Goal: Task Accomplishment & Management: Use online tool/utility

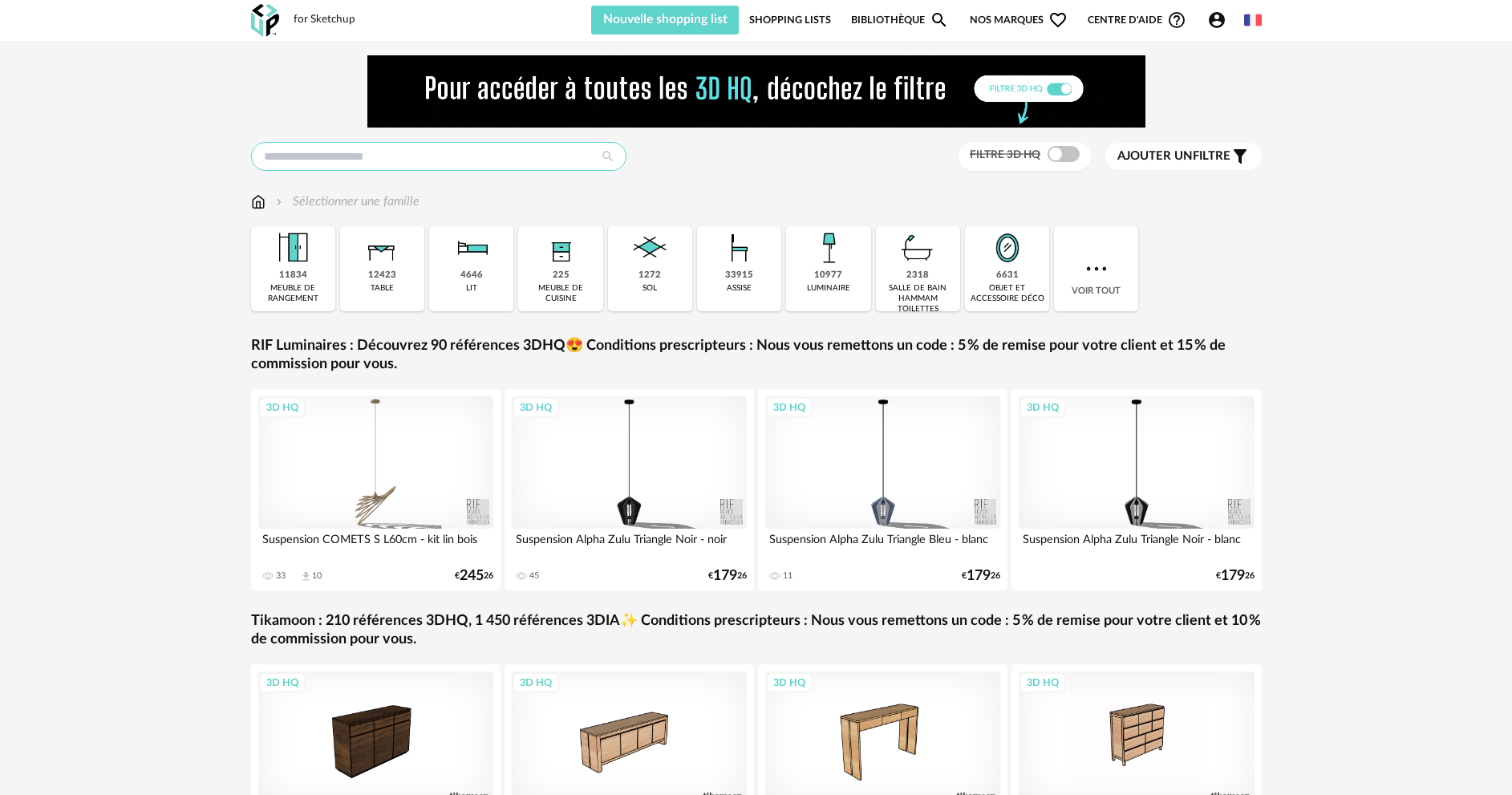
click at [462, 151] on input "text" at bounding box center [439, 156] width 376 height 29
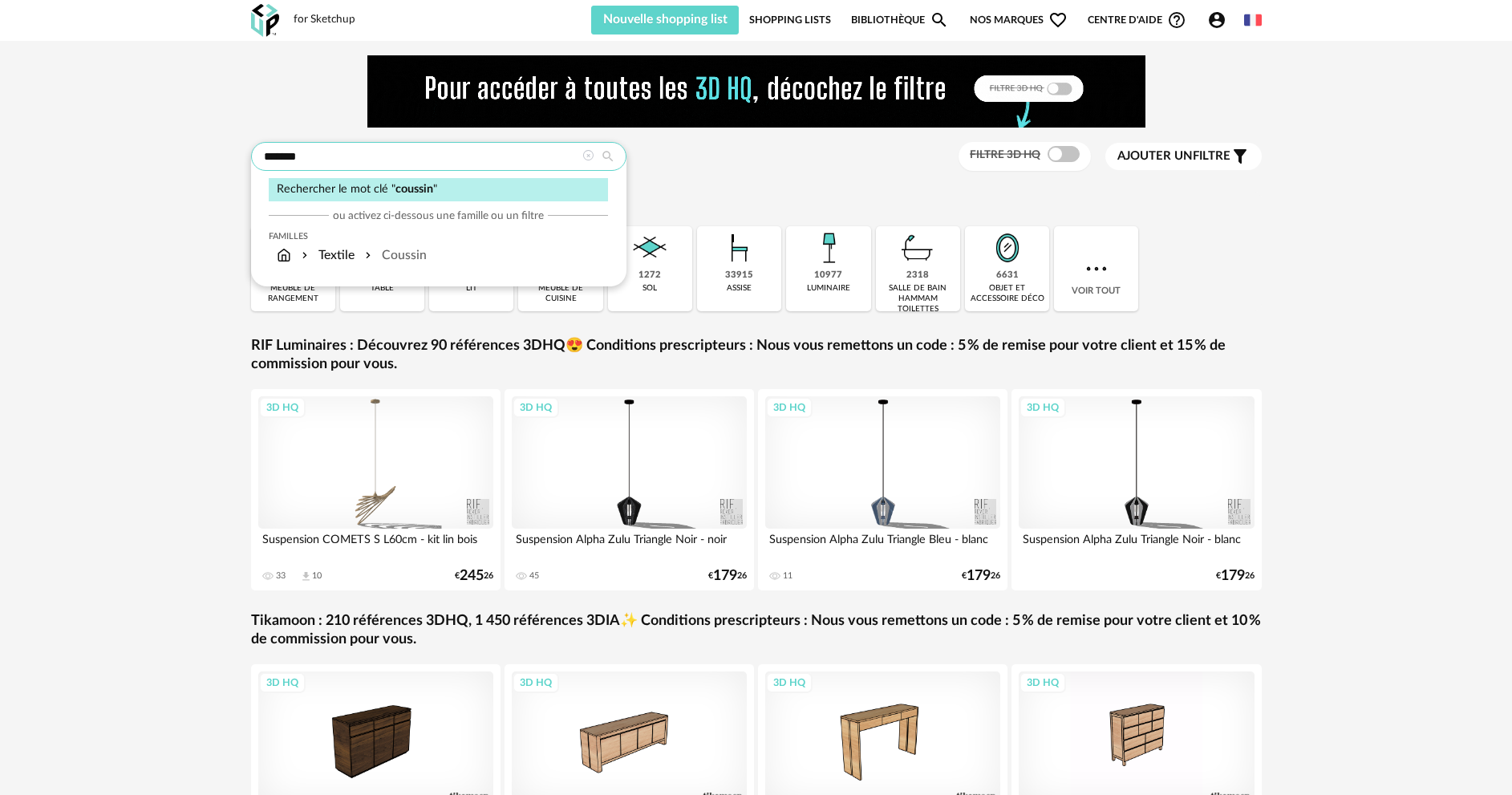
type input "*******"
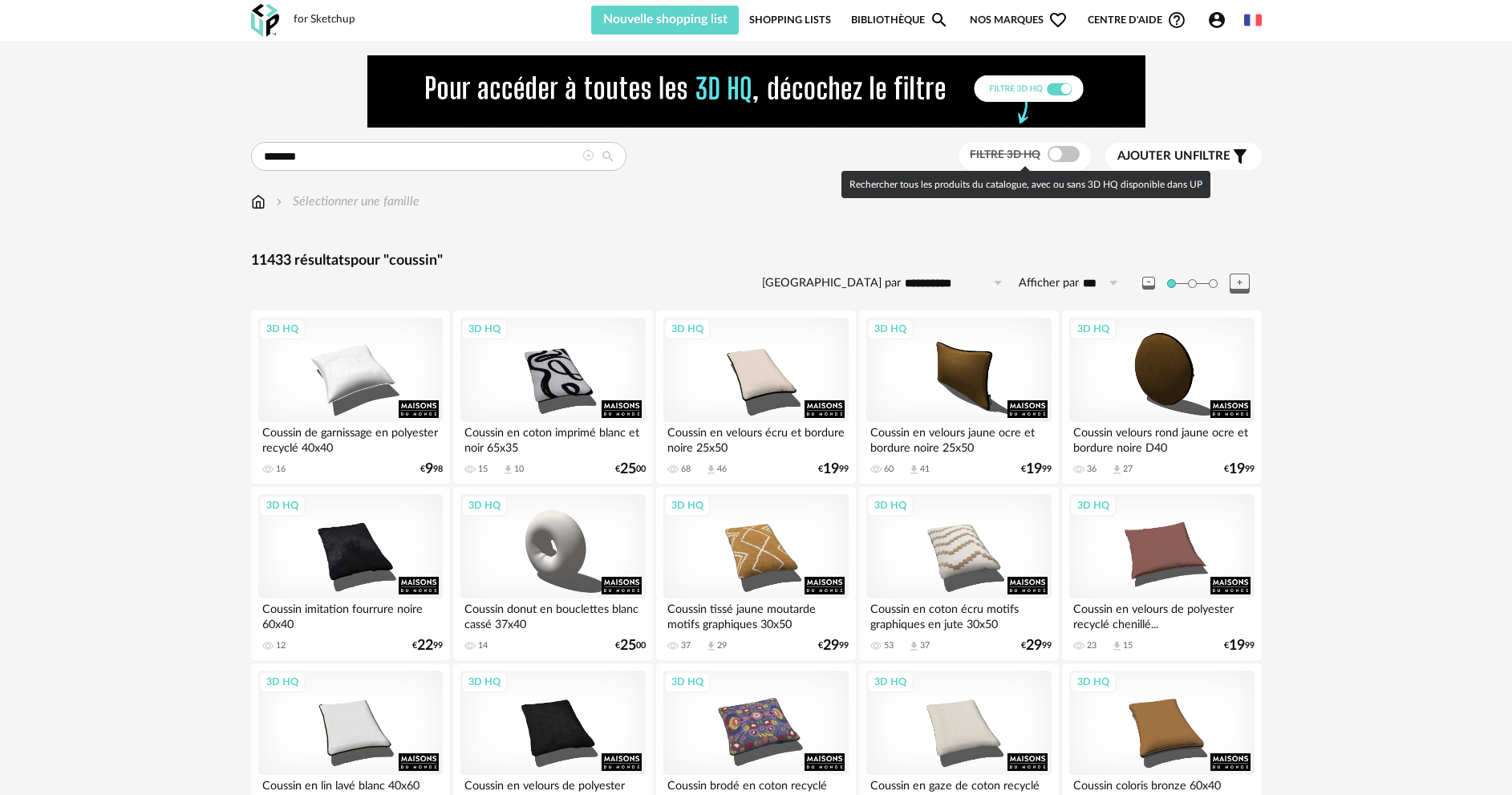
click at [1069, 157] on span at bounding box center [1064, 153] width 32 height 16
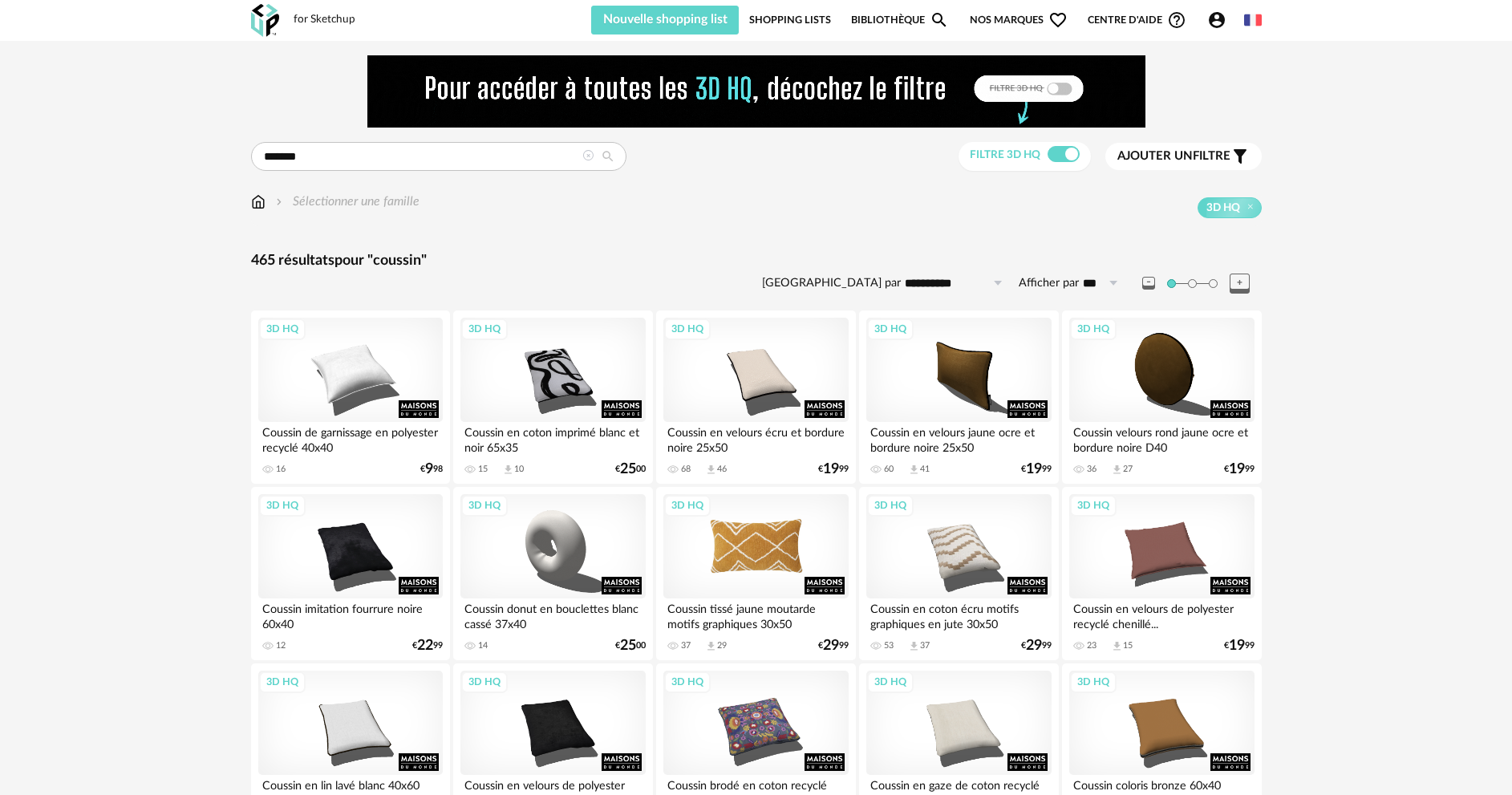
click at [756, 557] on div "3D HQ" at bounding box center [755, 546] width 185 height 104
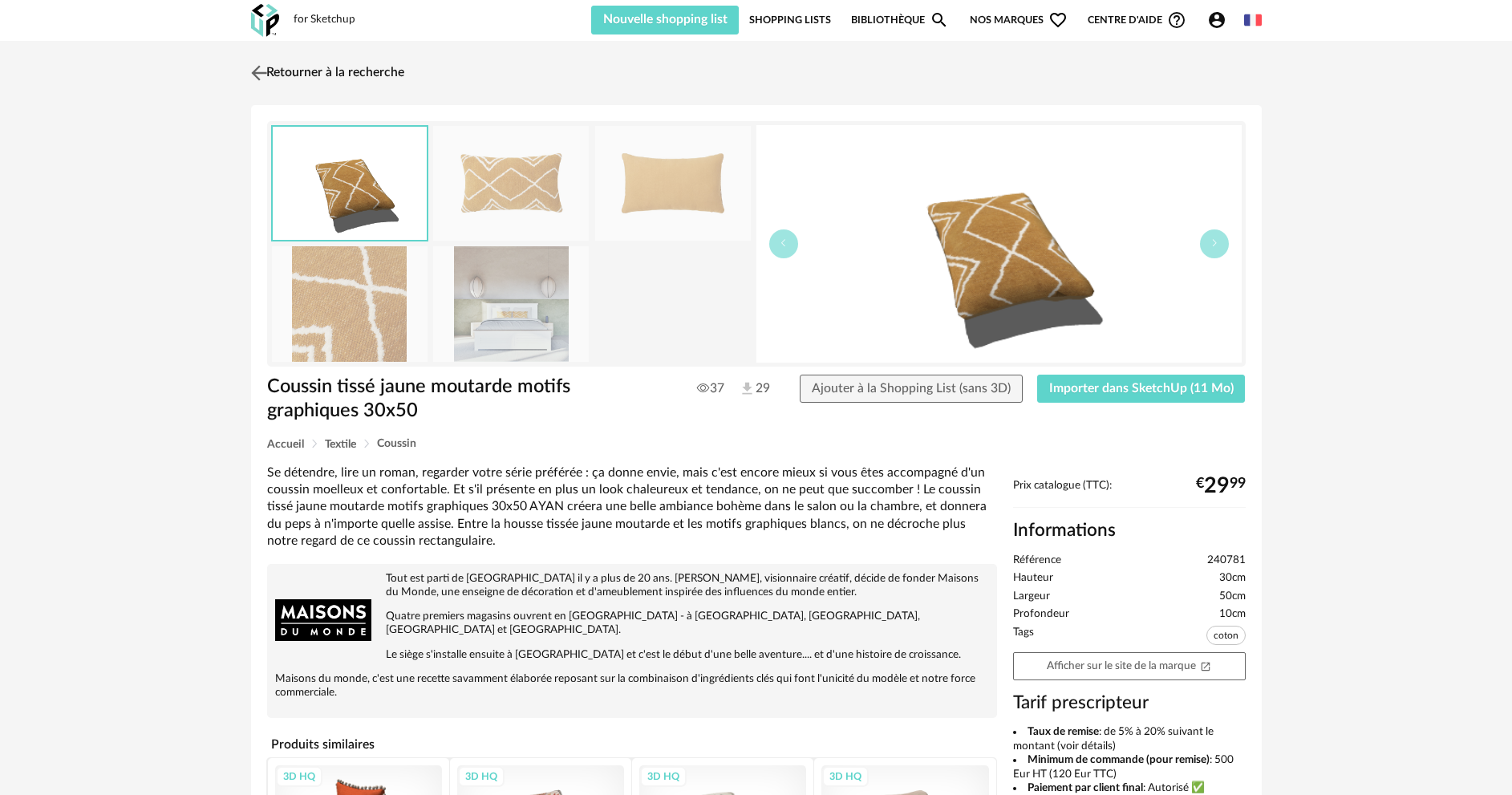
click at [283, 71] on link "Retourner à la recherche" at bounding box center [326, 73] width 158 height 36
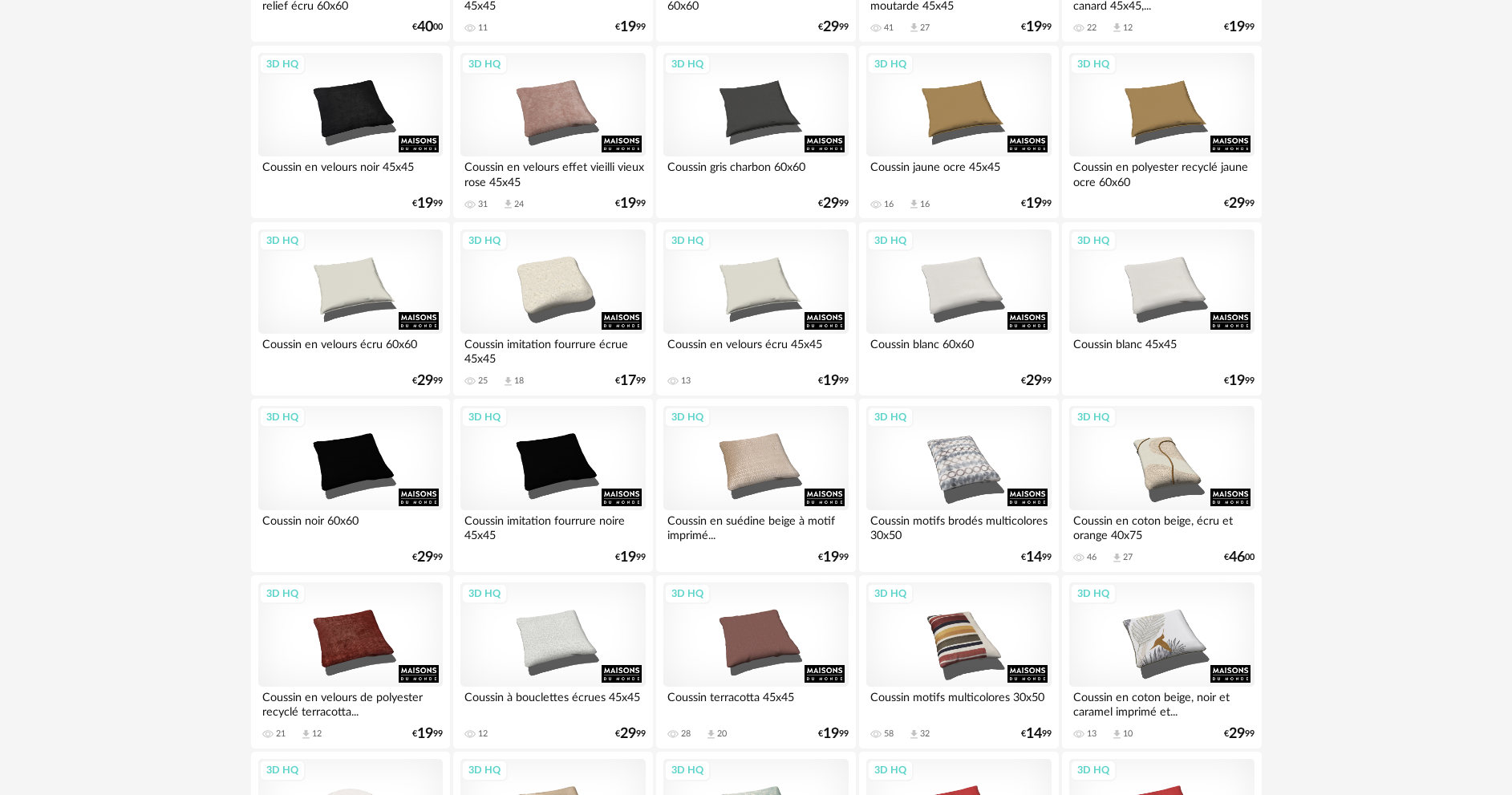
scroll to position [1364, 0]
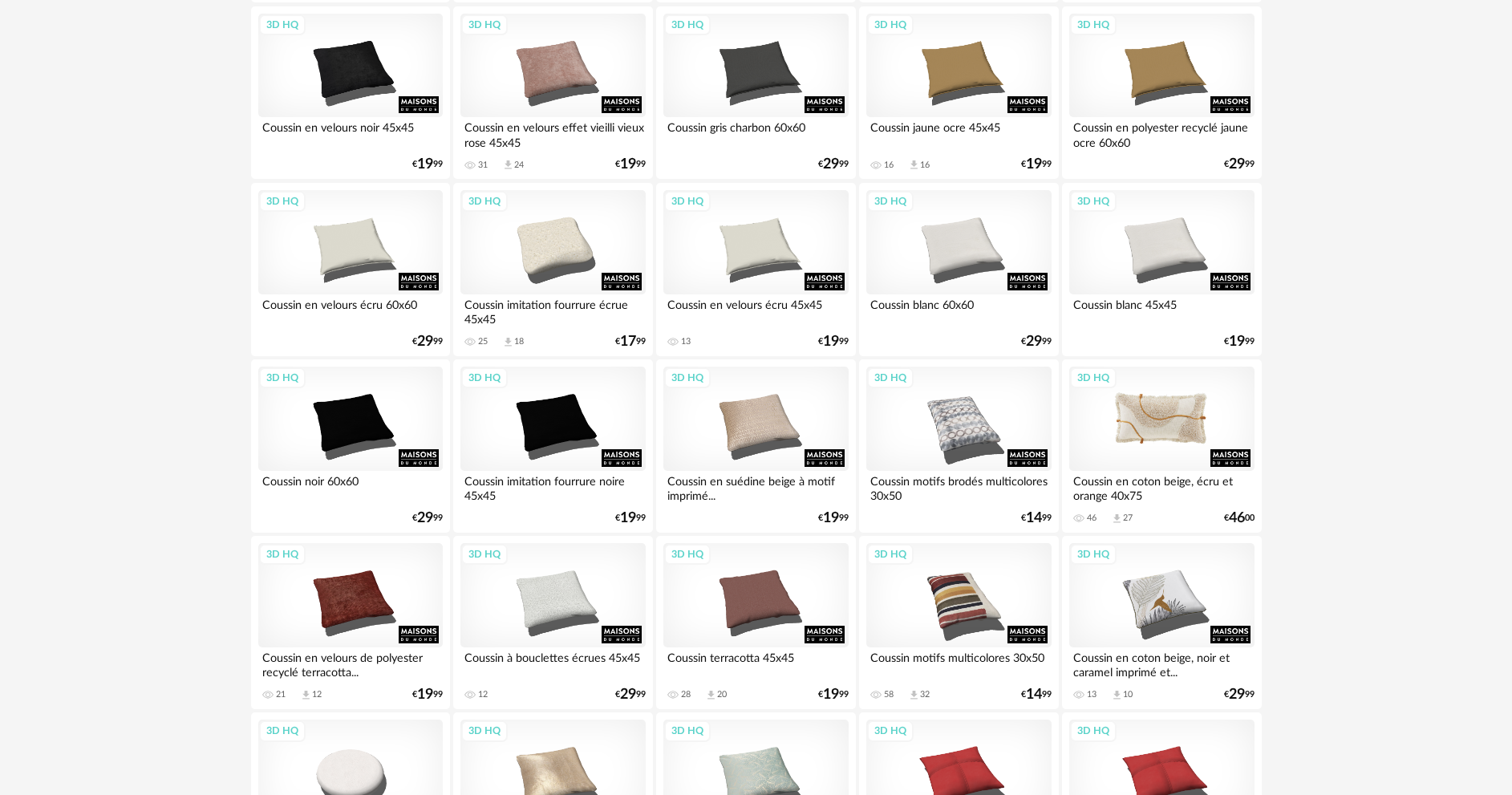
click at [1146, 424] on div "3D HQ" at bounding box center [1161, 419] width 185 height 104
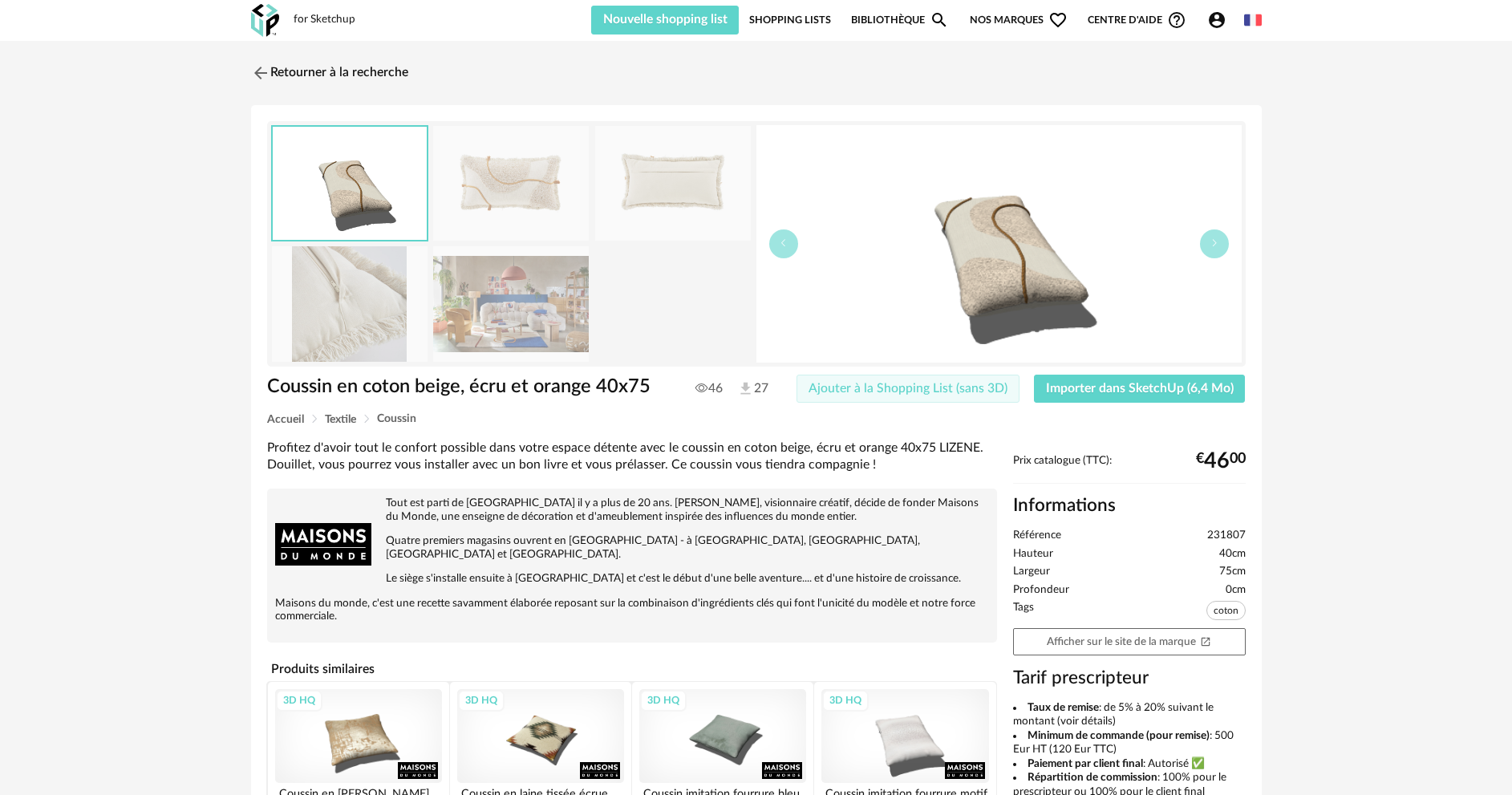
click at [946, 387] on span "Ajouter à la Shopping List (sans 3D)" at bounding box center [908, 388] width 199 height 12
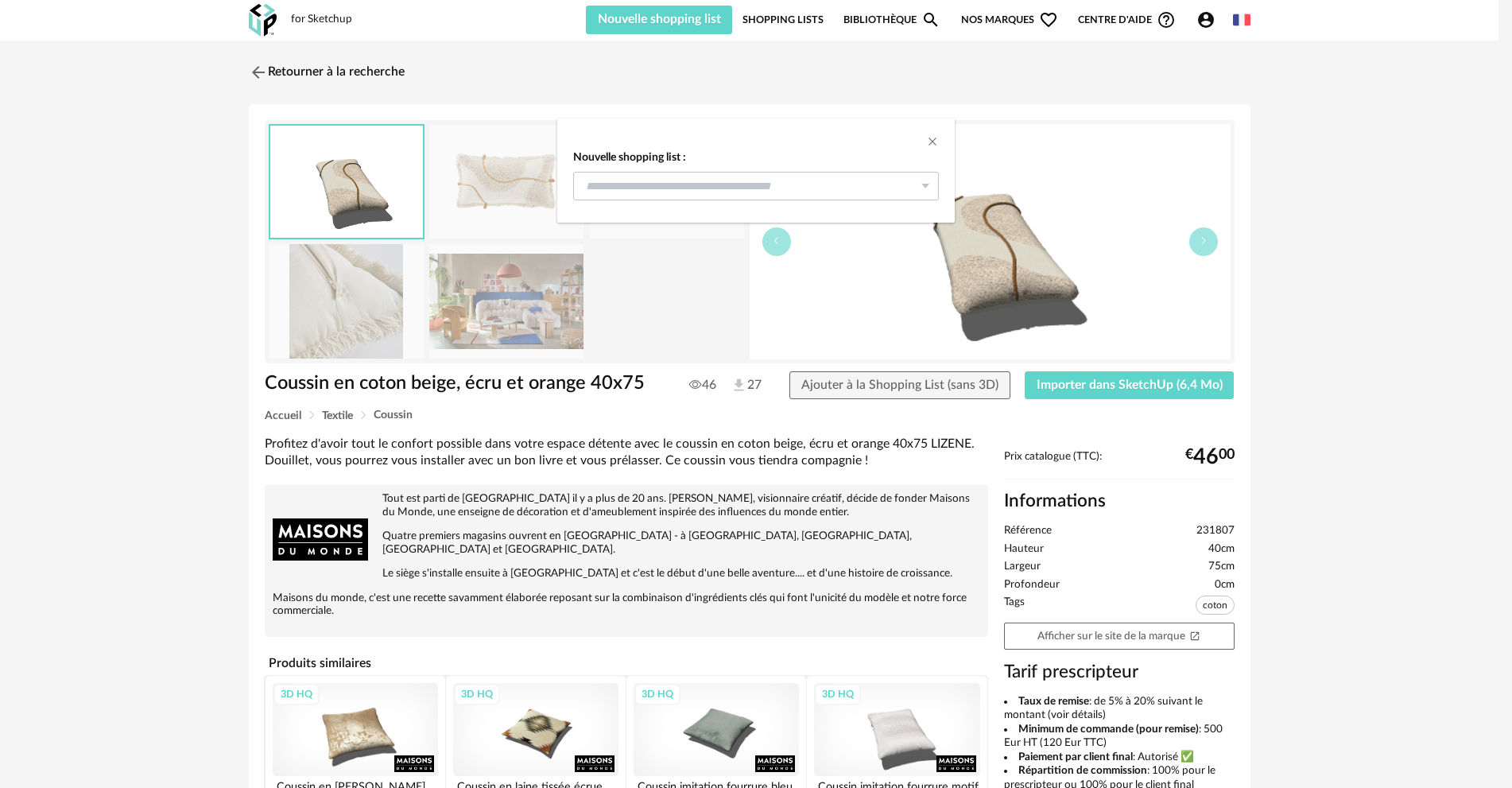
click at [924, 187] on icon "dialog" at bounding box center [925, 186] width 20 height 29
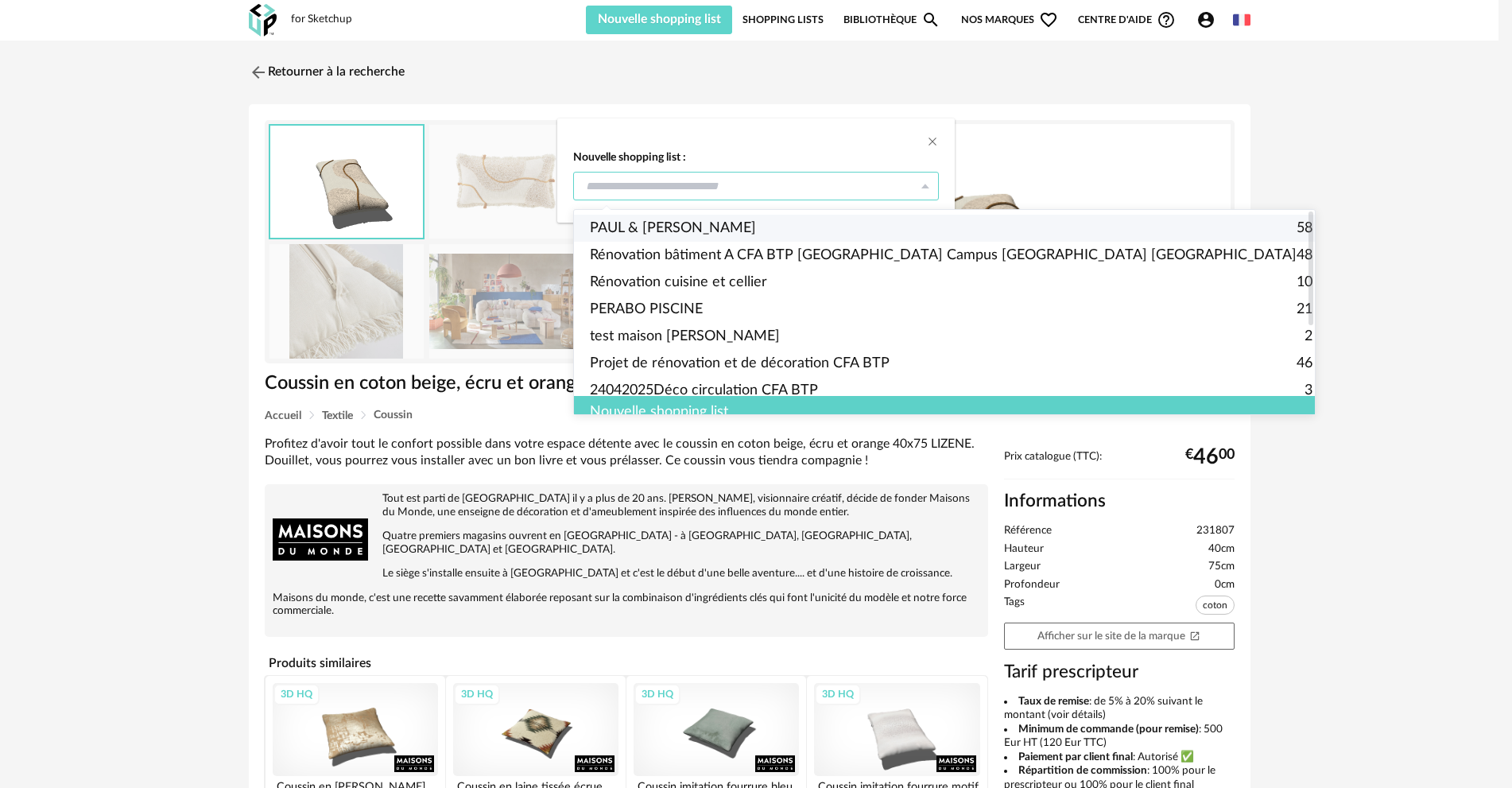
click at [663, 225] on span "PAUL & MELISSA" at bounding box center [673, 228] width 166 height 27
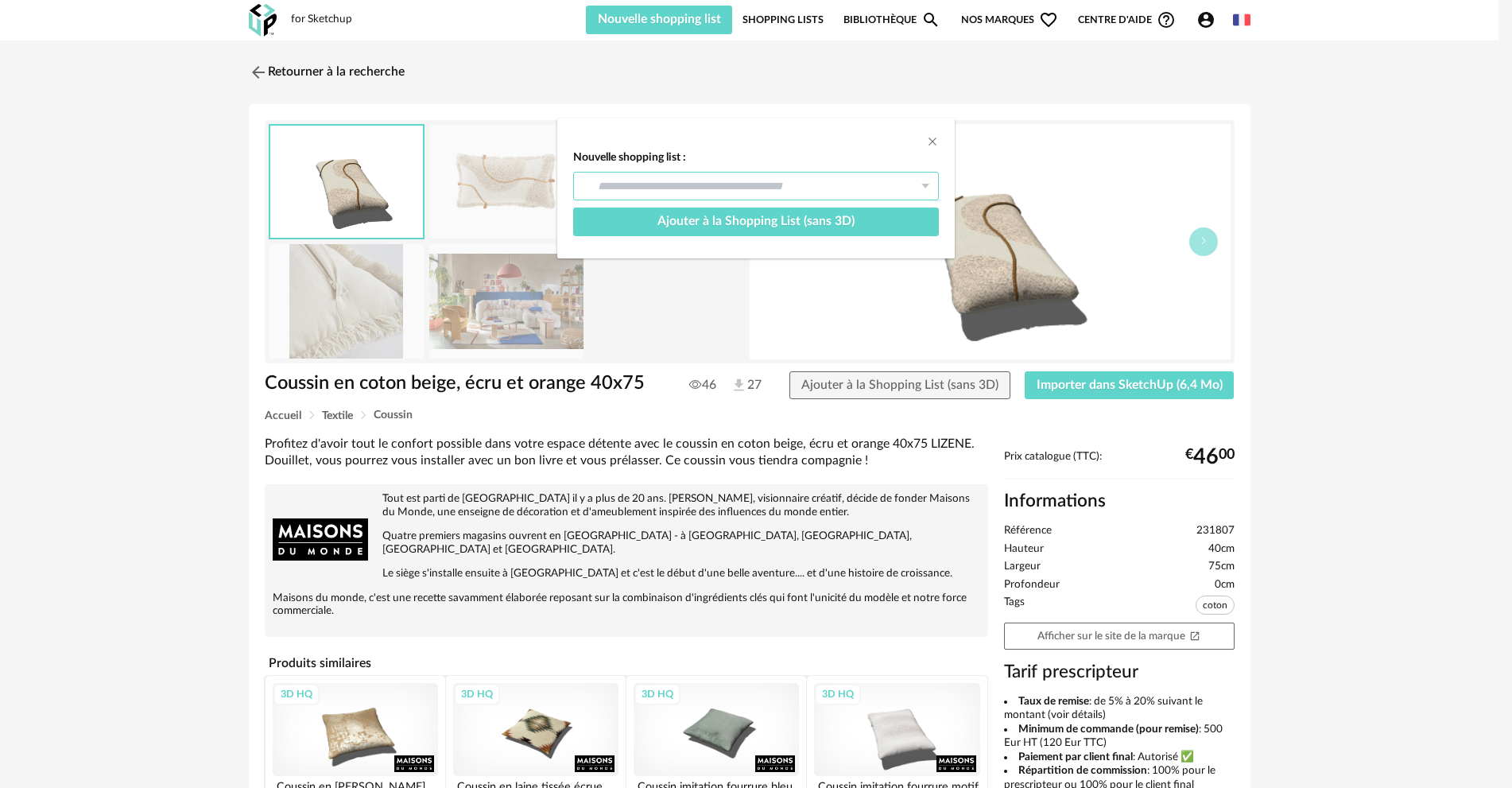
type input "**********"
click at [827, 220] on span "Ajouter à la Shopping List (sans 3D)" at bounding box center [756, 220] width 197 height 12
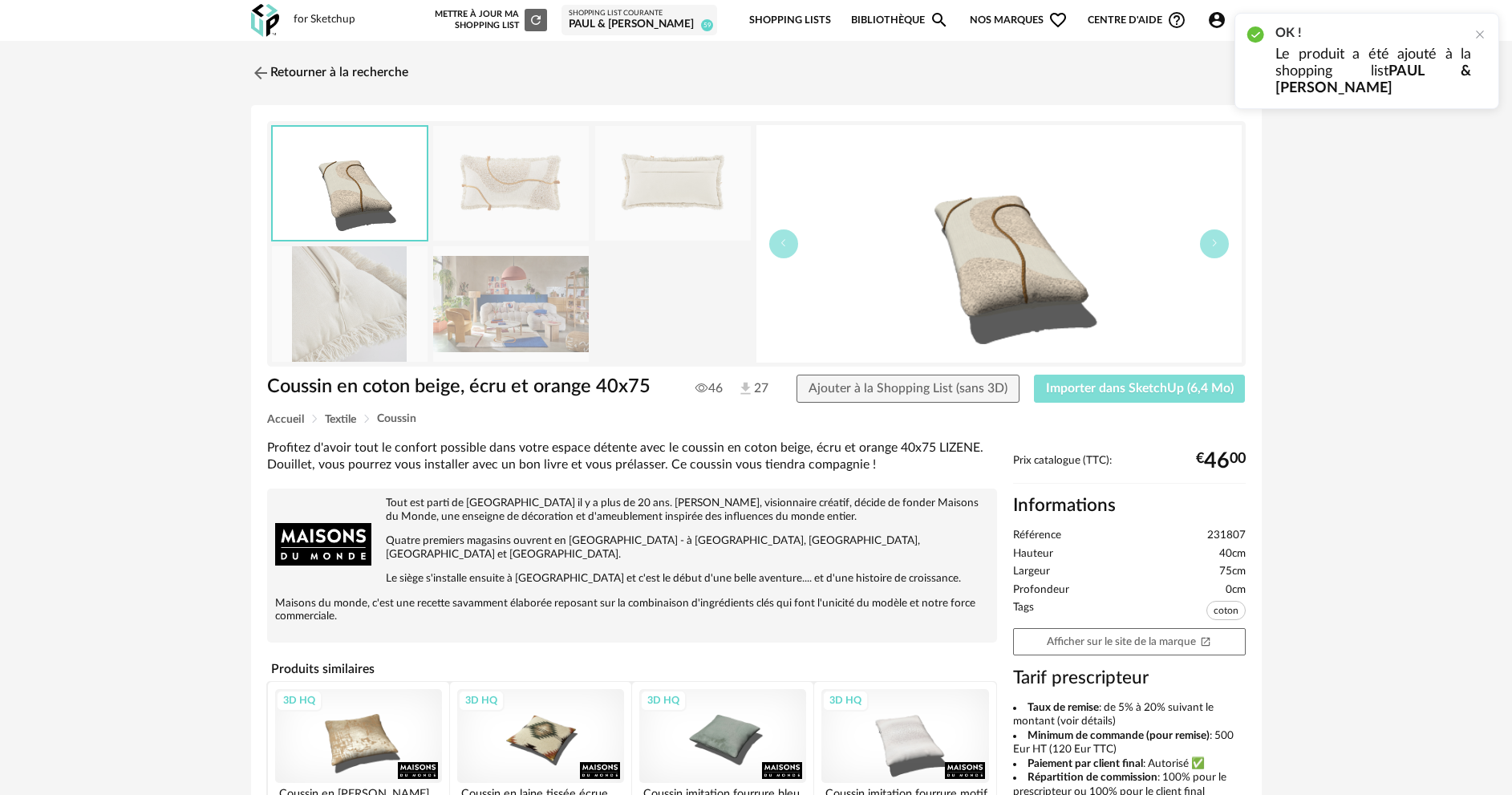
click at [1114, 388] on span "Importer dans SketchUp (6,4 Mo)" at bounding box center [1140, 388] width 187 height 12
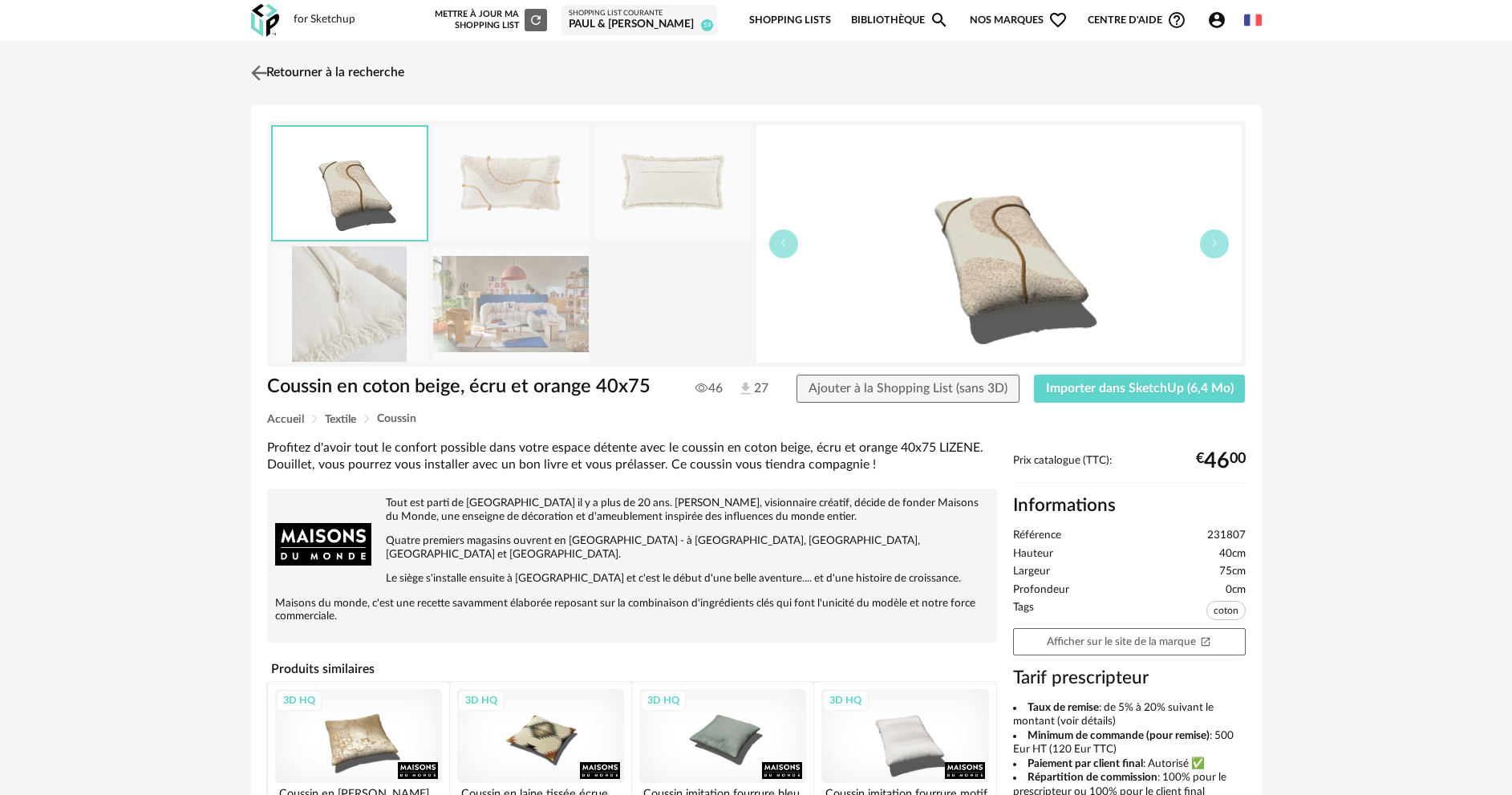
click at [329, 71] on link "Retourner à la recherche" at bounding box center [326, 73] width 158 height 36
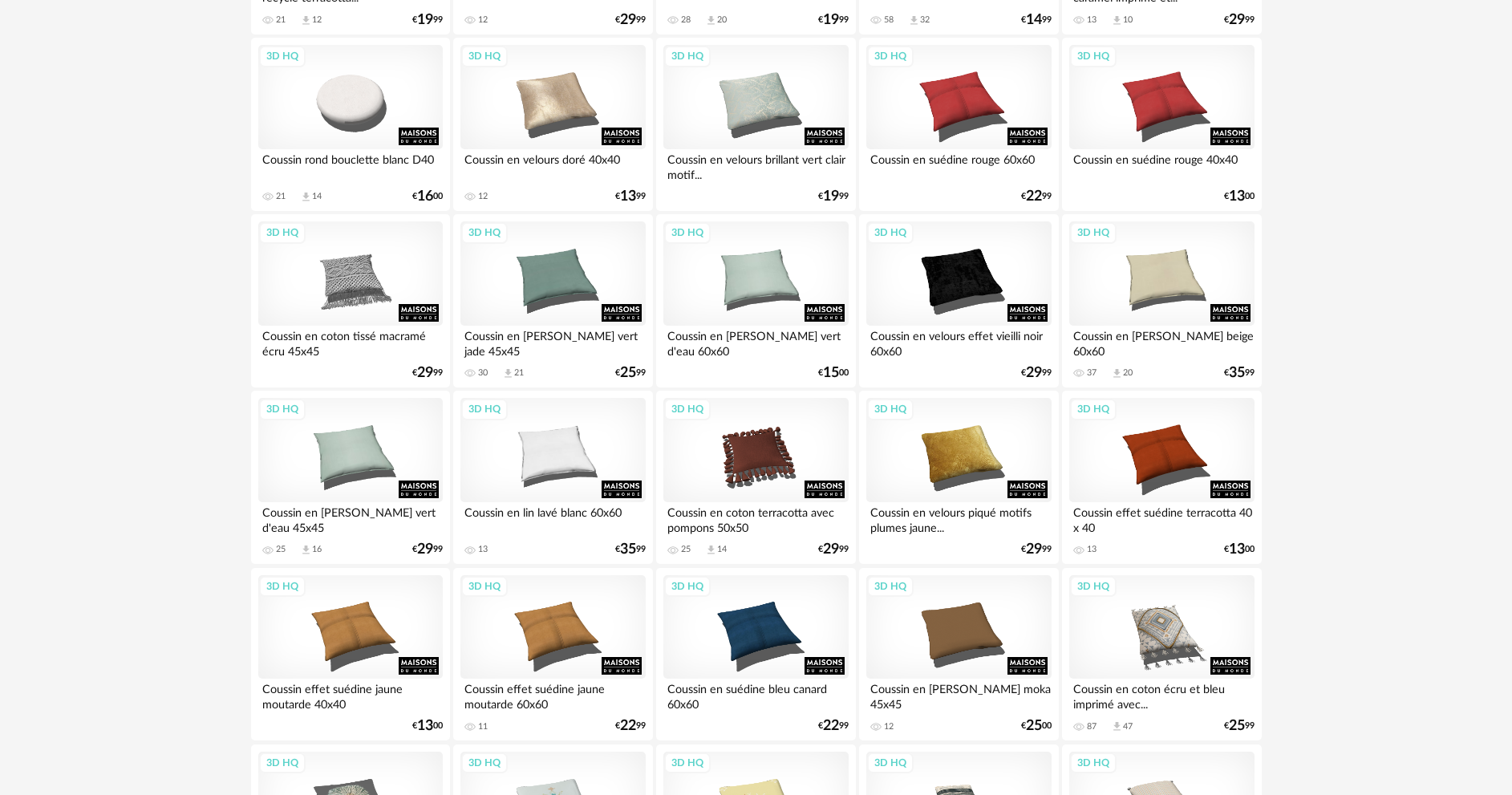
scroll to position [2139, 0]
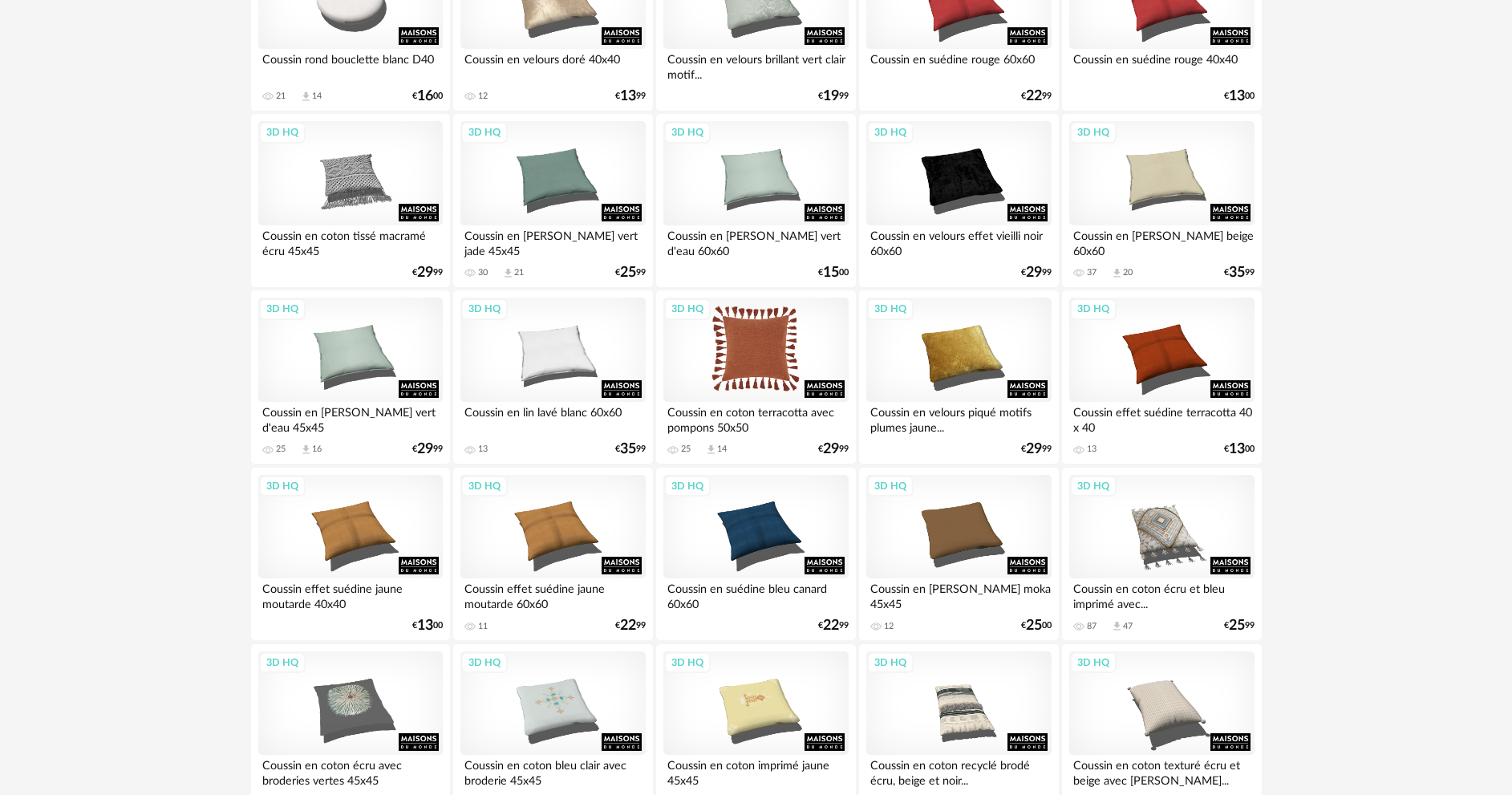
click at [749, 360] on div "3D HQ" at bounding box center [755, 350] width 185 height 104
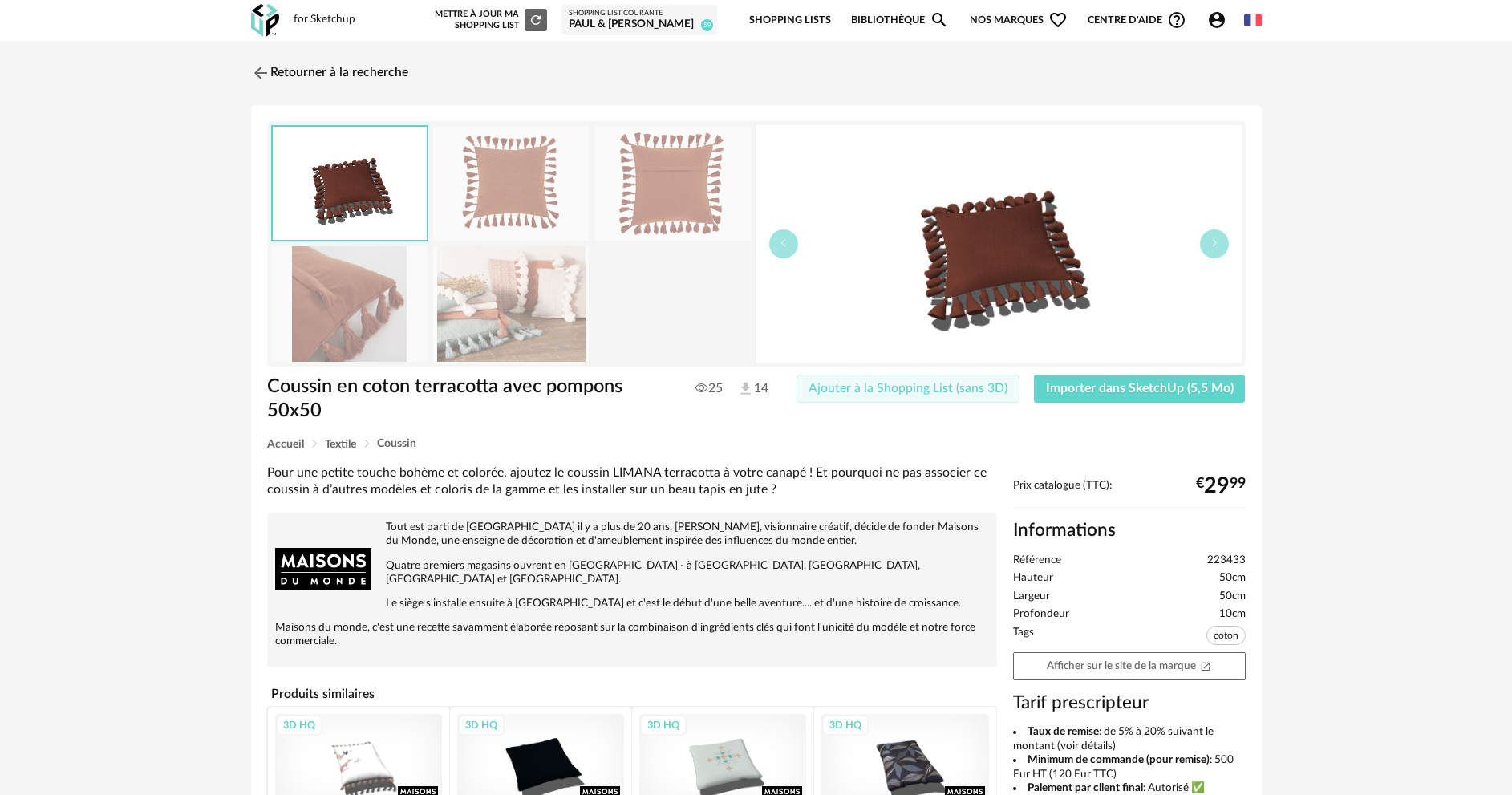
click at [936, 392] on span "Ajouter à la Shopping List (sans 3D)" at bounding box center [908, 388] width 199 height 12
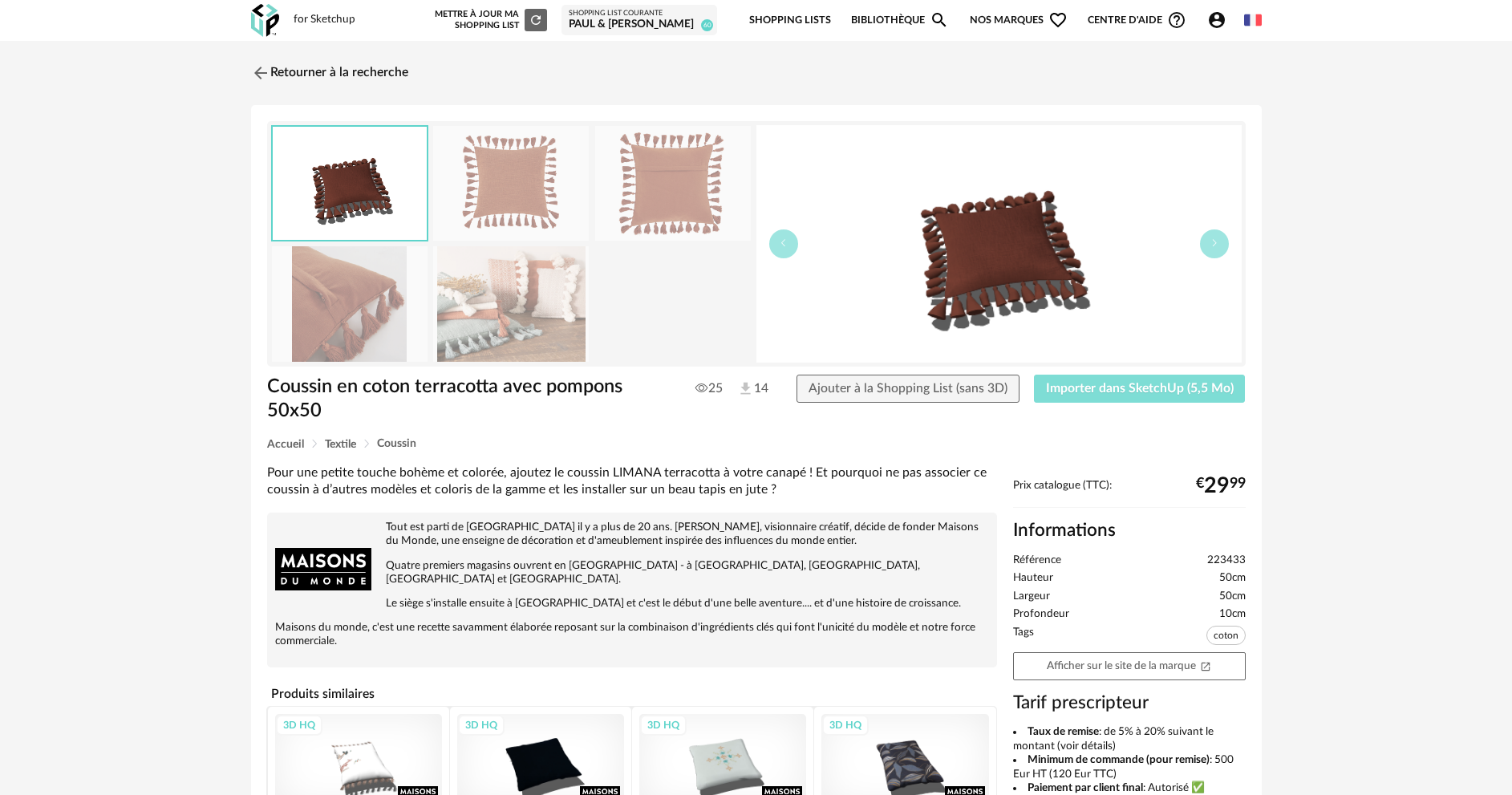
click at [1146, 386] on span "Importer dans SketchUp (5,5 Mo)" at bounding box center [1140, 388] width 187 height 12
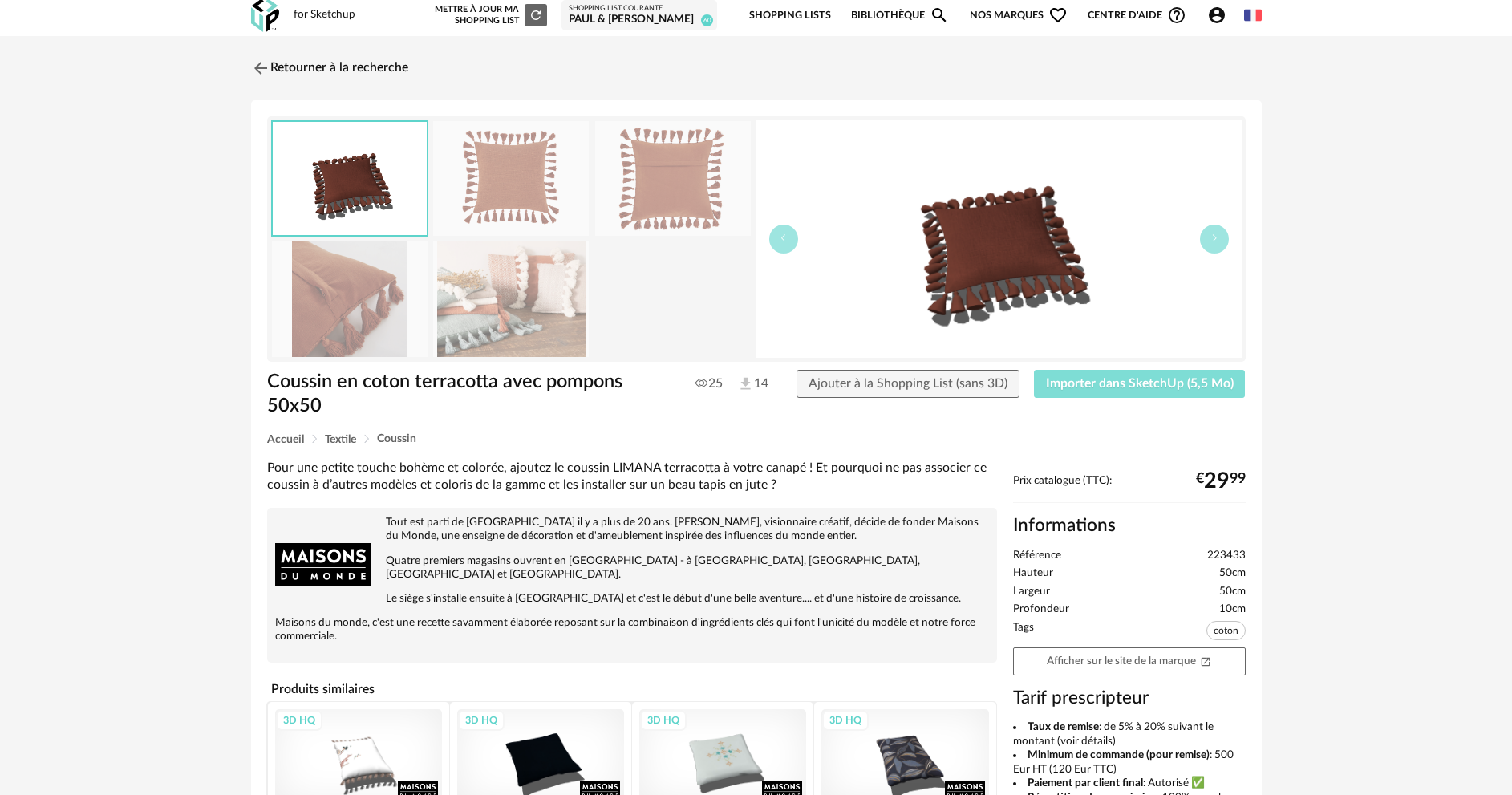
scroll to position [68, 0]
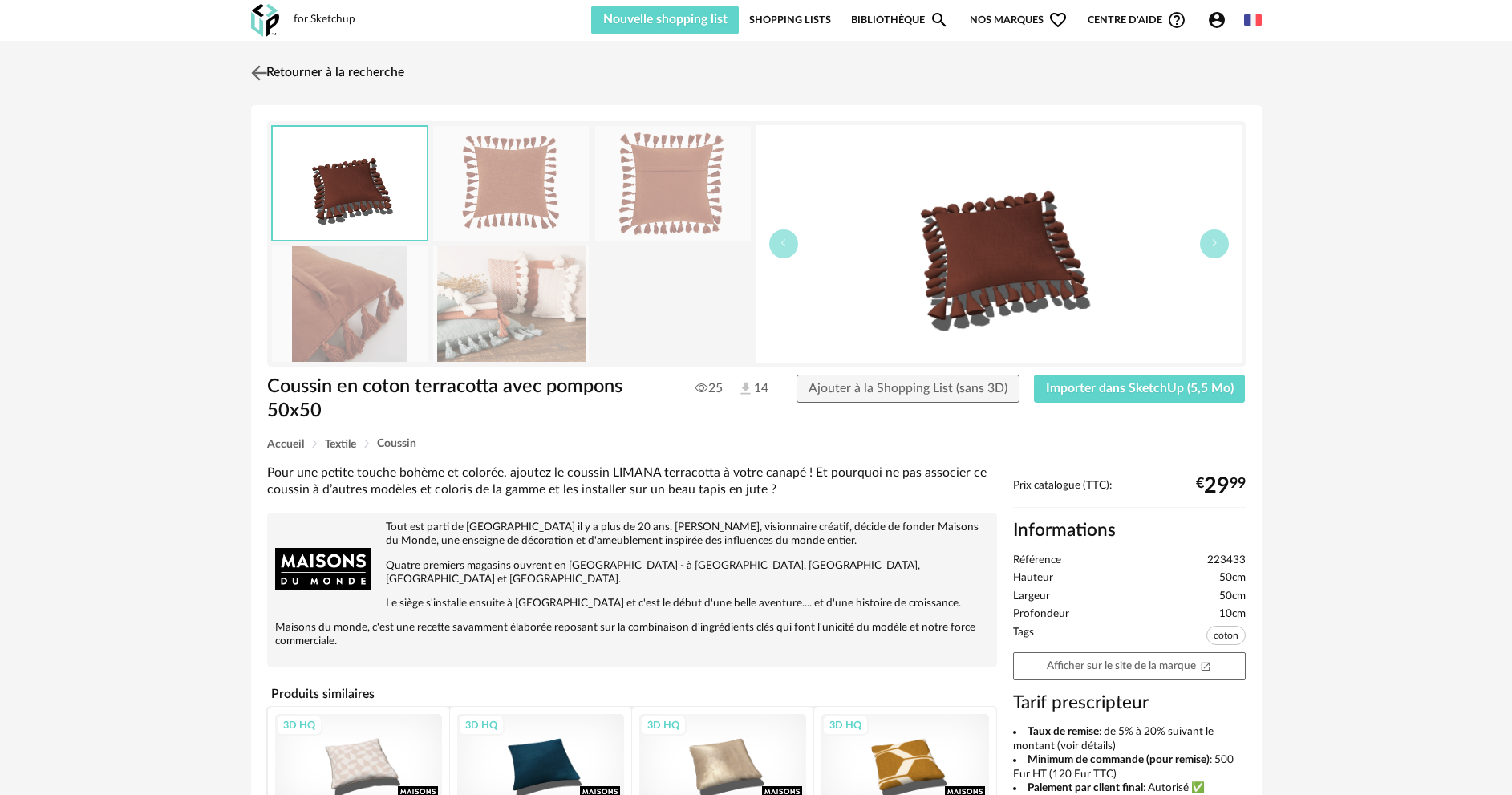
click at [312, 76] on link "Retourner à la recherche" at bounding box center [326, 73] width 158 height 36
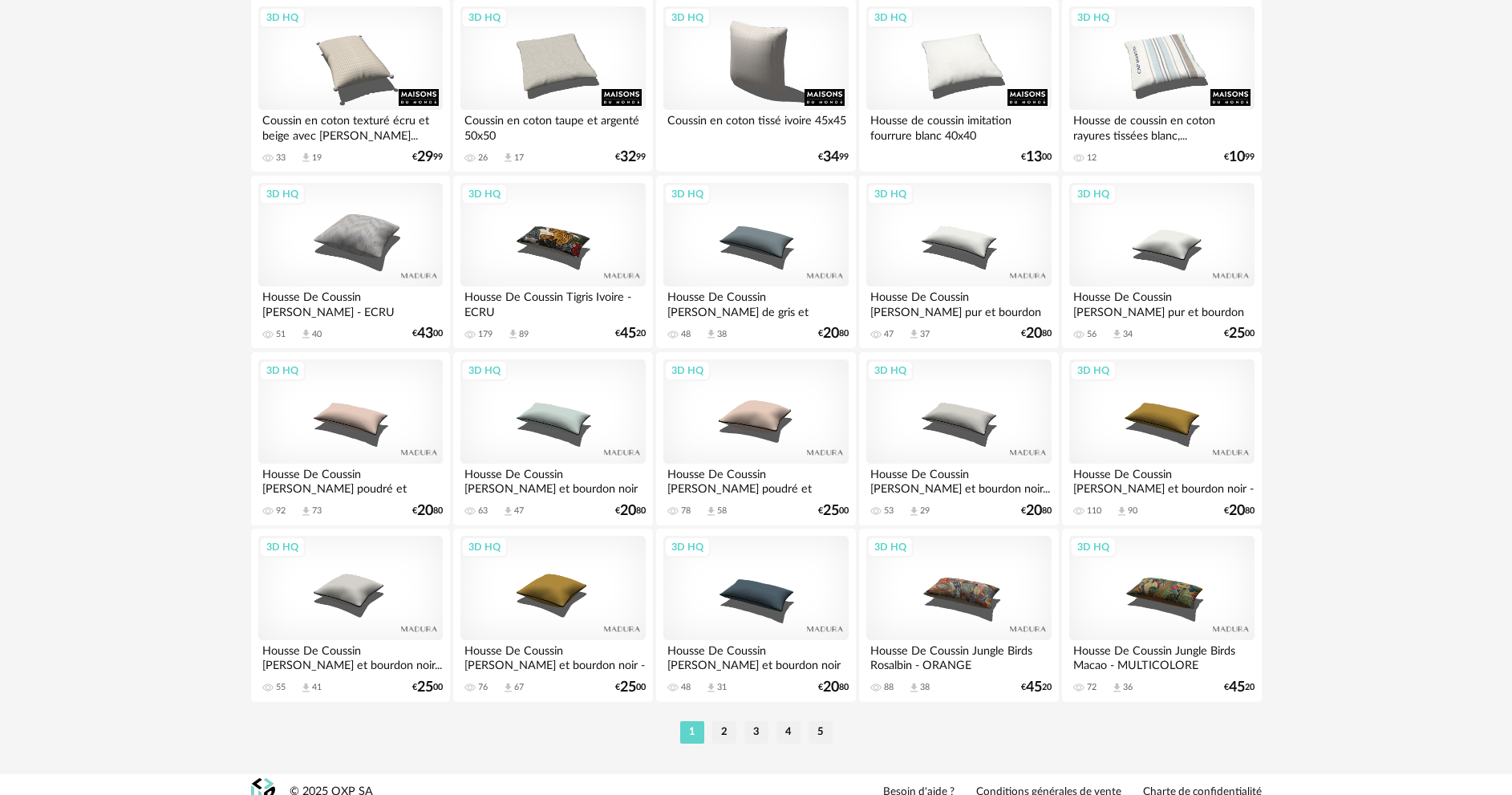
scroll to position [3152, 0]
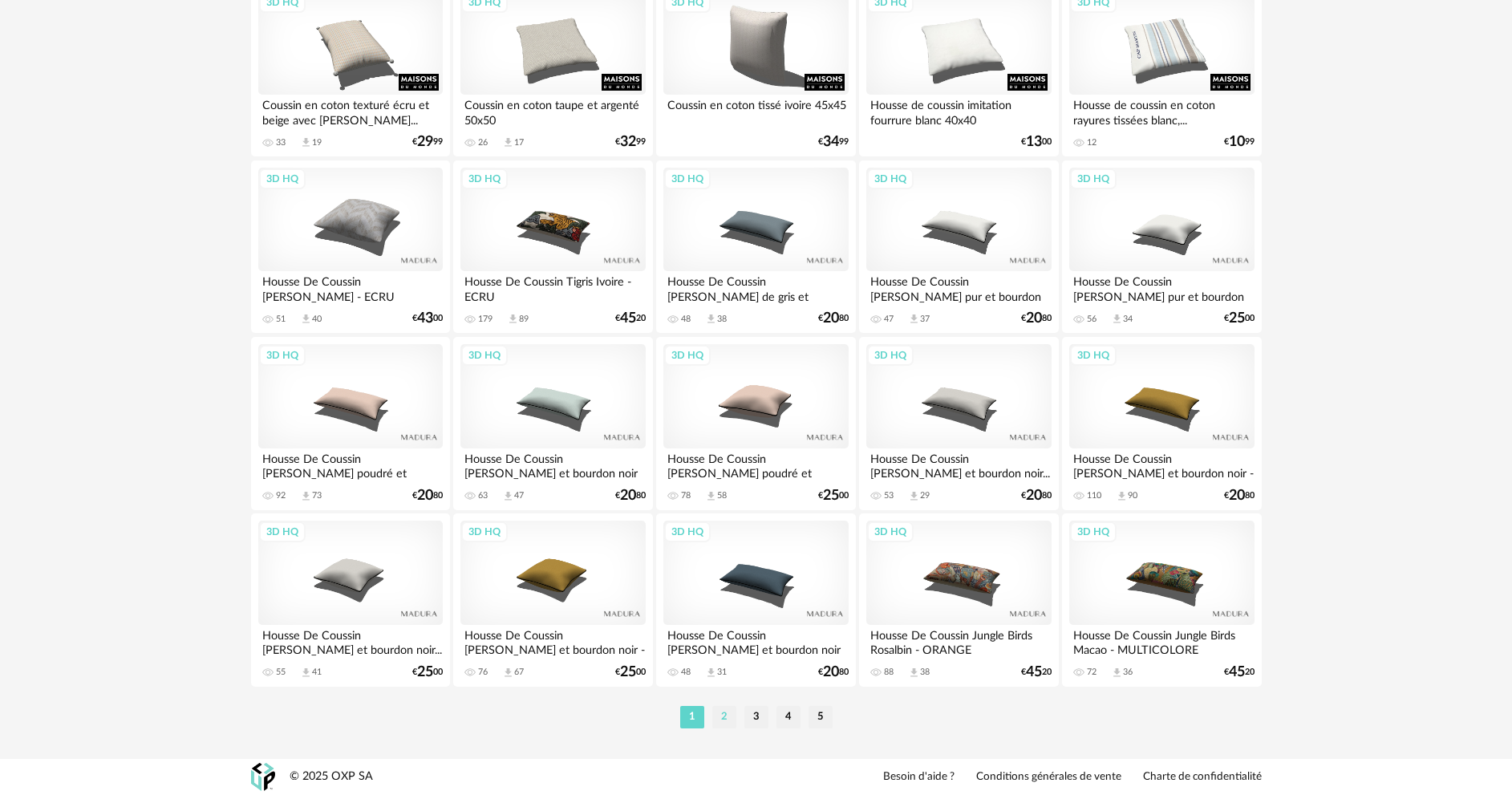
click at [724, 715] on li "2" at bounding box center [724, 716] width 24 height 22
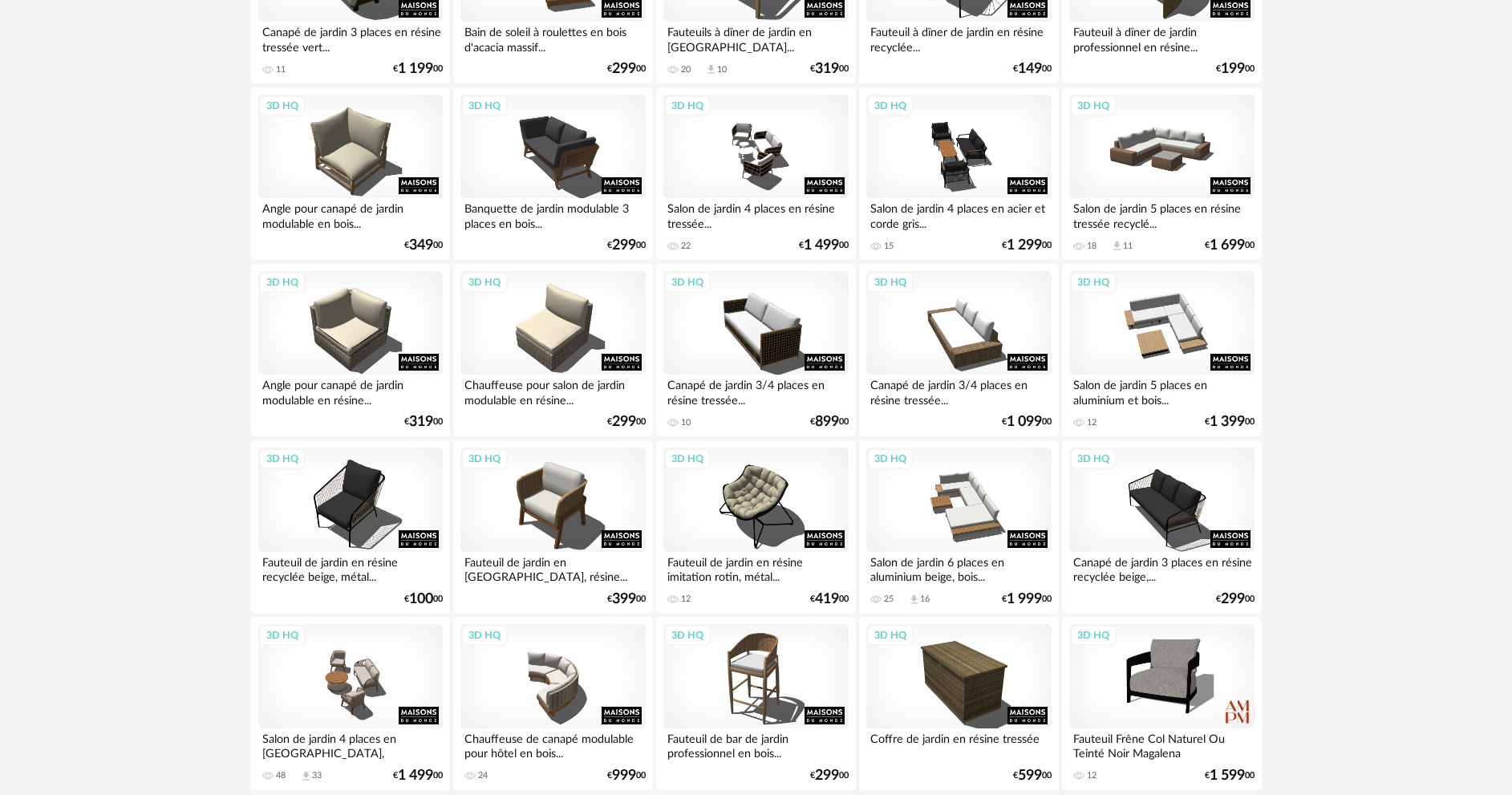
scroll to position [3152, 0]
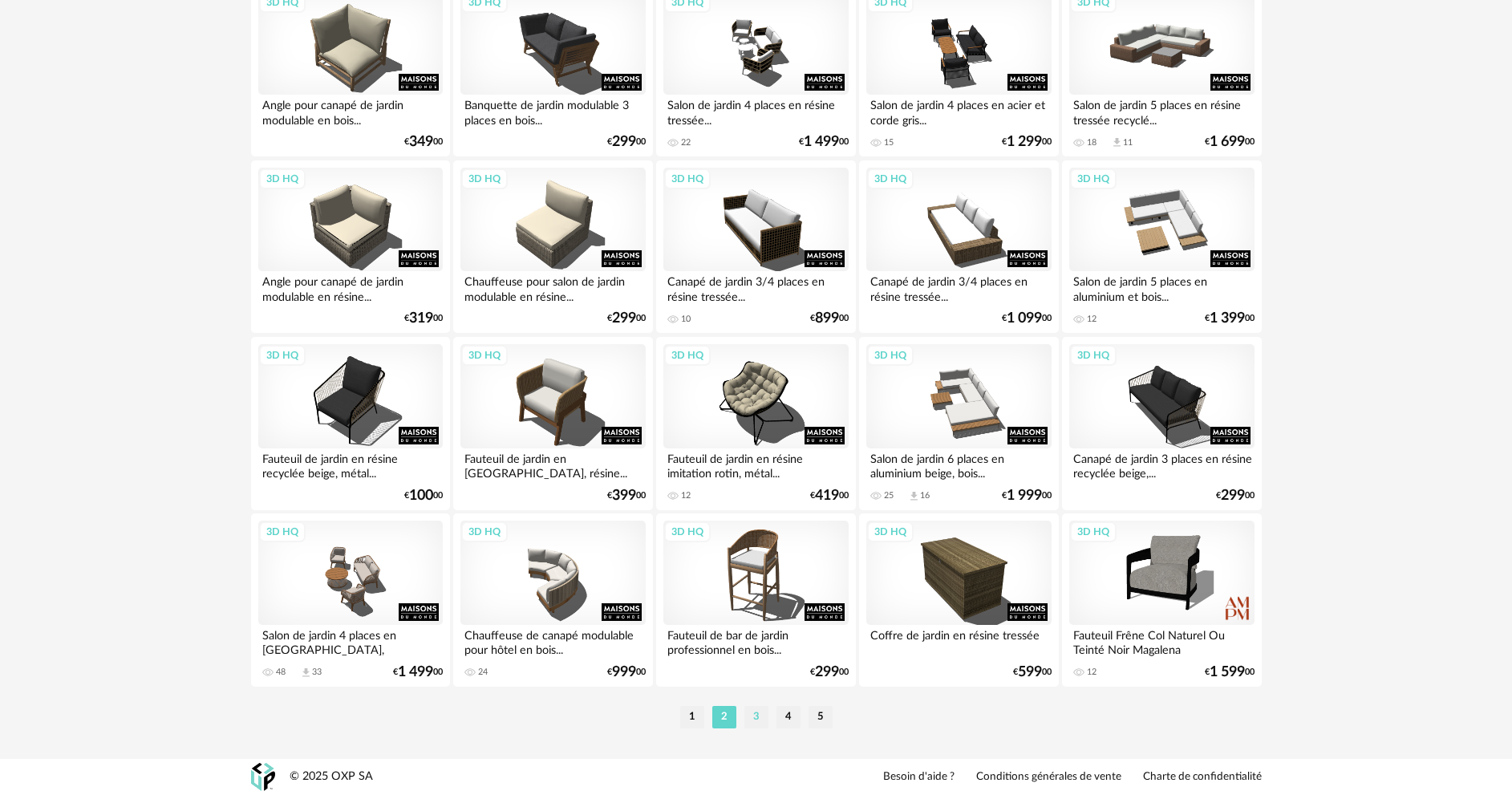
click at [756, 720] on li "3" at bounding box center [756, 716] width 24 height 22
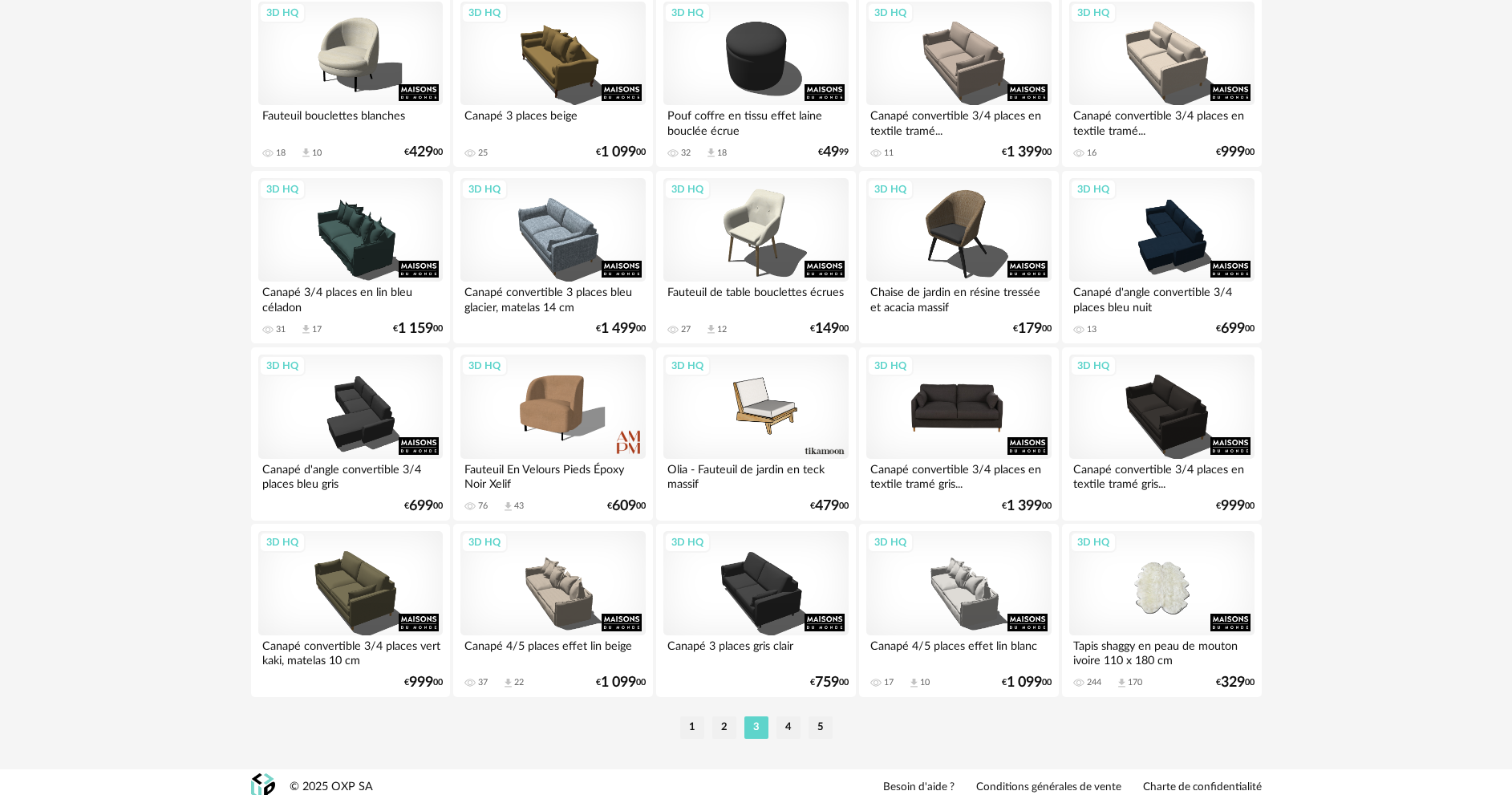
scroll to position [3152, 0]
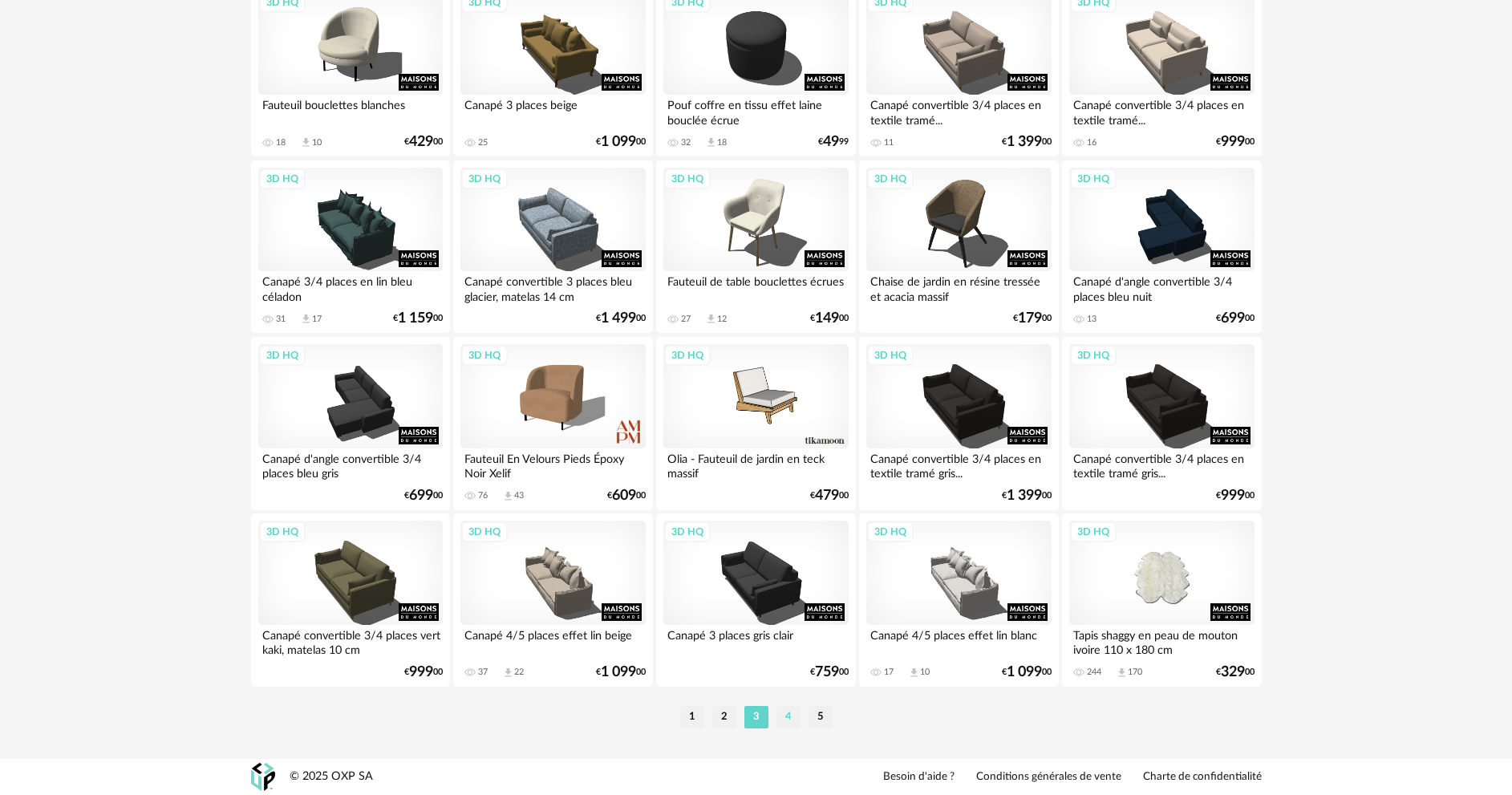
click at [791, 716] on li "4" at bounding box center [788, 716] width 24 height 22
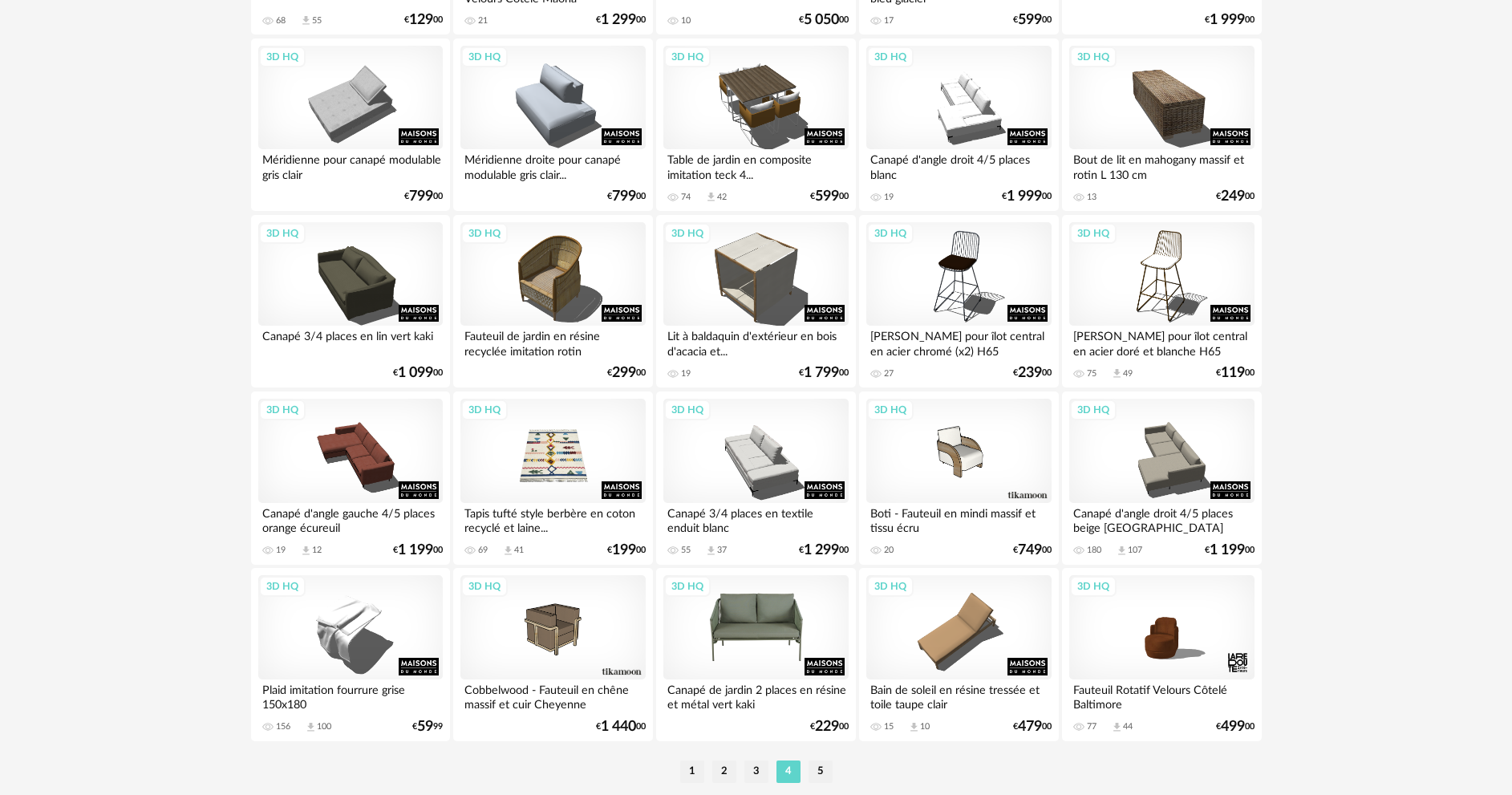
scroll to position [3152, 0]
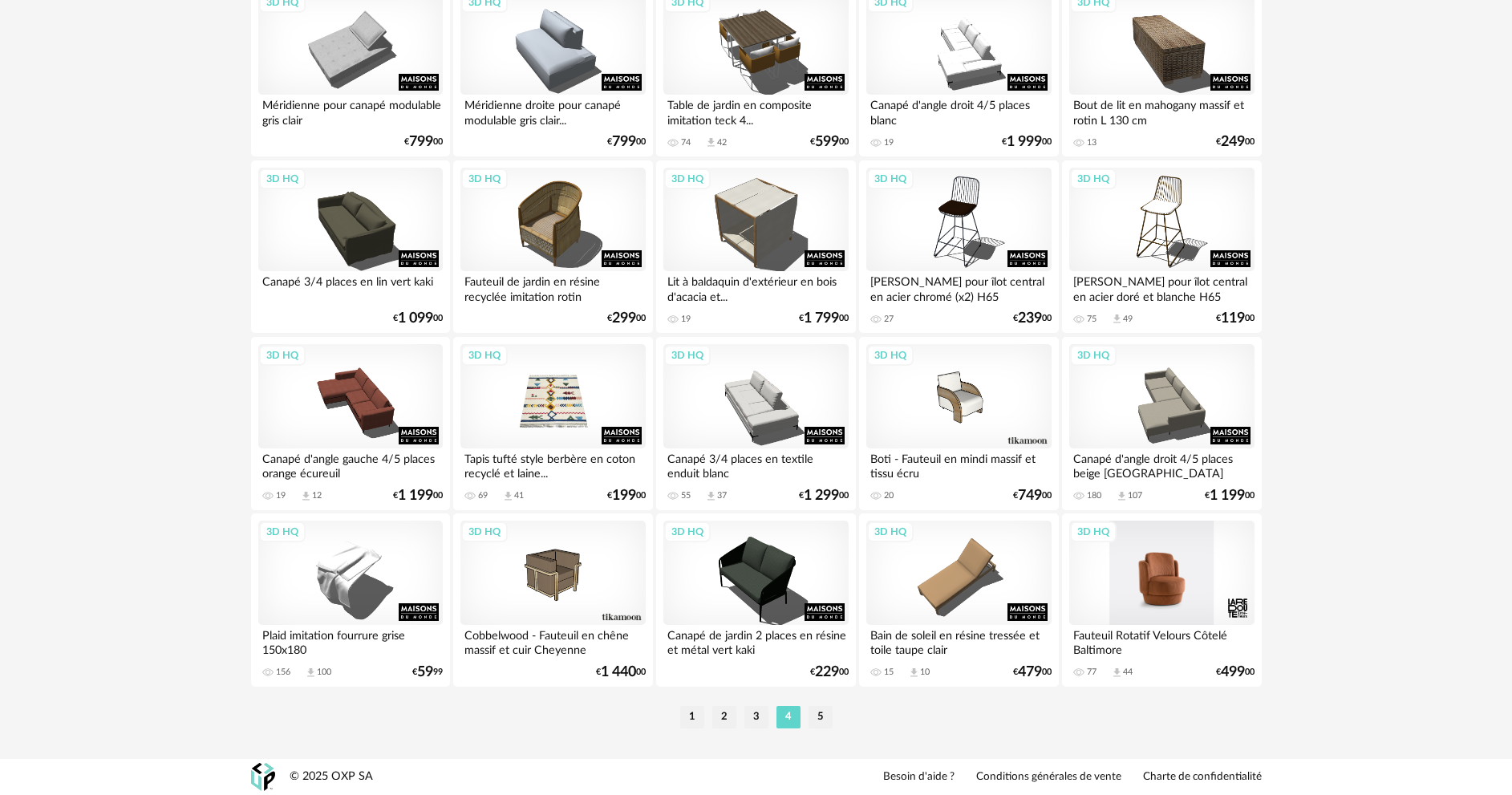
click at [1169, 590] on div "3D HQ" at bounding box center [1161, 573] width 185 height 104
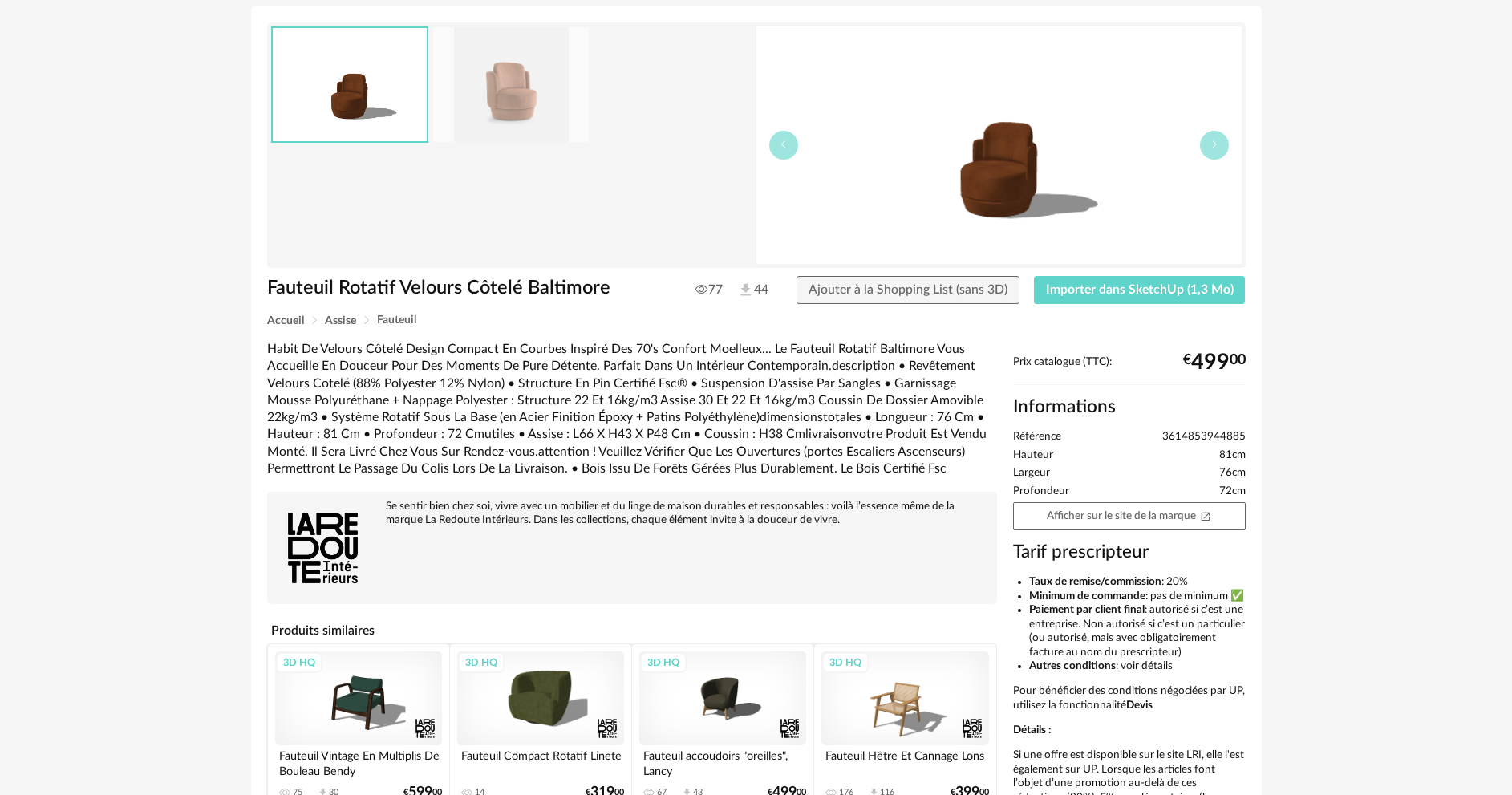
scroll to position [30, 0]
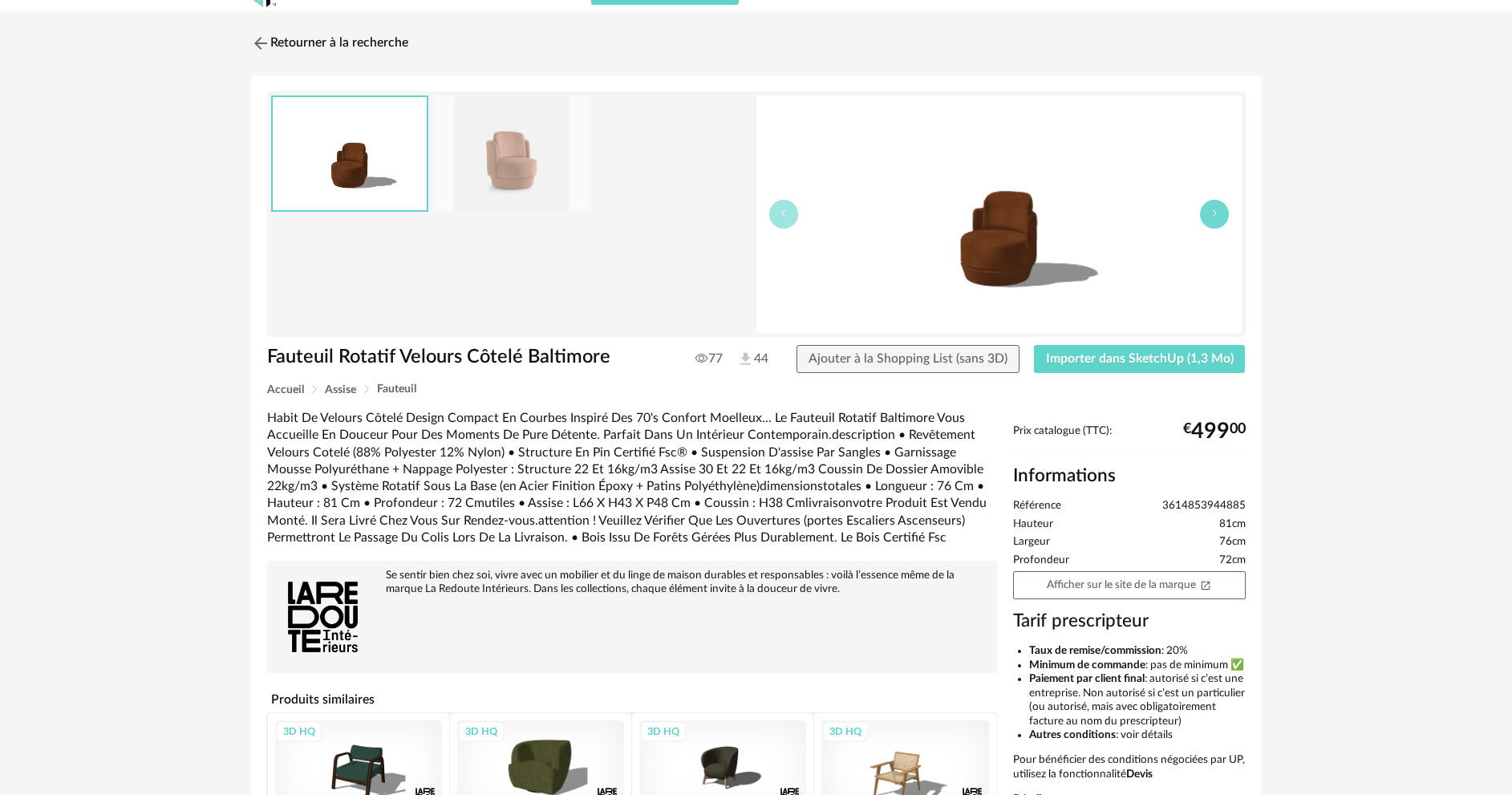
click at [1214, 211] on icon "button" at bounding box center [1214, 214] width 10 height 10
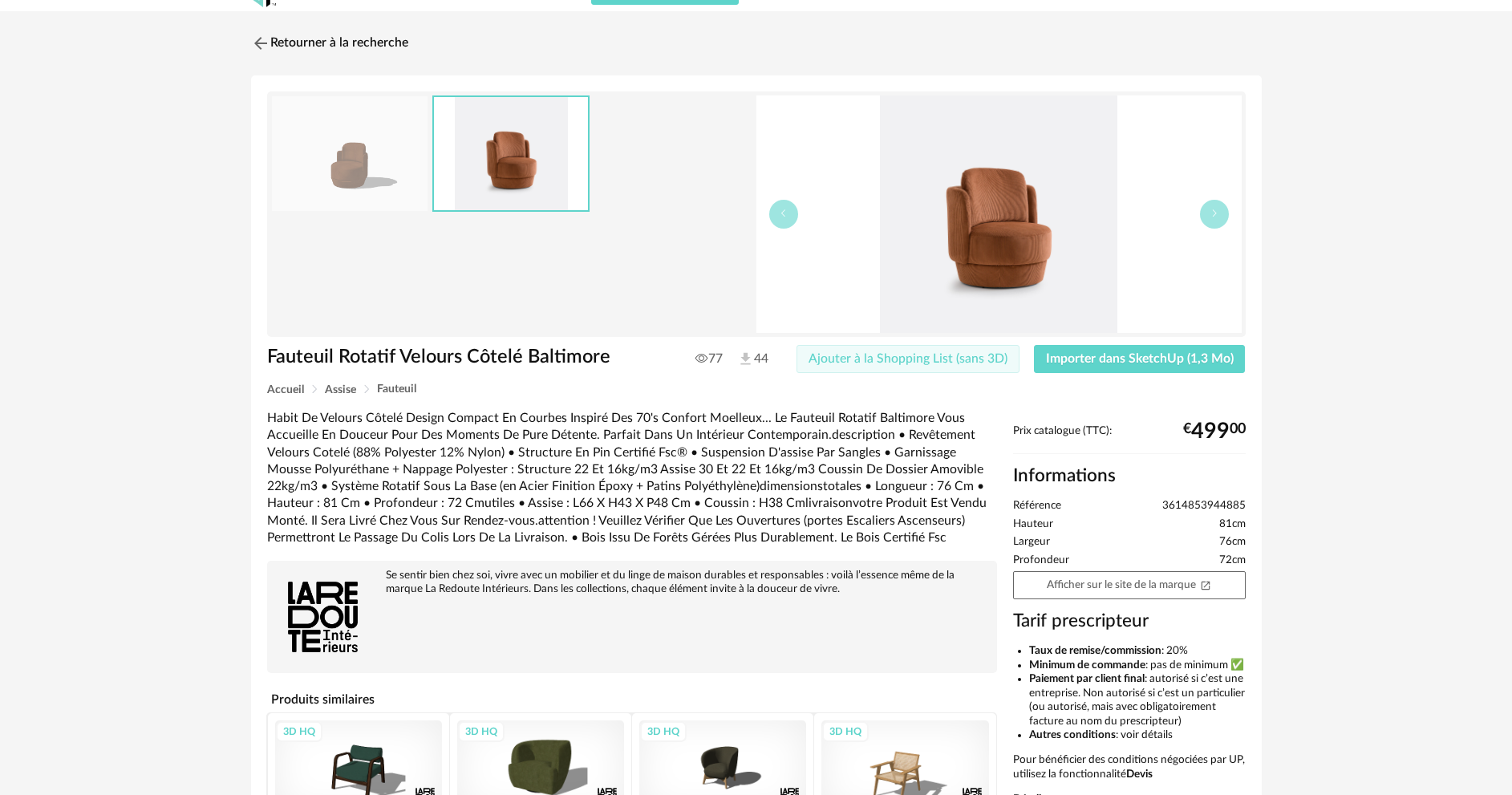
click at [926, 356] on span "Ajouter à la Shopping List (sans 3D)" at bounding box center [908, 358] width 199 height 12
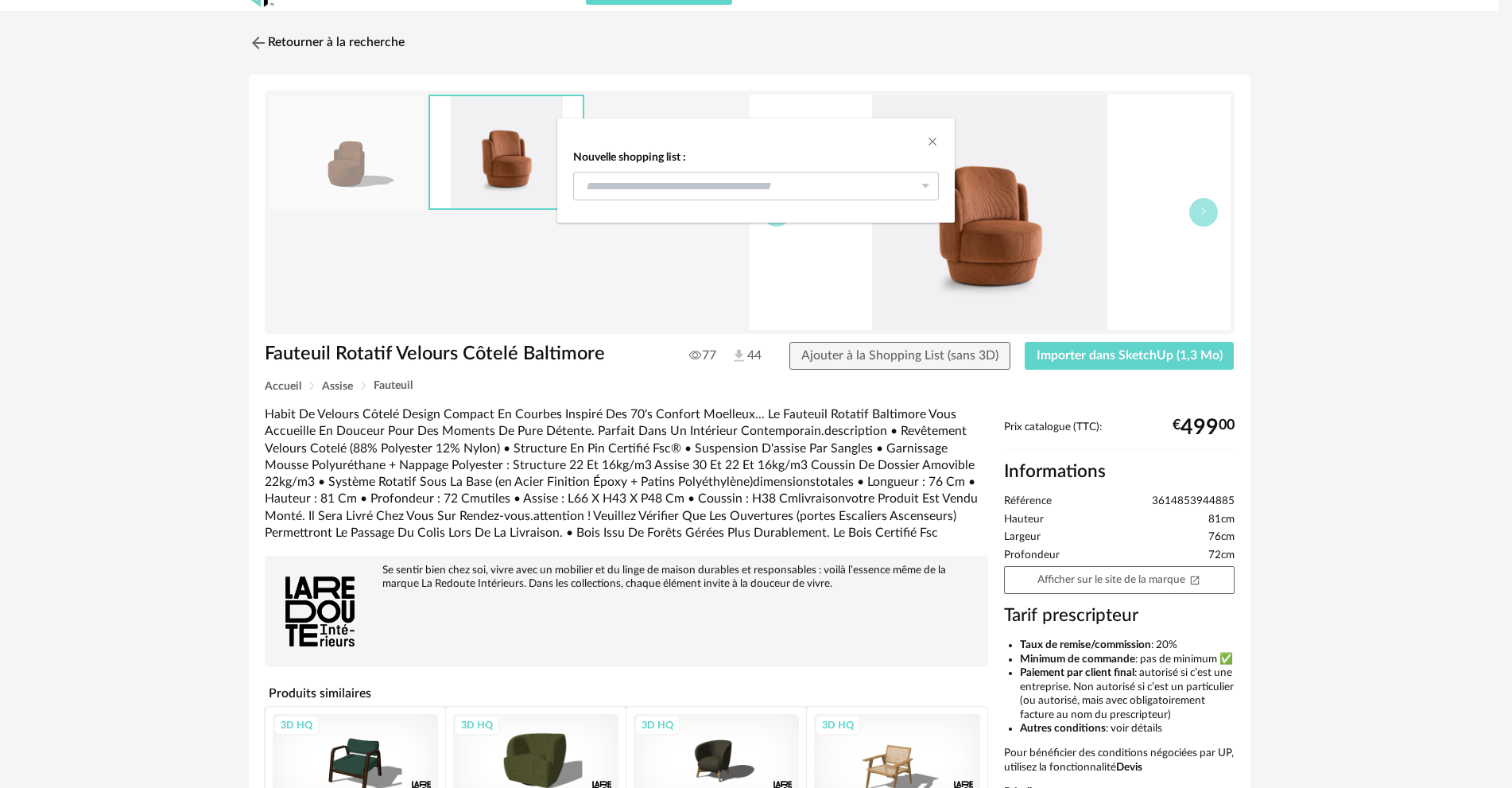
click at [929, 184] on icon "dialog" at bounding box center [925, 186] width 20 height 29
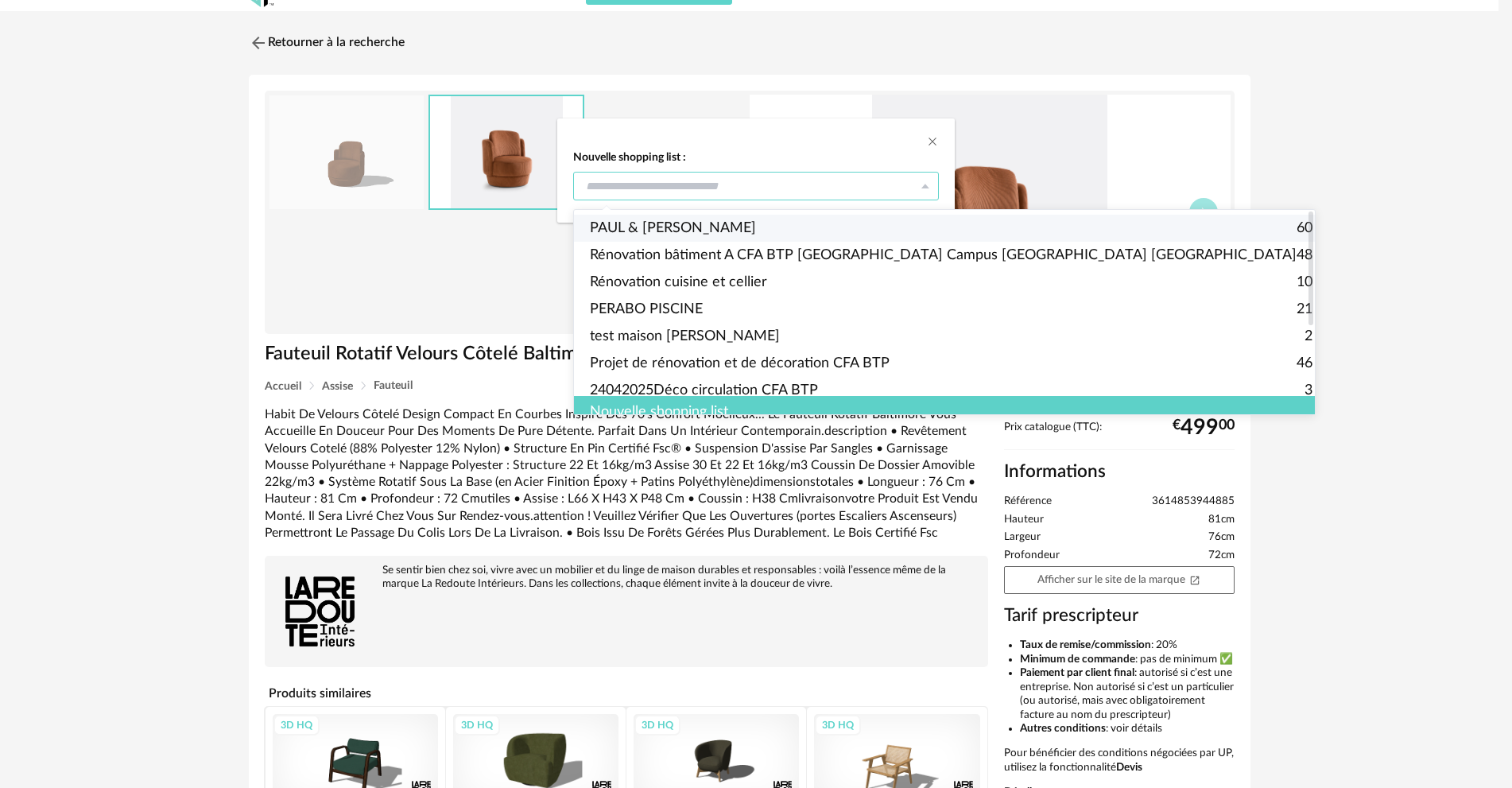
click at [662, 224] on span "PAUL & [PERSON_NAME]" at bounding box center [673, 228] width 166 height 27
type input "**********"
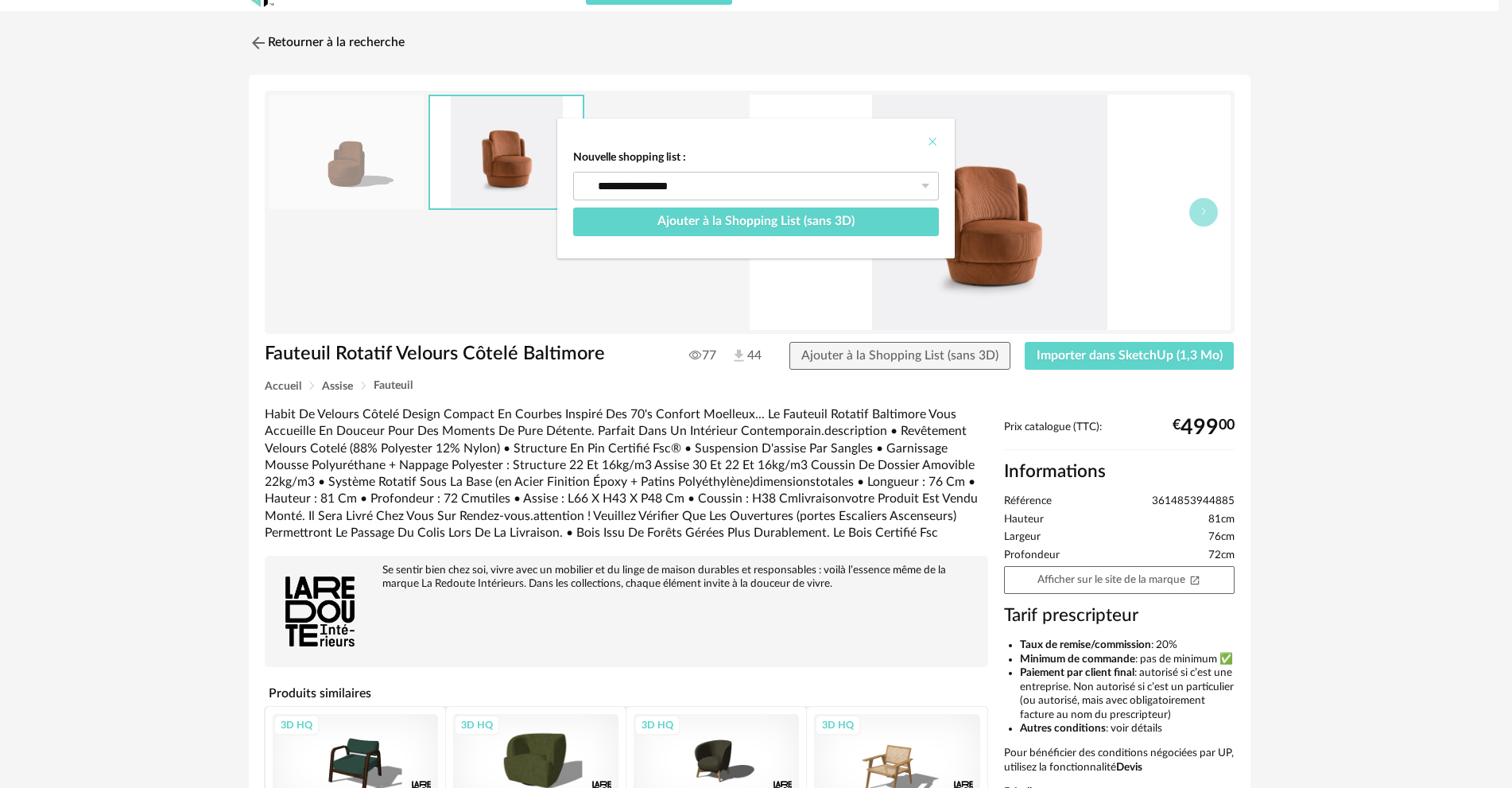
click at [933, 143] on icon "Close" at bounding box center [932, 141] width 12 height 12
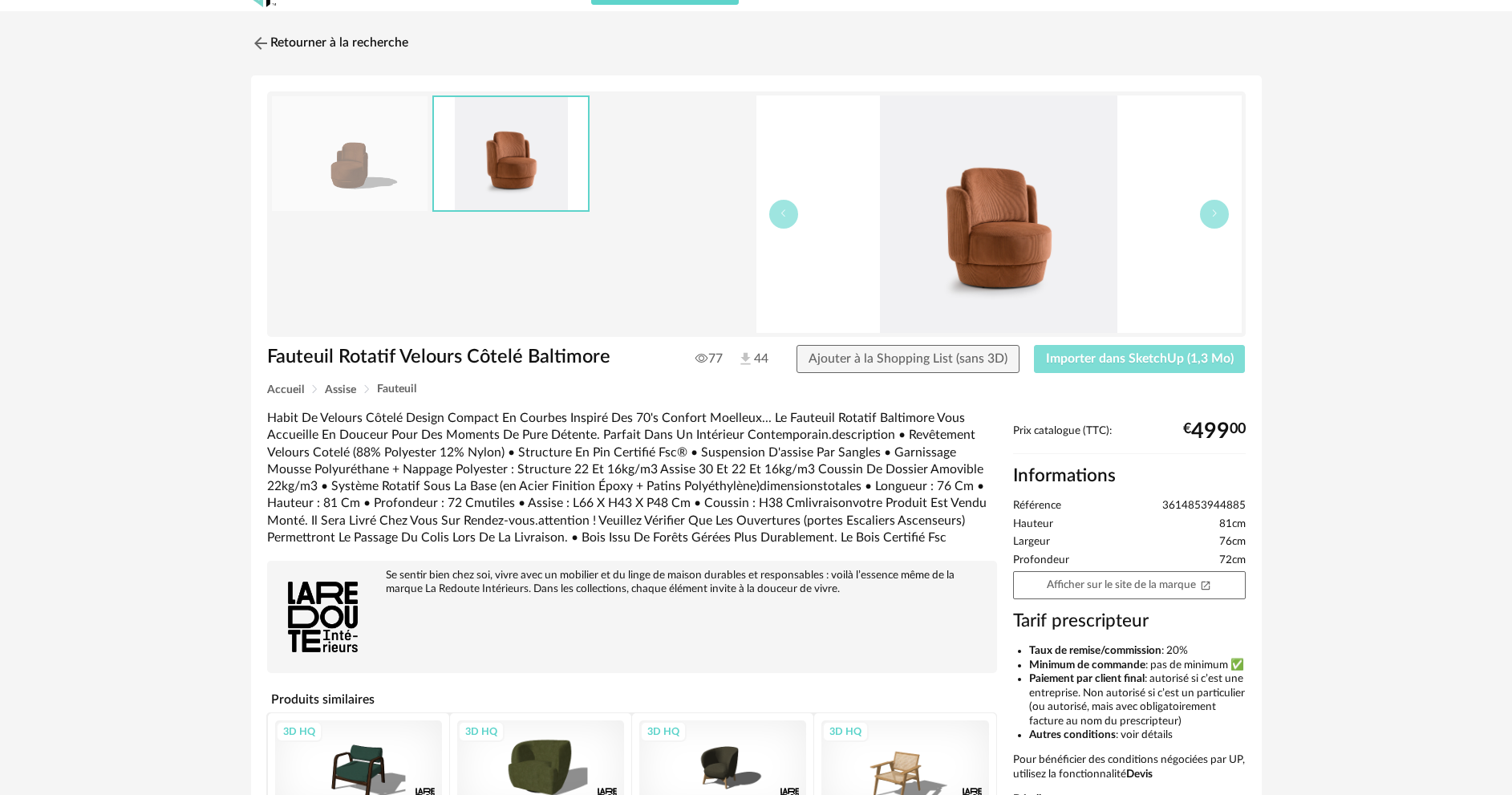
click at [1072, 362] on span "Importer dans SketchUp (1,3 Mo)" at bounding box center [1140, 358] width 187 height 12
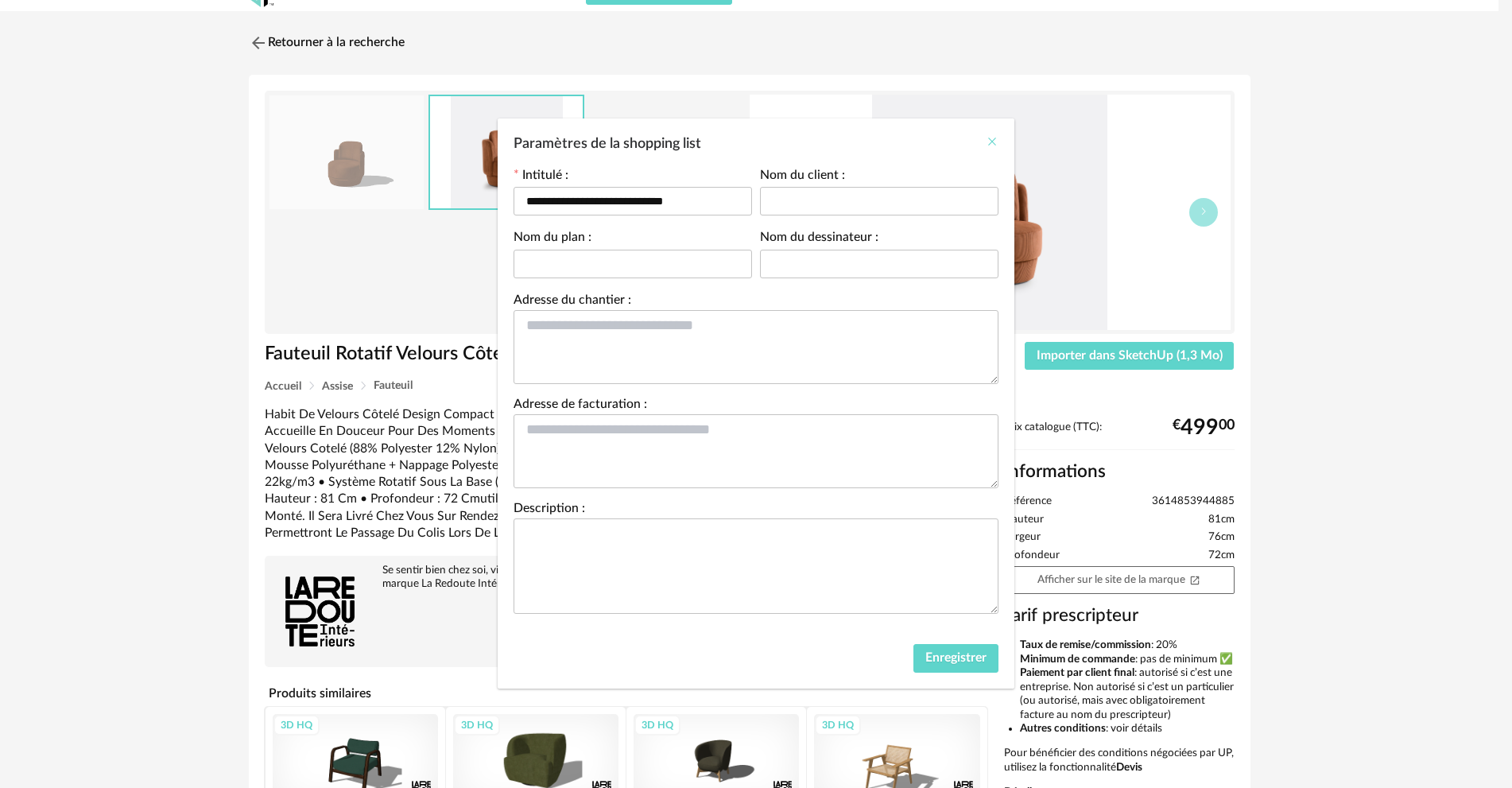
click at [990, 139] on icon "Close" at bounding box center [992, 141] width 12 height 12
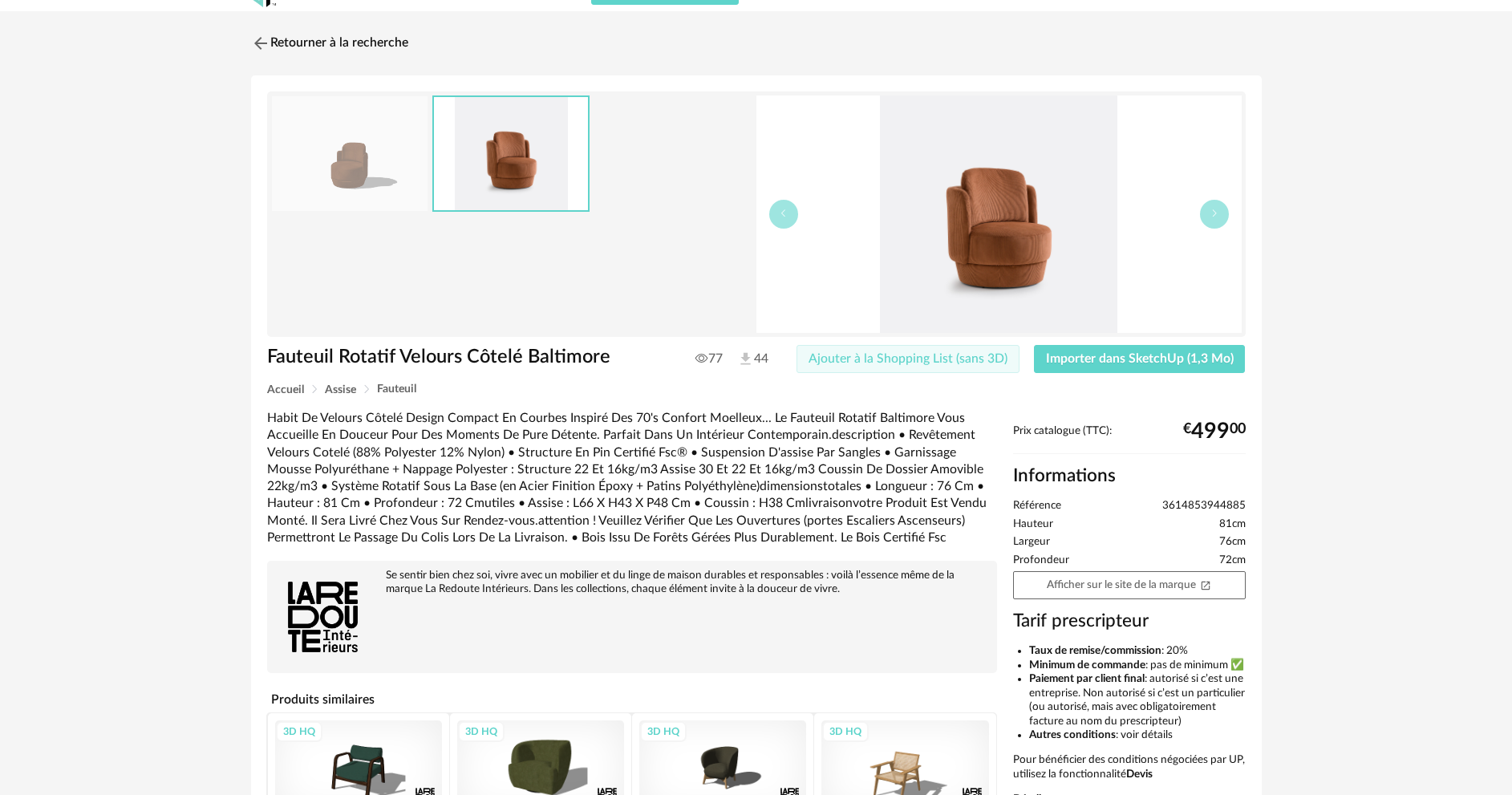
click at [952, 361] on span "Ajouter à la Shopping List (sans 3D)" at bounding box center [908, 358] width 199 height 12
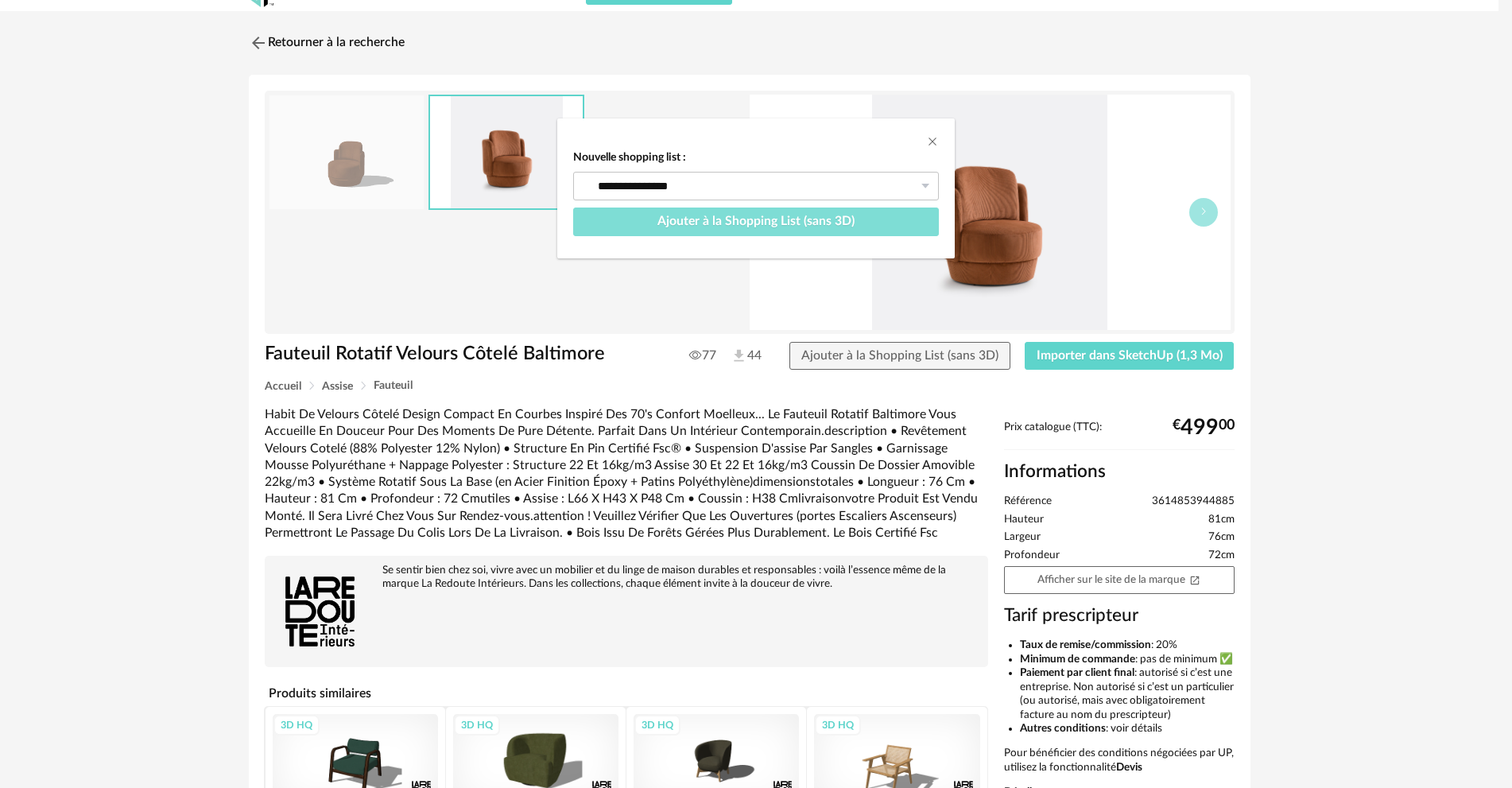
click at [883, 218] on button "Ajouter à la Shopping List (sans 3D)" at bounding box center [756, 222] width 366 height 29
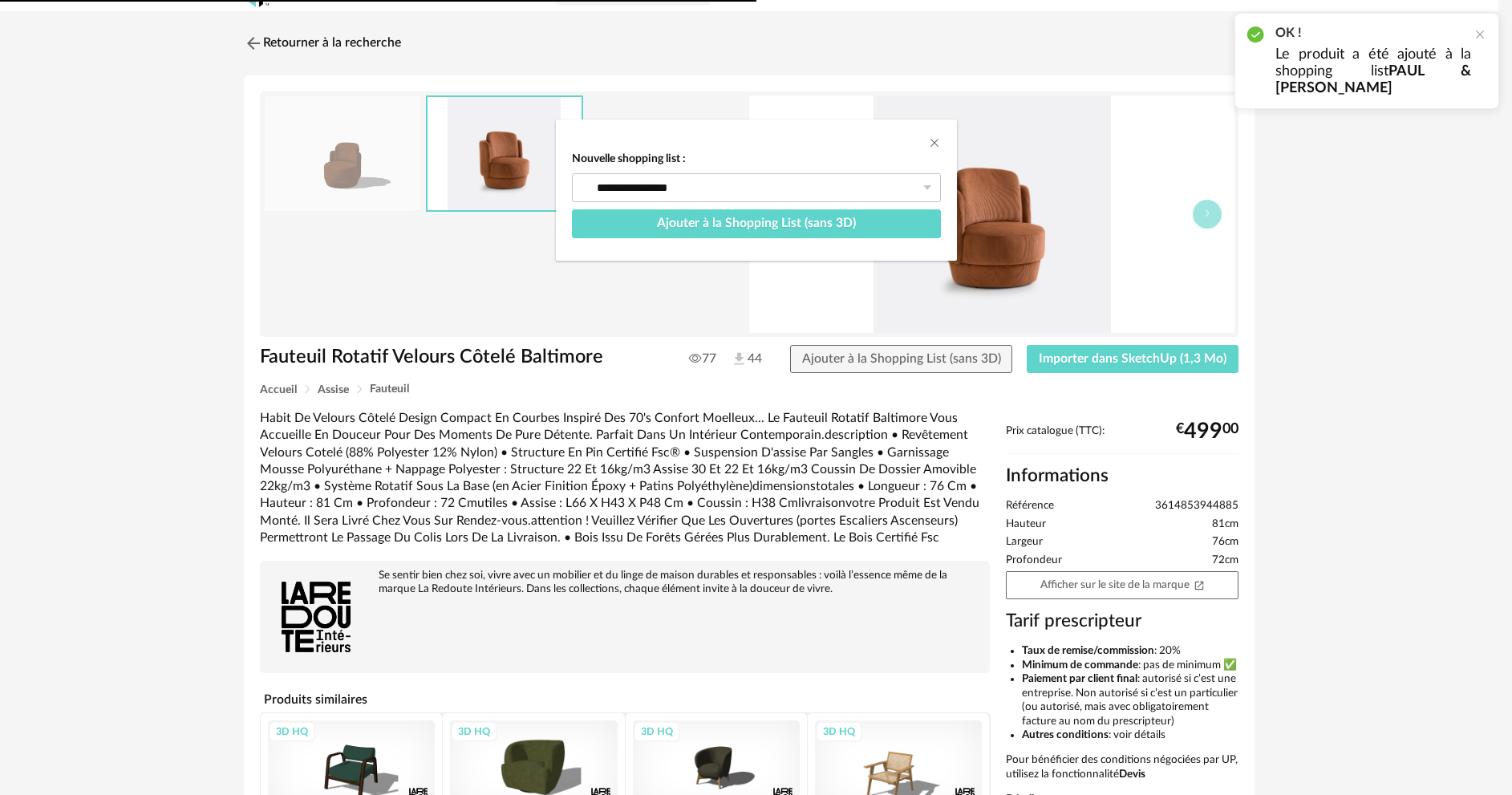
click at [936, 143] on div "Retourner à la recherche Fauteuil Rotatif Velours Côtelé Baltimore Fauteuil Rot…" at bounding box center [749, 499] width 1040 height 947
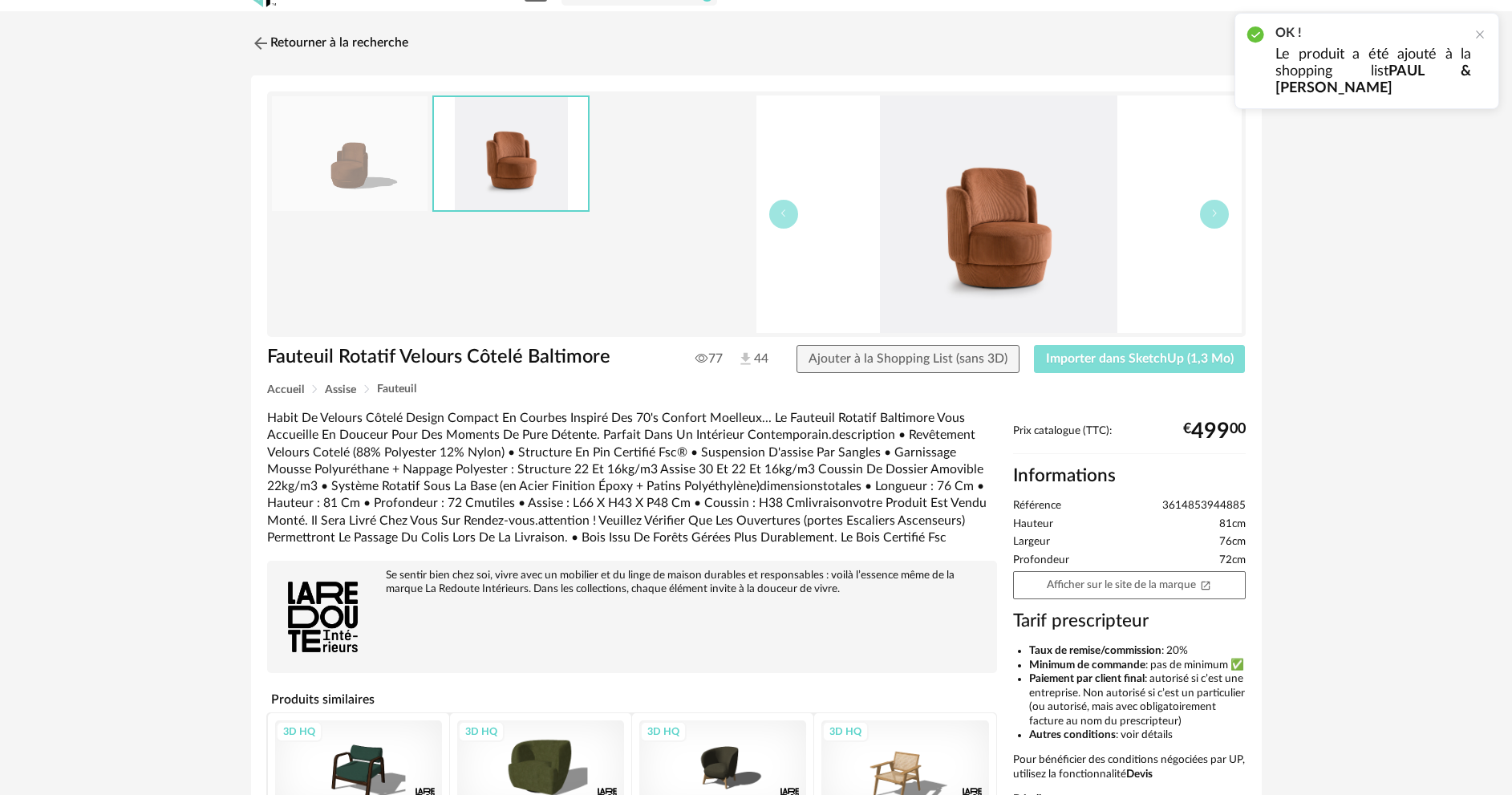
click at [1110, 356] on span "Importer dans SketchUp (1,3 Mo)" at bounding box center [1140, 358] width 187 height 12
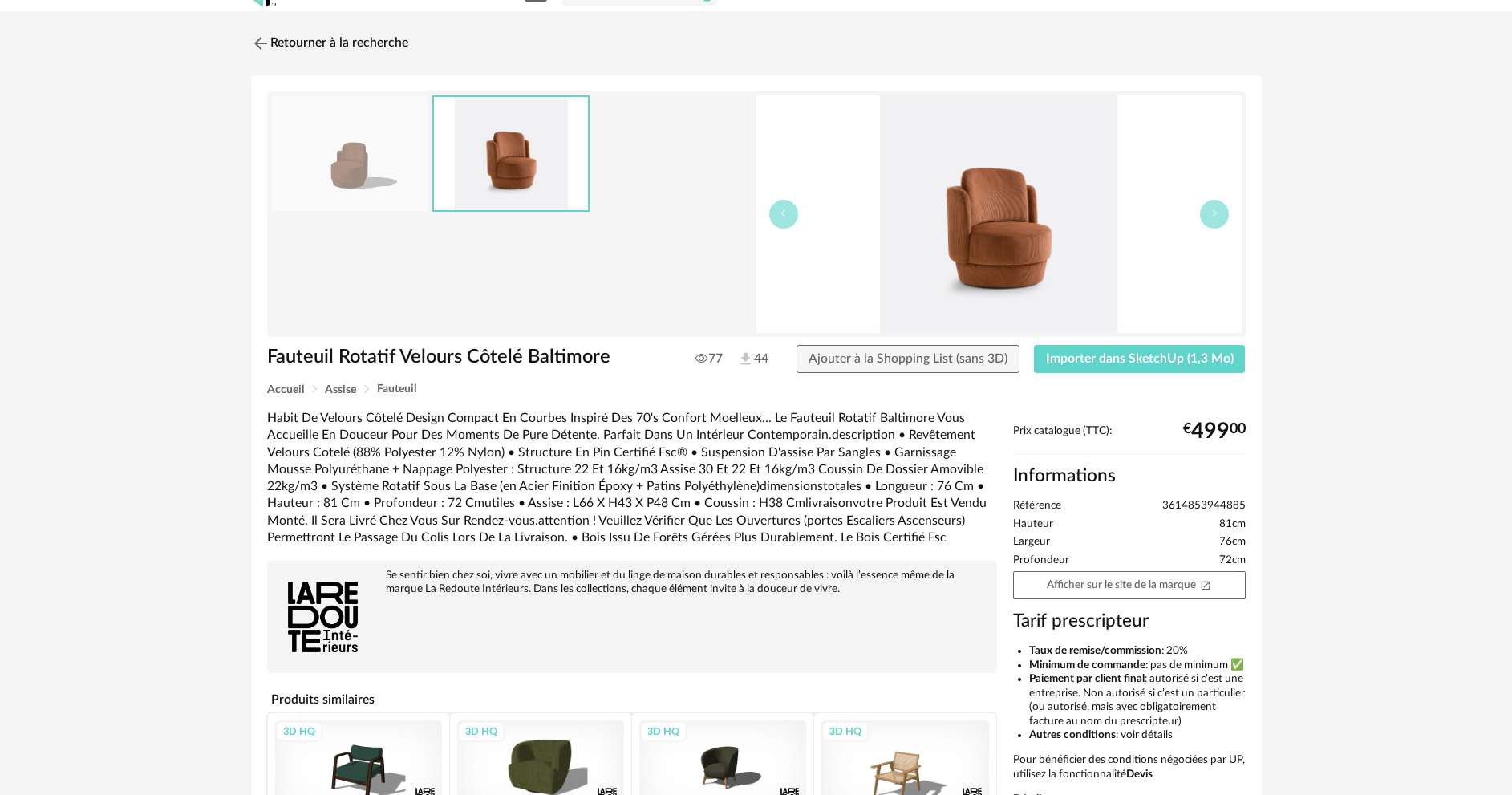
drag, startPoint x: 513, startPoint y: 565, endPoint x: 493, endPoint y: 531, distance: 39.4
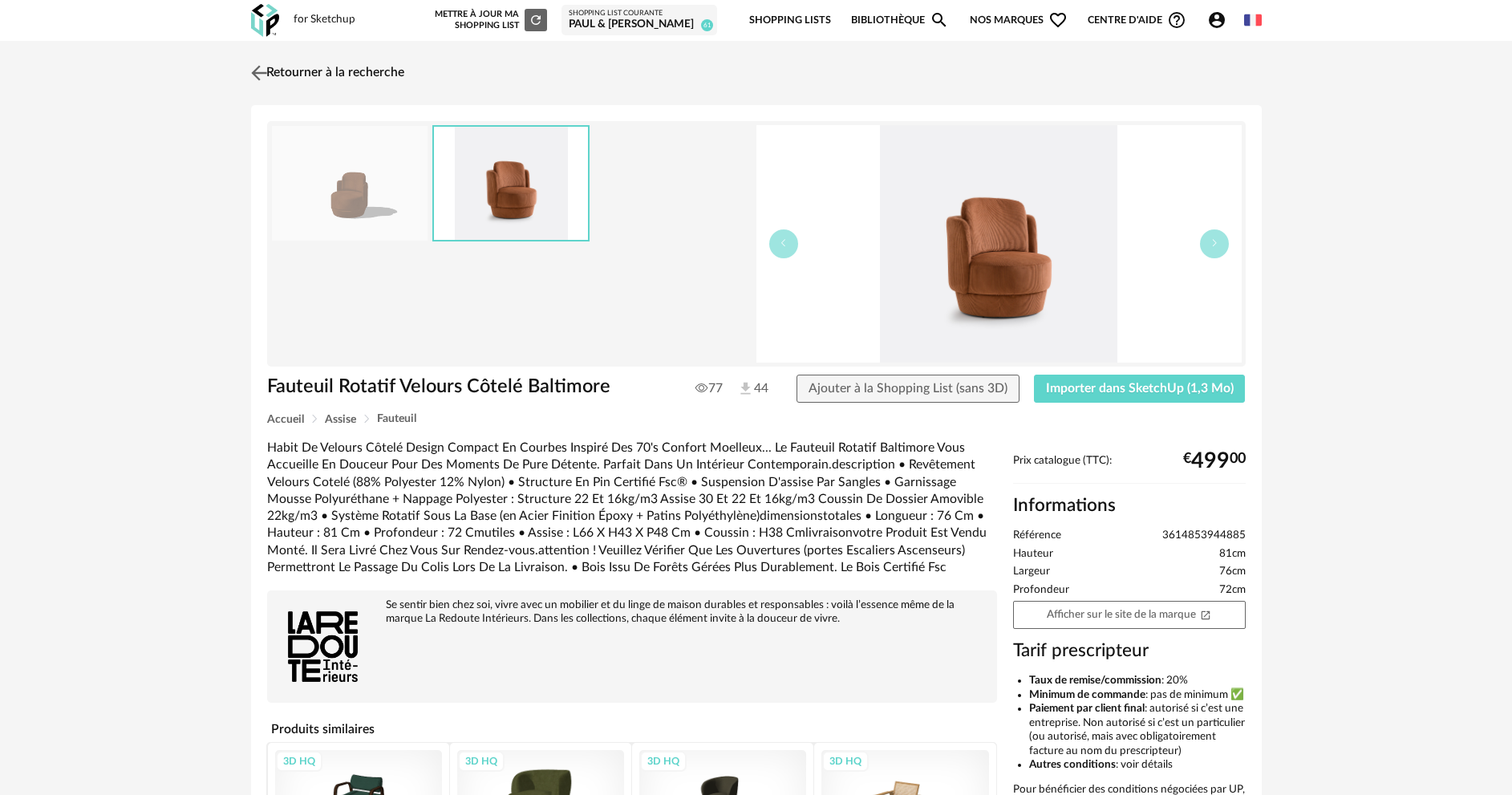
click at [341, 79] on link "Retourner à la recherche" at bounding box center [326, 73] width 158 height 36
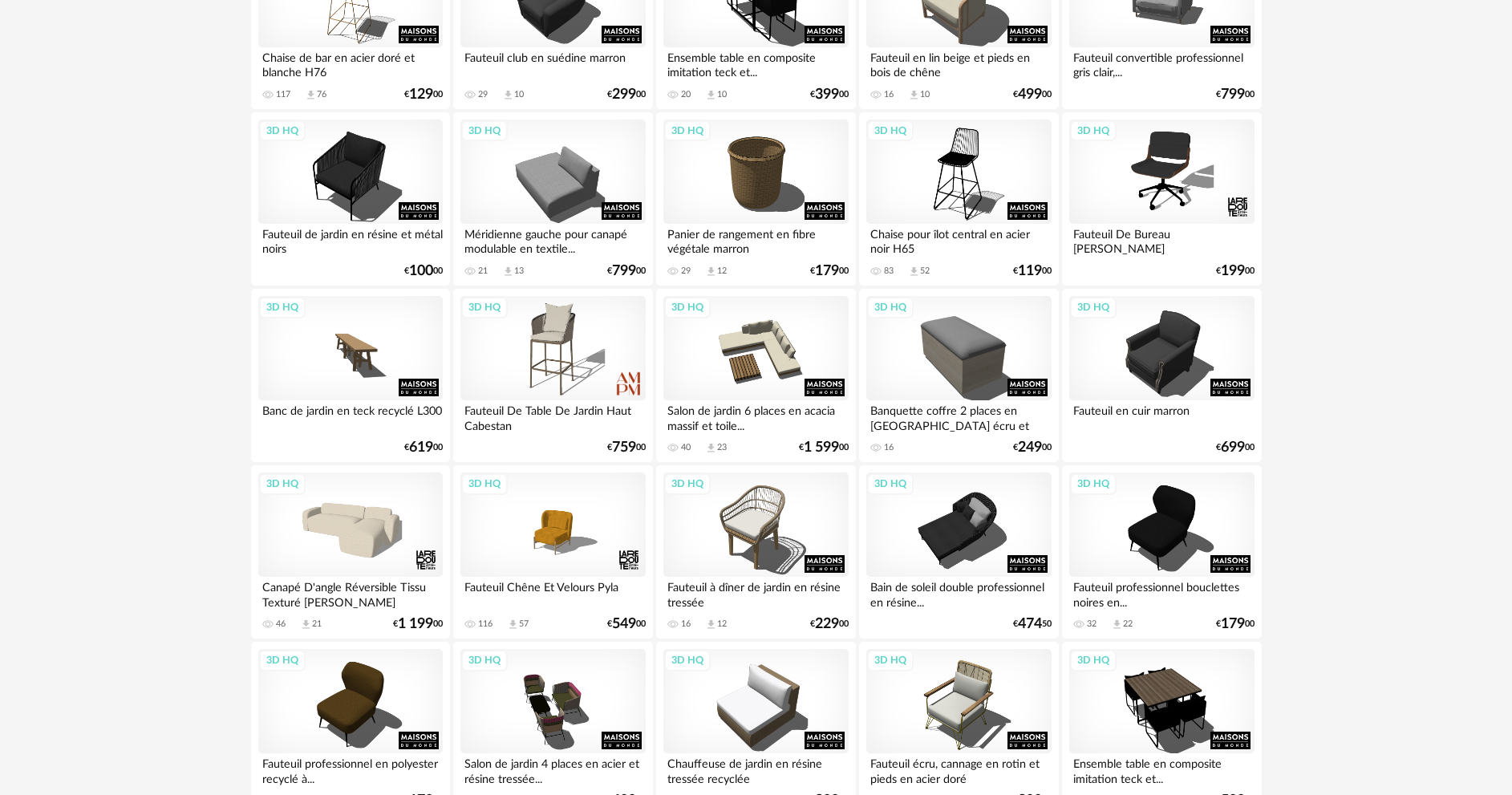
scroll to position [1466, 0]
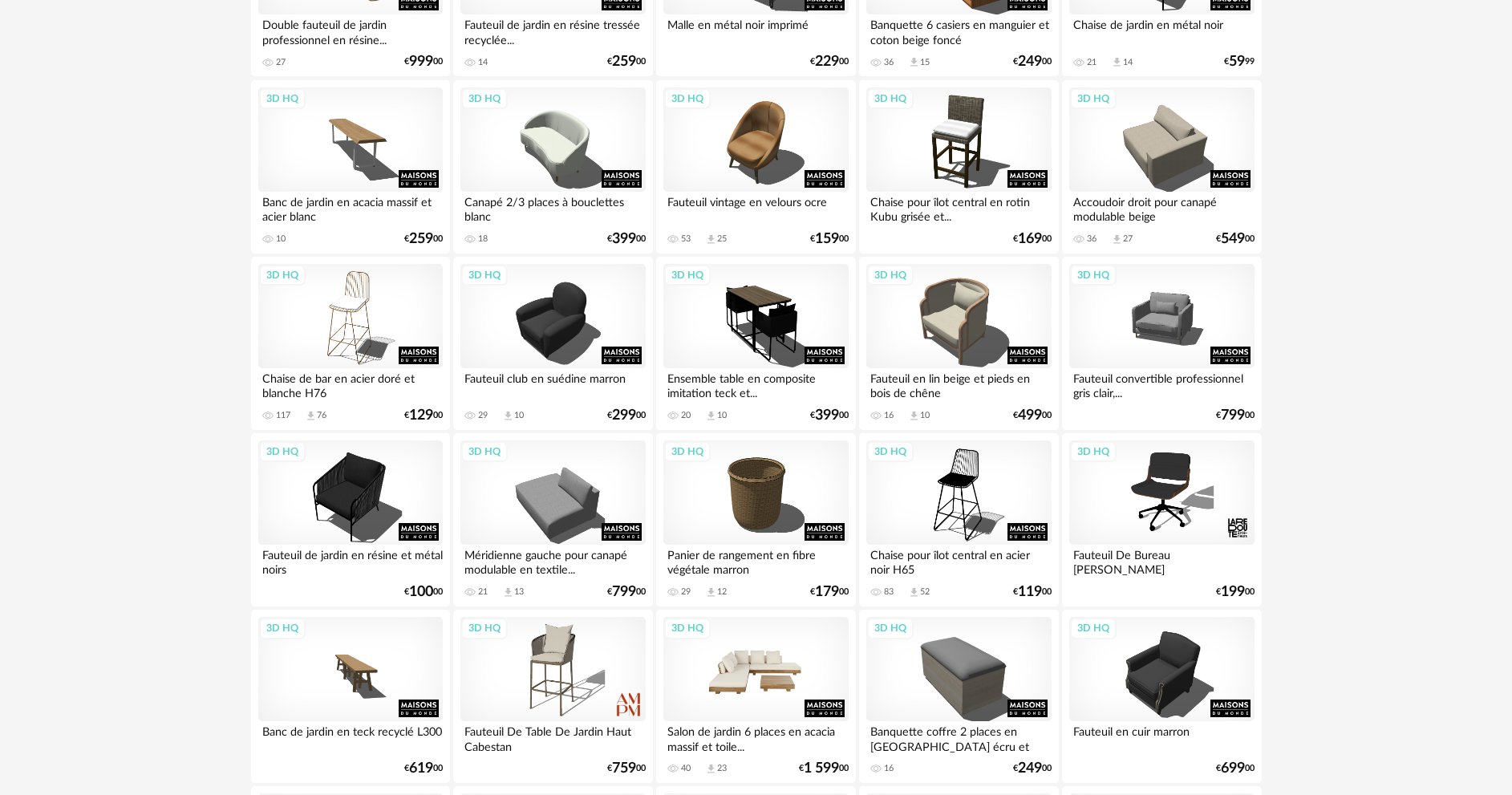
click at [750, 646] on div "3D HQ" at bounding box center [755, 669] width 185 height 104
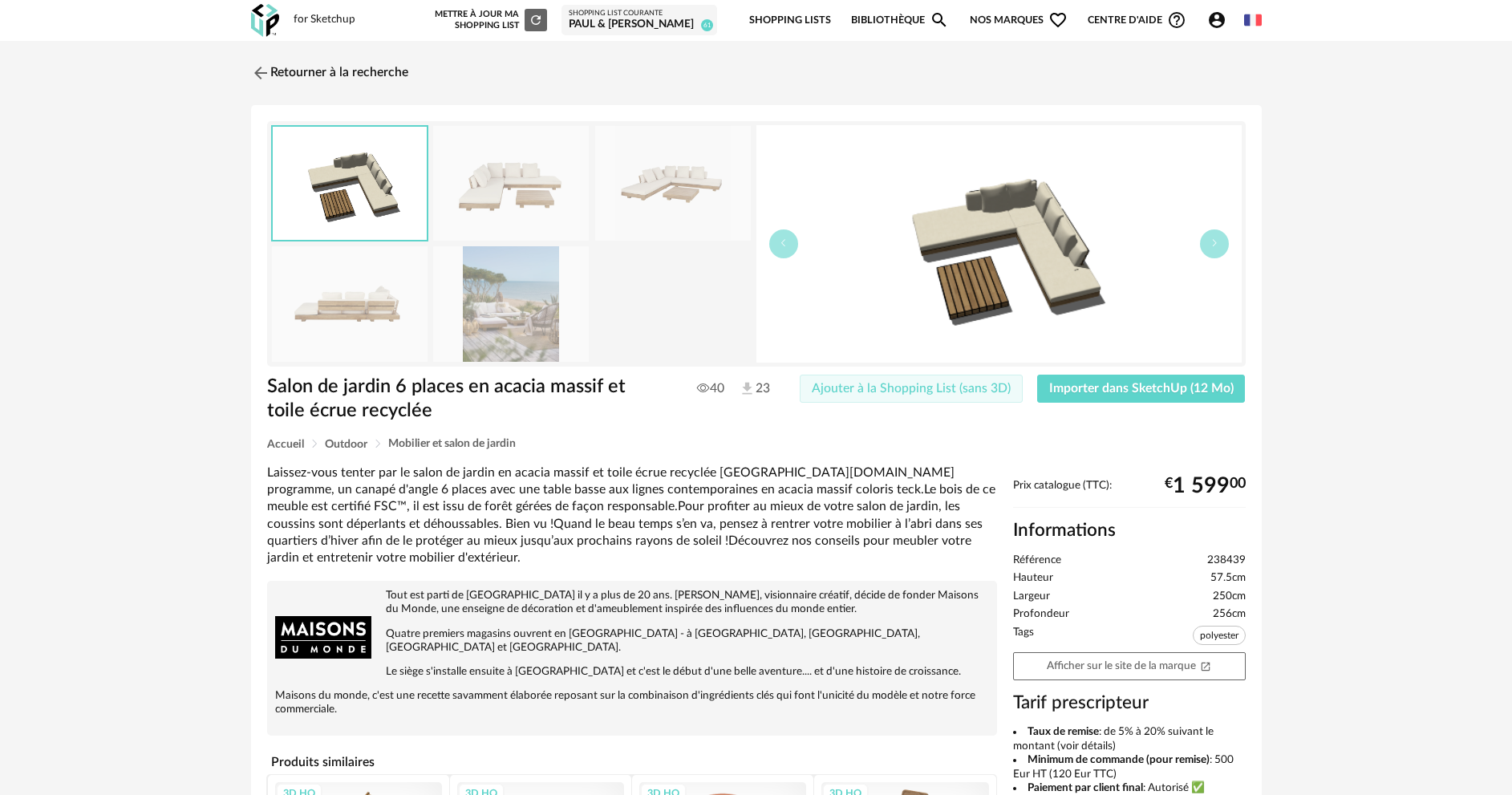
click at [870, 383] on span "Ajouter à la Shopping List (sans 3D)" at bounding box center [911, 388] width 199 height 12
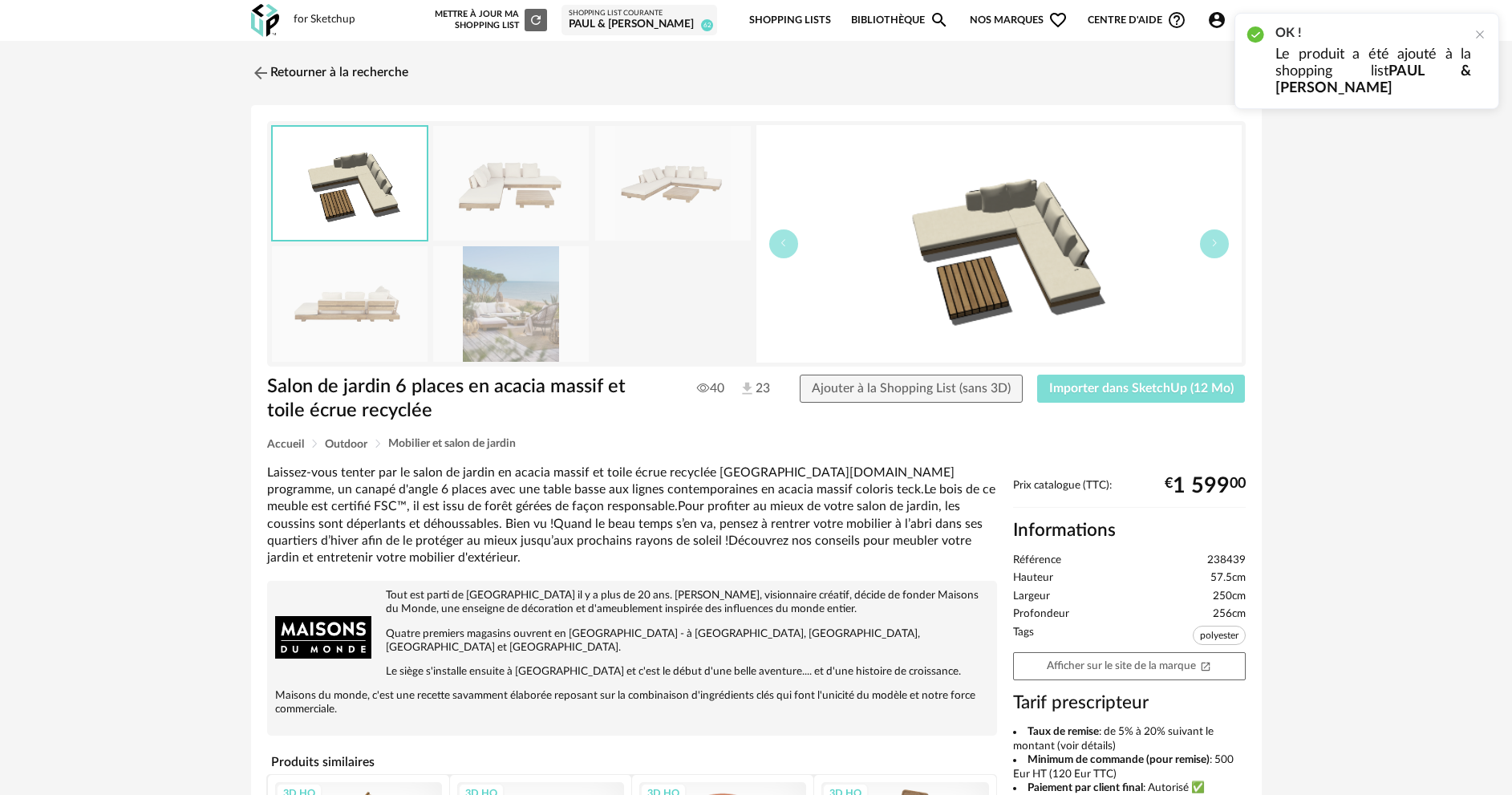
click at [1136, 382] on span "Importer dans SketchUp (12 Mo)" at bounding box center [1141, 388] width 185 height 12
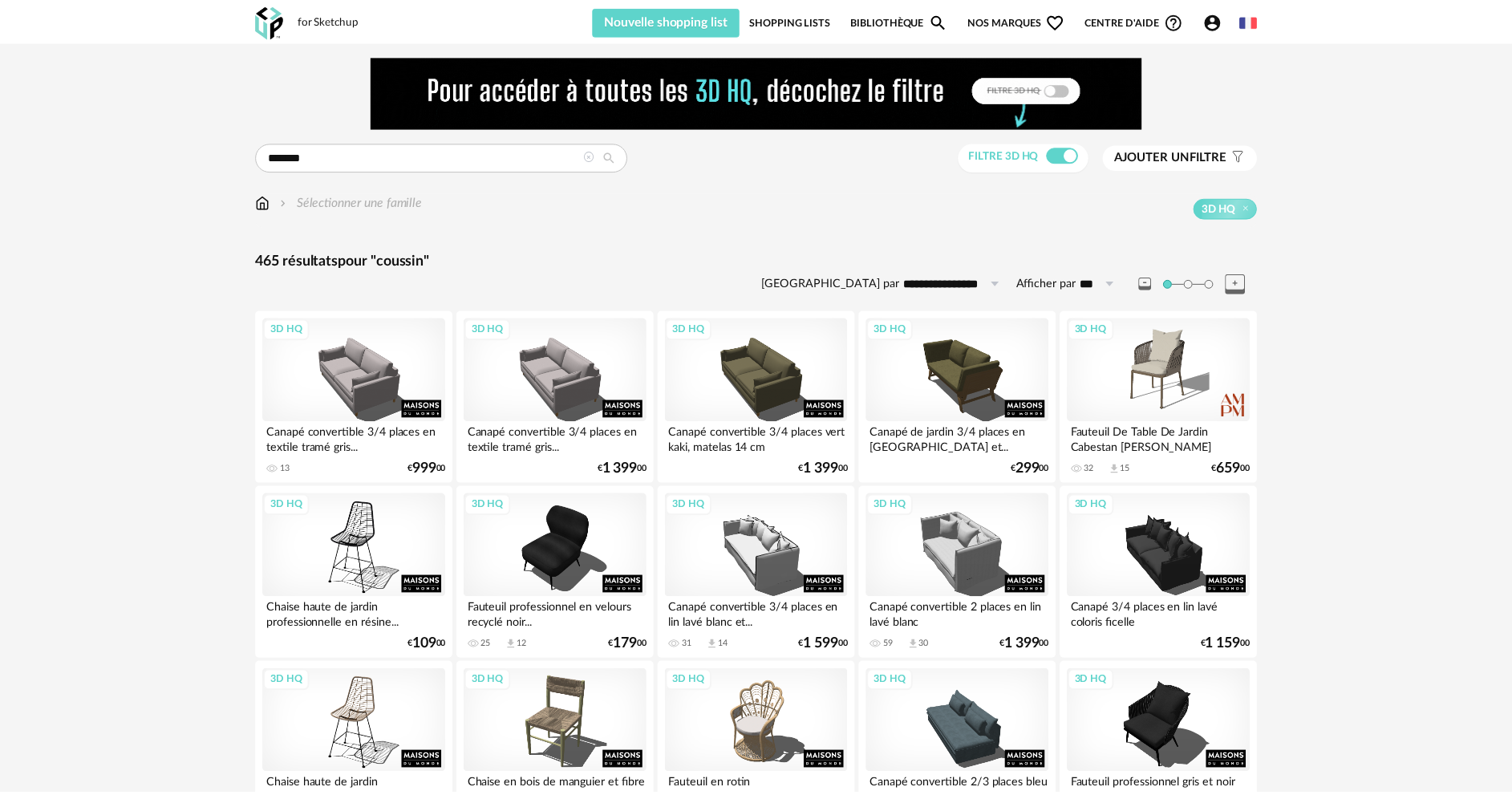
scroll to position [1536, 0]
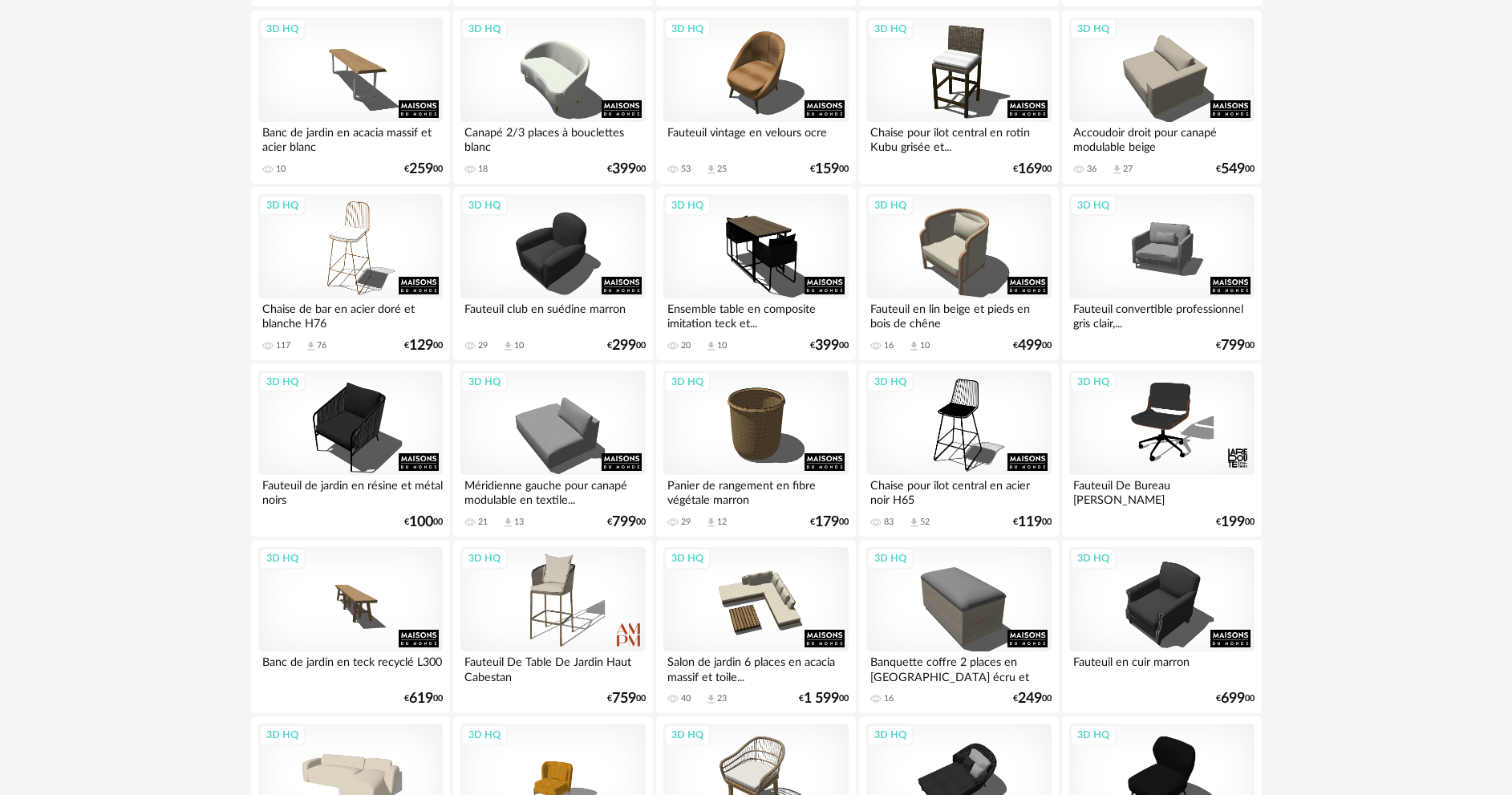
click at [354, 625] on div "3D HQ" at bounding box center [351, 599] width 185 height 104
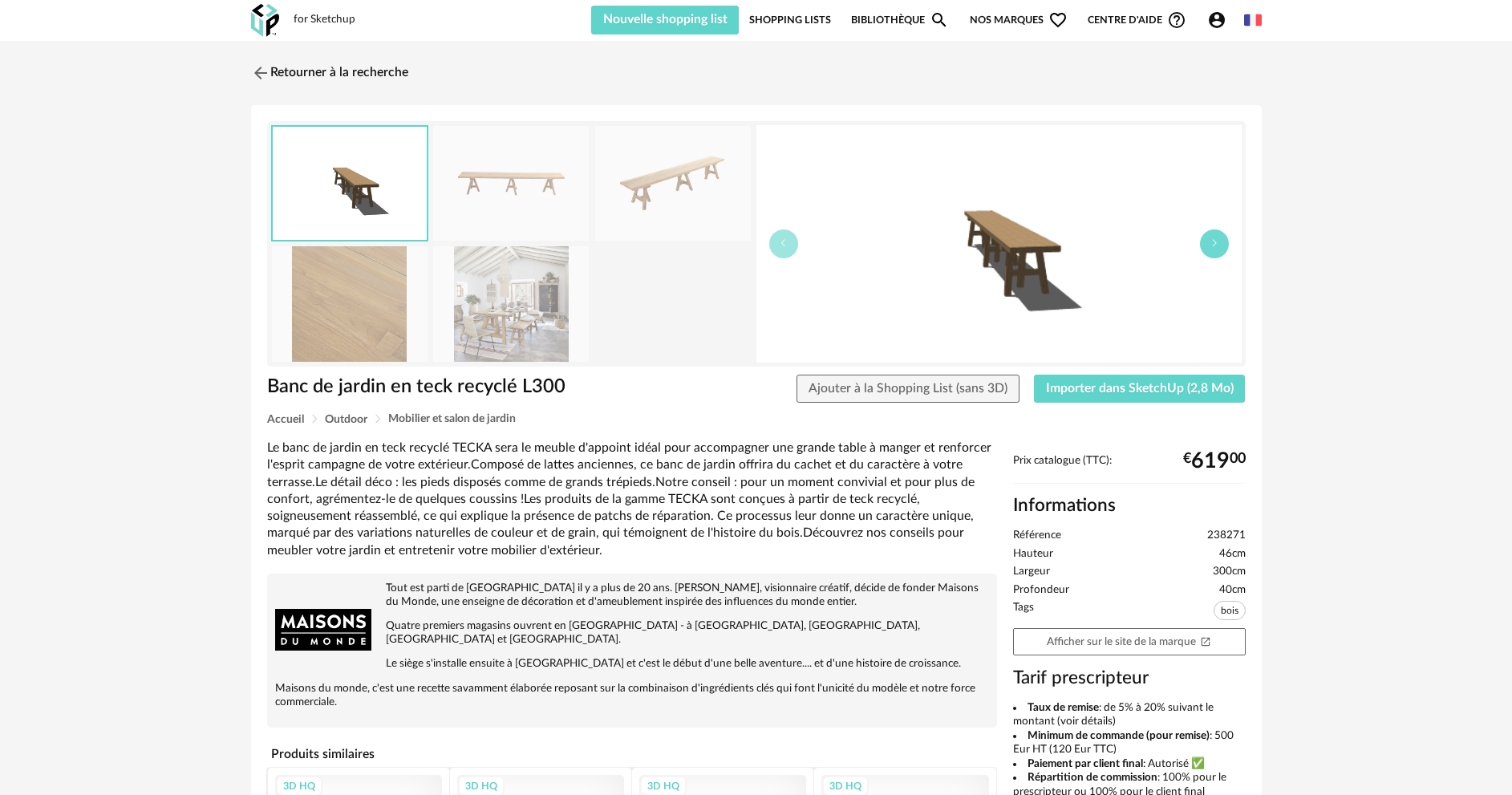
click at [1205, 250] on button "button" at bounding box center [1214, 244] width 29 height 29
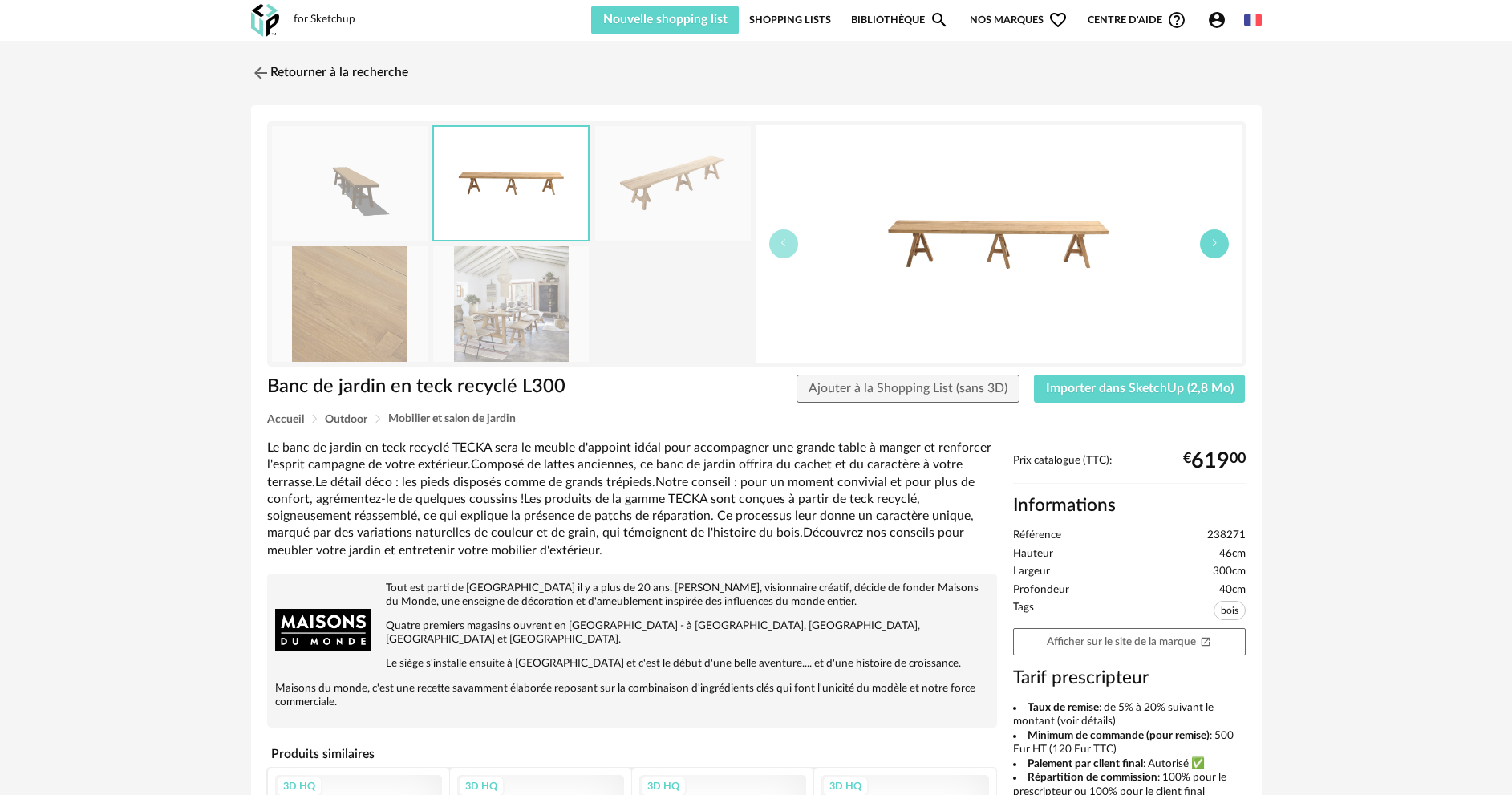
click at [1206, 247] on button "button" at bounding box center [1214, 244] width 29 height 29
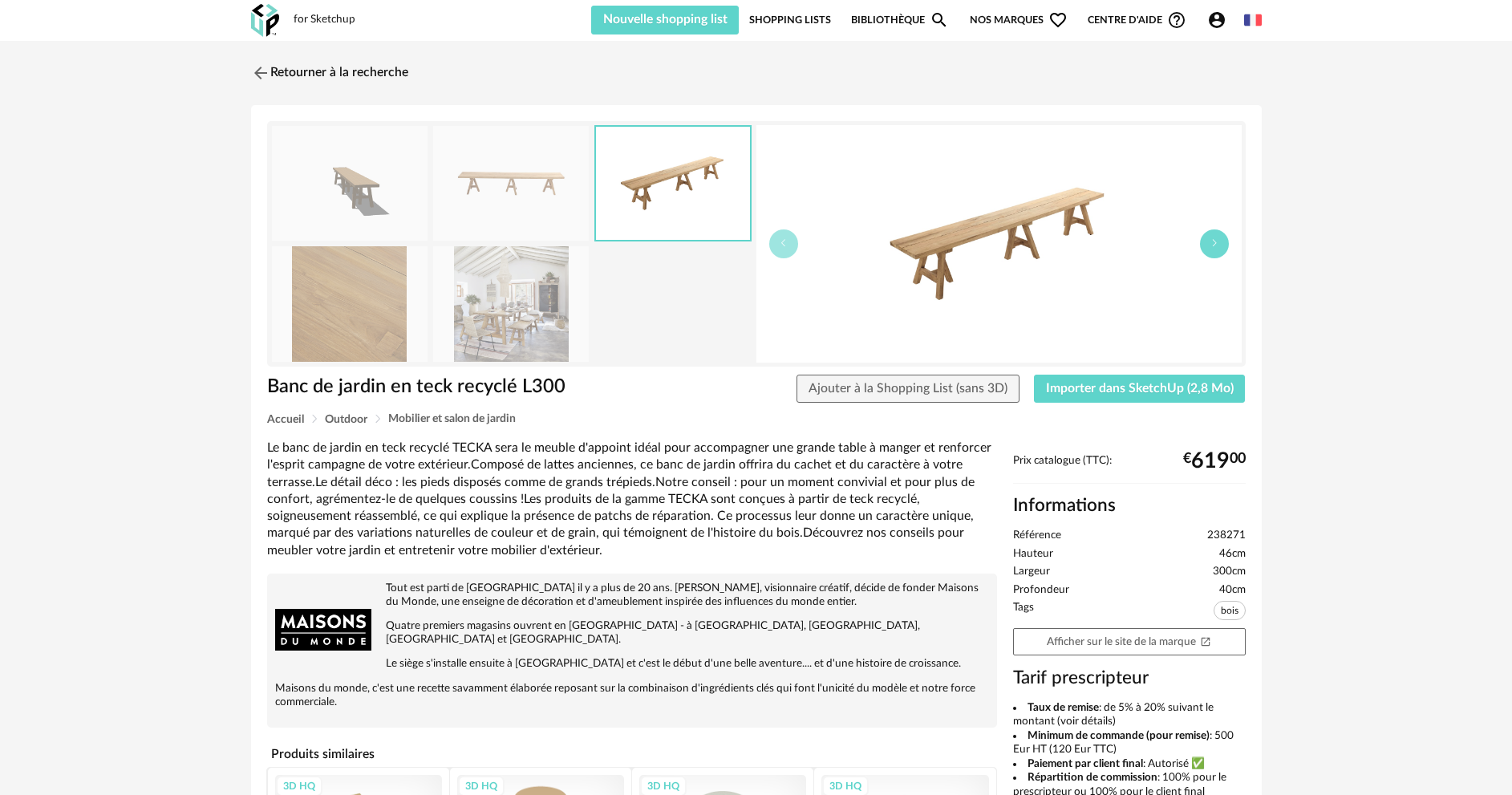
click at [1206, 247] on button "button" at bounding box center [1214, 244] width 29 height 29
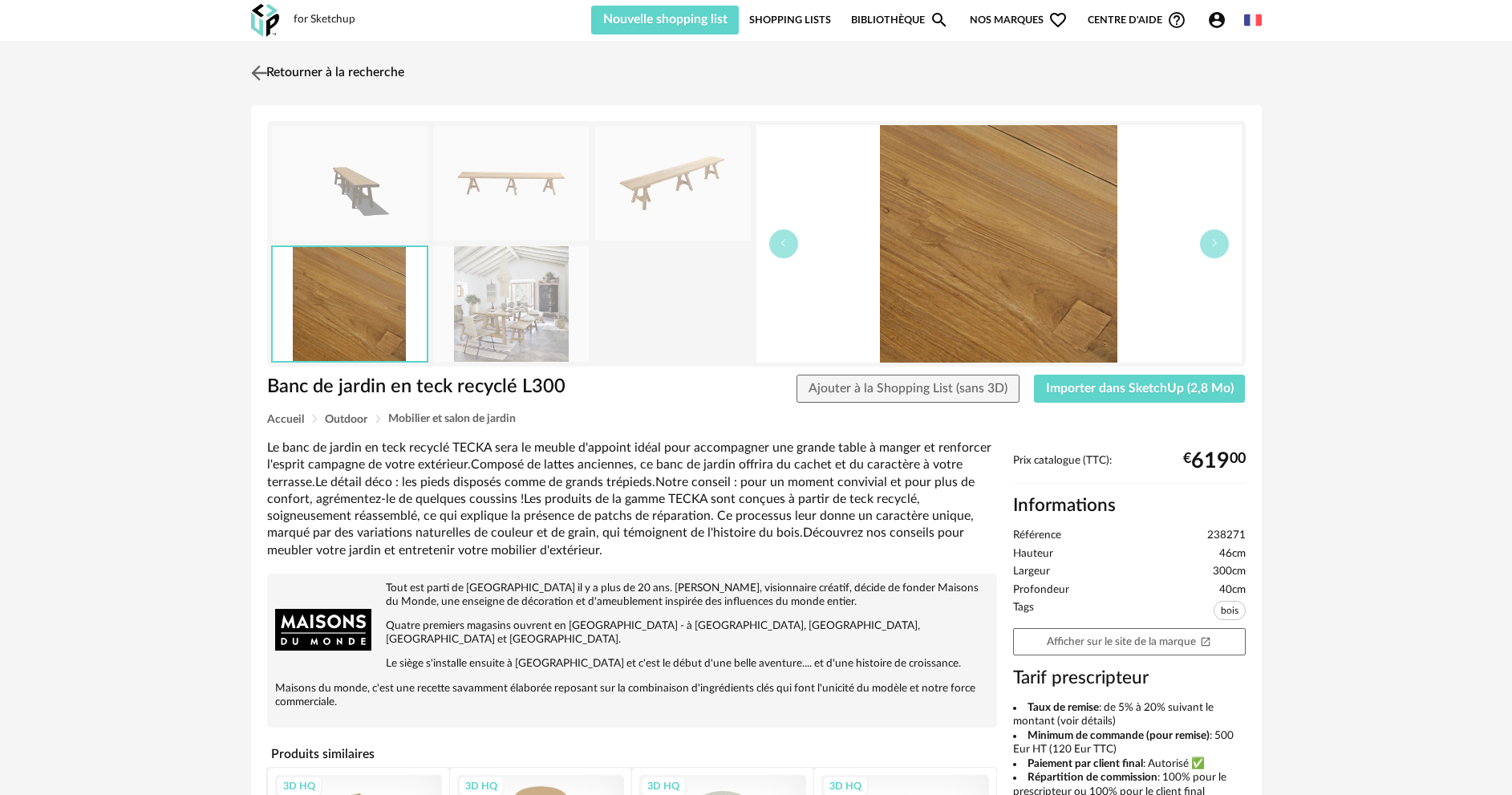
click at [322, 77] on link "Retourner à la recherche" at bounding box center [326, 73] width 158 height 36
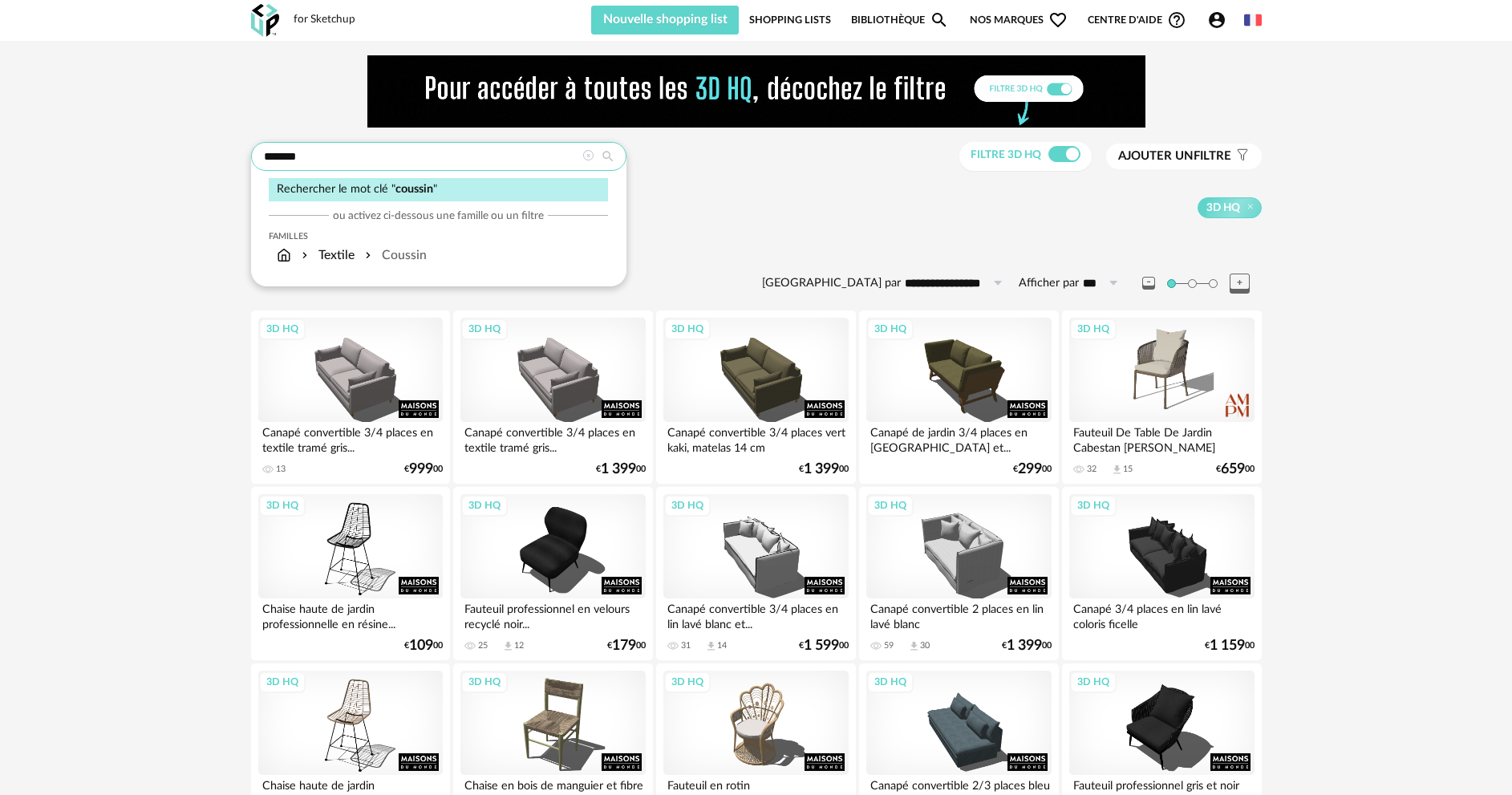
drag, startPoint x: 437, startPoint y: 161, endPoint x: 182, endPoint y: 167, distance: 255.1
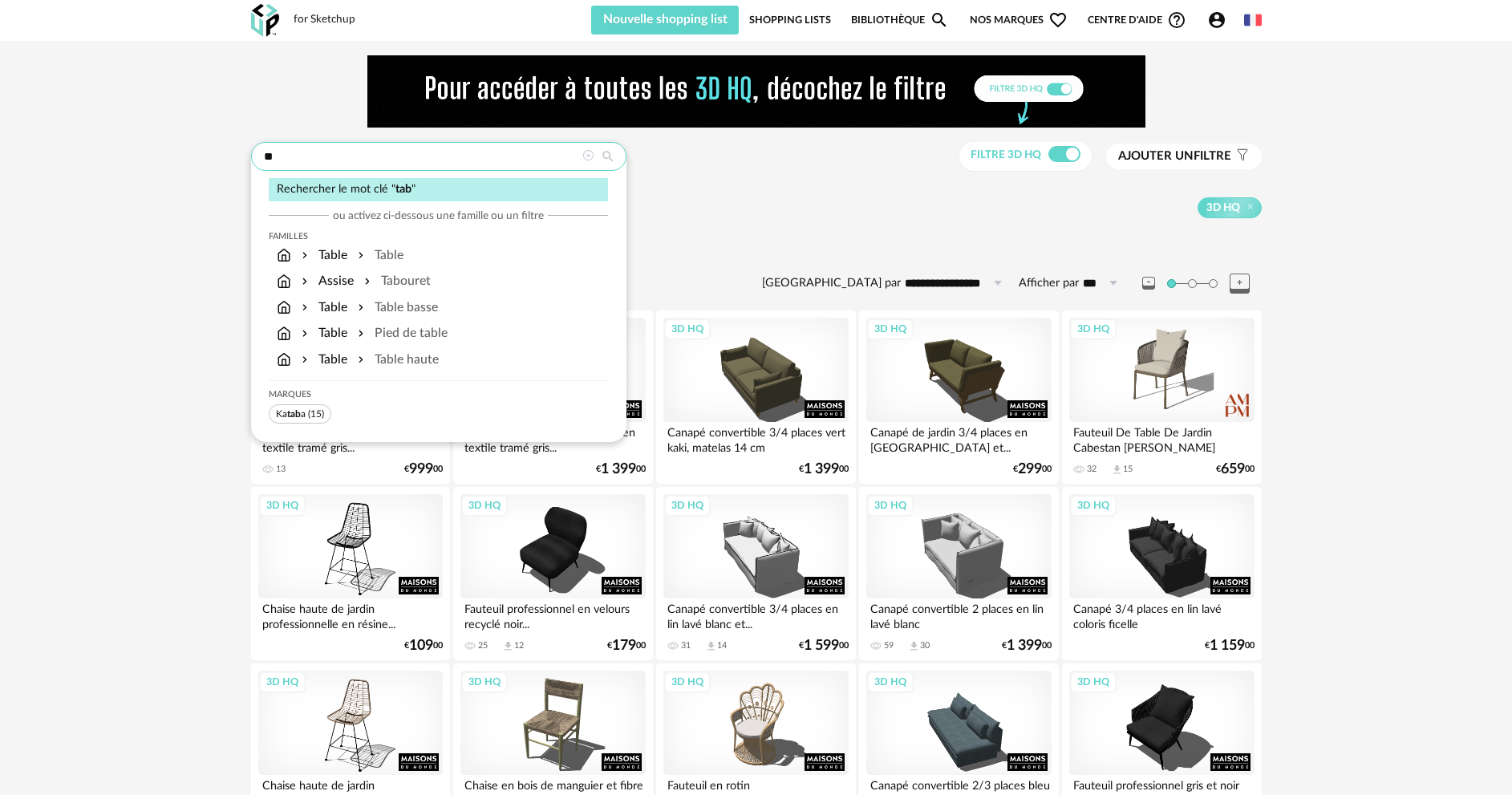
type input "*"
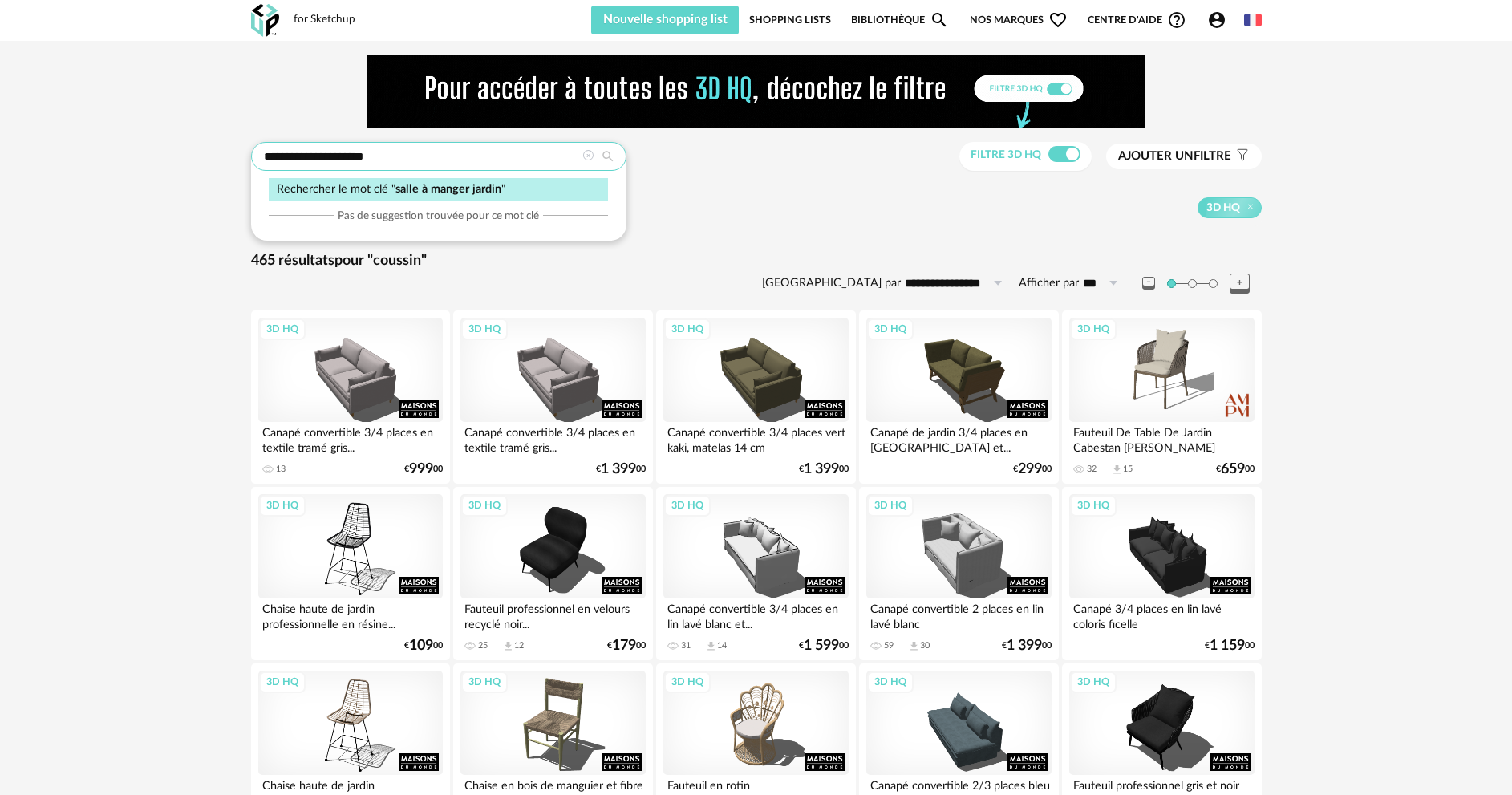
type input "**********"
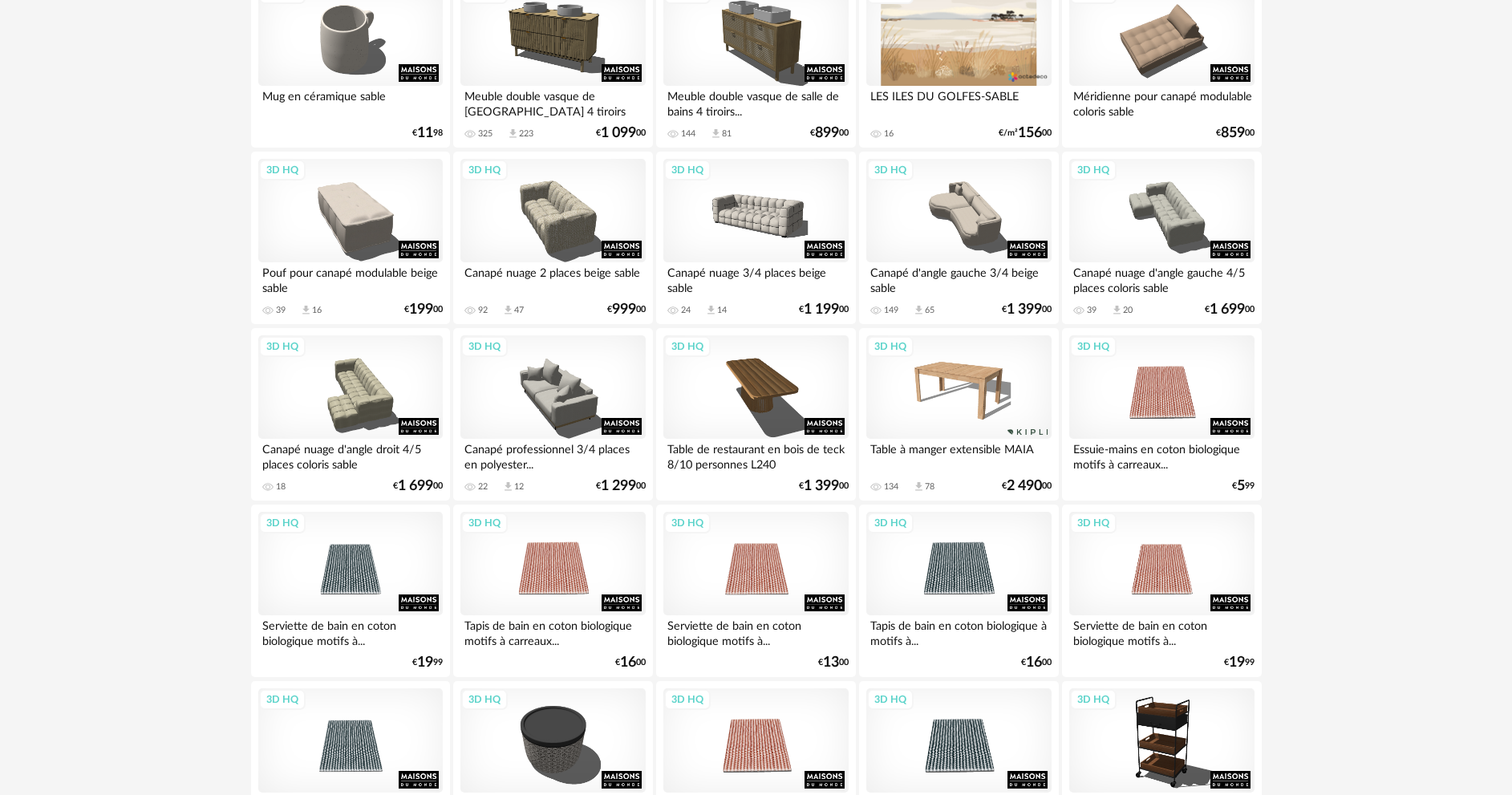
scroll to position [3152, 0]
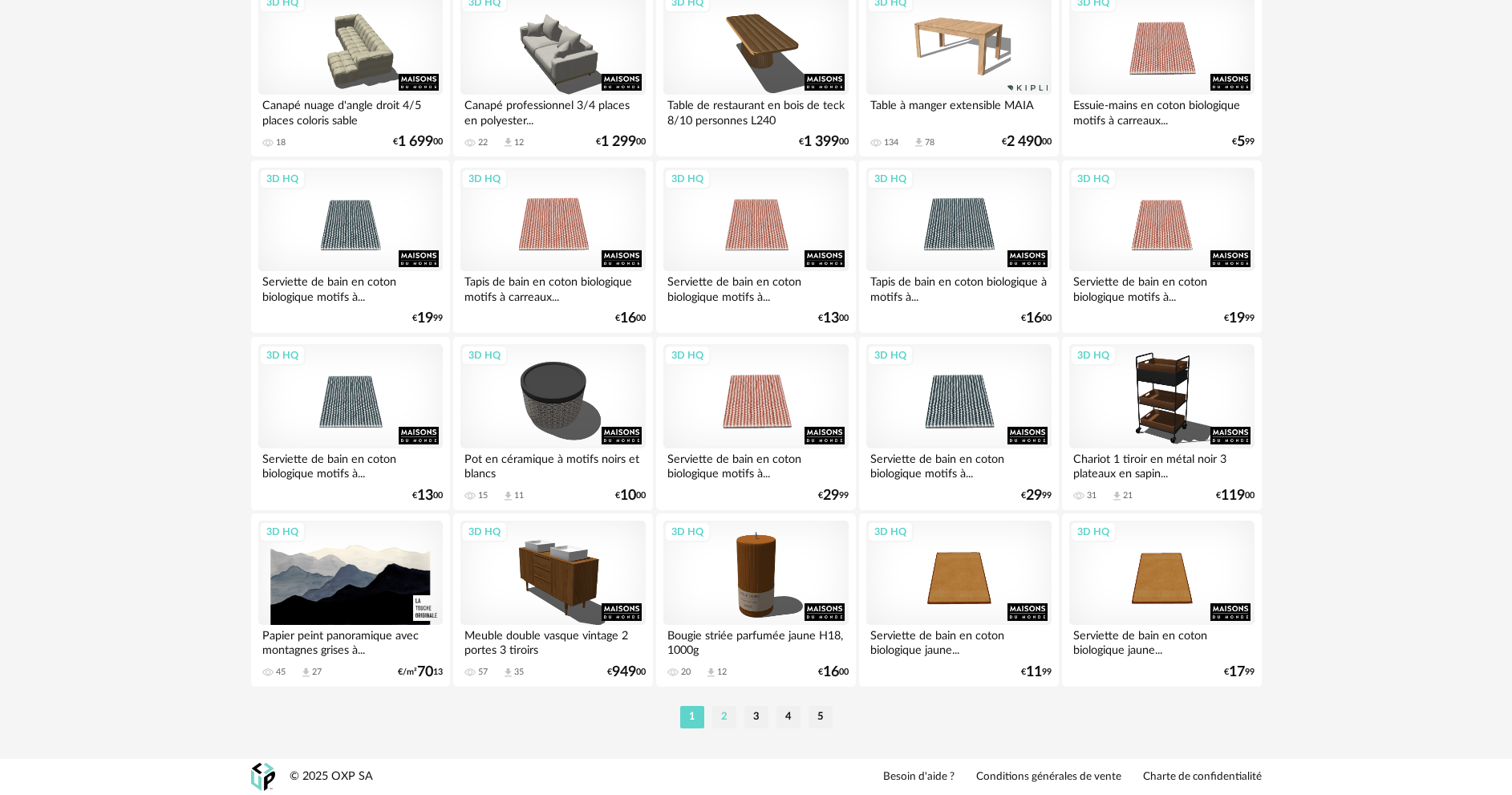
click at [716, 716] on li "2" at bounding box center [724, 716] width 24 height 22
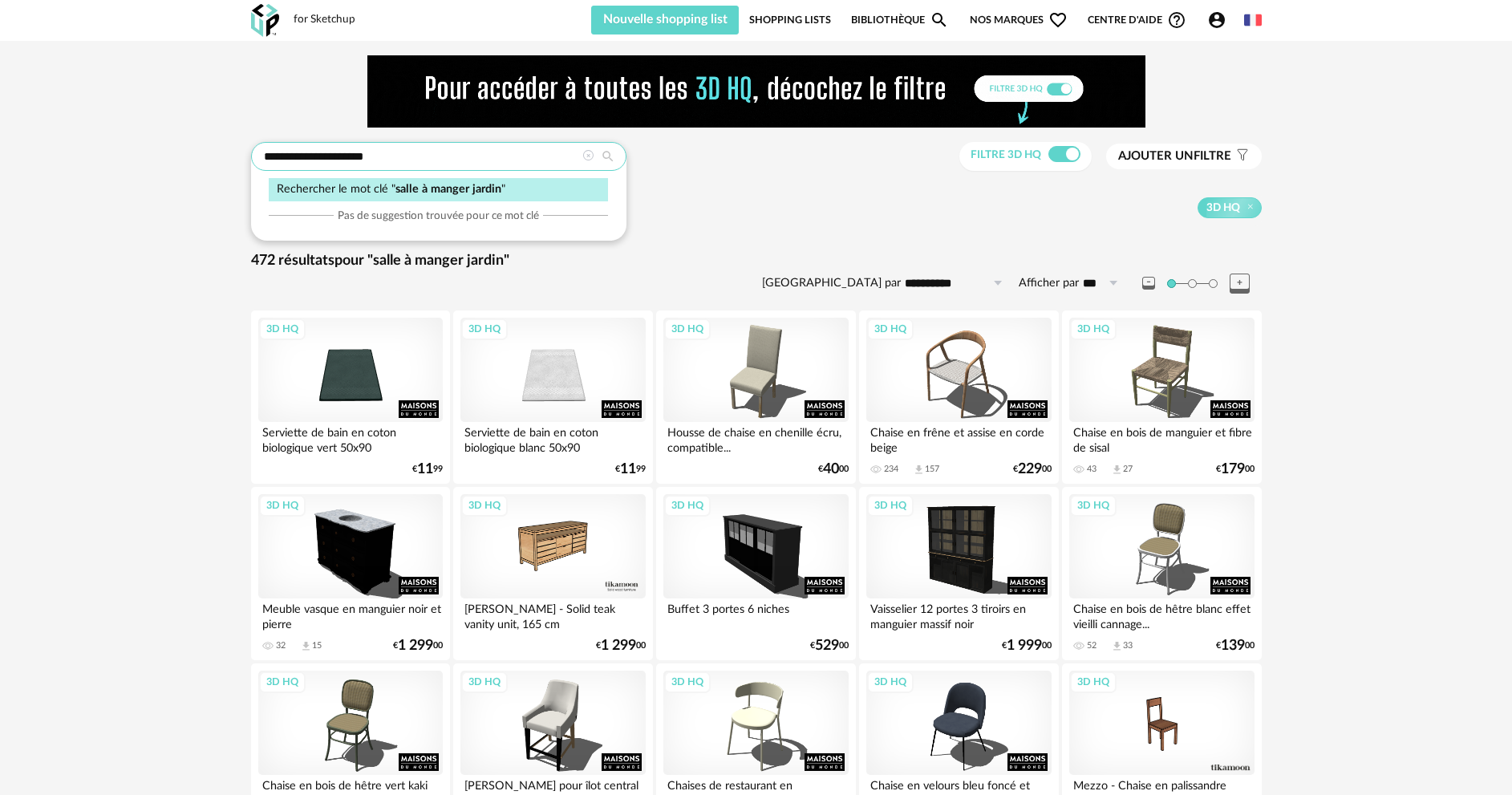
drag, startPoint x: 395, startPoint y: 159, endPoint x: 235, endPoint y: 170, distance: 160.4
type input "******"
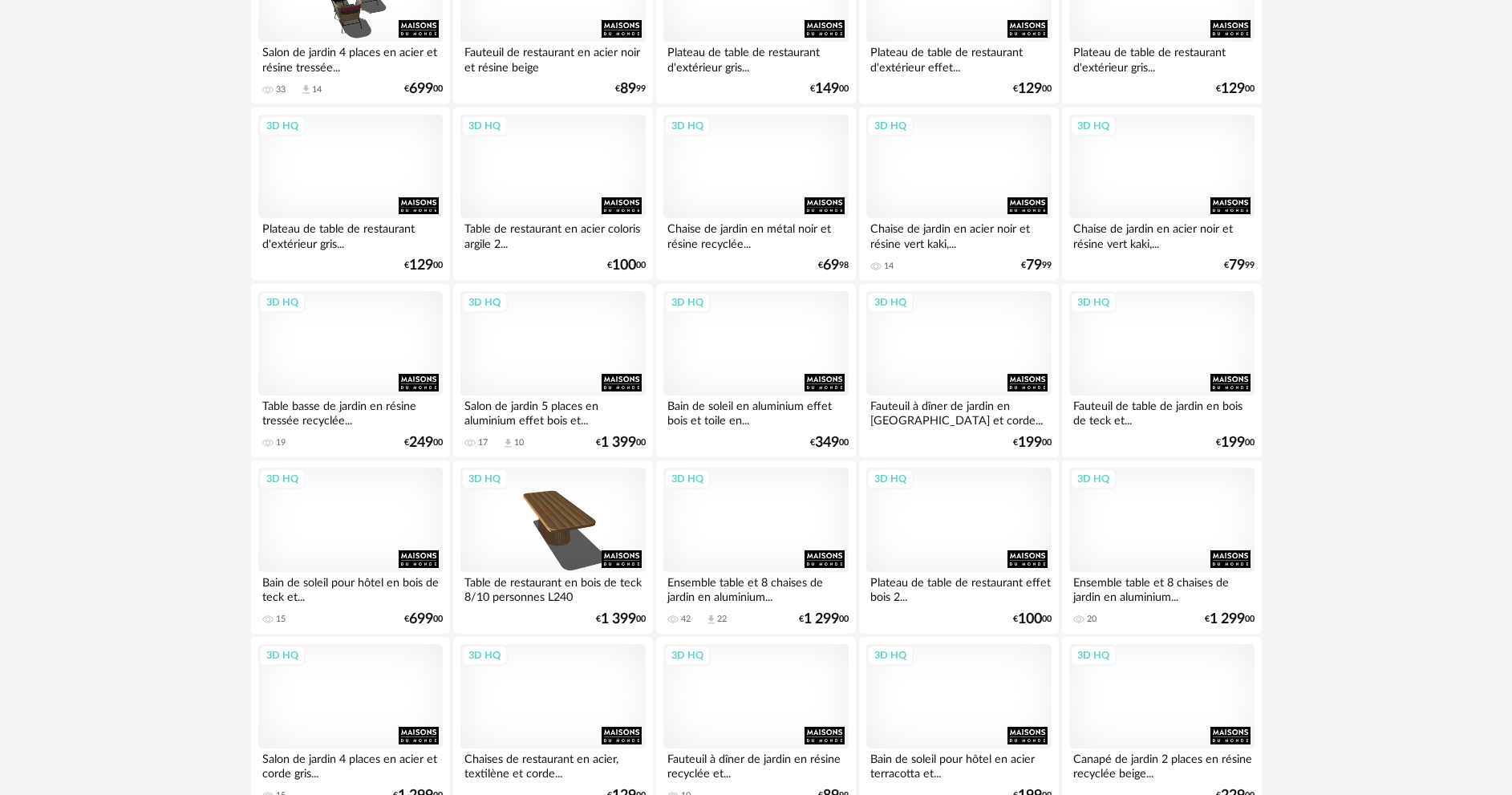
scroll to position [1283, 0]
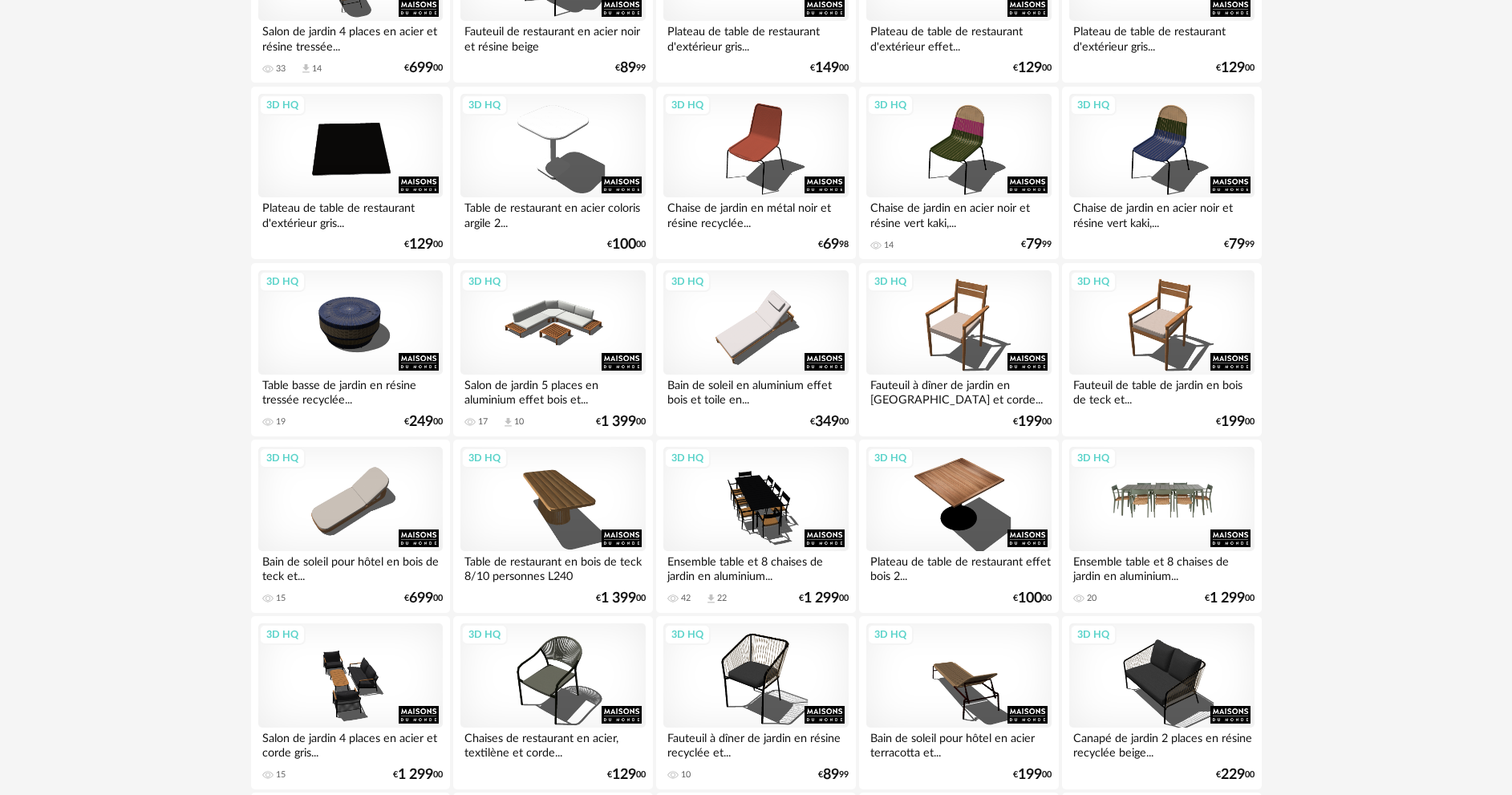
click at [1183, 498] on div "3D HQ" at bounding box center [1161, 499] width 185 height 104
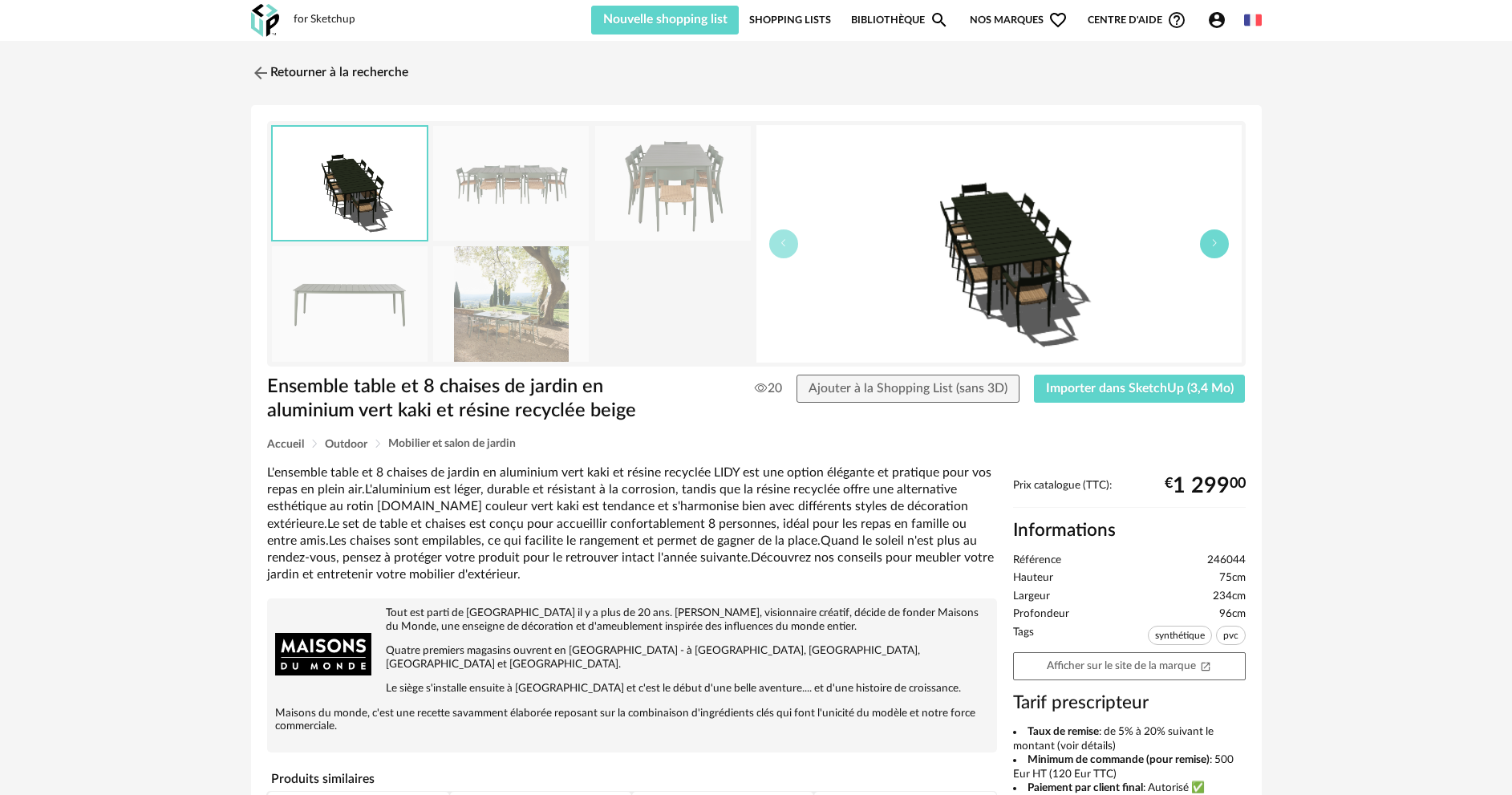
click at [1209, 245] on icon "button" at bounding box center [1214, 243] width 10 height 10
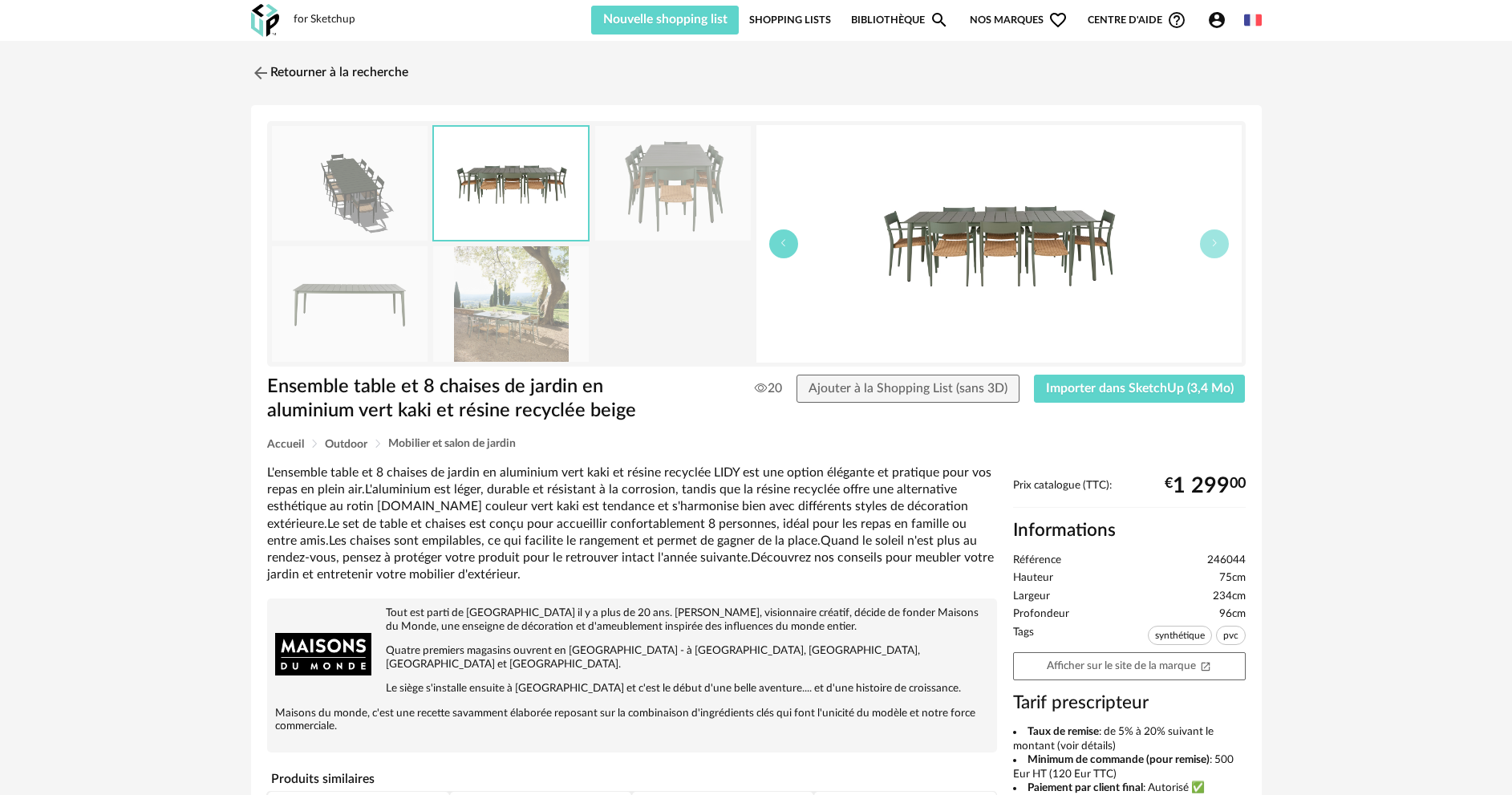
click at [785, 247] on icon "button" at bounding box center [784, 243] width 10 height 10
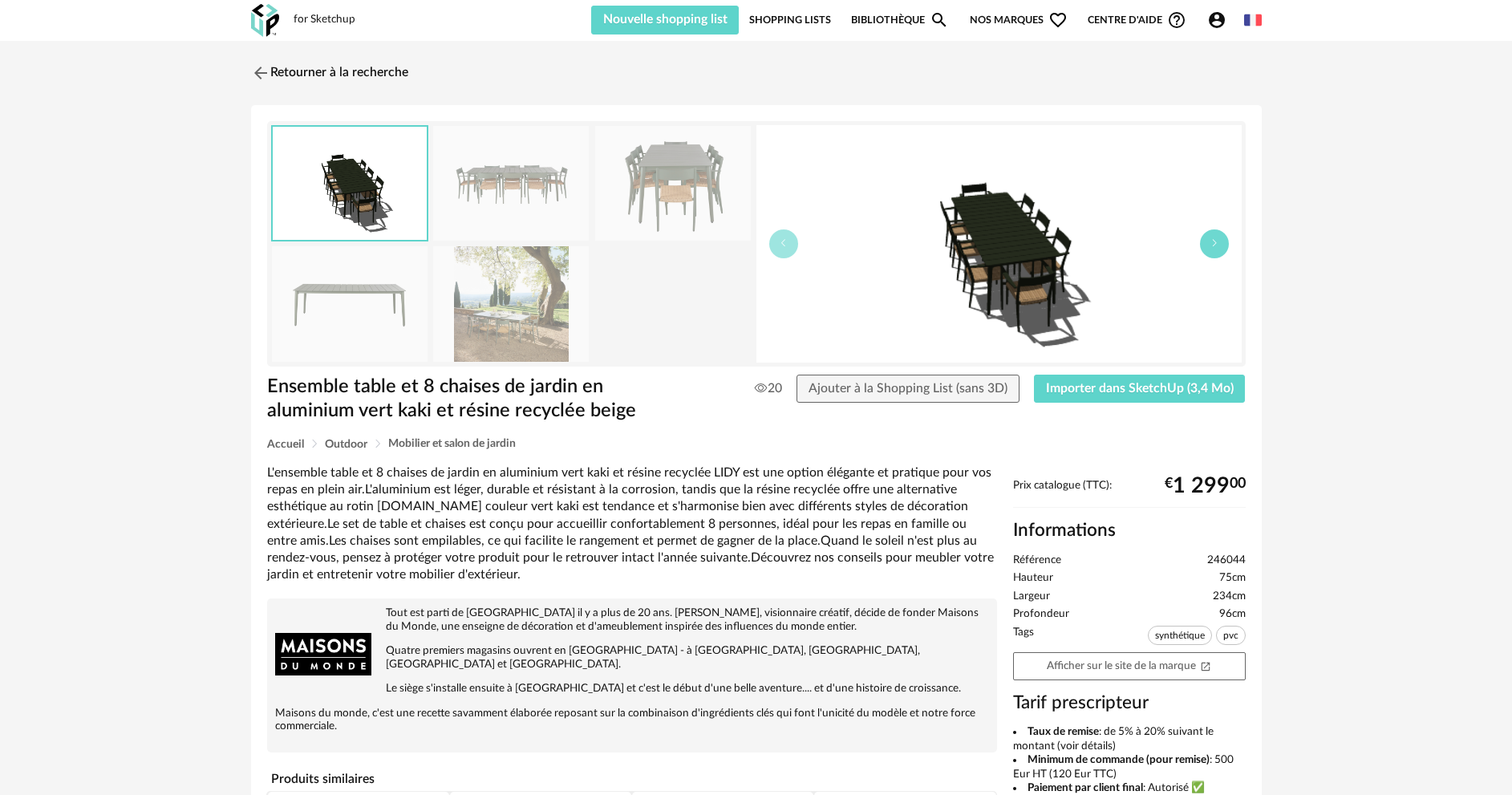
click at [1214, 245] on icon "button" at bounding box center [1214, 243] width 10 height 10
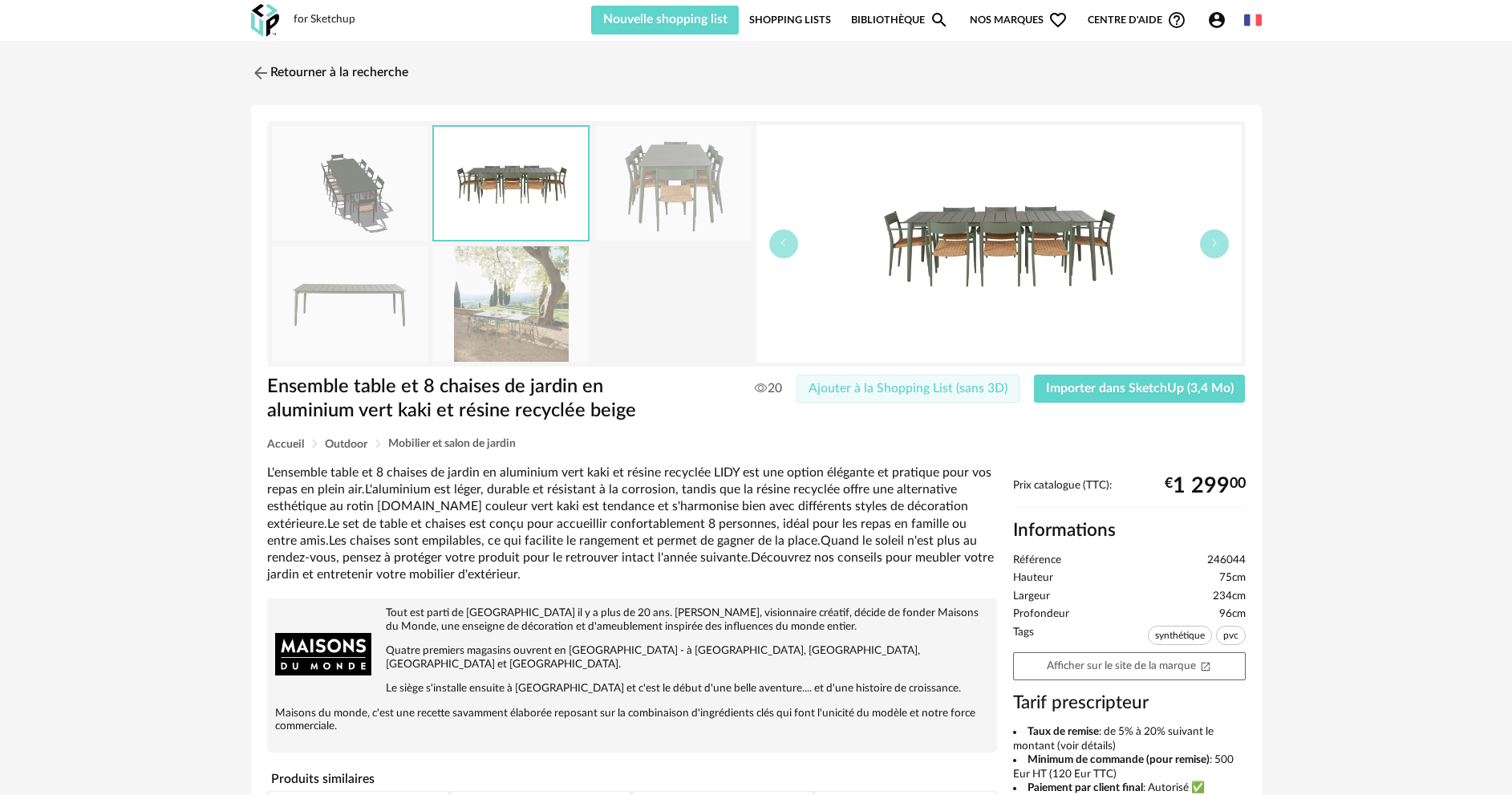
click at [841, 390] on span "Ajouter à la Shopping List (sans 3D)" at bounding box center [908, 388] width 199 height 12
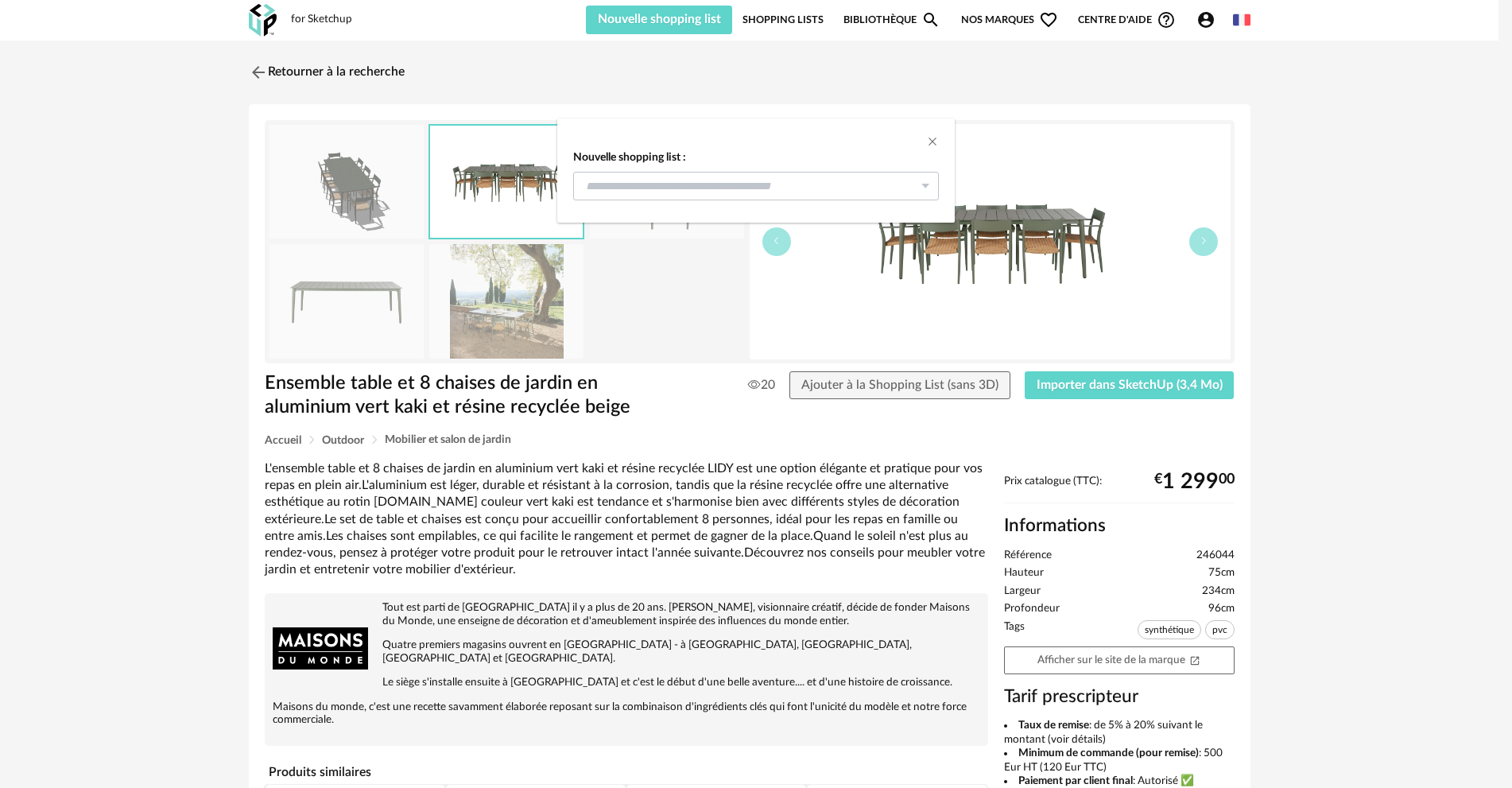
click at [920, 189] on icon "dialog" at bounding box center [925, 186] width 20 height 29
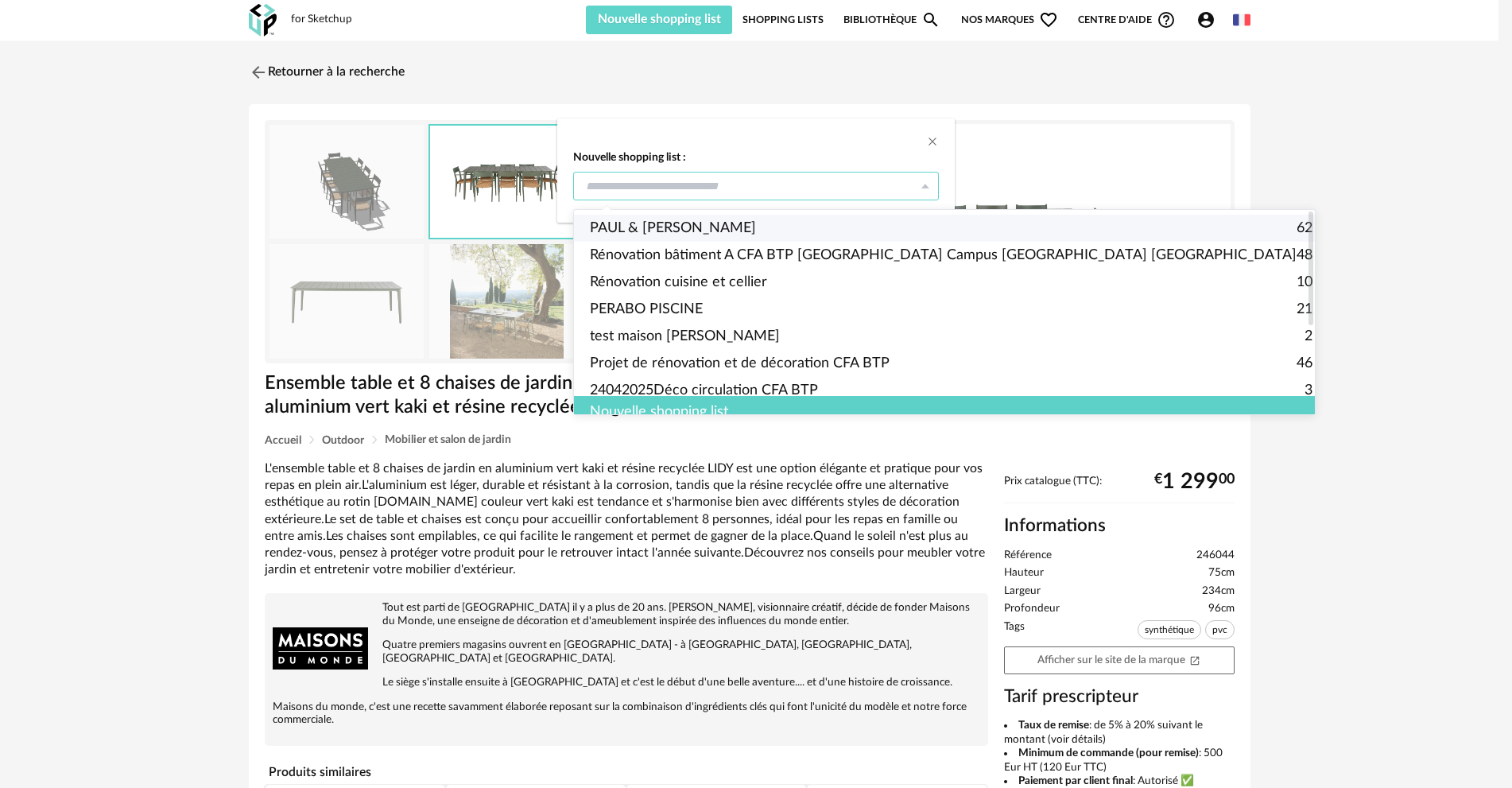
click at [602, 227] on span "PAUL & MELISSA" at bounding box center [673, 228] width 166 height 27
type input "**********"
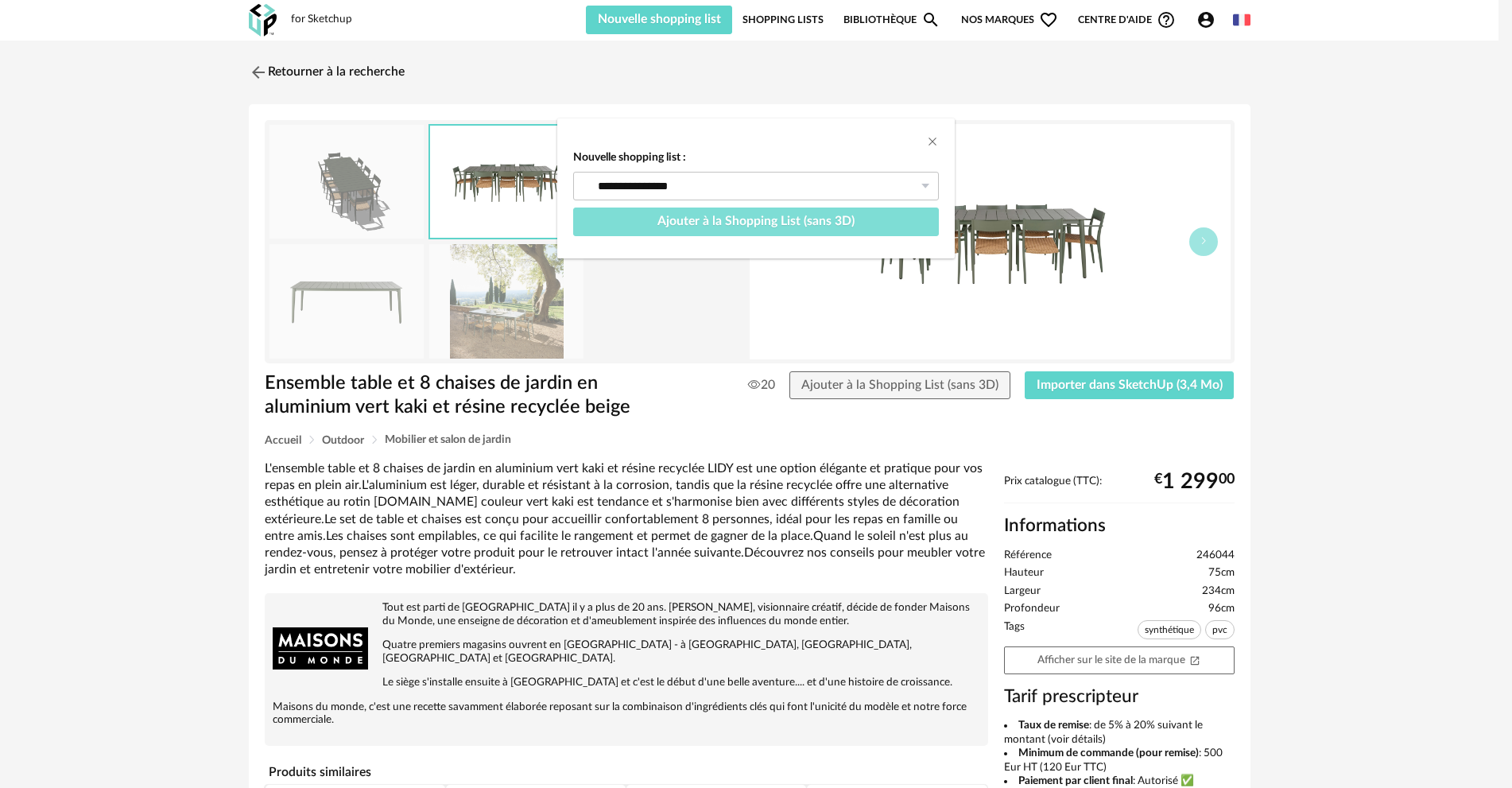
click at [787, 228] on button "Ajouter à la Shopping List (sans 3D)" at bounding box center [756, 222] width 366 height 29
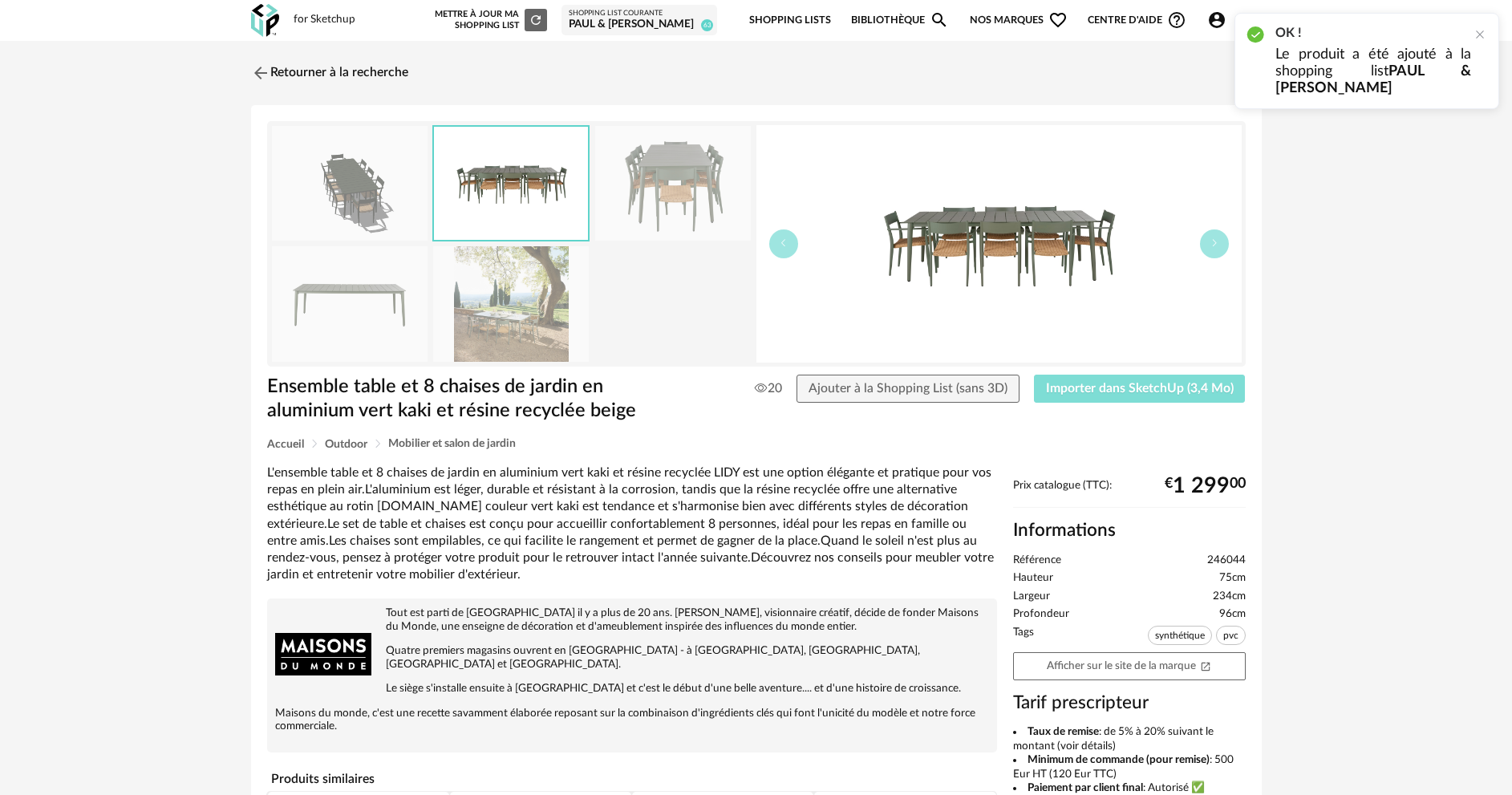
click at [1130, 389] on span "Importer dans SketchUp (3,4 Mo)" at bounding box center [1140, 388] width 187 height 12
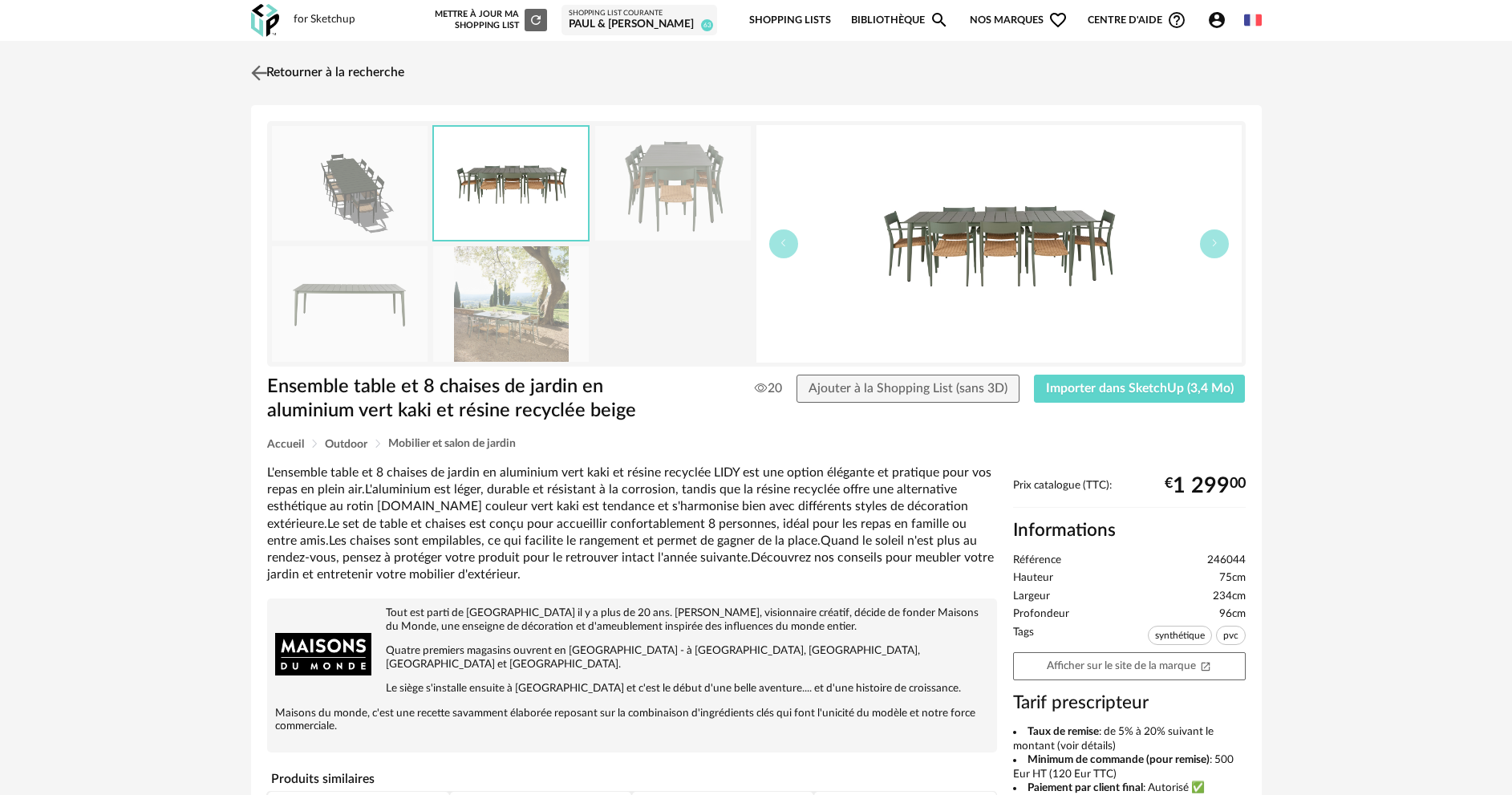
click at [353, 67] on link "Retourner à la recherche" at bounding box center [326, 73] width 158 height 36
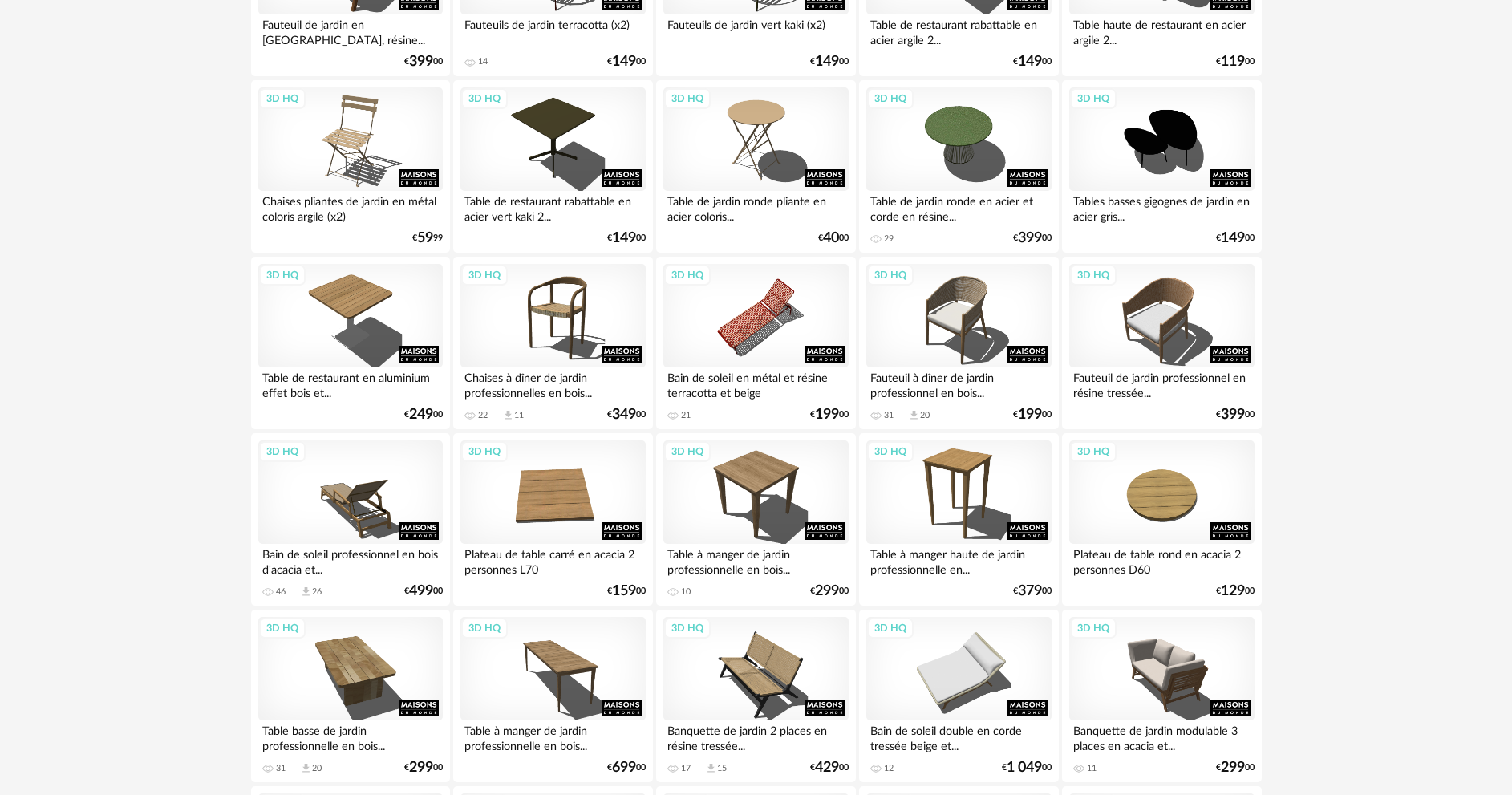
scroll to position [2539, 0]
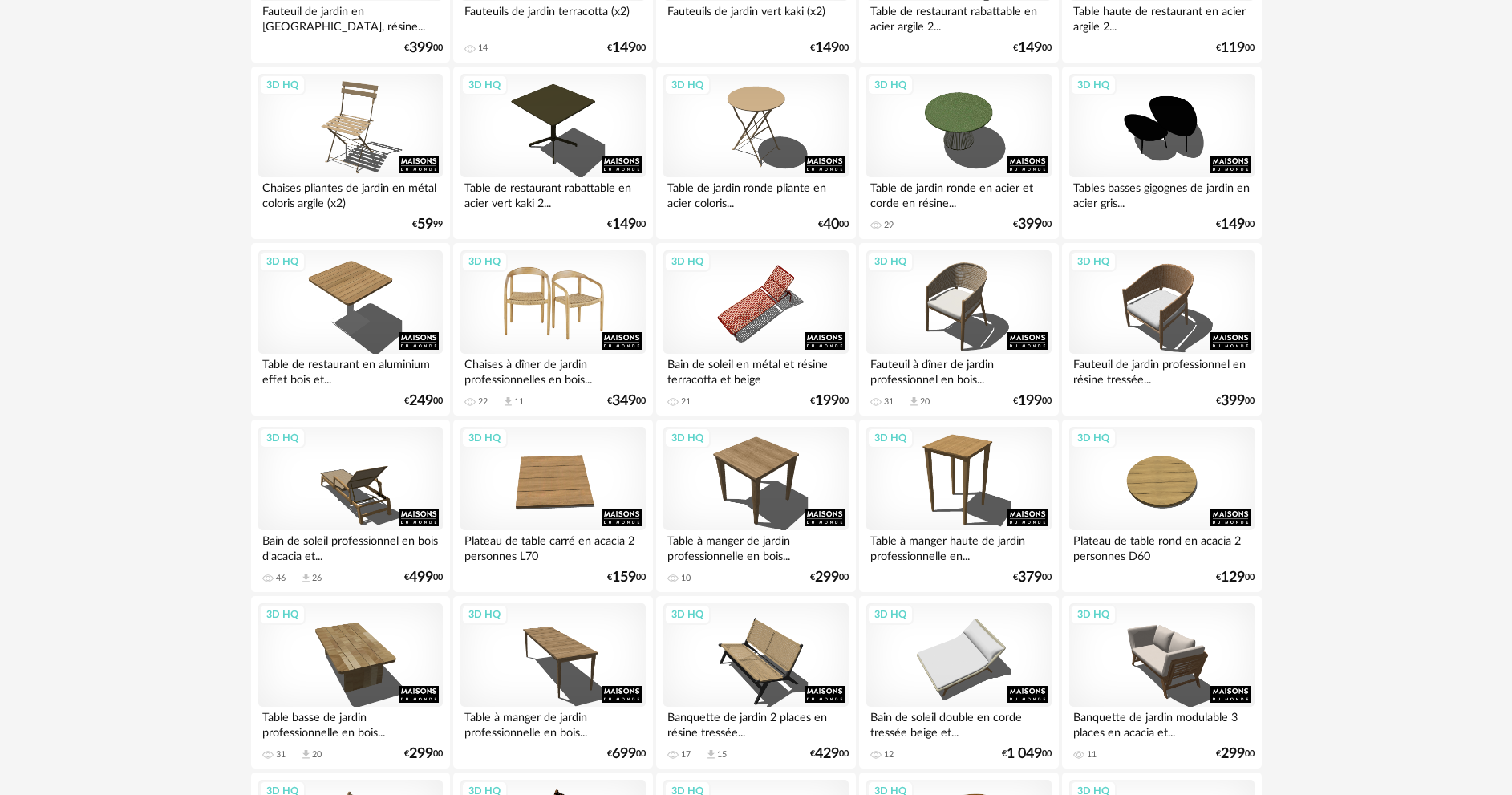
click at [556, 293] on div "3D HQ" at bounding box center [552, 303] width 185 height 104
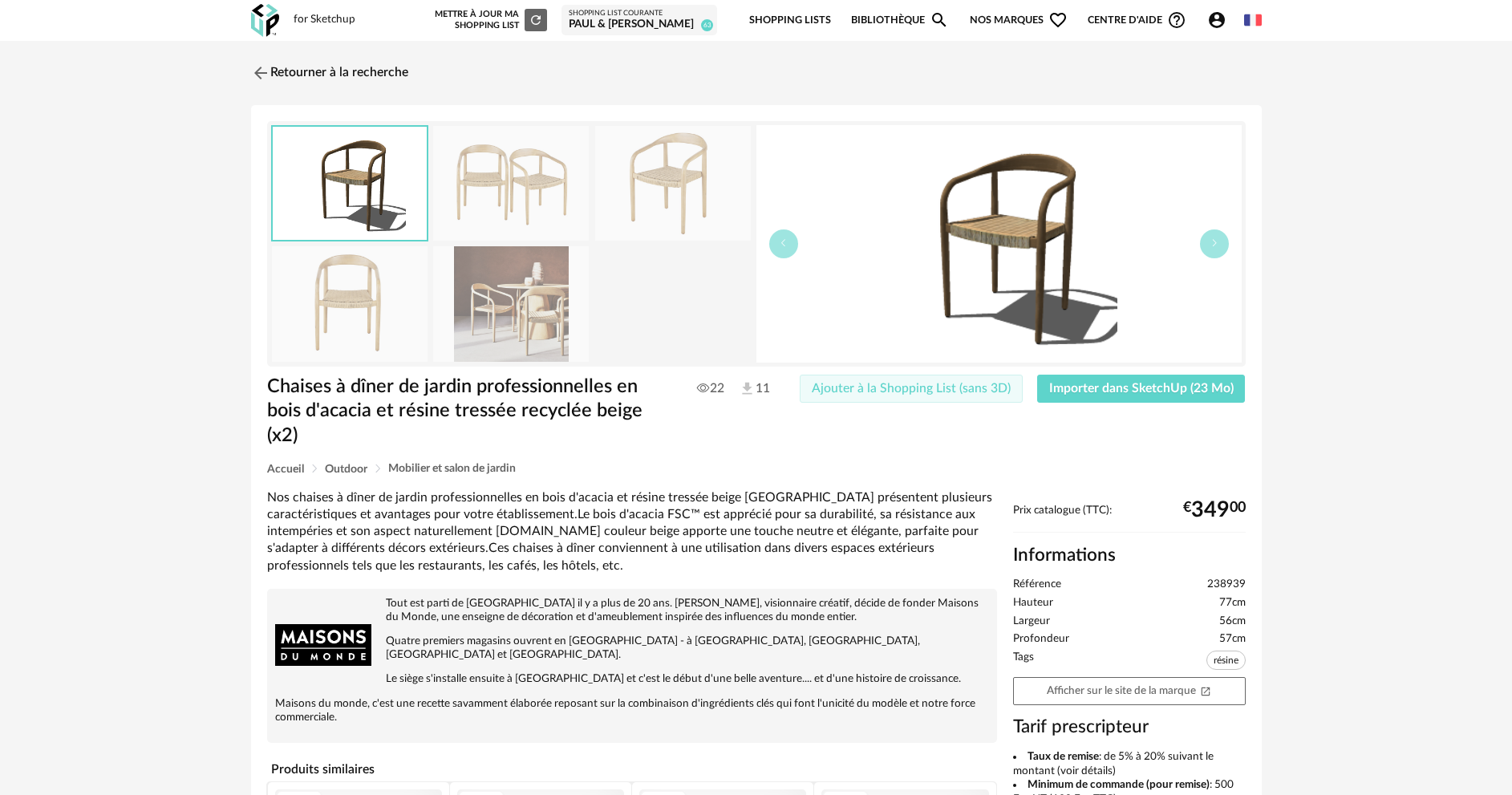
click at [902, 390] on span "Ajouter à la Shopping List (sans 3D)" at bounding box center [911, 388] width 199 height 12
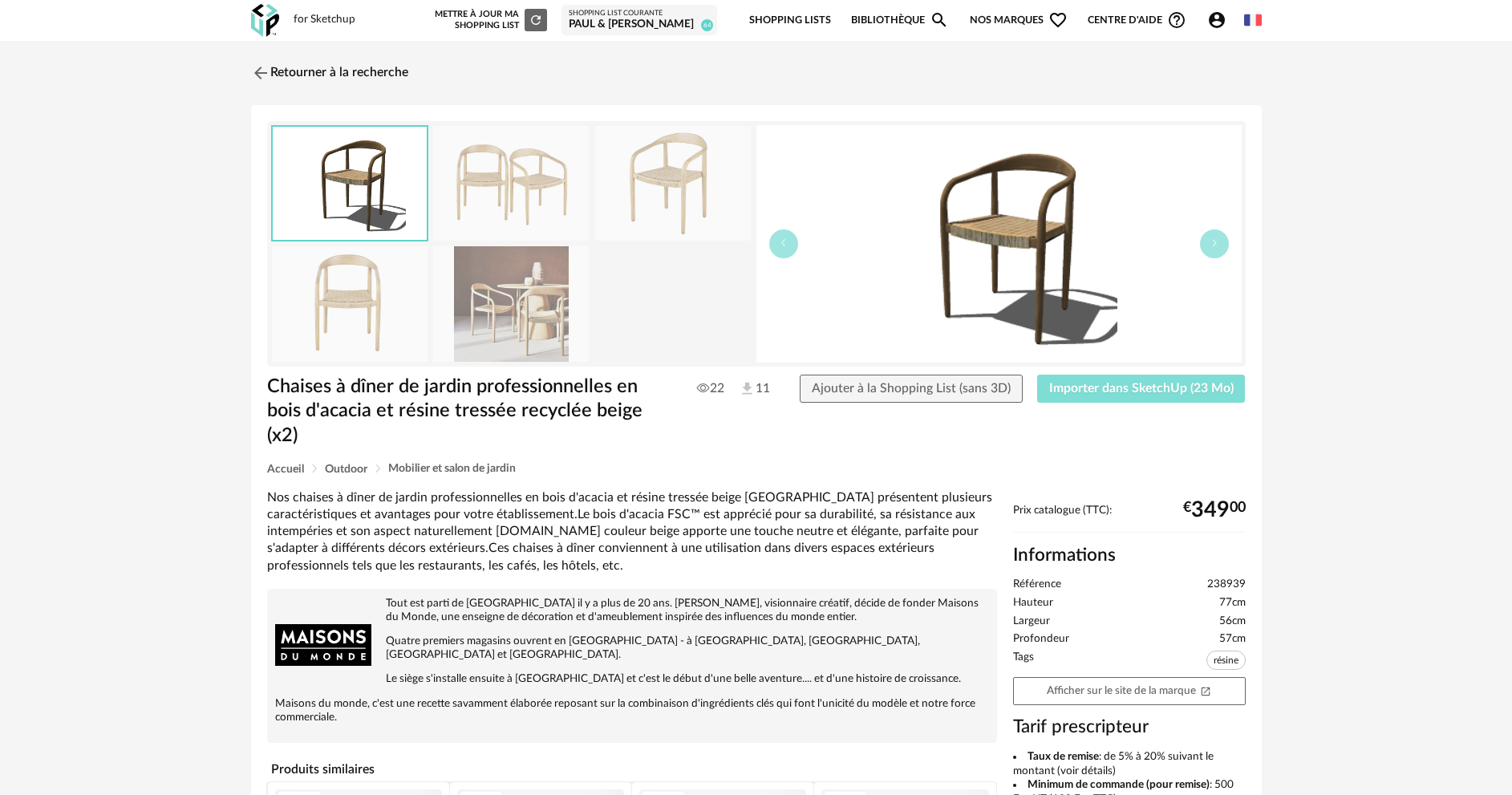
click at [1113, 383] on span "Importer dans SketchUp (23 Mo)" at bounding box center [1141, 388] width 185 height 12
click at [365, 69] on link "Retourner à la recherche" at bounding box center [326, 73] width 158 height 36
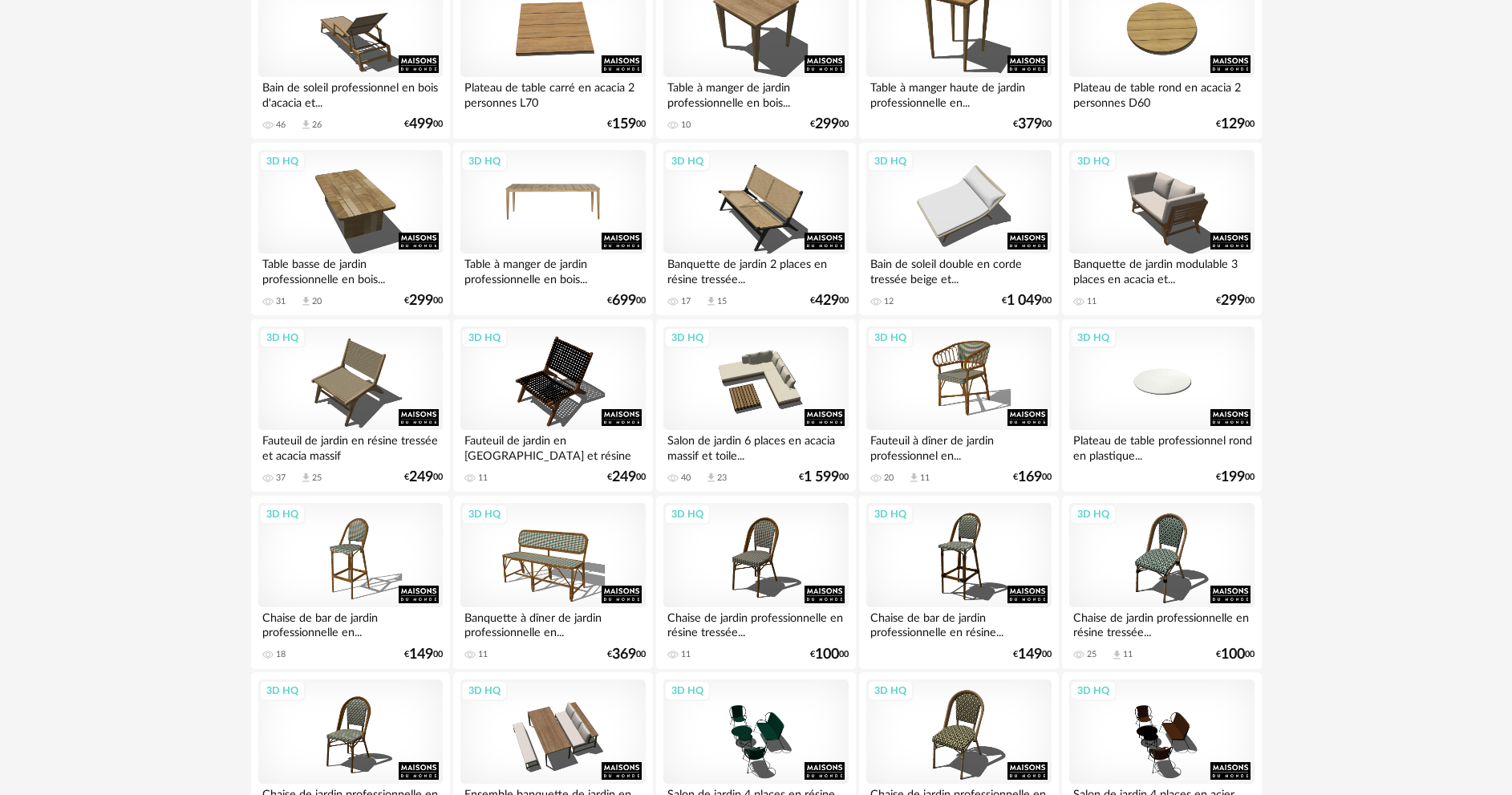
scroll to position [2994, 0]
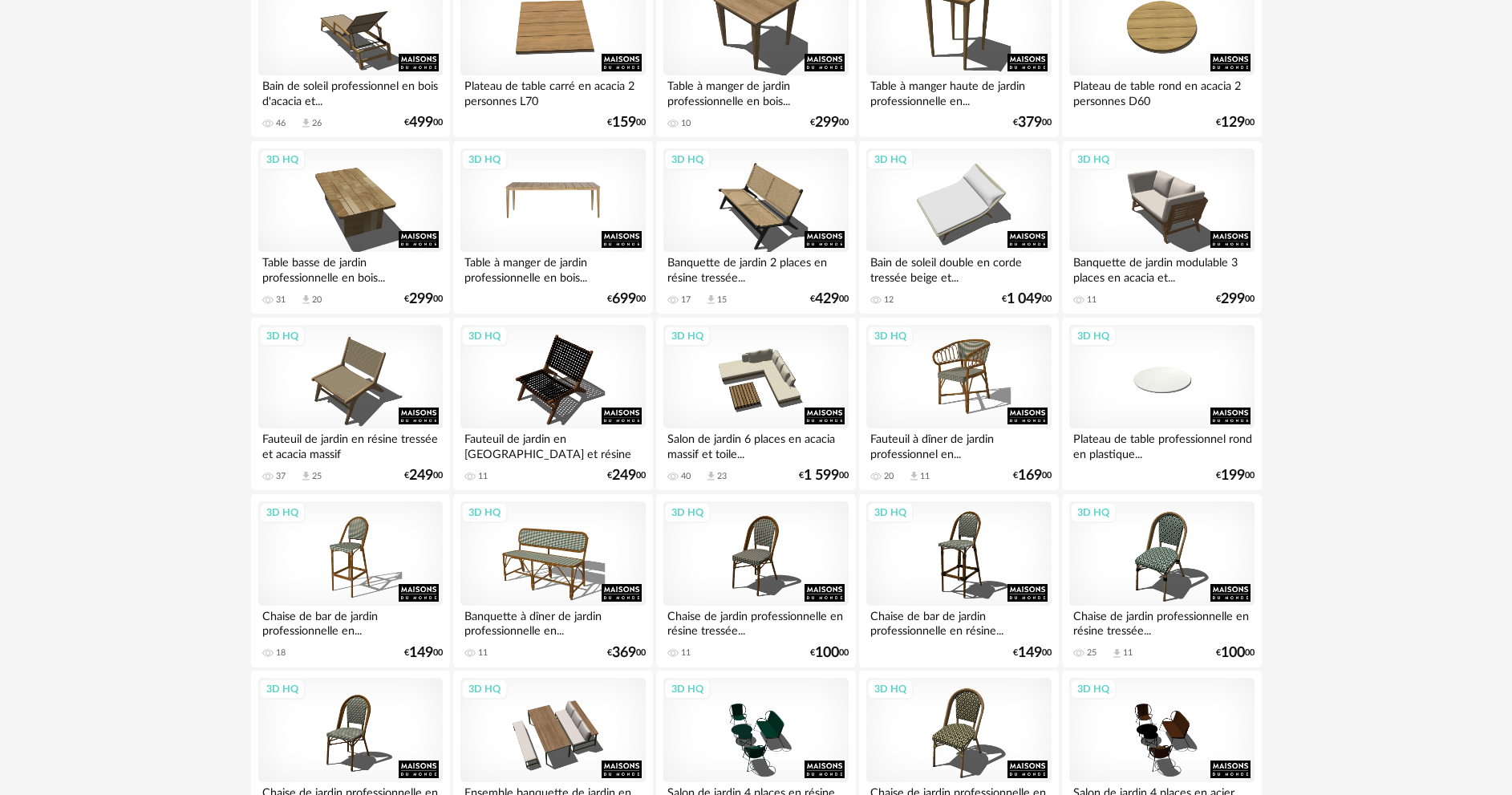
click at [576, 211] on div "3D HQ" at bounding box center [552, 201] width 185 height 104
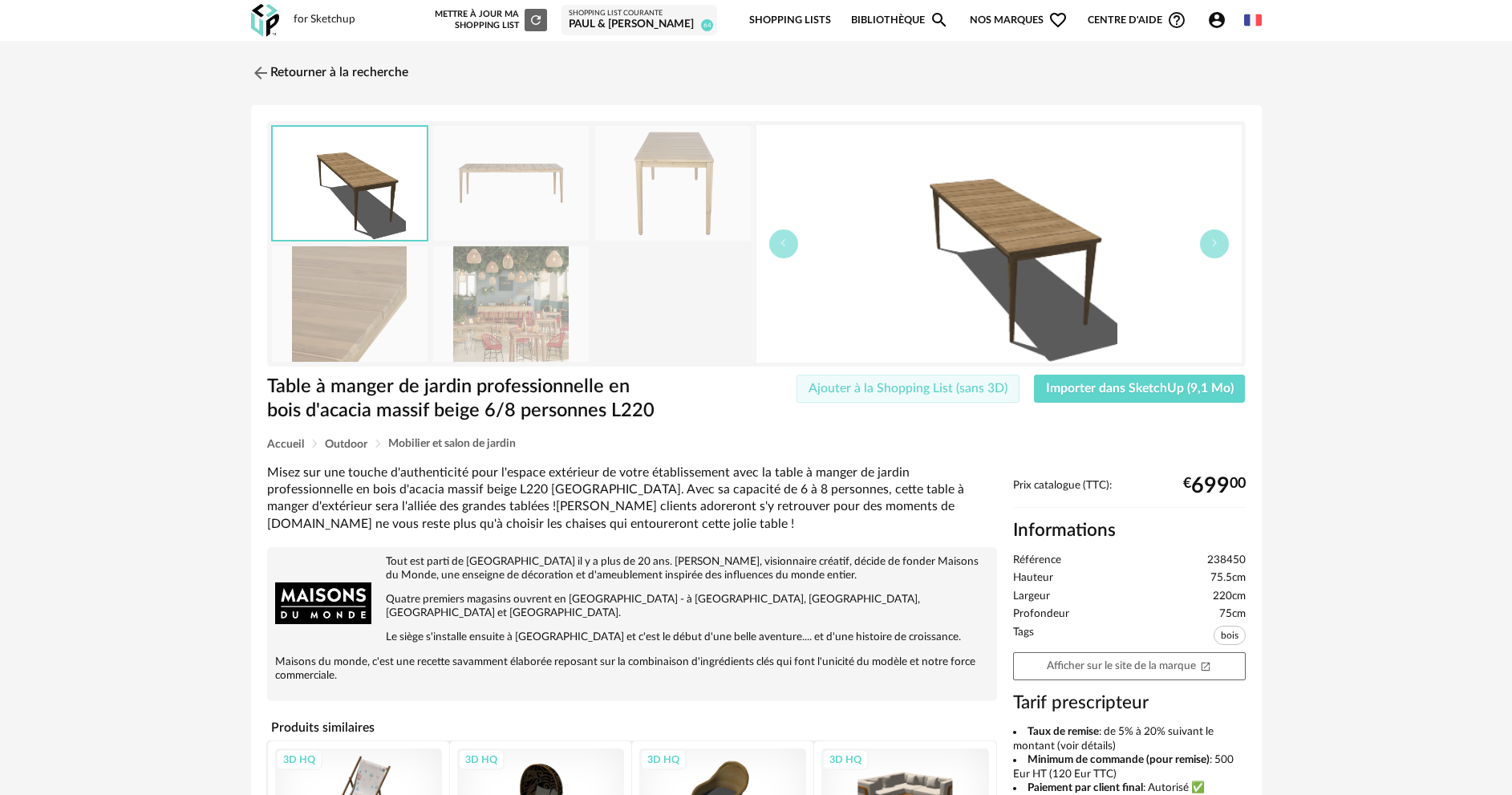
click at [960, 385] on span "Ajouter à la Shopping List (sans 3D)" at bounding box center [908, 388] width 199 height 12
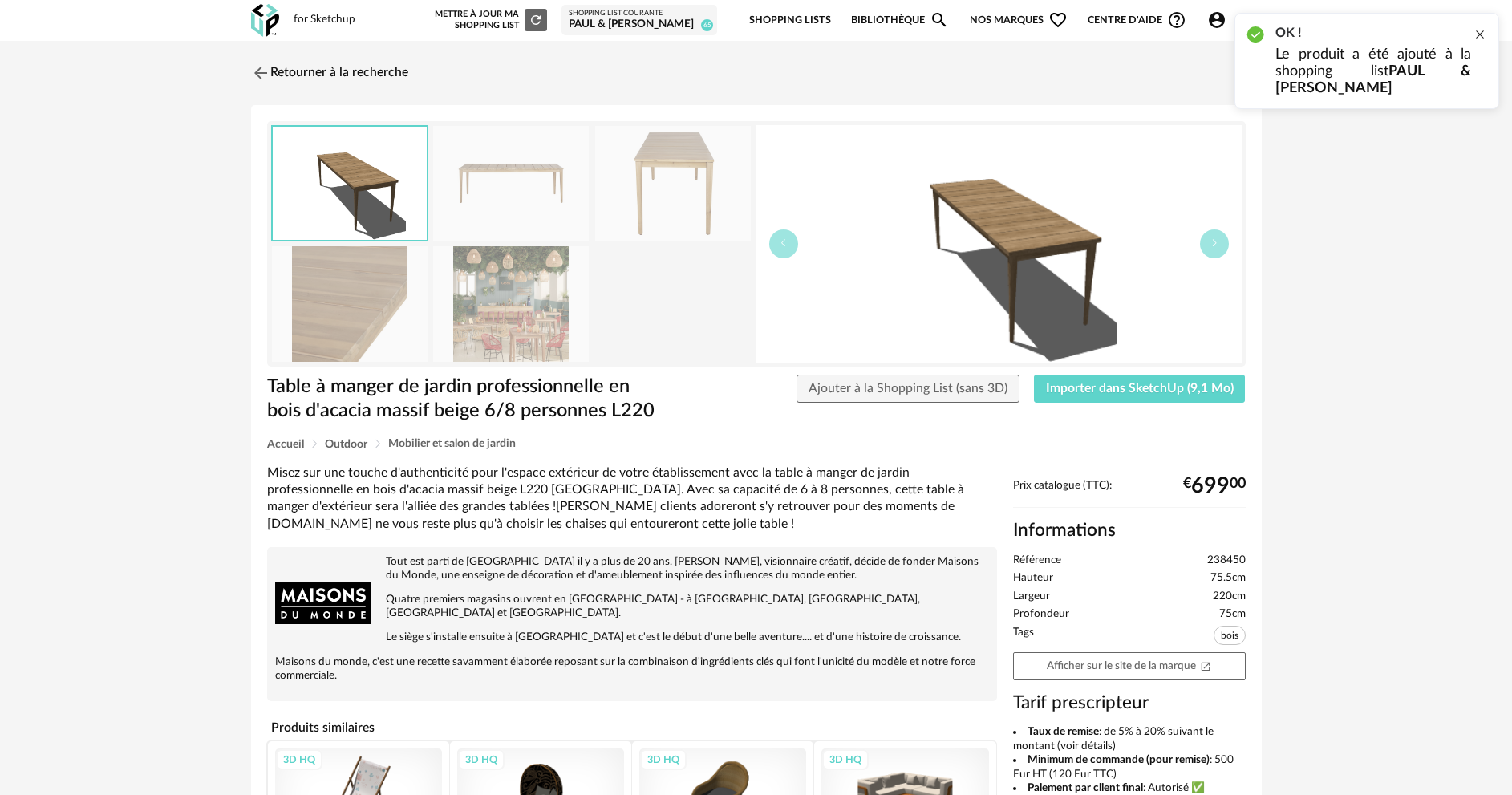
drag, startPoint x: 1478, startPoint y: 34, endPoint x: 1307, endPoint y: 254, distance: 278.6
click at [1477, 34] on div at bounding box center [1479, 34] width 12 height 12
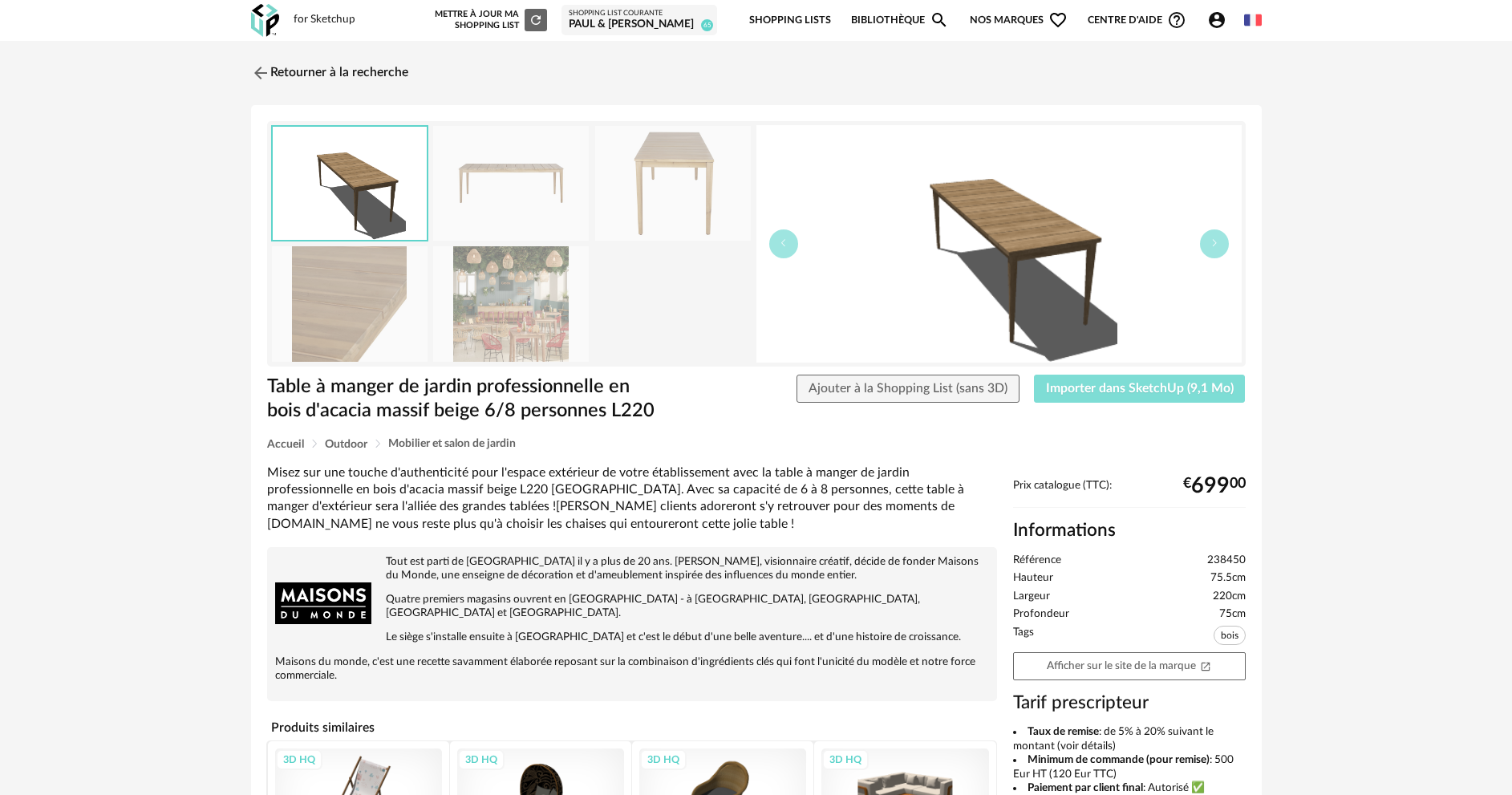
click at [1165, 383] on span "Importer dans SketchUp (9,1 Mo)" at bounding box center [1140, 388] width 187 height 12
click at [372, 70] on link "Retourner à la recherche" at bounding box center [326, 73] width 158 height 36
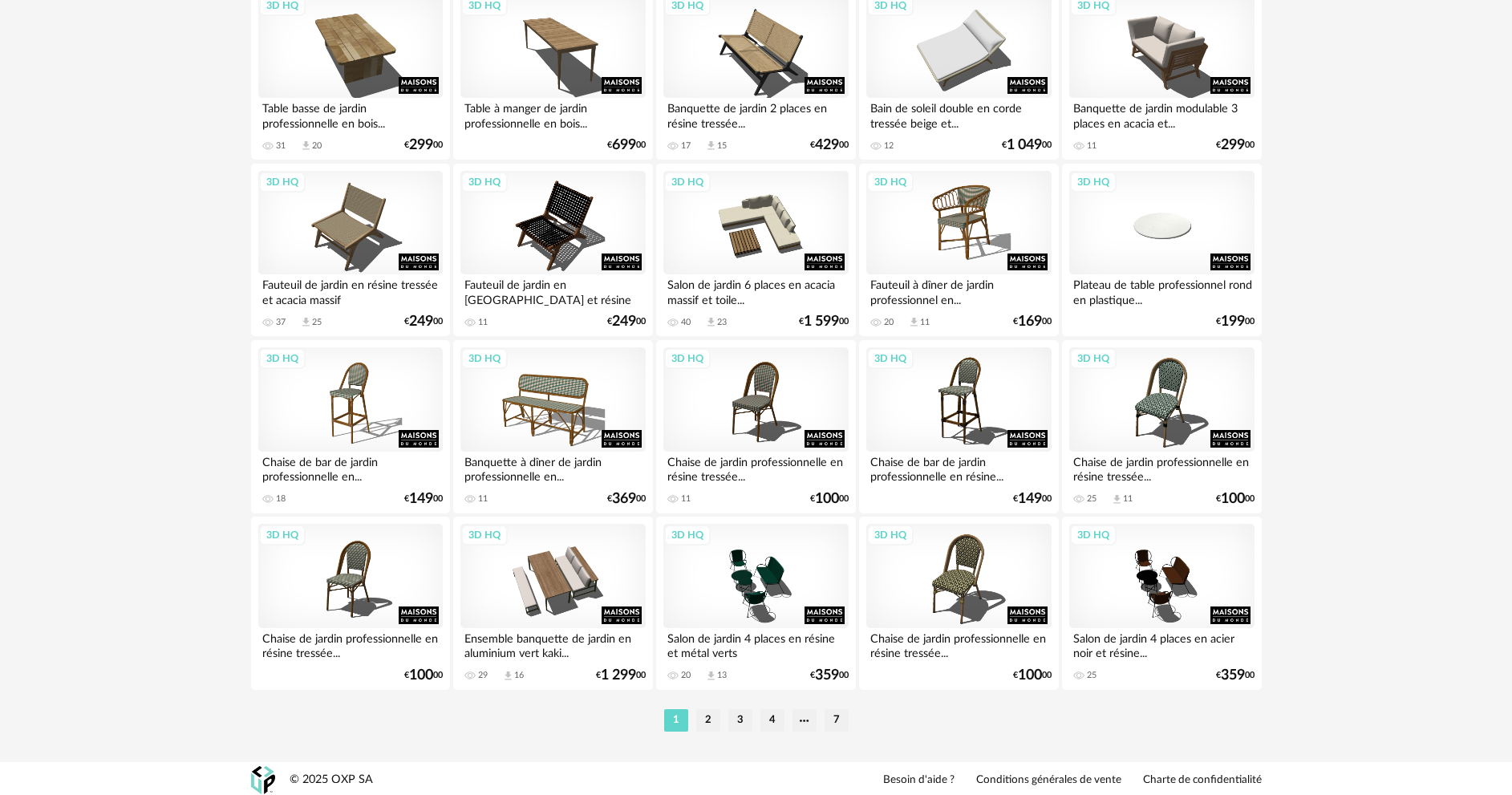
scroll to position [3152, 0]
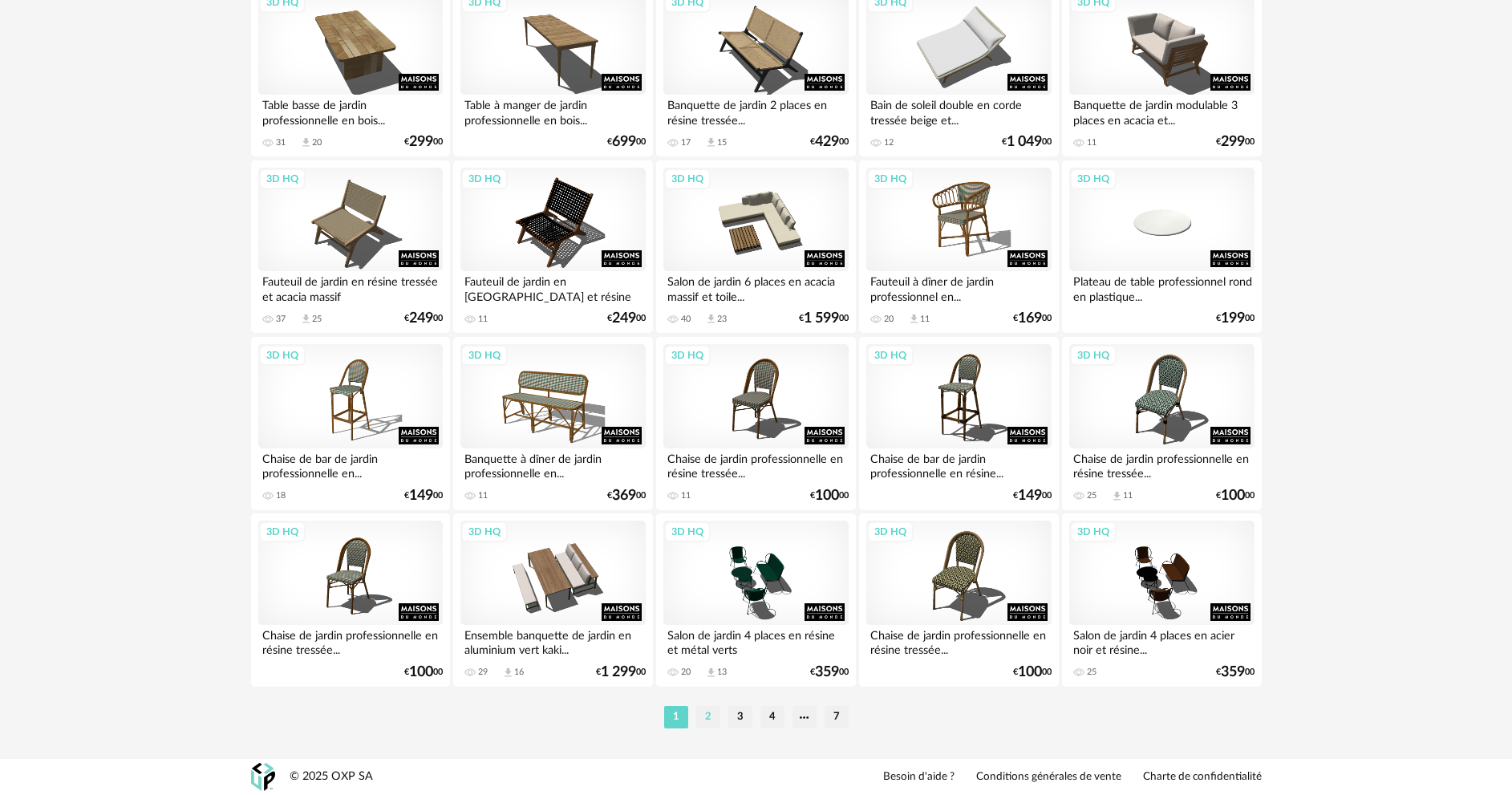
click at [710, 715] on li "2" at bounding box center [708, 716] width 24 height 22
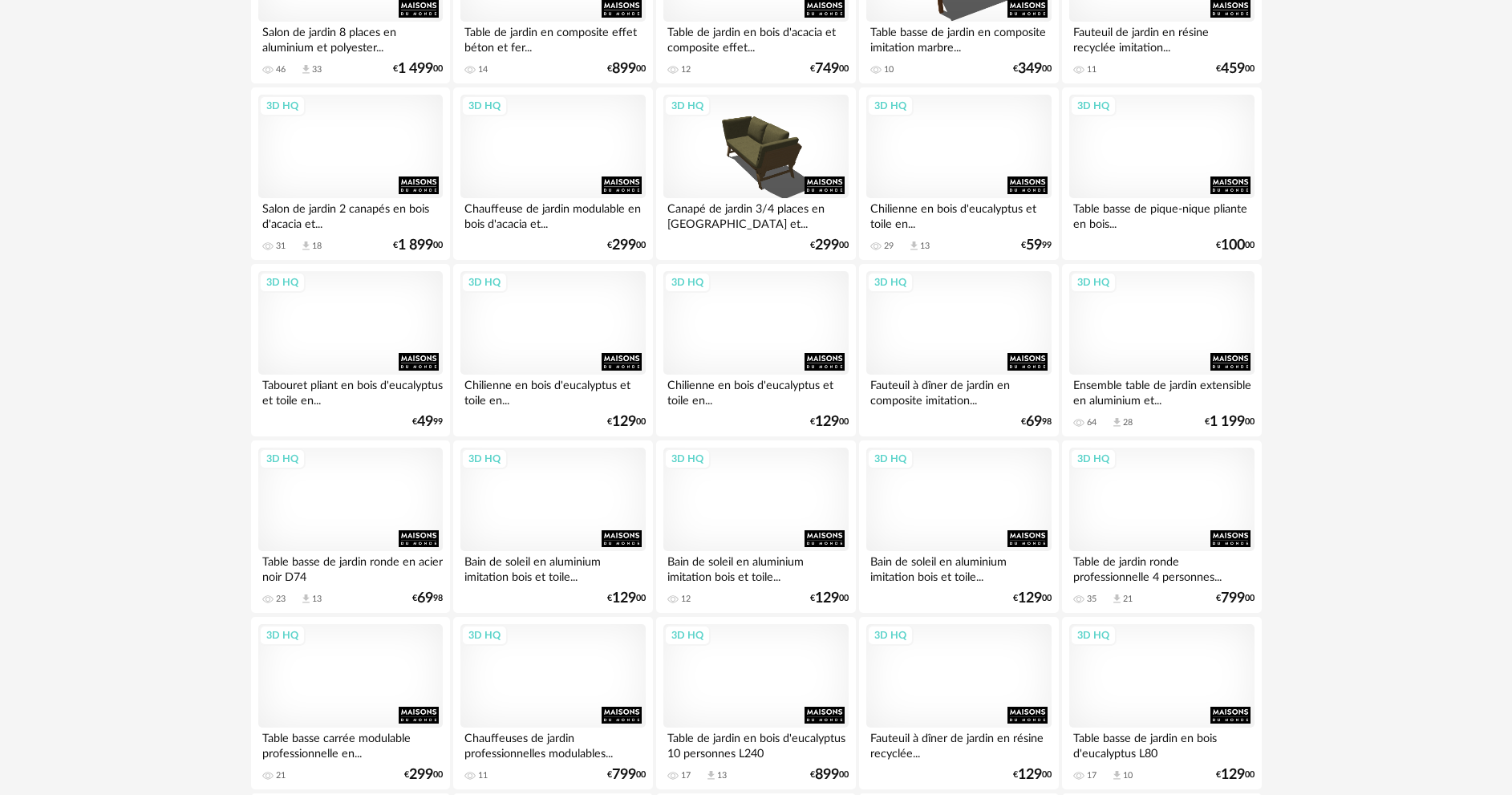
scroll to position [2670, 0]
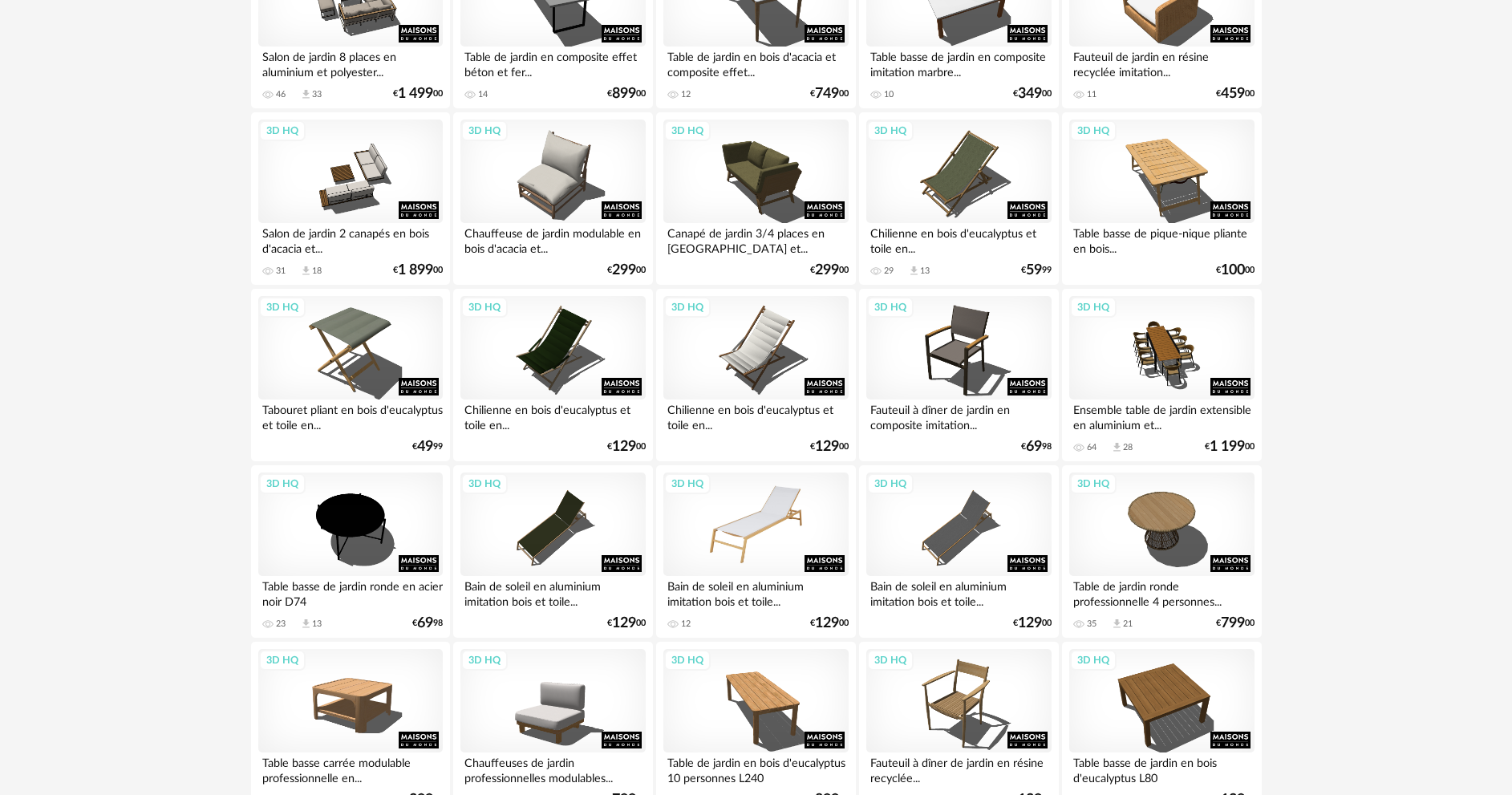
click at [769, 532] on div "3D HQ" at bounding box center [755, 525] width 185 height 104
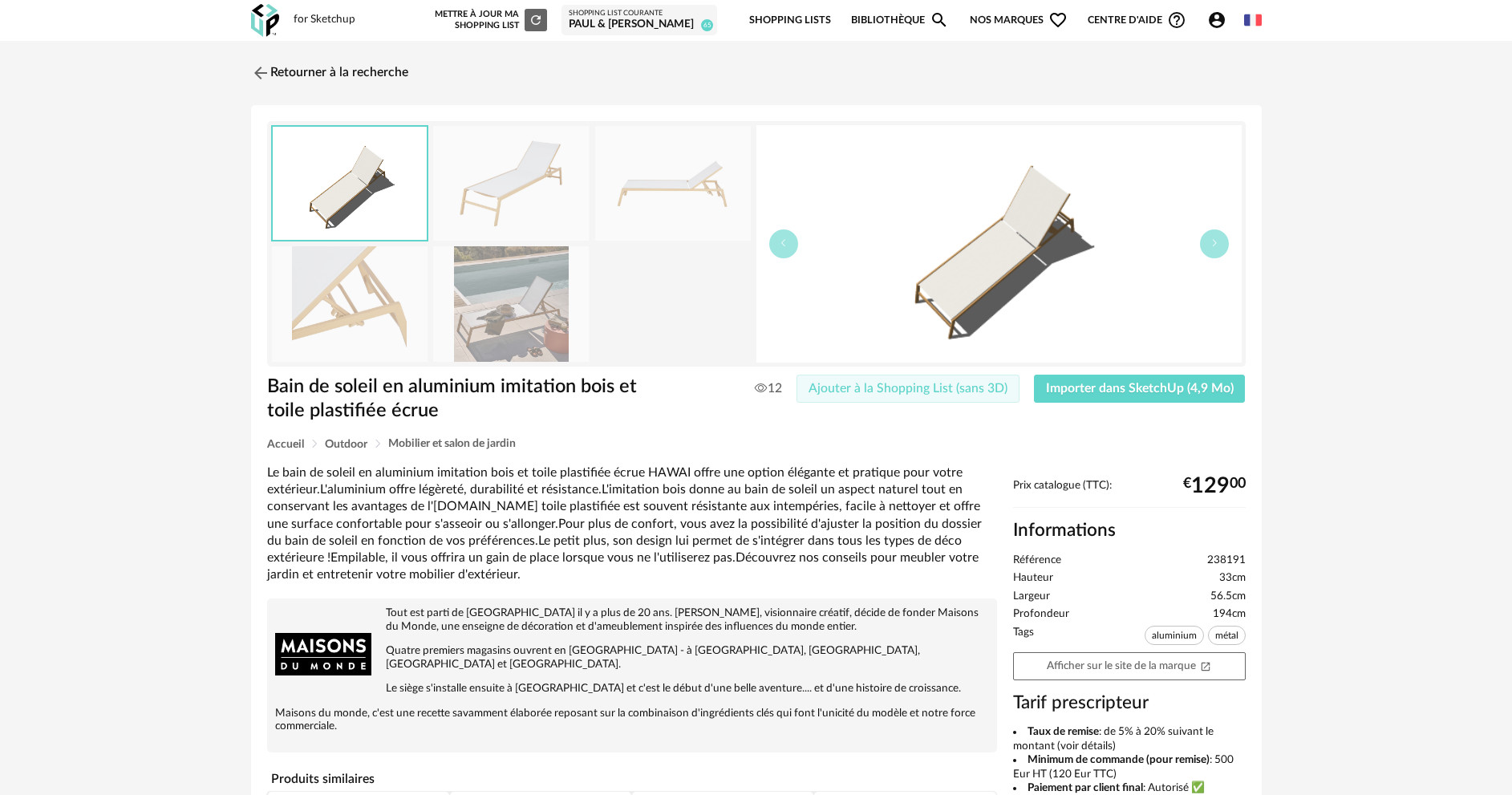
click at [923, 383] on span "Ajouter à la Shopping List (sans 3D)" at bounding box center [908, 388] width 199 height 12
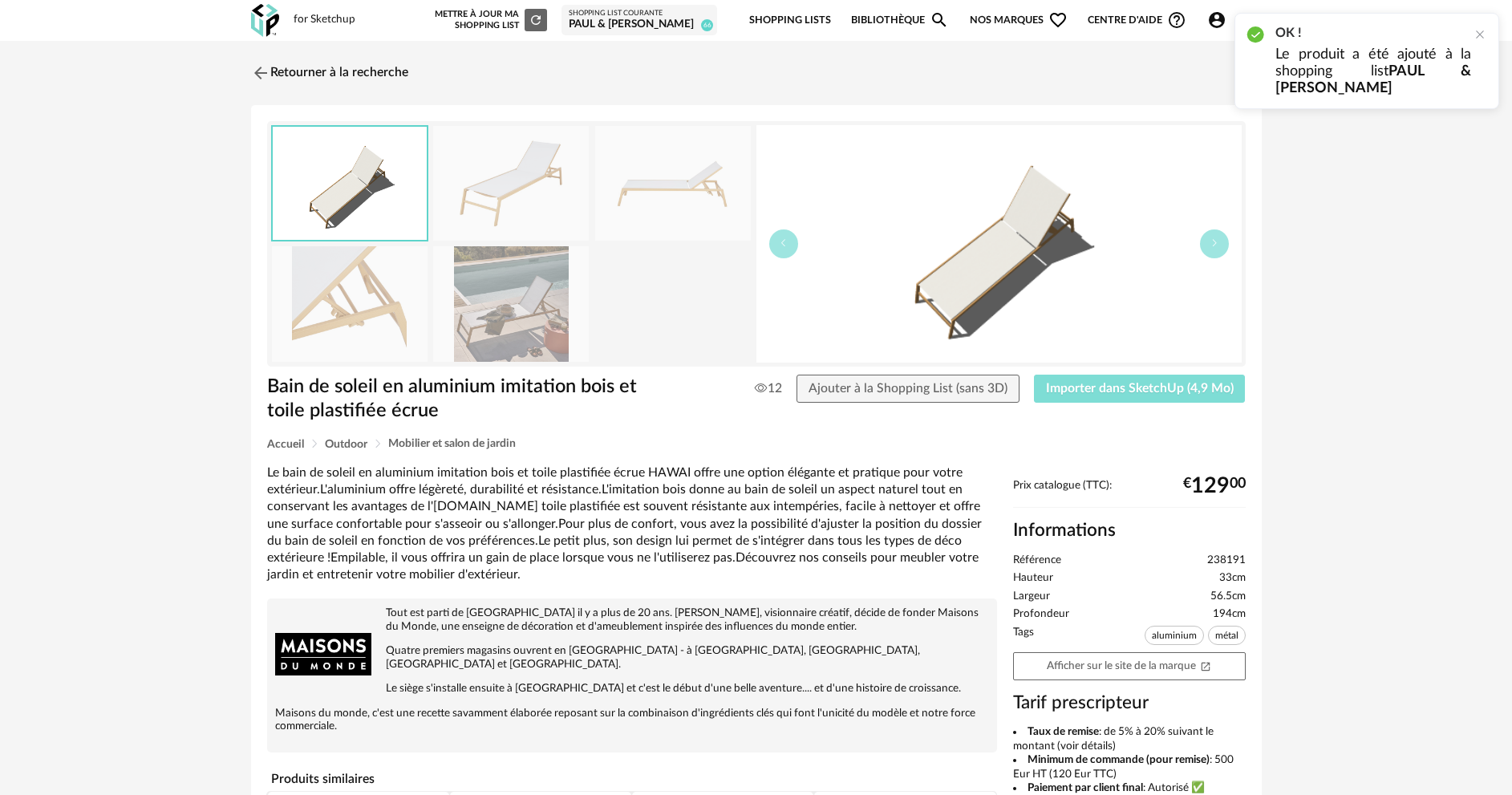
click at [1118, 389] on span "Importer dans SketchUp (4,9 Mo)" at bounding box center [1140, 388] width 187 height 12
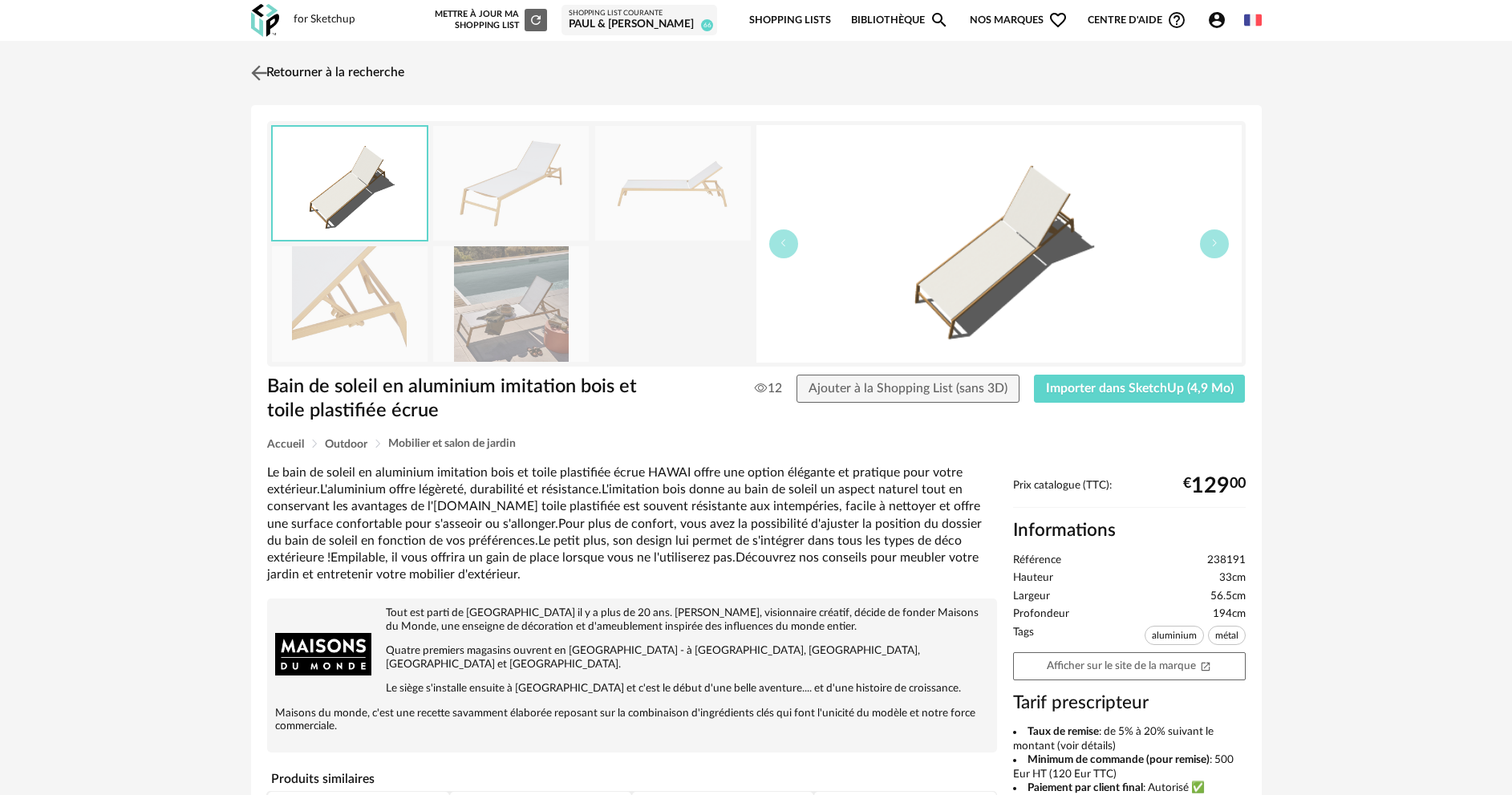
click at [348, 70] on link "Retourner à la recherche" at bounding box center [326, 73] width 158 height 36
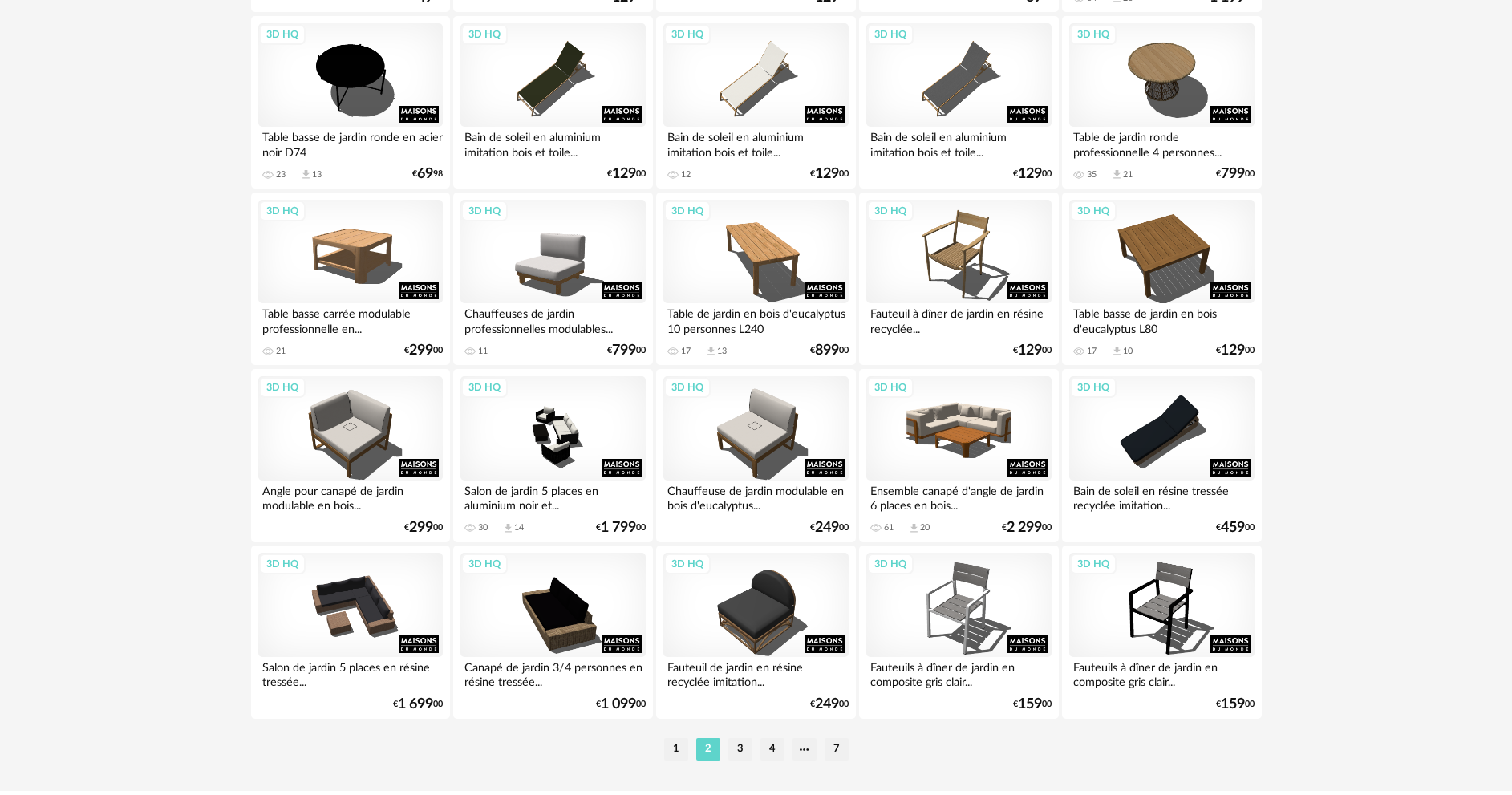
scroll to position [3152, 0]
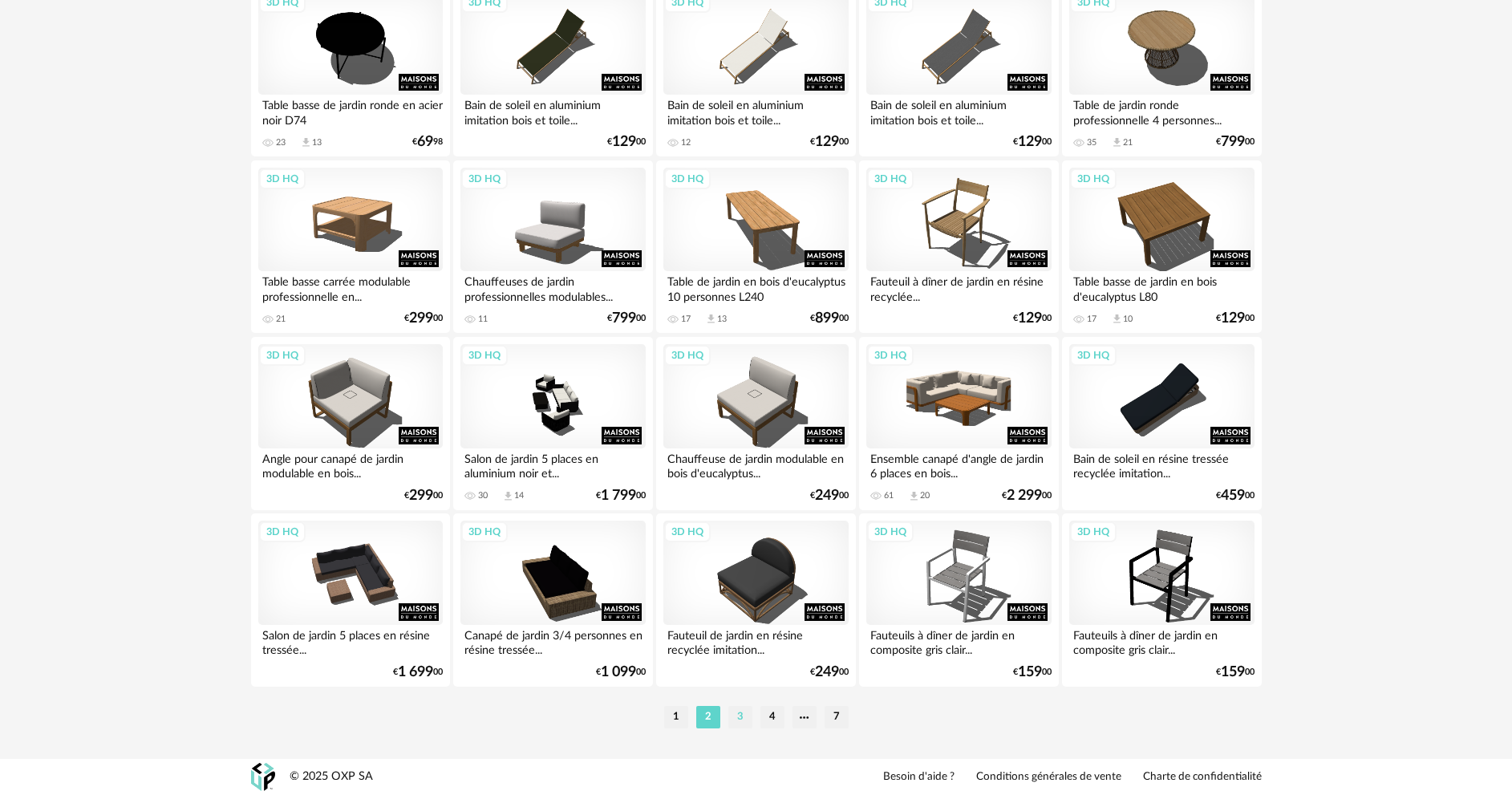
click at [740, 717] on li "3" at bounding box center [740, 716] width 24 height 22
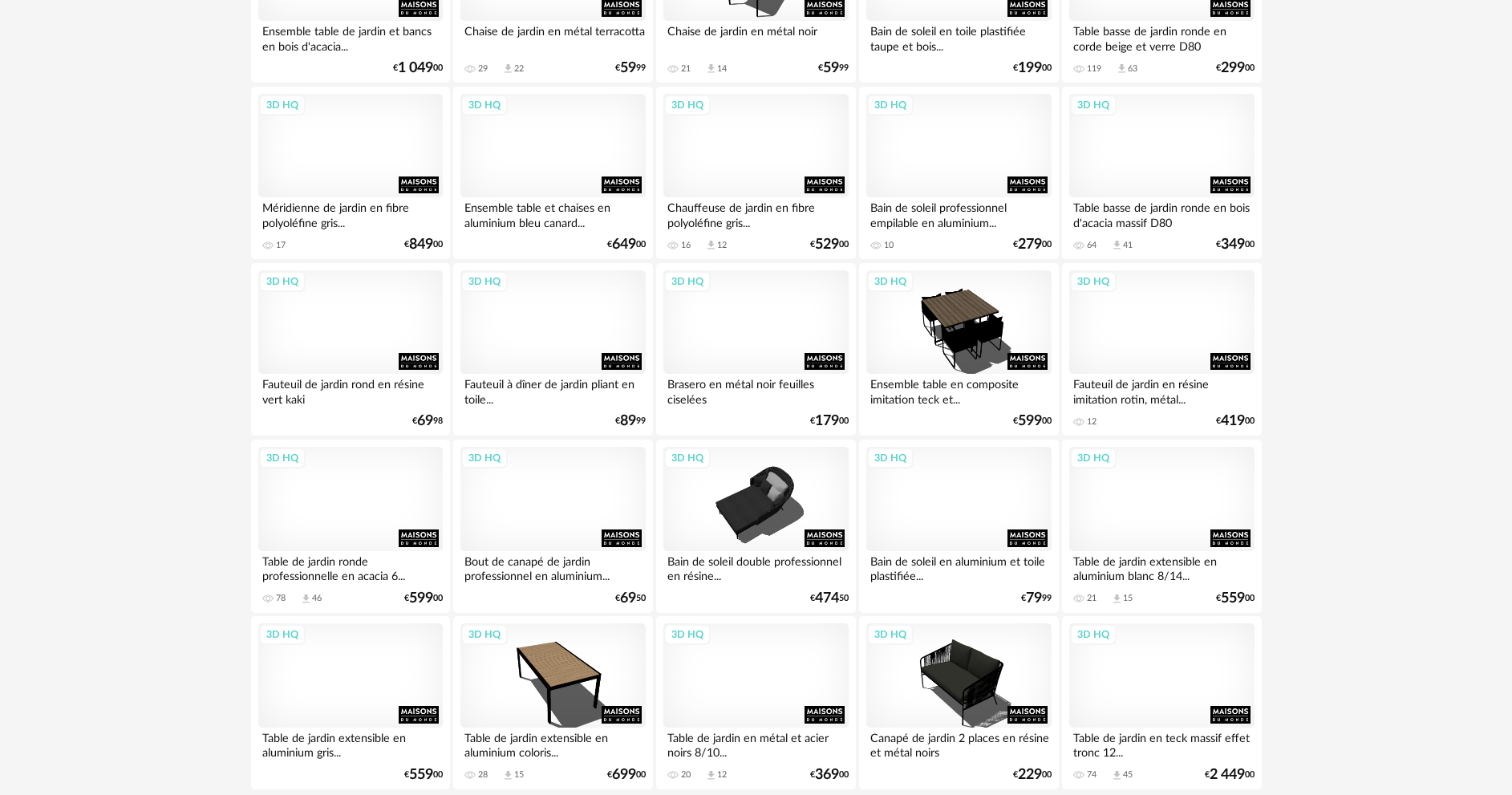
scroll to position [3152, 0]
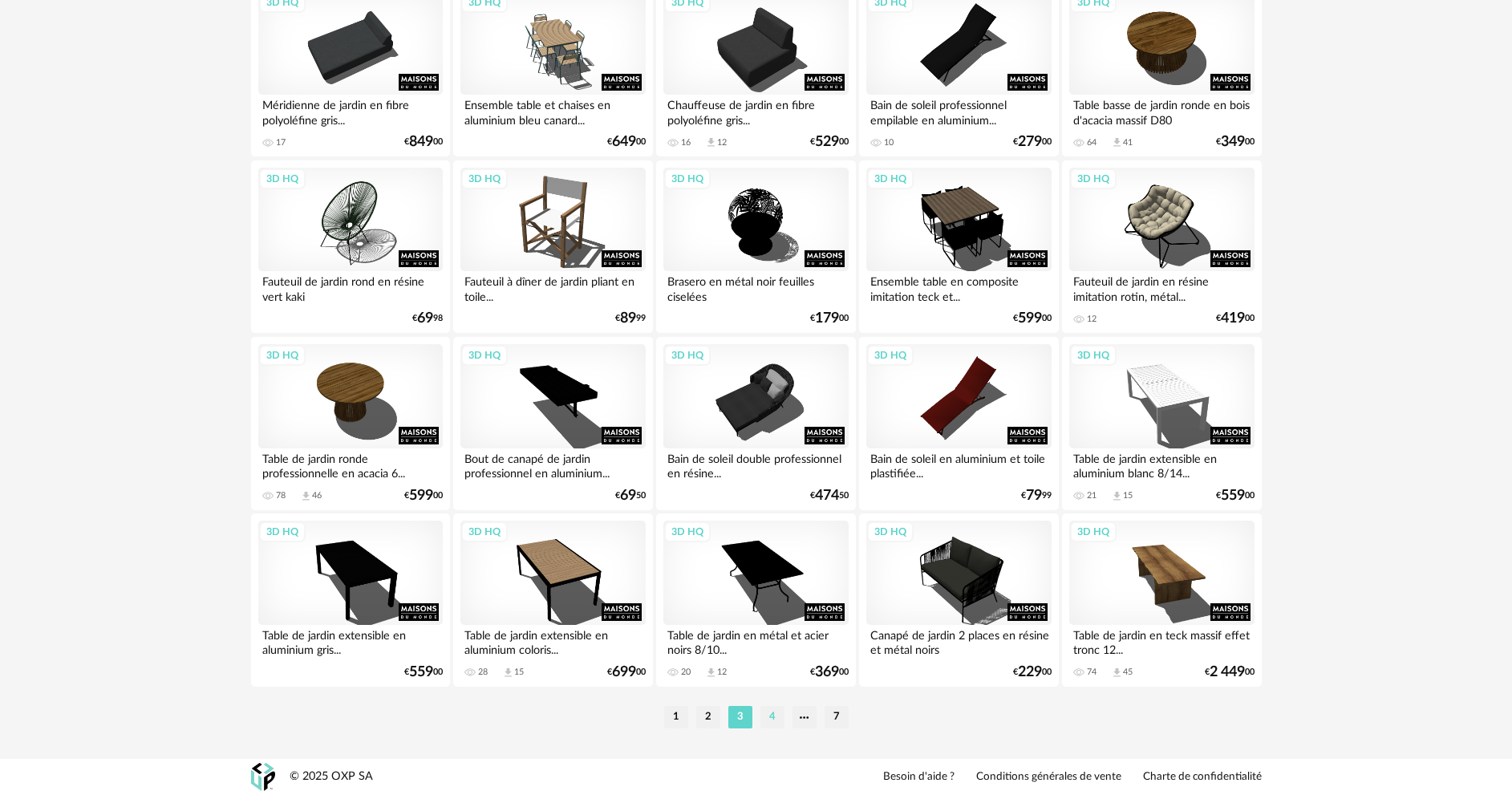
click at [775, 715] on li "4" at bounding box center [772, 716] width 24 height 22
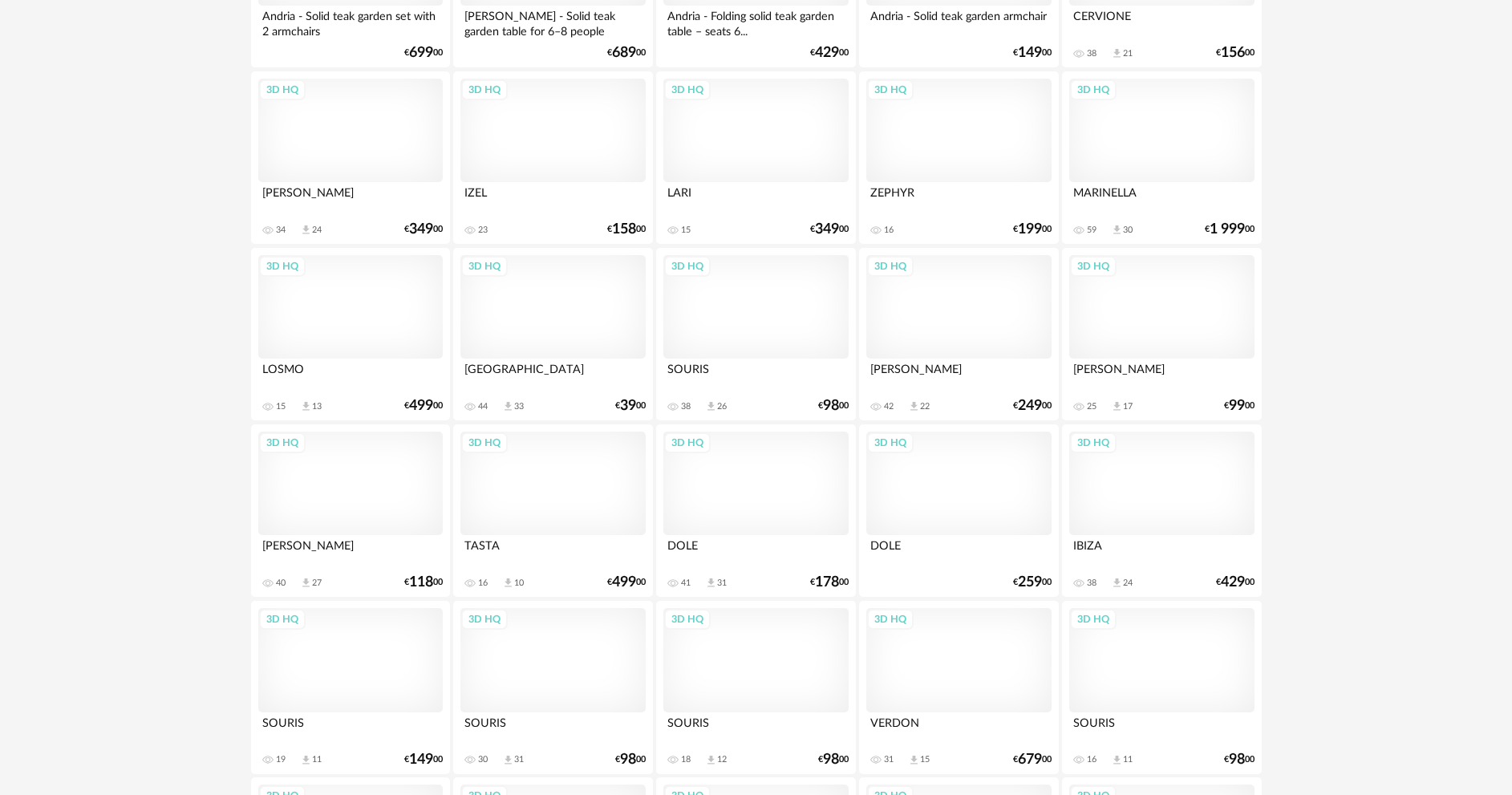
scroll to position [3152, 0]
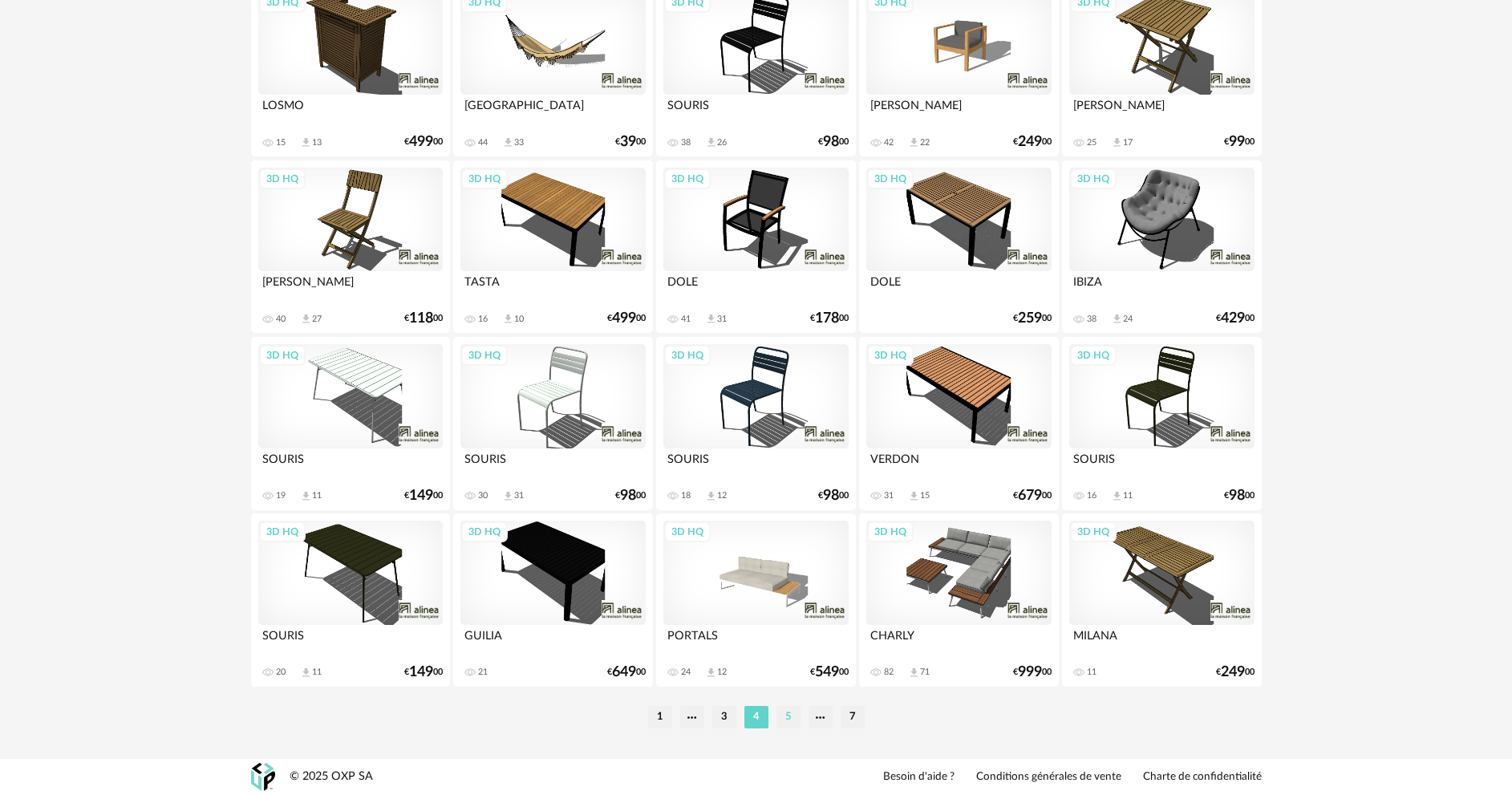
click at [783, 713] on li "5" at bounding box center [788, 716] width 24 height 22
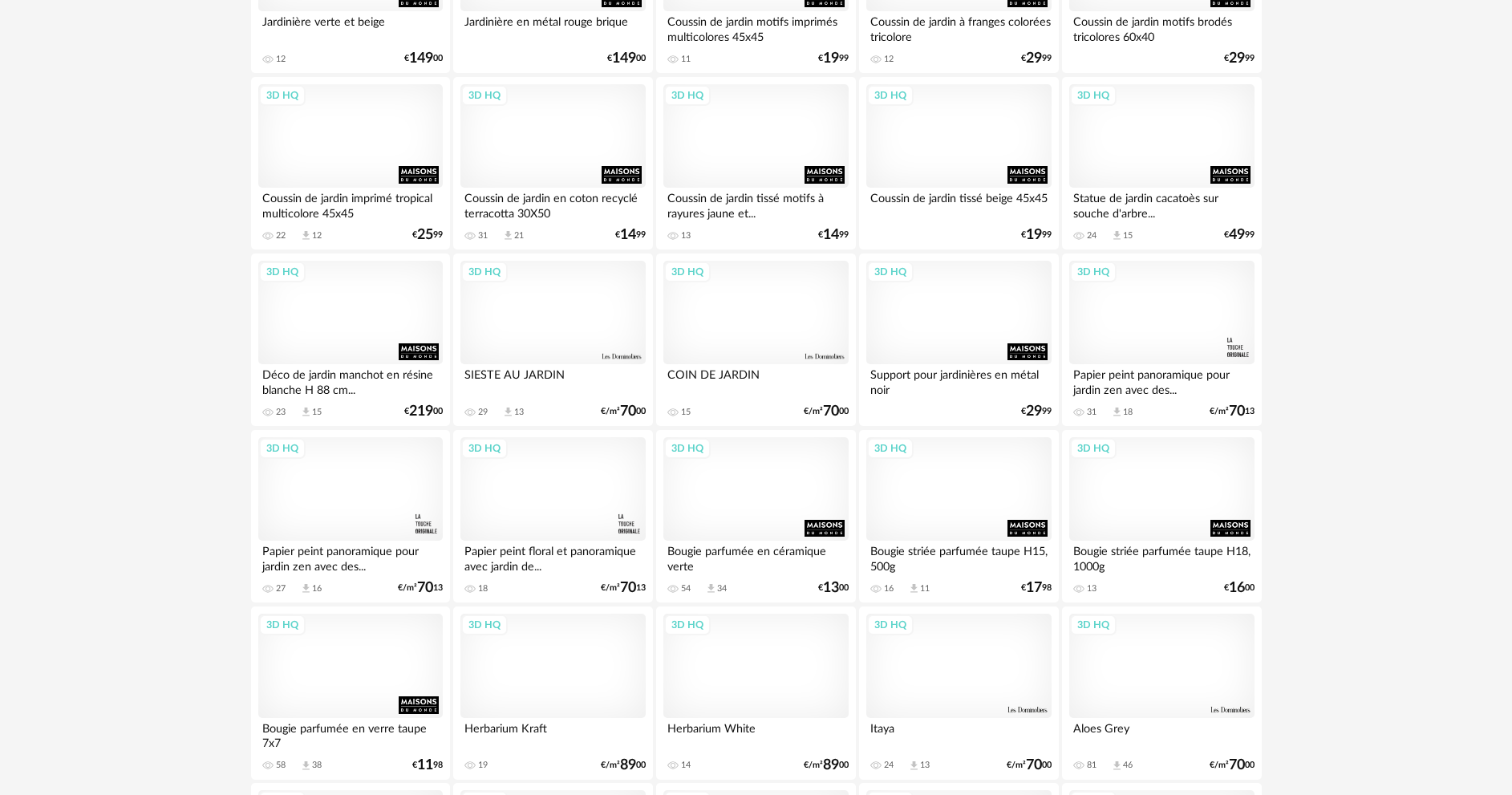
scroll to position [2808, 0]
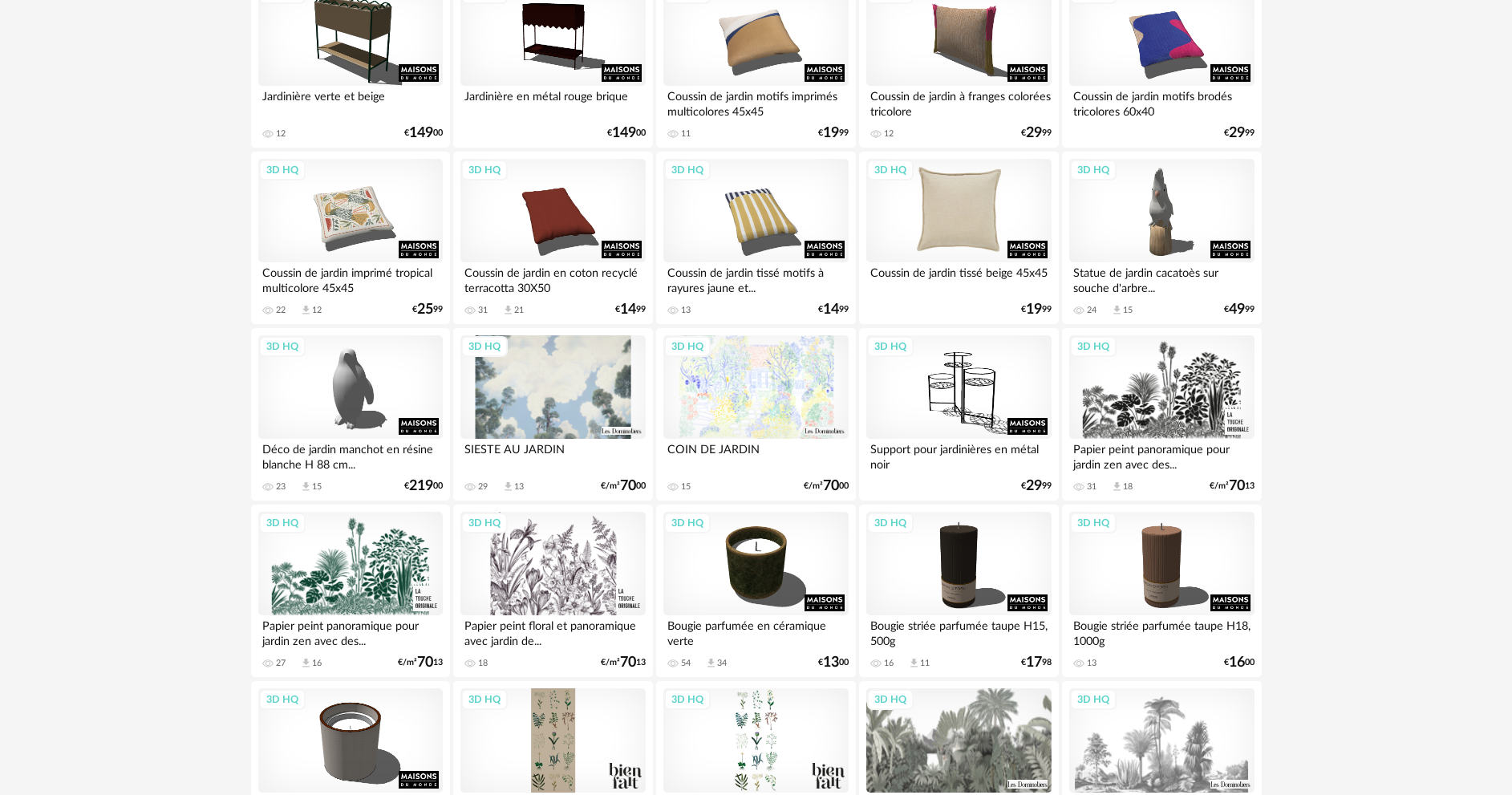
click at [962, 235] on div "3D HQ" at bounding box center [958, 211] width 185 height 104
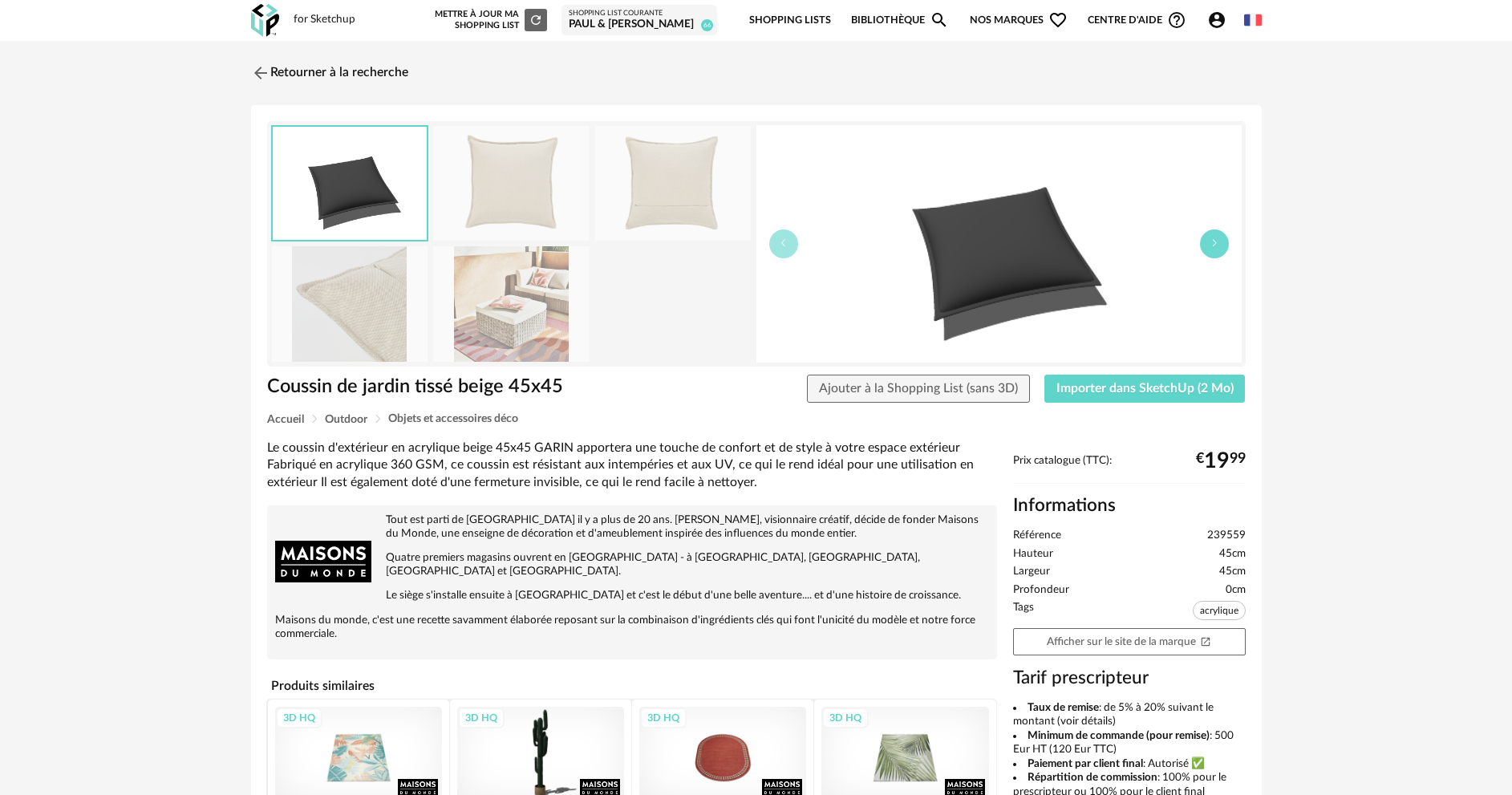
click at [1208, 251] on button "button" at bounding box center [1214, 244] width 29 height 29
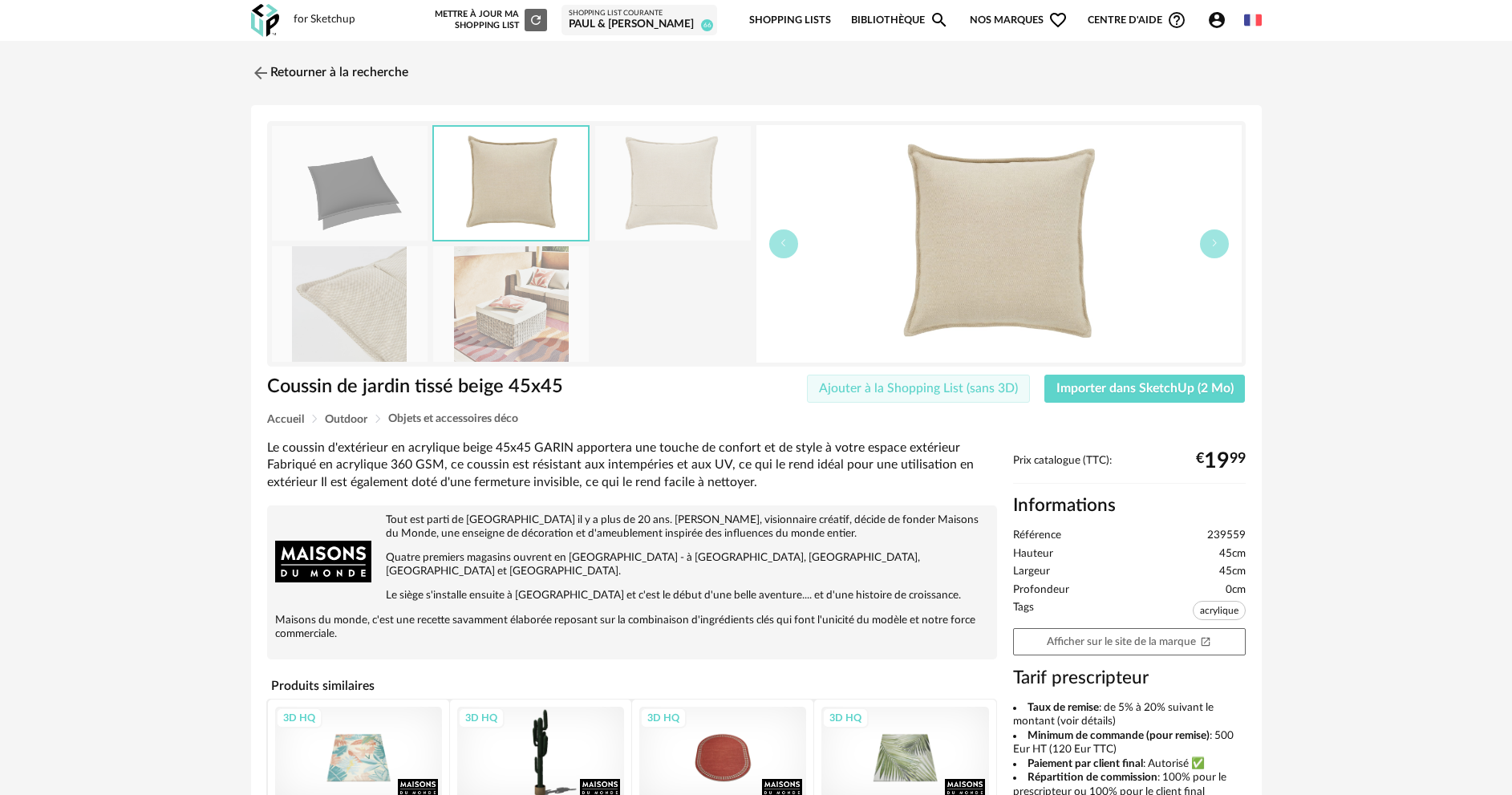
click at [938, 383] on span "Ajouter à la Shopping List (sans 3D)" at bounding box center [918, 388] width 199 height 12
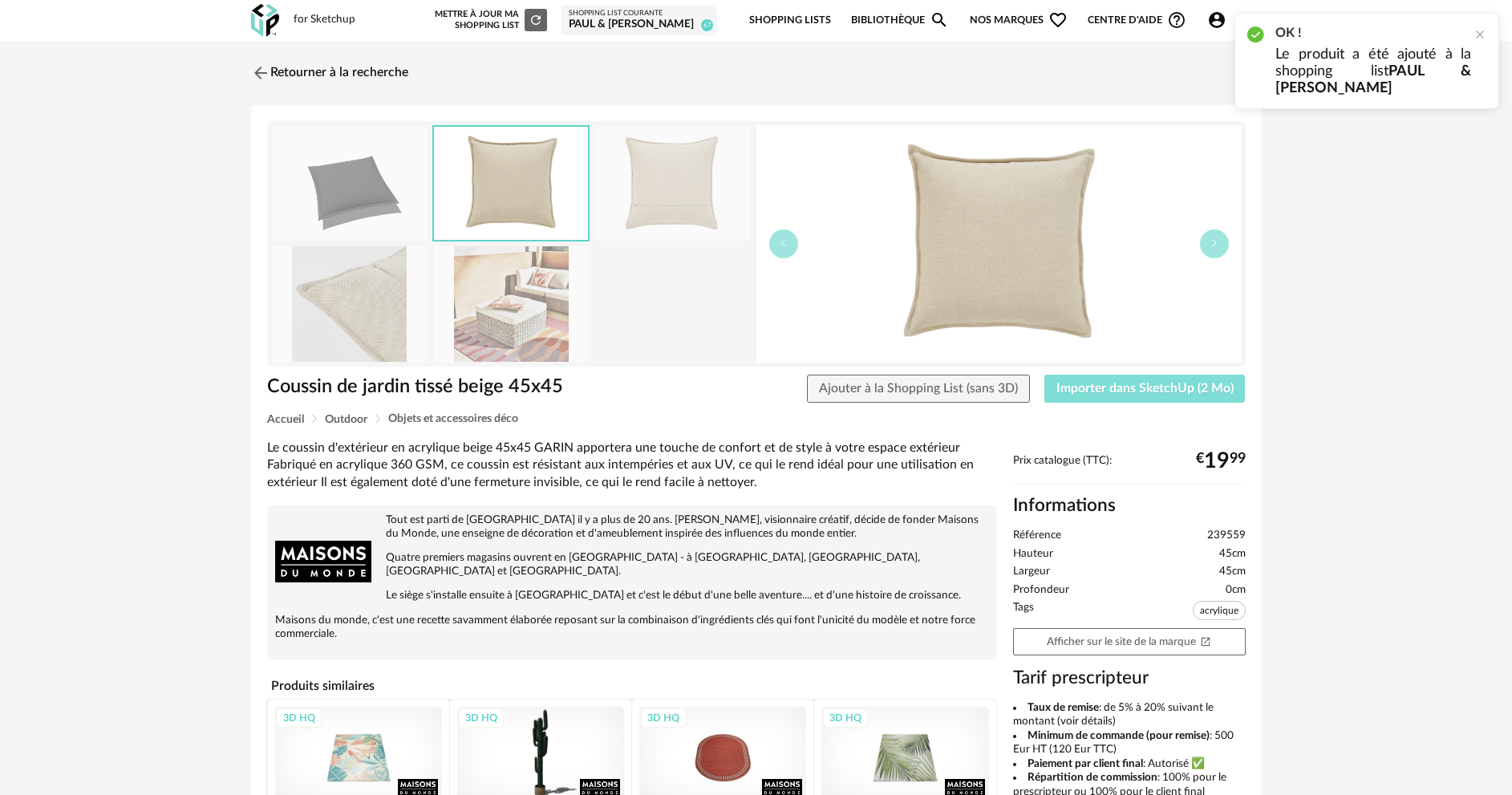
click at [1107, 389] on span "Importer dans SketchUp (2 Mo)" at bounding box center [1145, 388] width 177 height 12
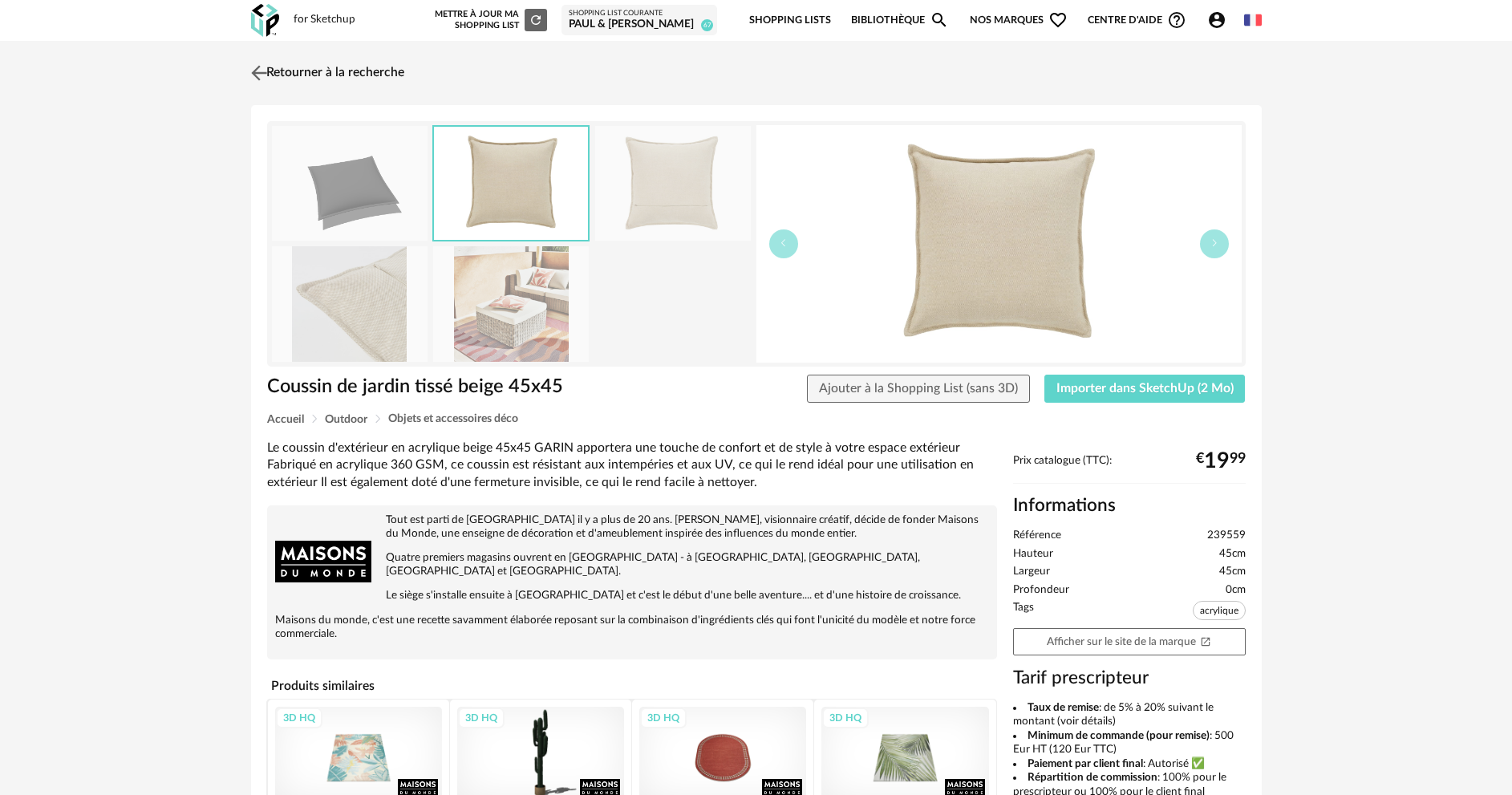
click at [345, 75] on link "Retourner à la recherche" at bounding box center [326, 73] width 158 height 36
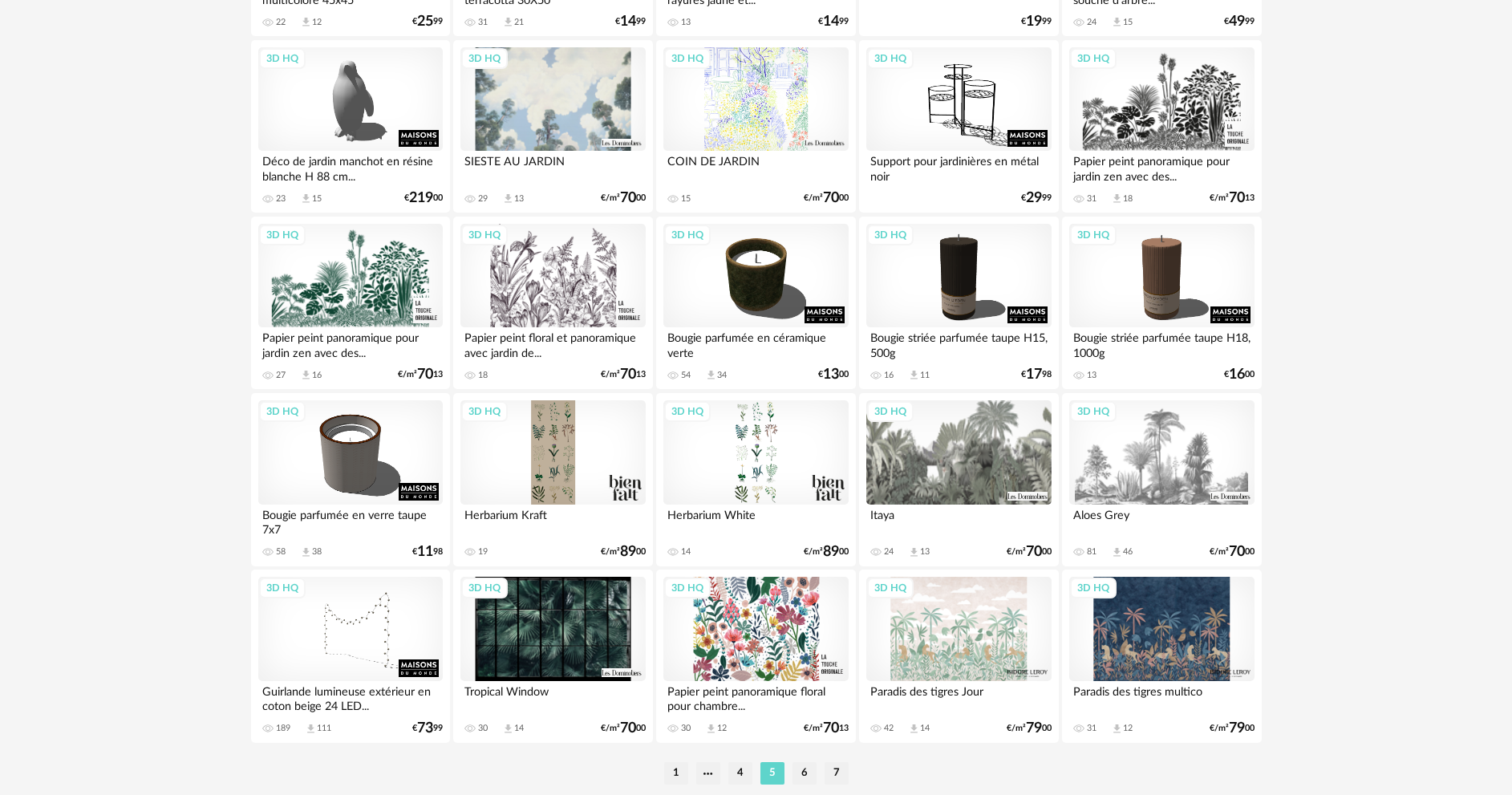
scroll to position [3152, 0]
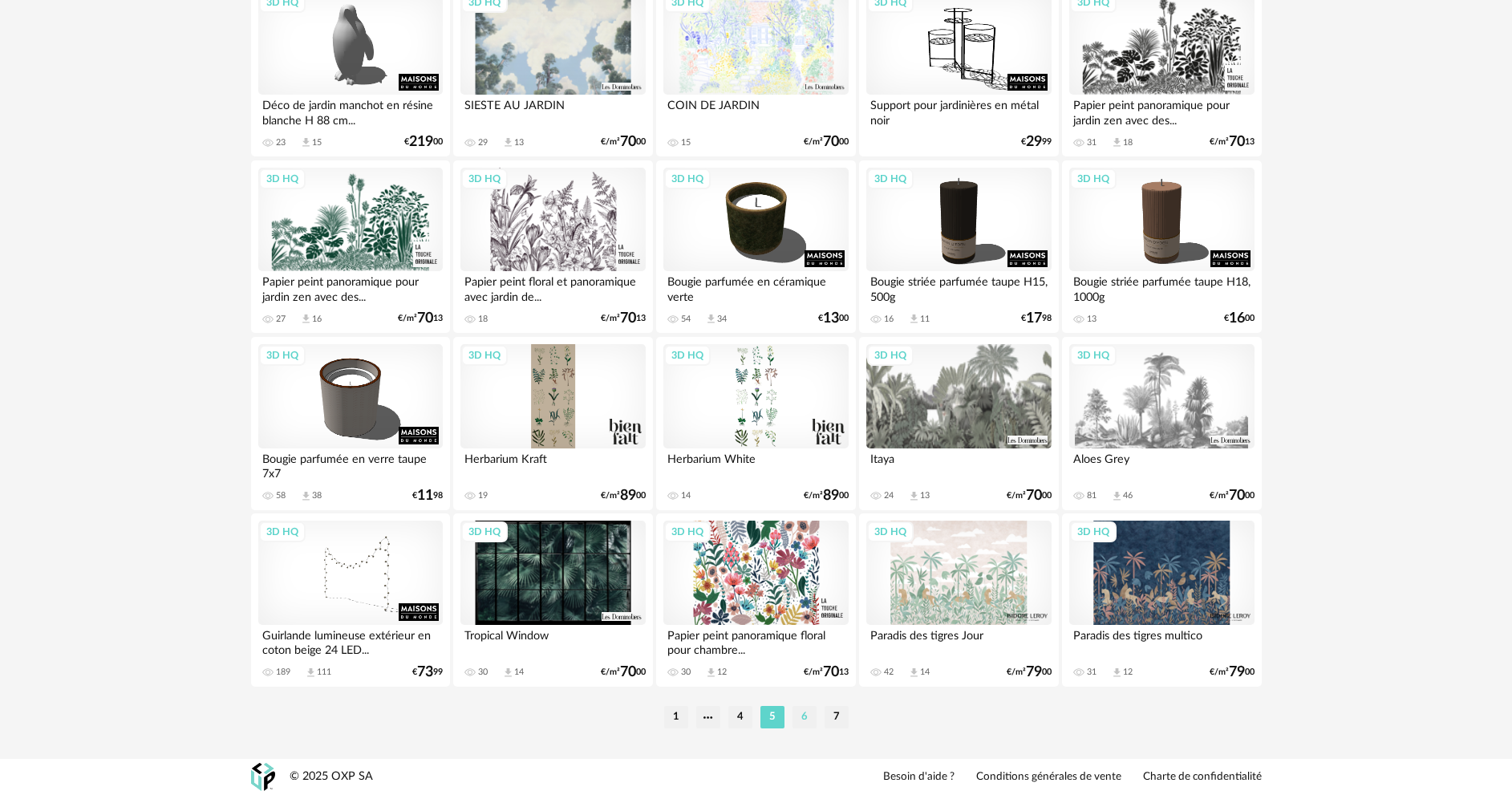
click at [794, 711] on li "6" at bounding box center [804, 716] width 24 height 22
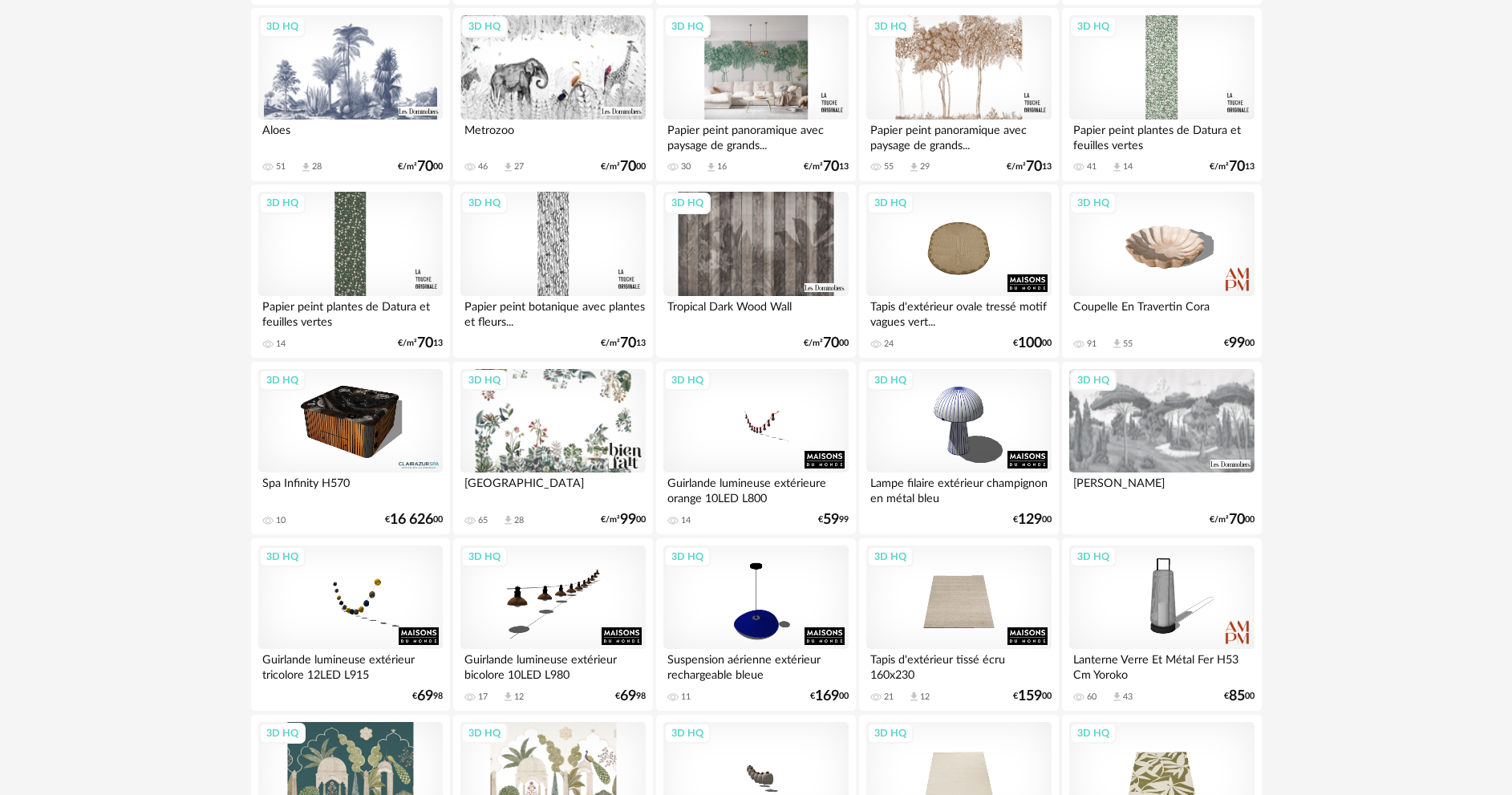
scroll to position [482, 0]
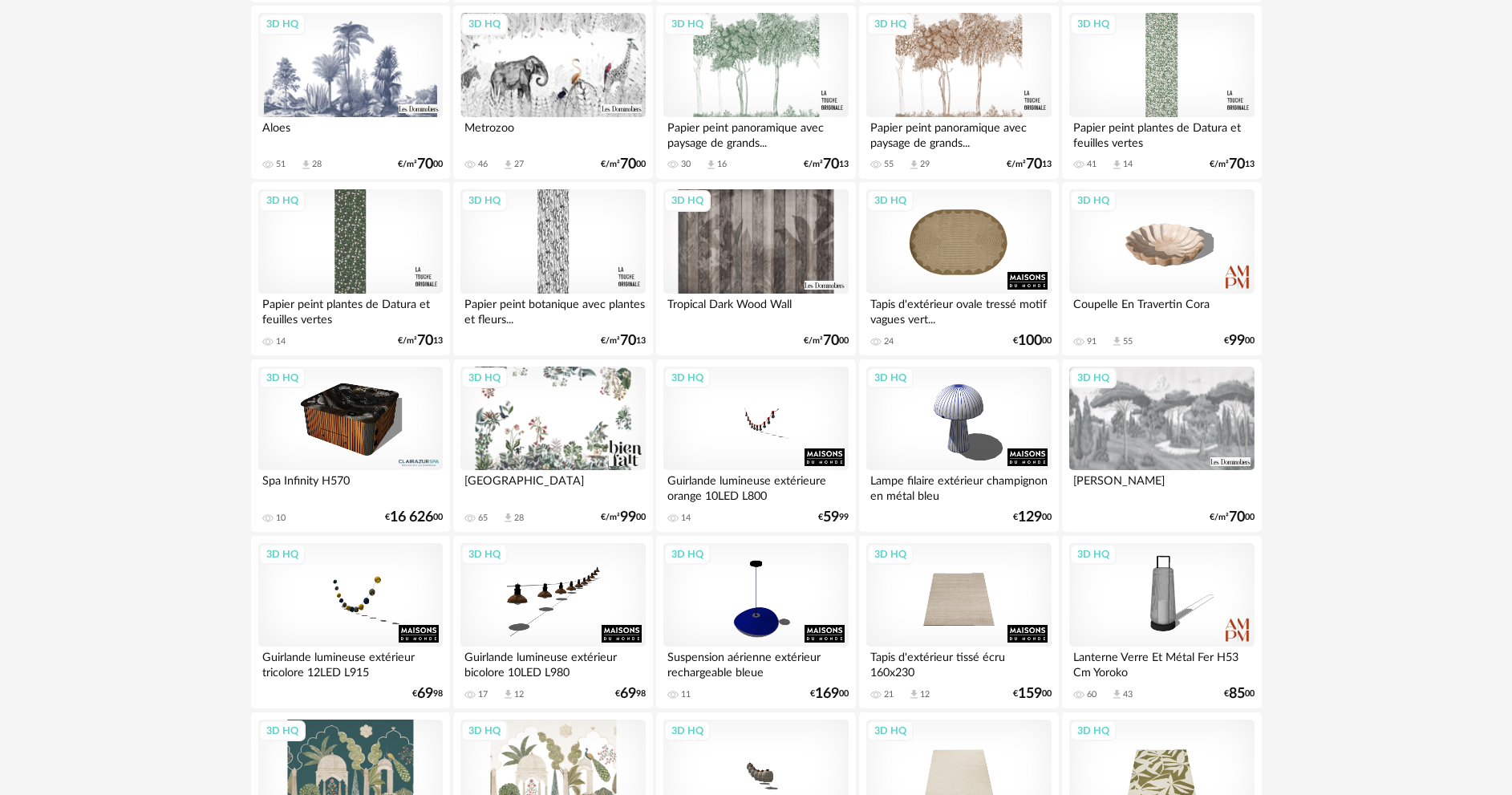
click at [933, 269] on div "3D HQ" at bounding box center [958, 241] width 185 height 104
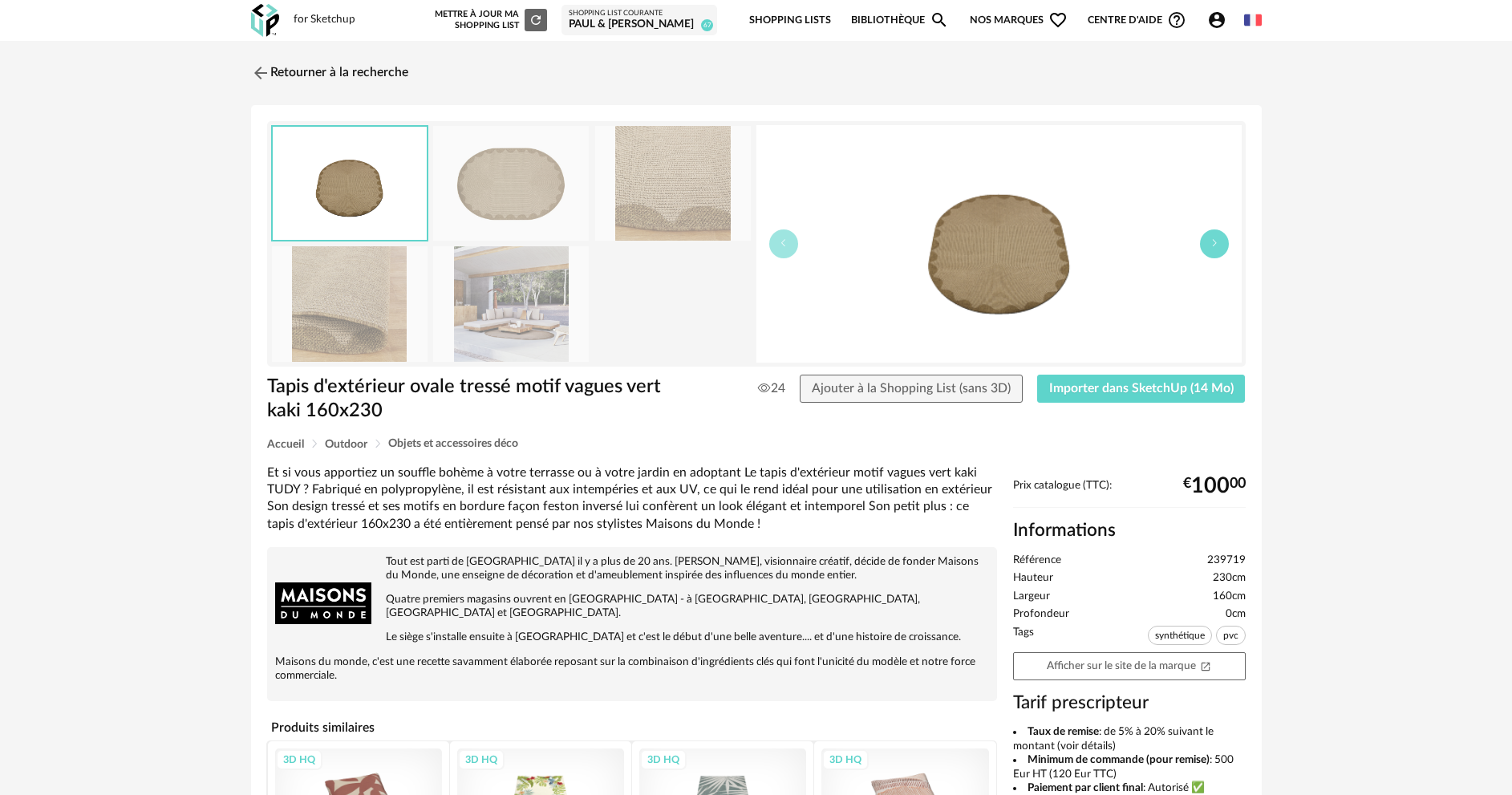
click at [1218, 248] on button "button" at bounding box center [1214, 244] width 29 height 29
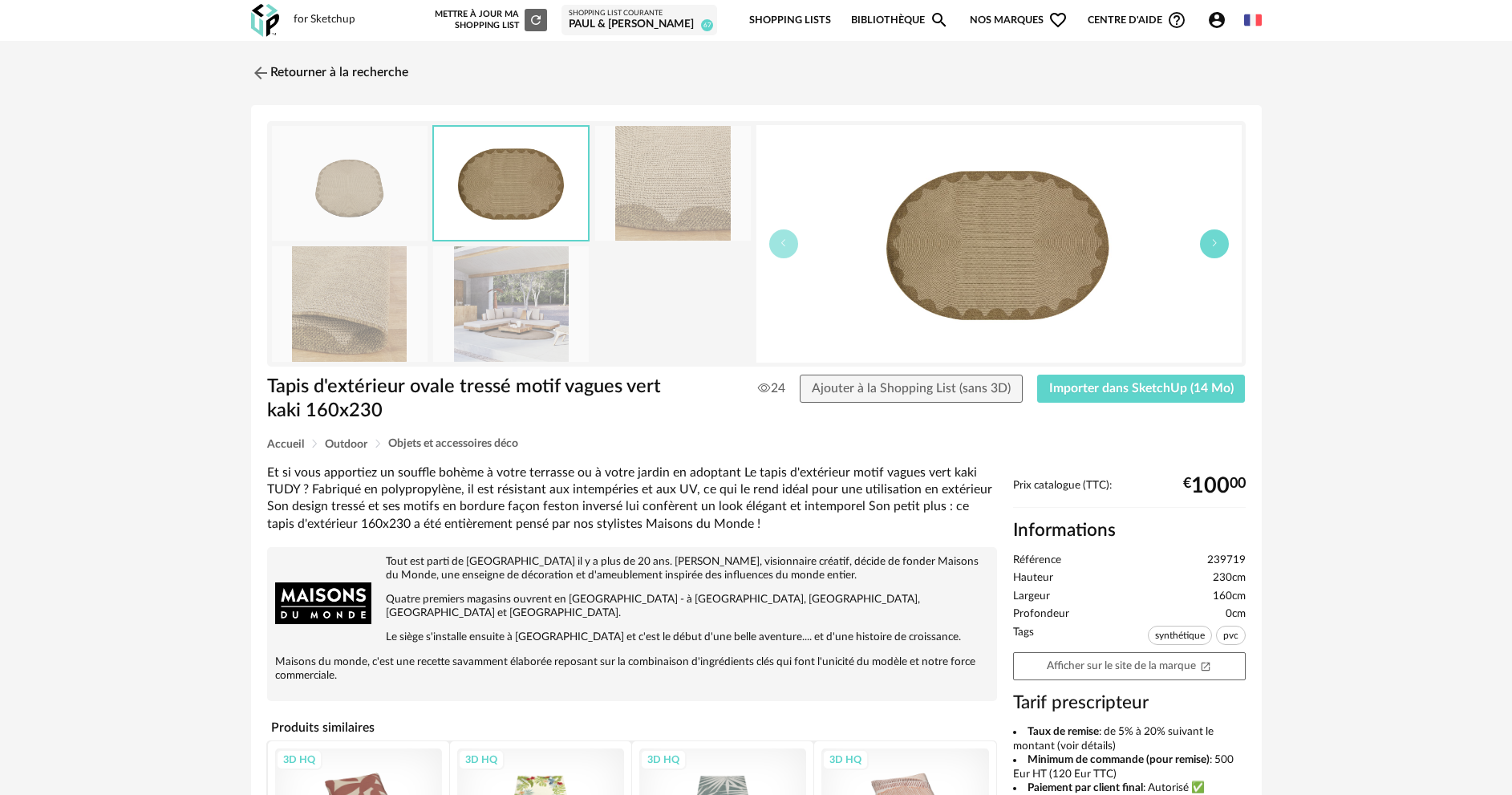
click at [1218, 248] on button "button" at bounding box center [1214, 244] width 29 height 29
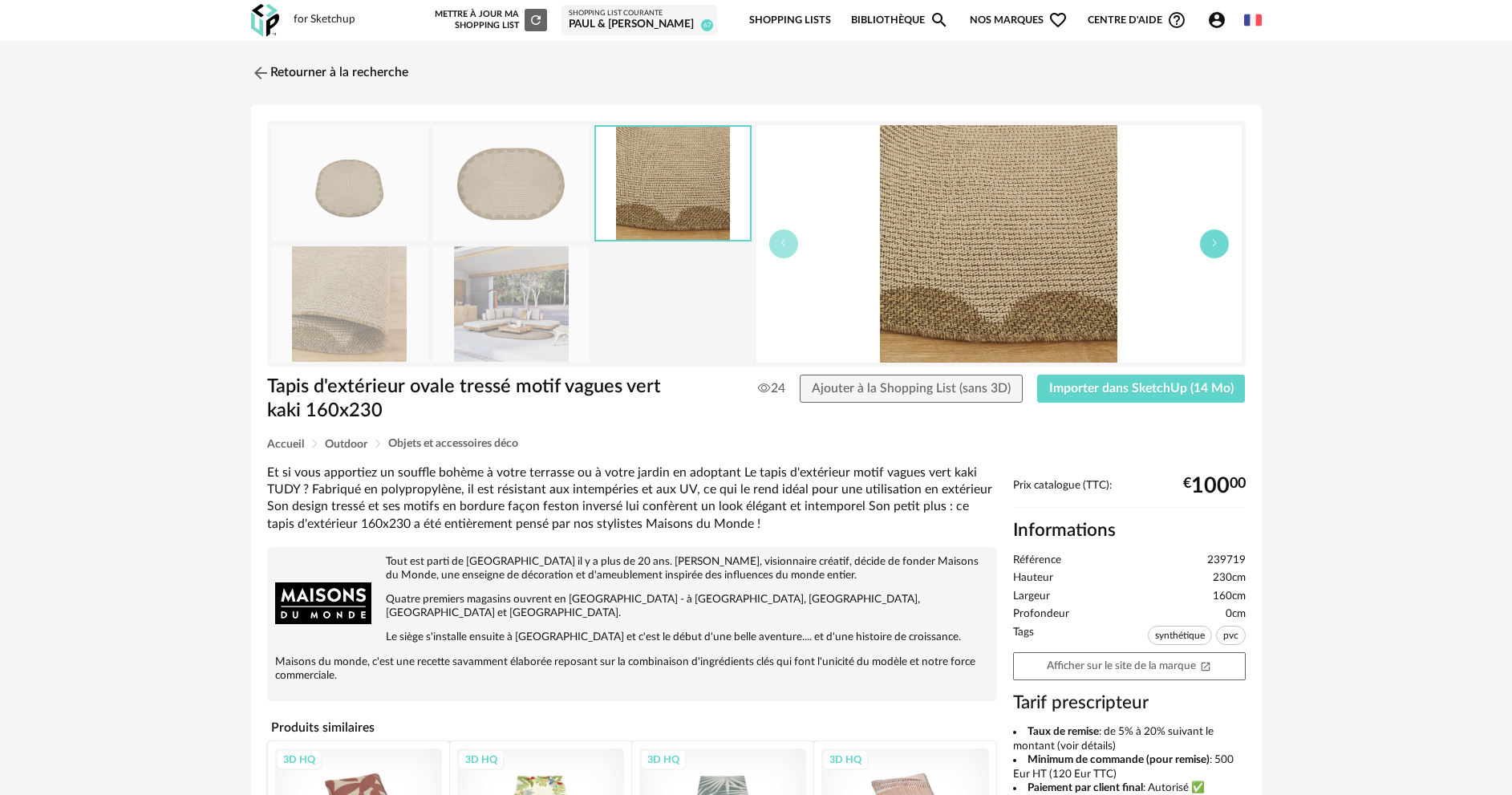
click at [1218, 248] on button "button" at bounding box center [1214, 244] width 29 height 29
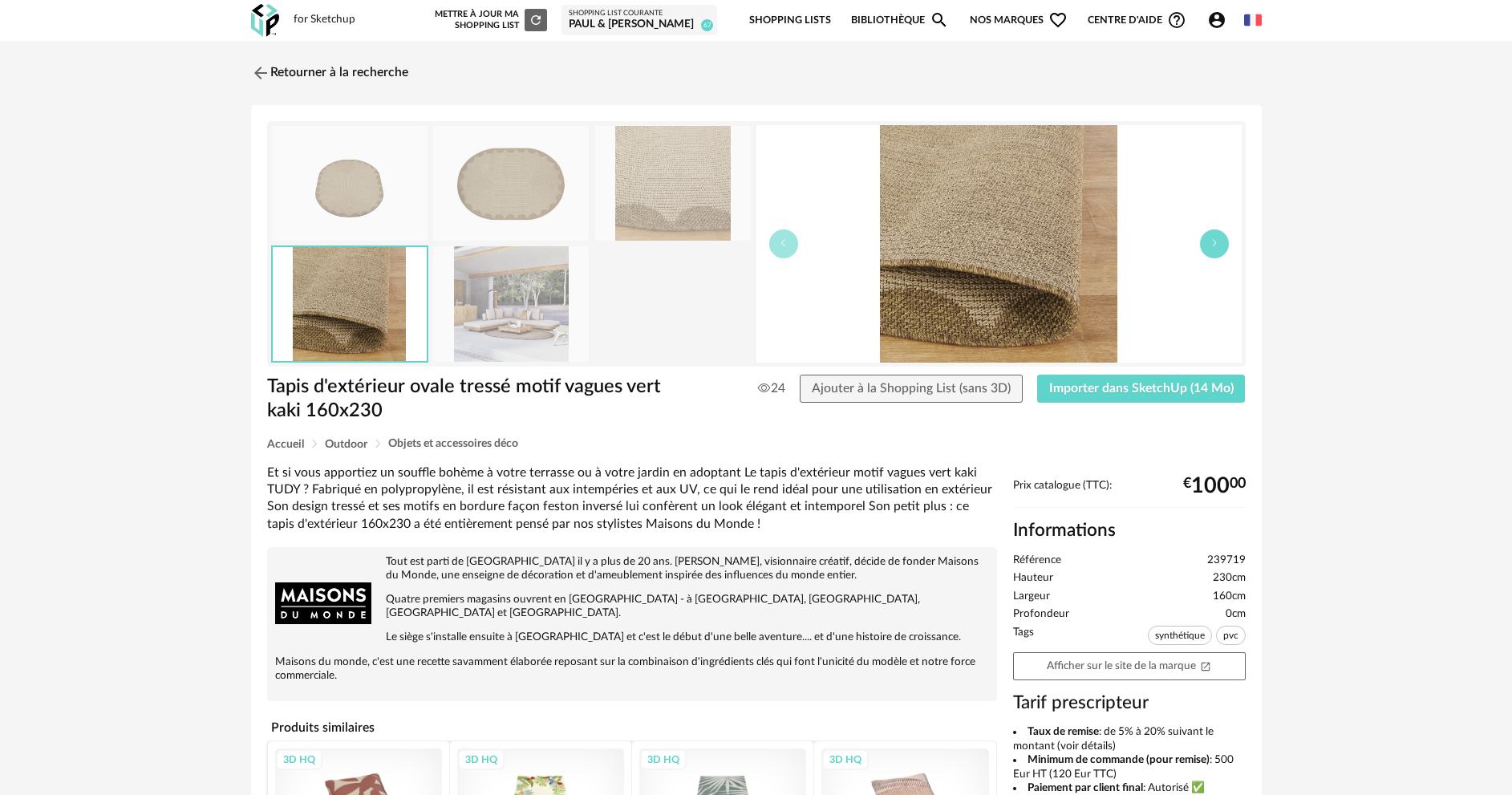
click at [1218, 248] on button "button" at bounding box center [1214, 244] width 29 height 29
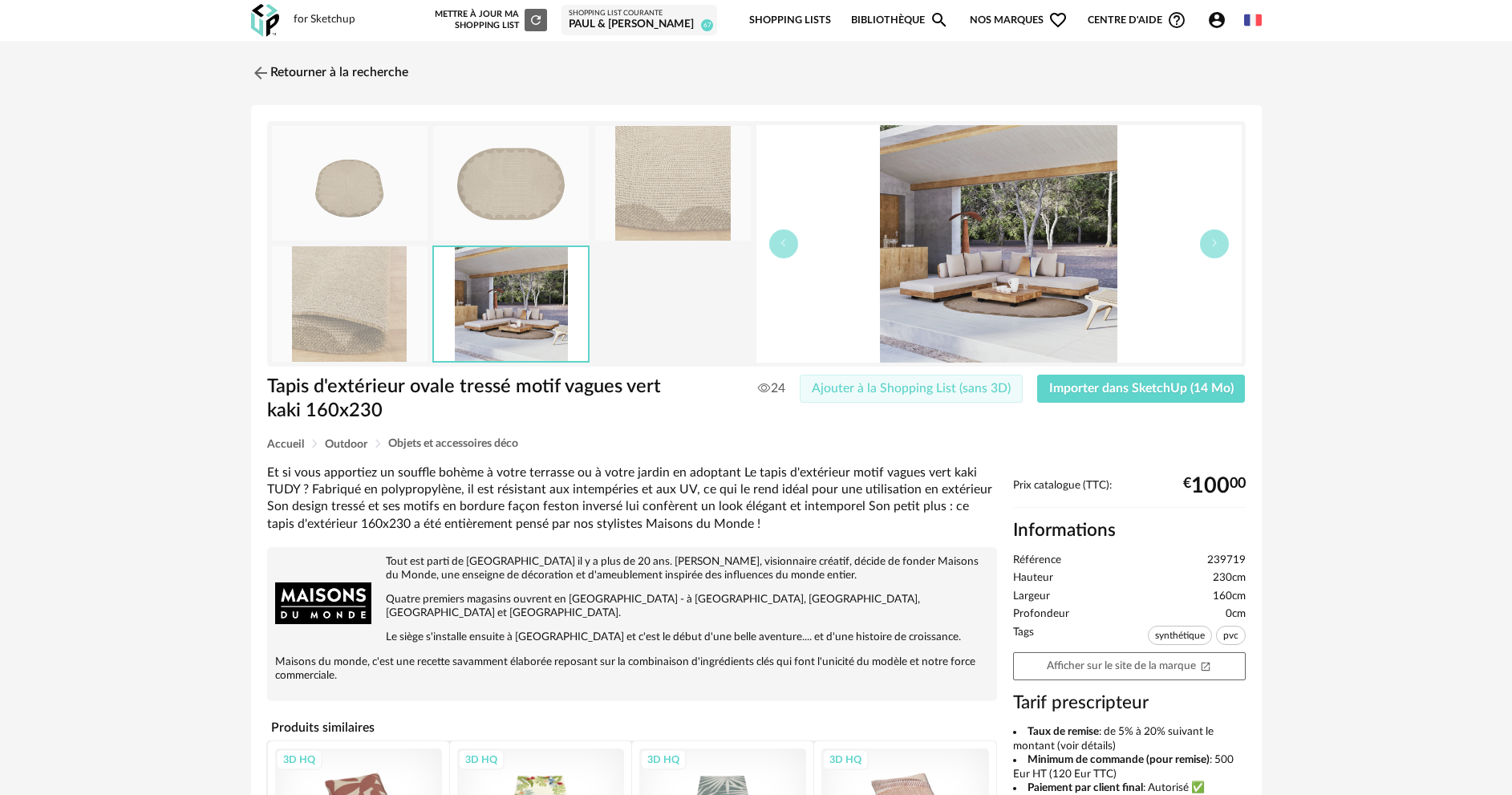
click at [928, 388] on span "Ajouter à la Shopping List (sans 3D)" at bounding box center [911, 388] width 199 height 12
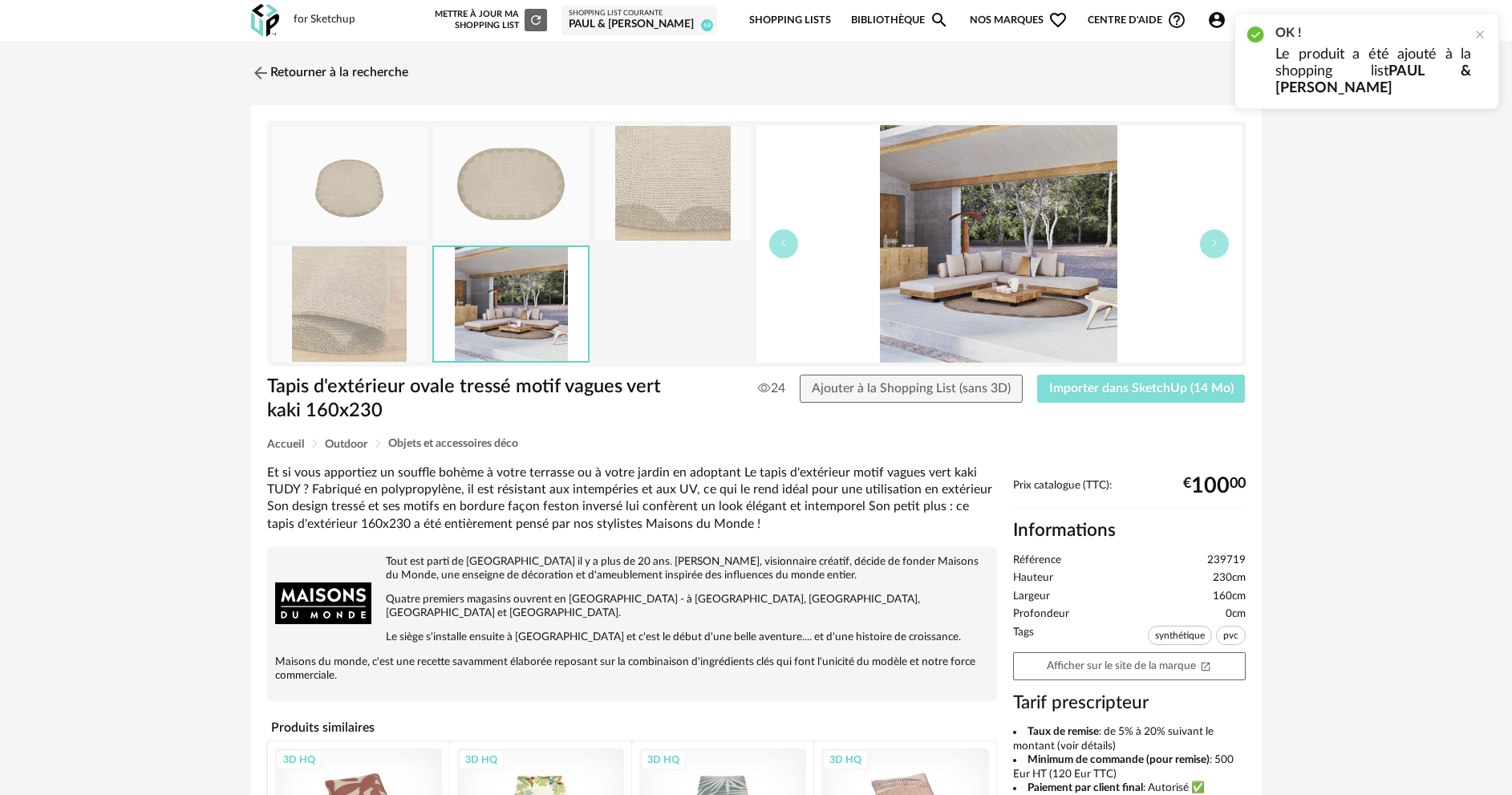
click at [1111, 386] on span "Importer dans SketchUp (14 Mo)" at bounding box center [1141, 388] width 185 height 12
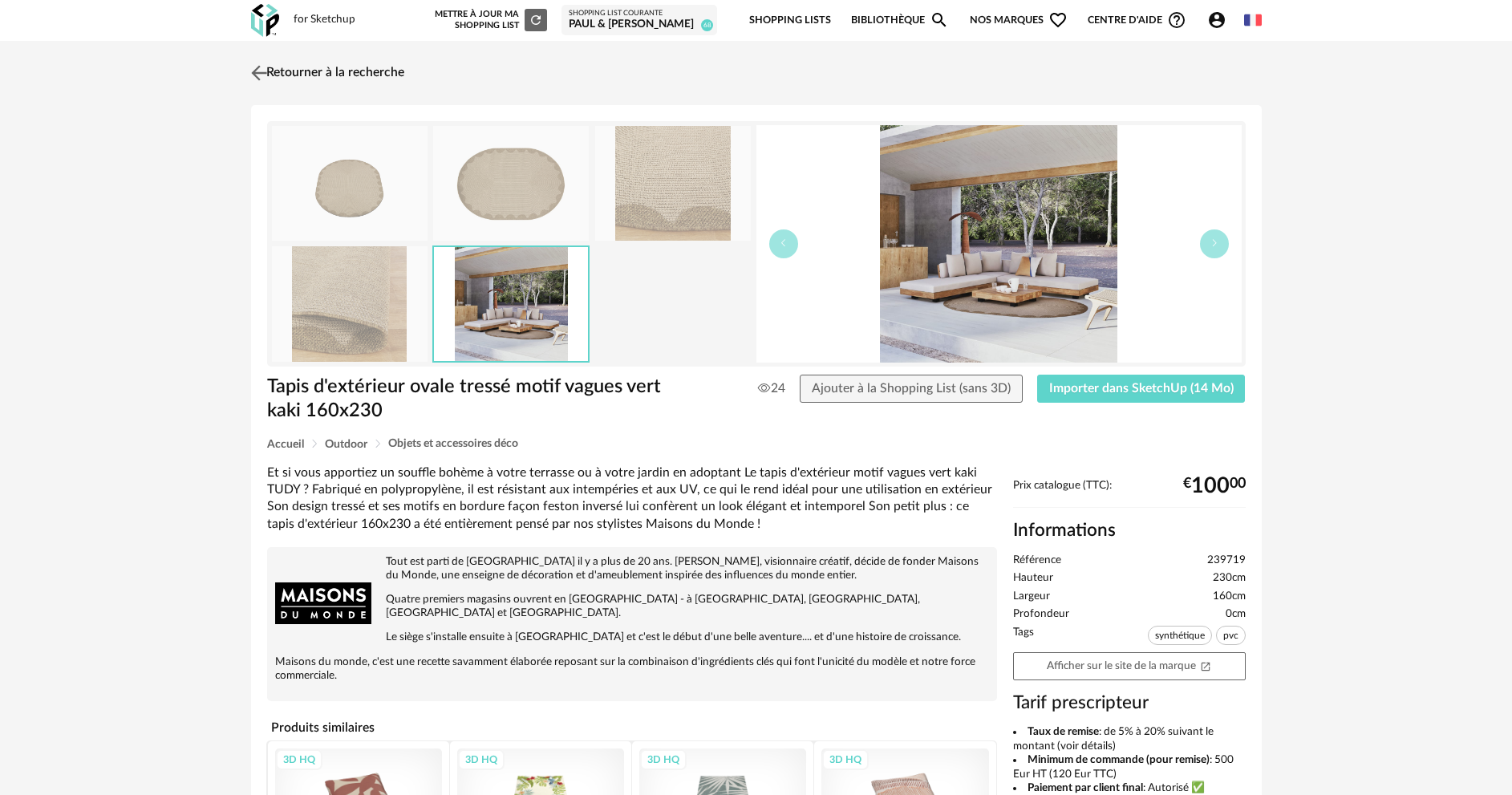
click at [297, 70] on link "Retourner à la recherche" at bounding box center [326, 73] width 158 height 36
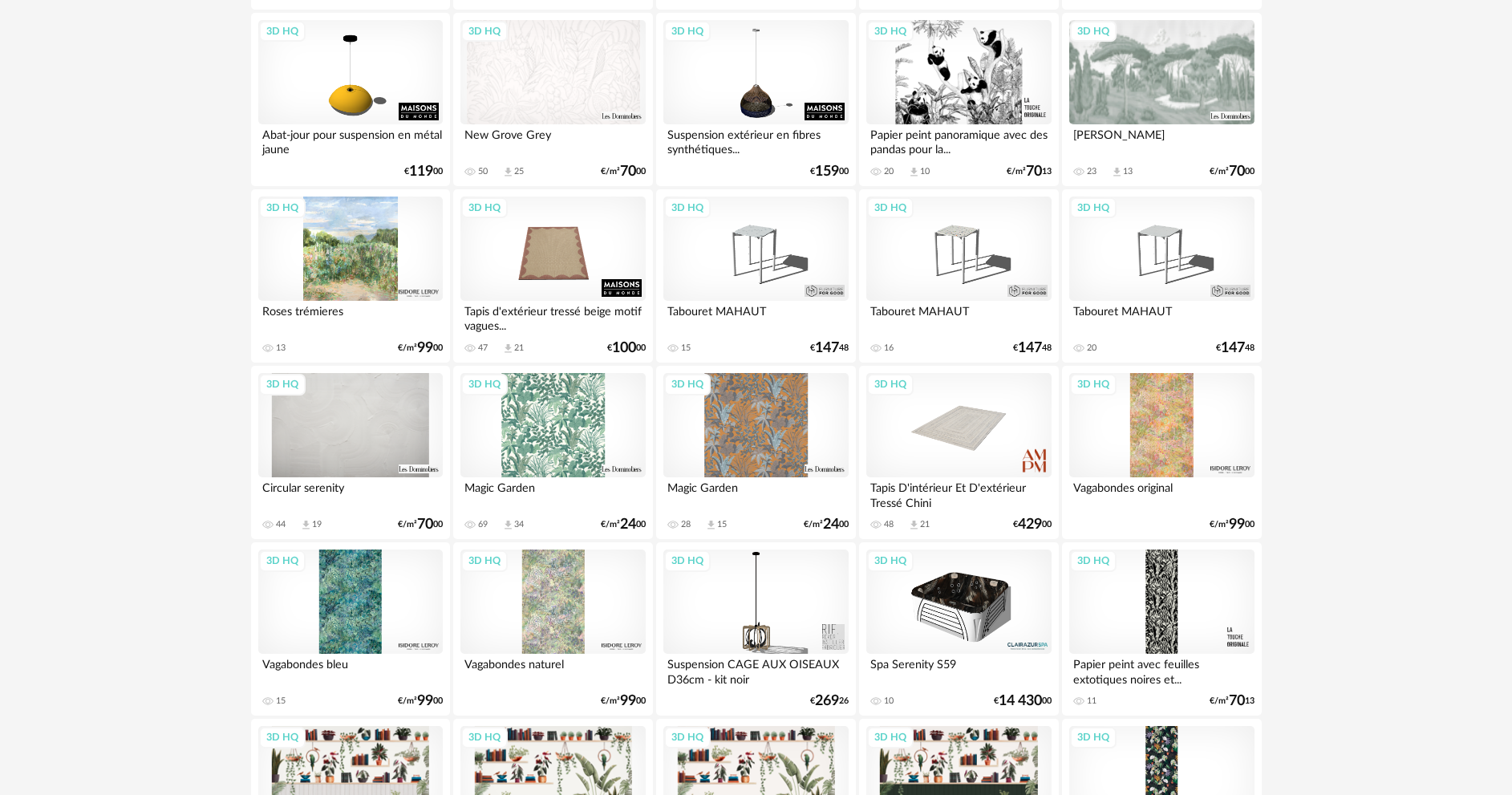
scroll to position [1738, 0]
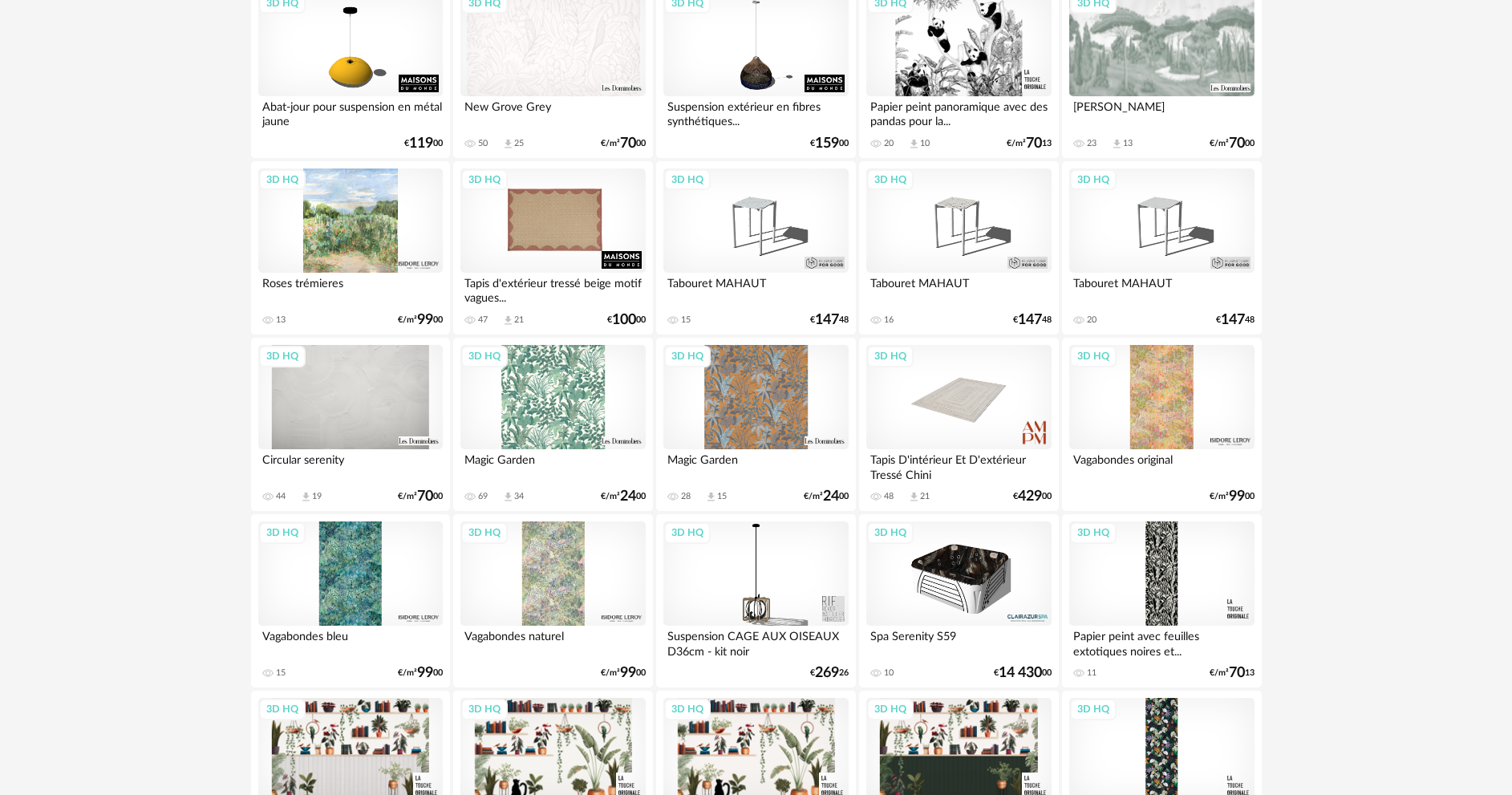
click at [560, 240] on div "3D HQ" at bounding box center [552, 221] width 185 height 104
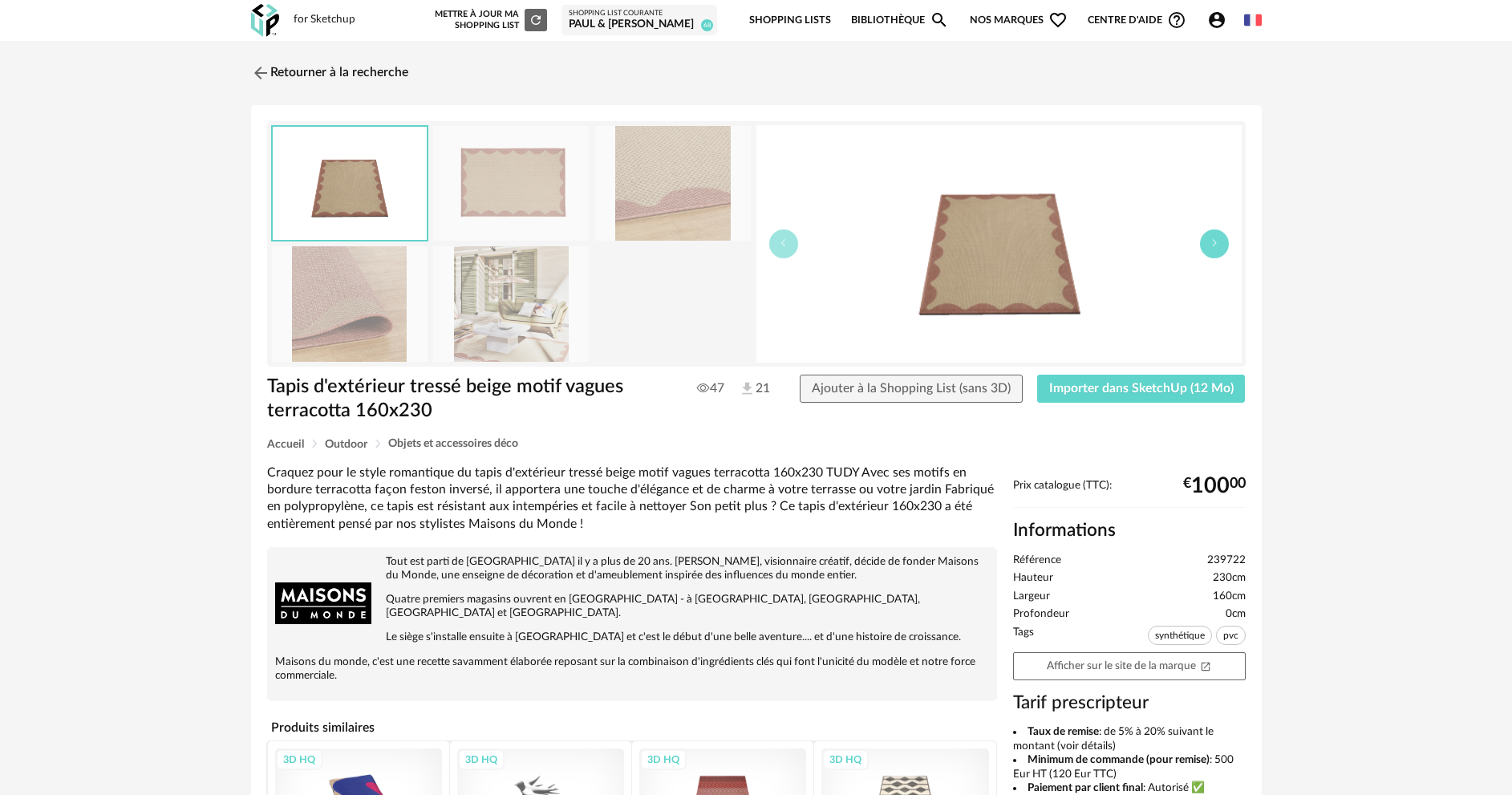
click at [1205, 245] on button "button" at bounding box center [1214, 244] width 29 height 29
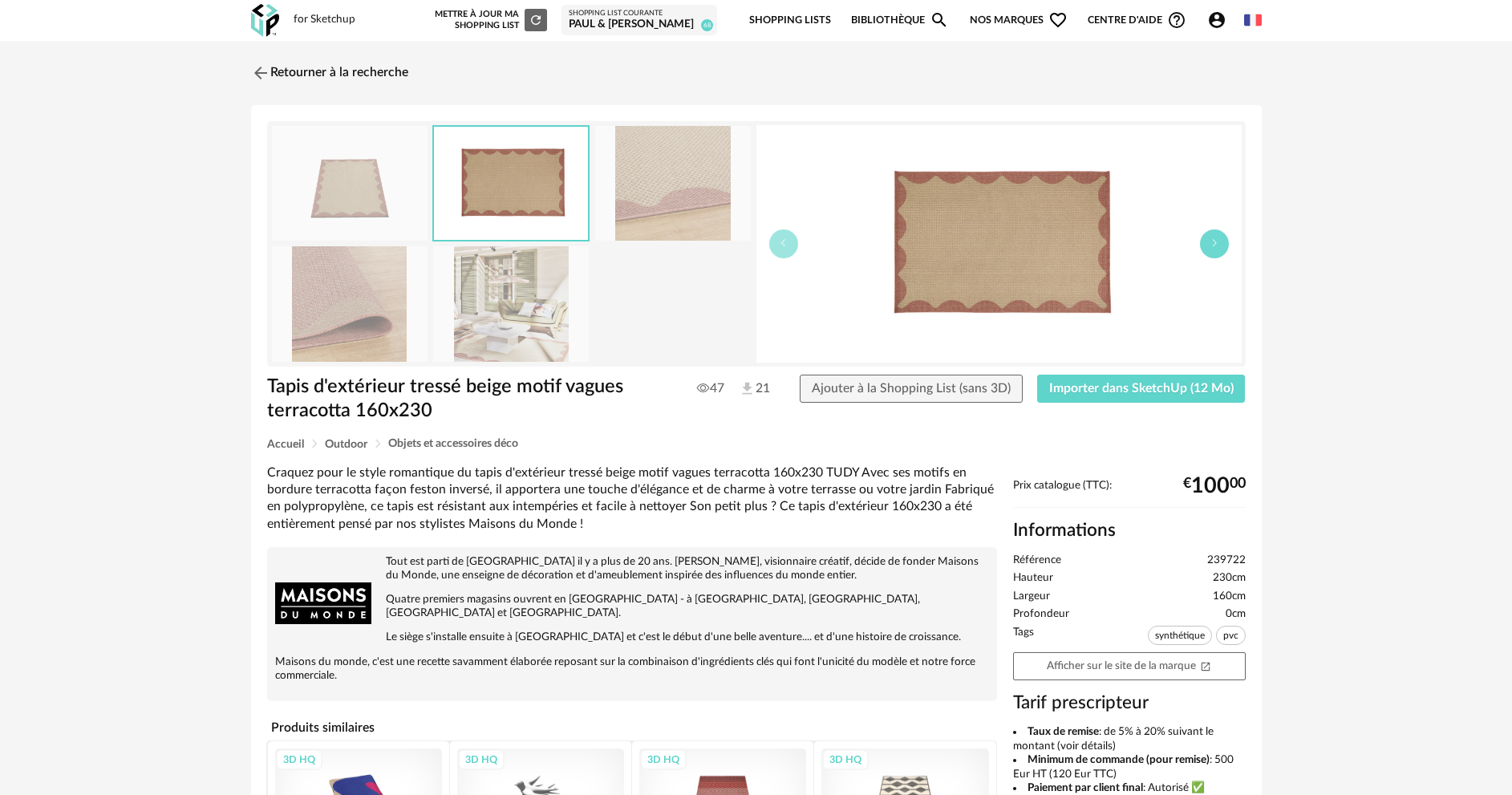
click at [1205, 245] on button "button" at bounding box center [1214, 244] width 29 height 29
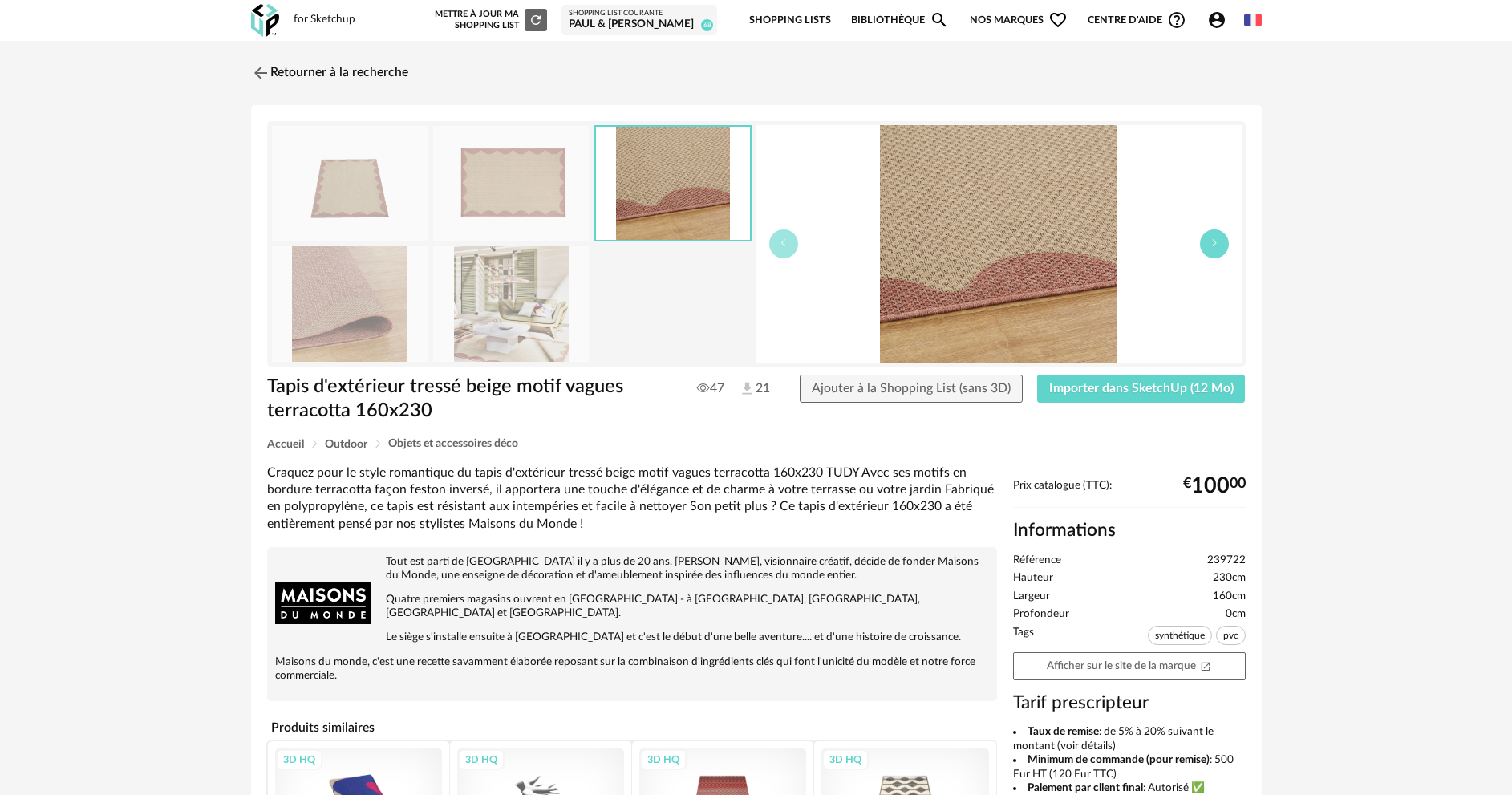
click at [1205, 245] on button "button" at bounding box center [1214, 244] width 29 height 29
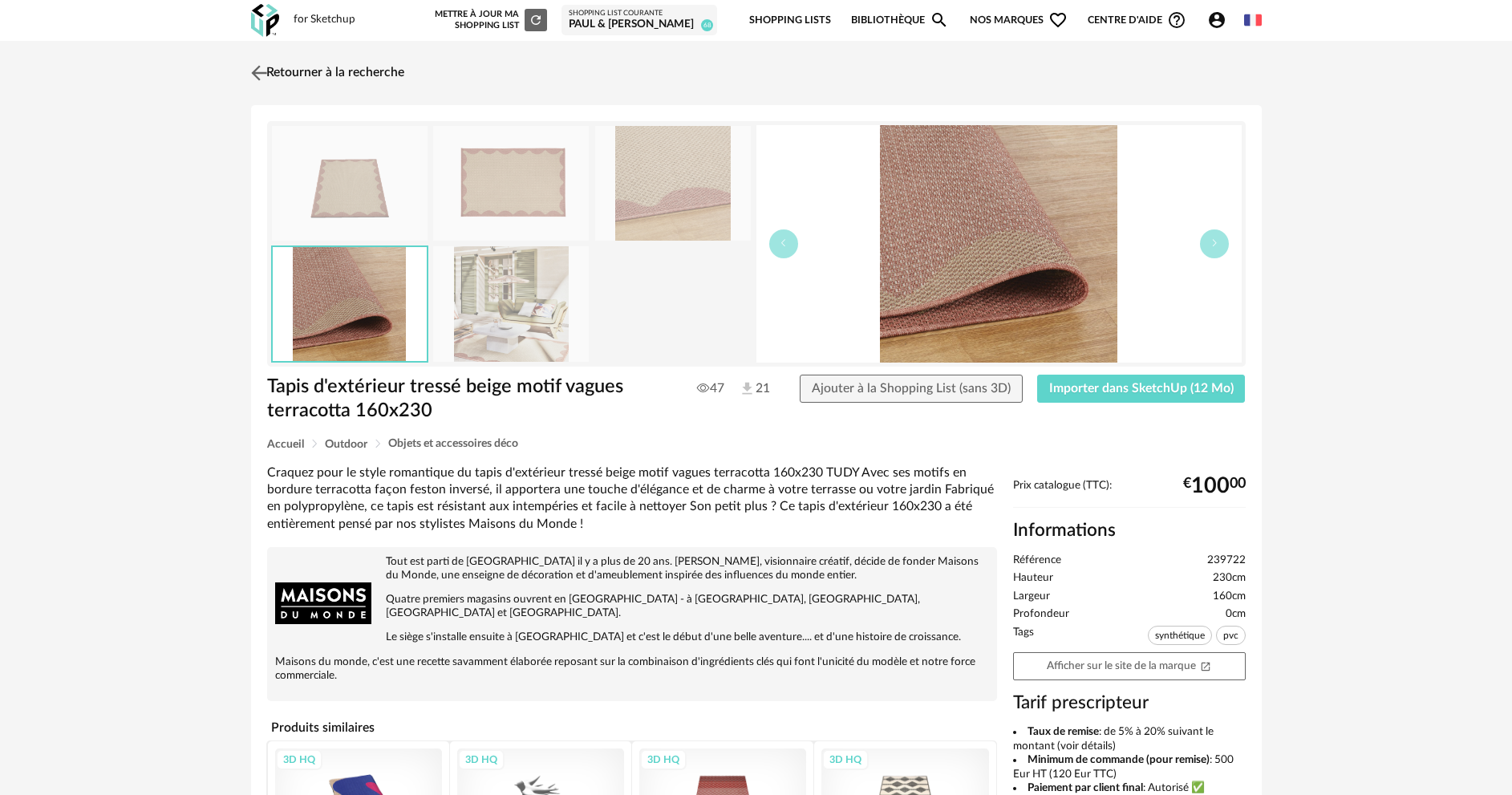
click at [387, 78] on link "Retourner à la recherche" at bounding box center [326, 73] width 158 height 36
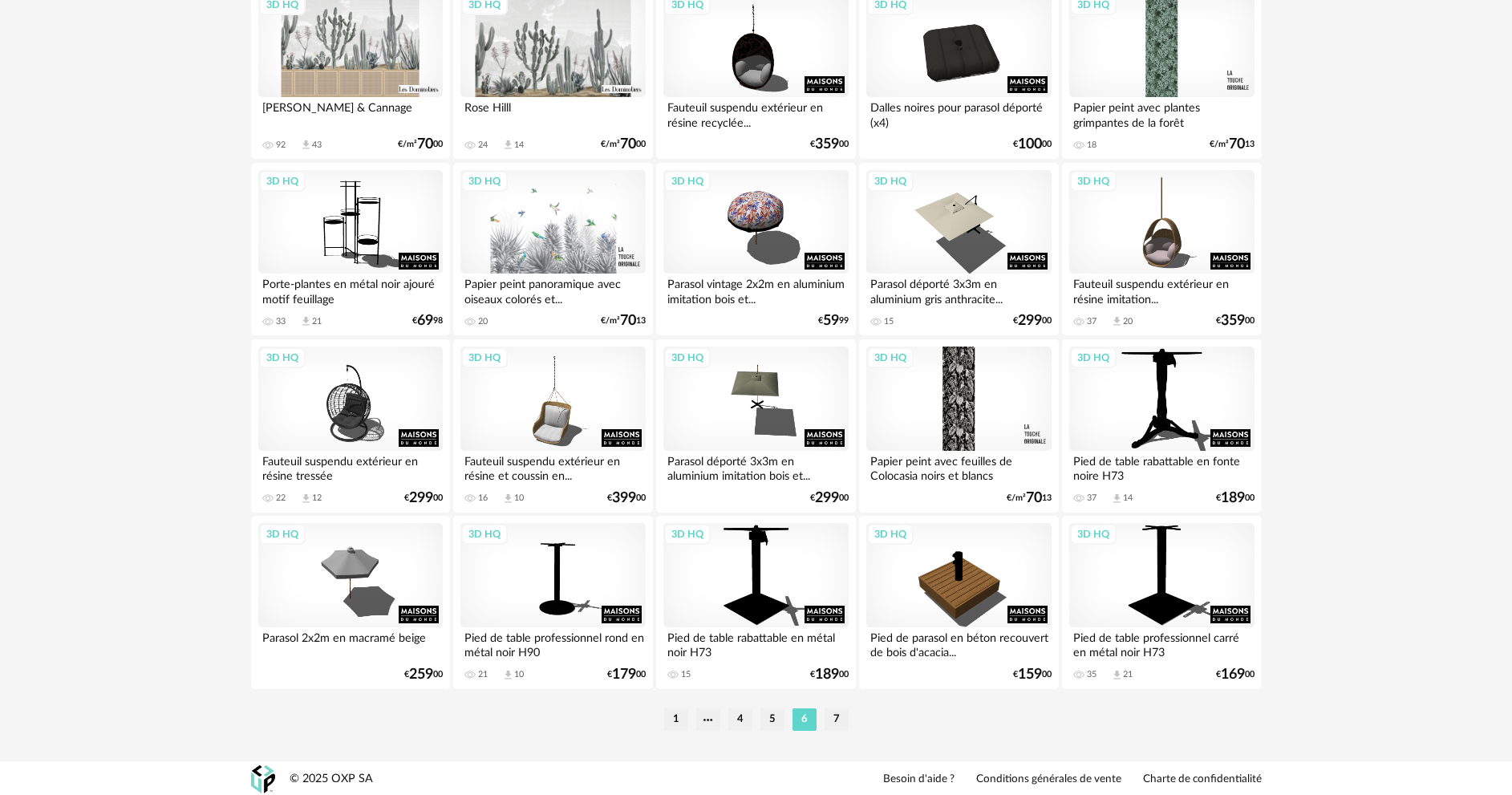
scroll to position [3152, 0]
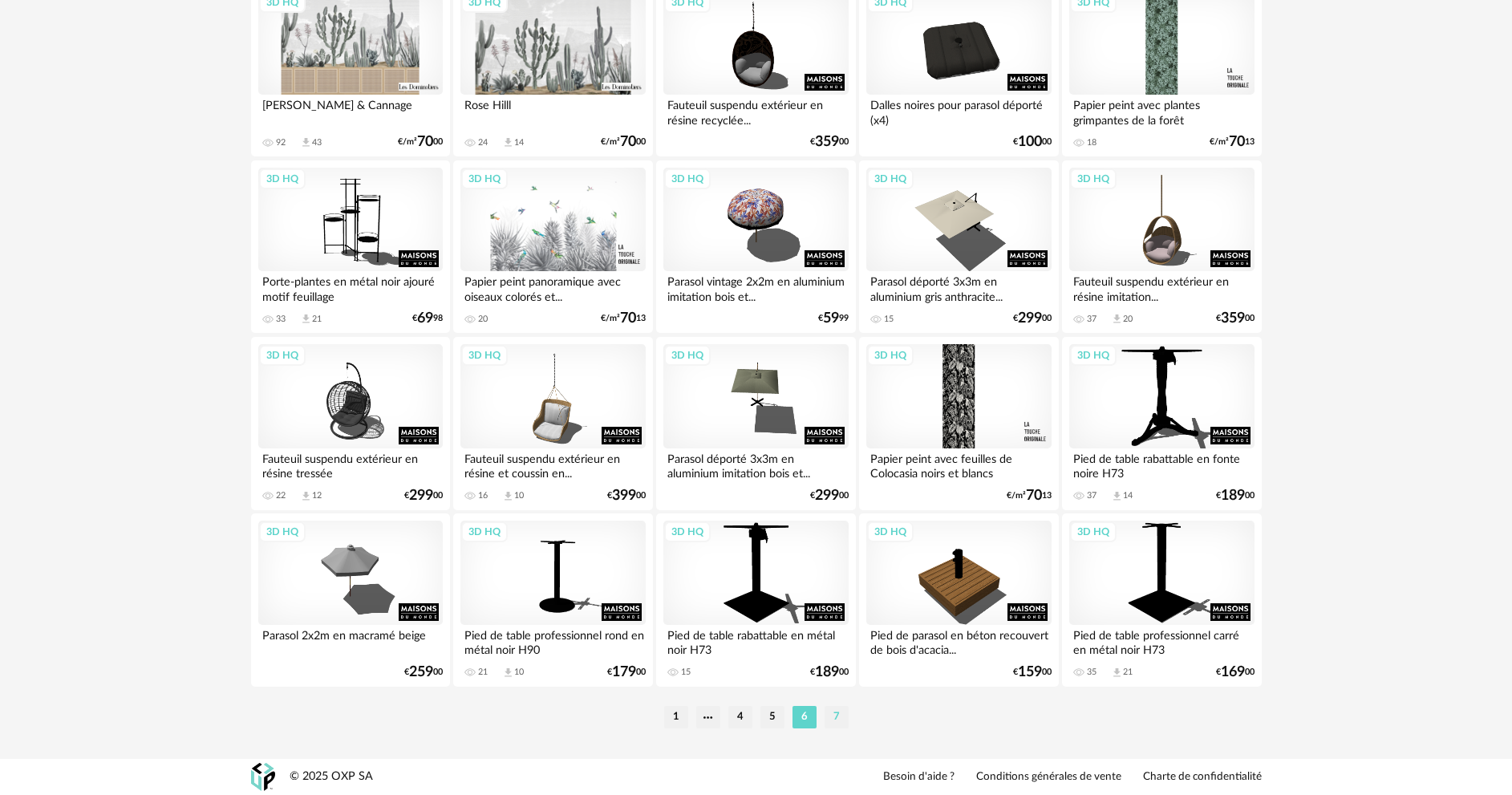
click at [835, 714] on li "7" at bounding box center [836, 716] width 24 height 22
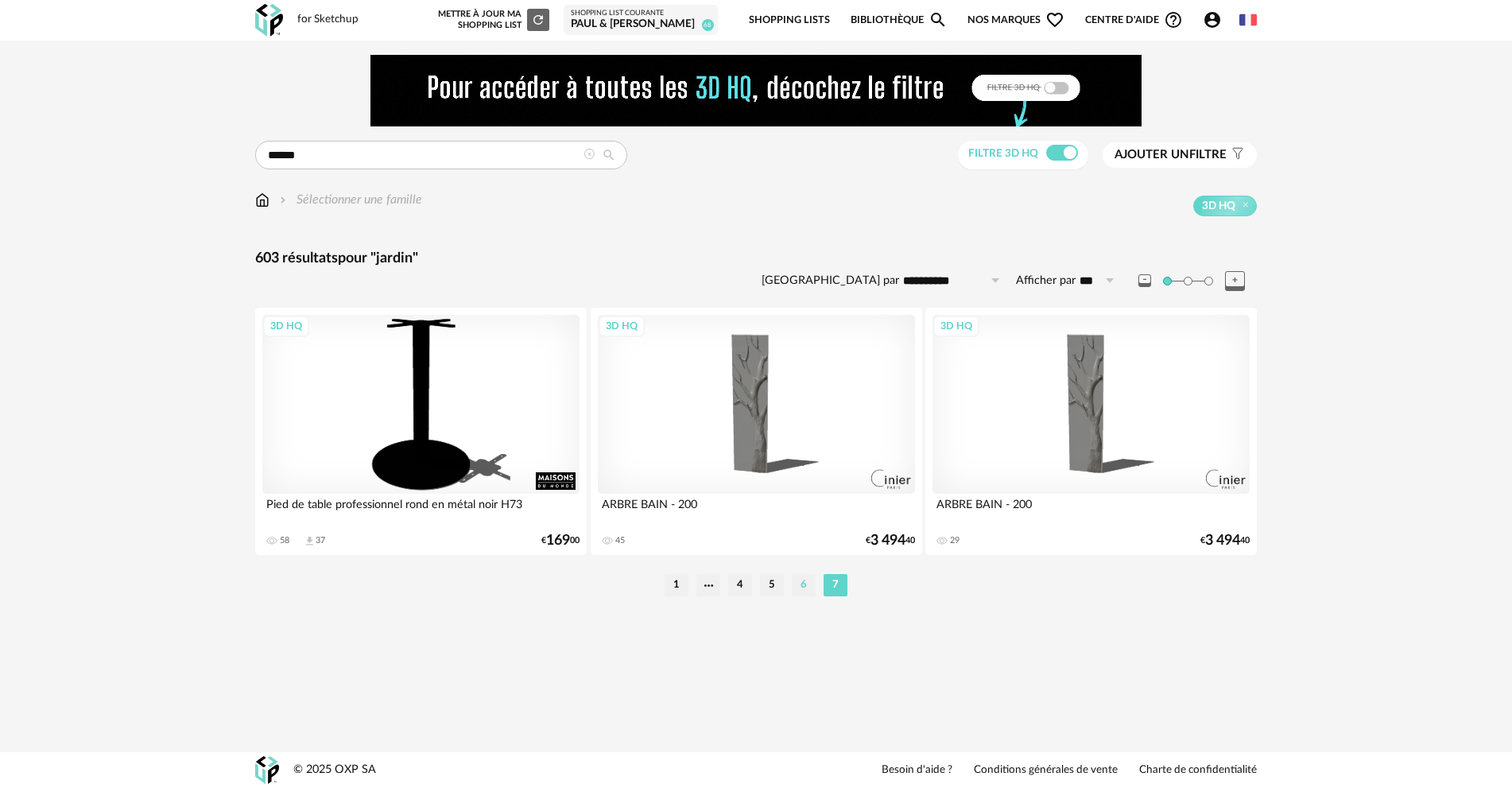
click at [800, 578] on li "6" at bounding box center [804, 585] width 24 height 22
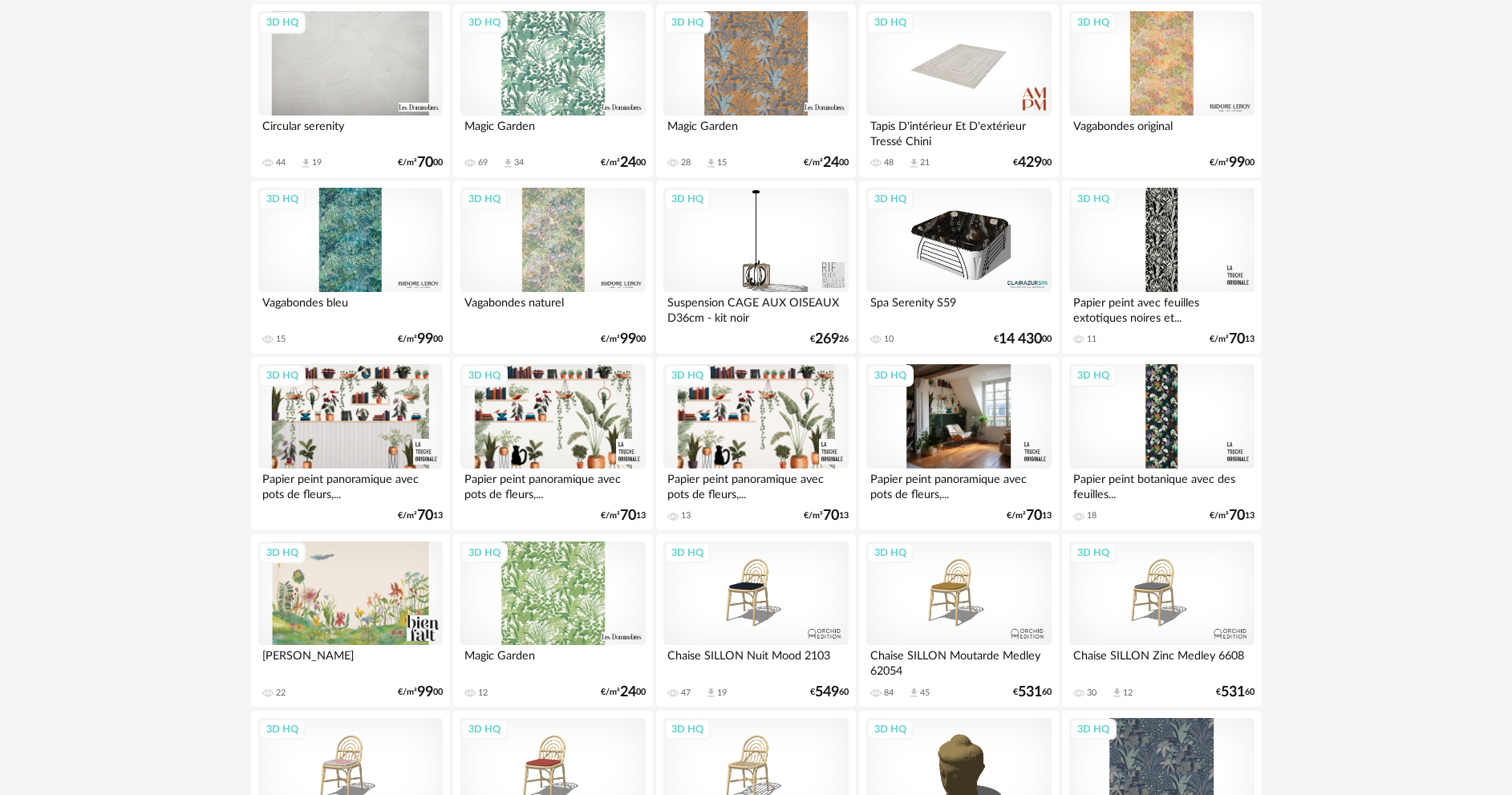
scroll to position [2407, 0]
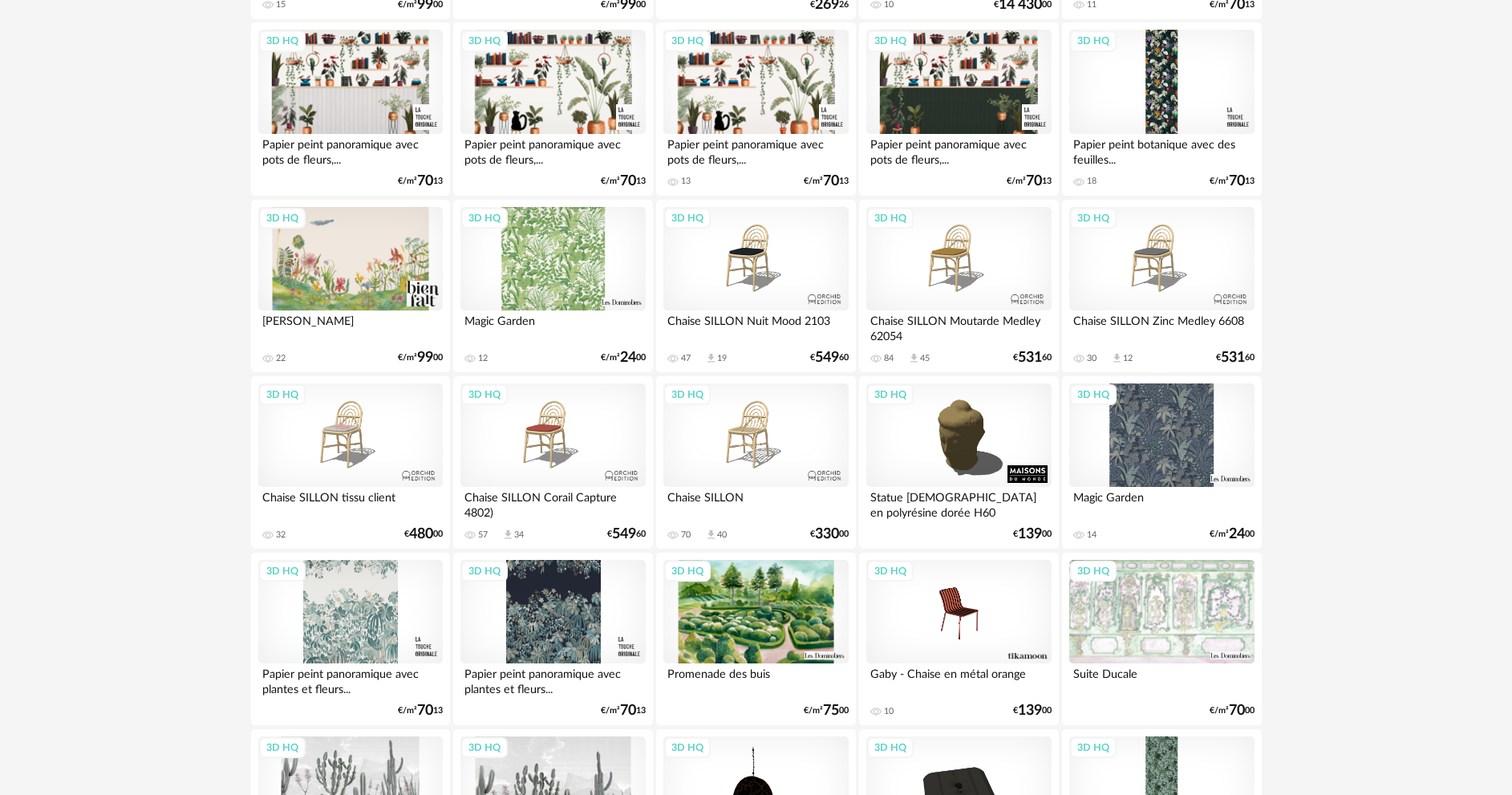
click at [923, 270] on div "3D HQ" at bounding box center [958, 259] width 185 height 104
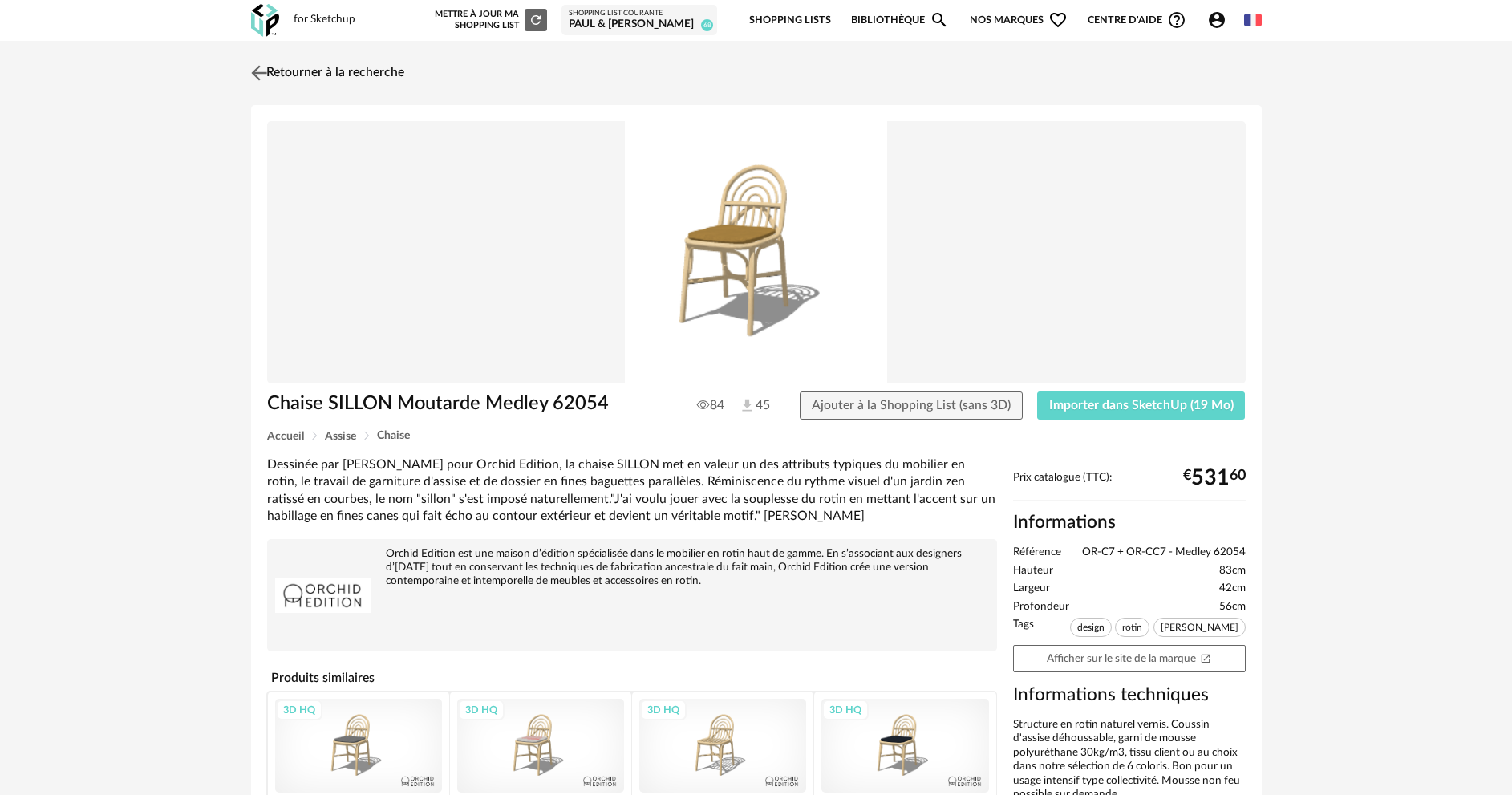
click at [295, 70] on link "Retourner à la recherche" at bounding box center [326, 73] width 158 height 36
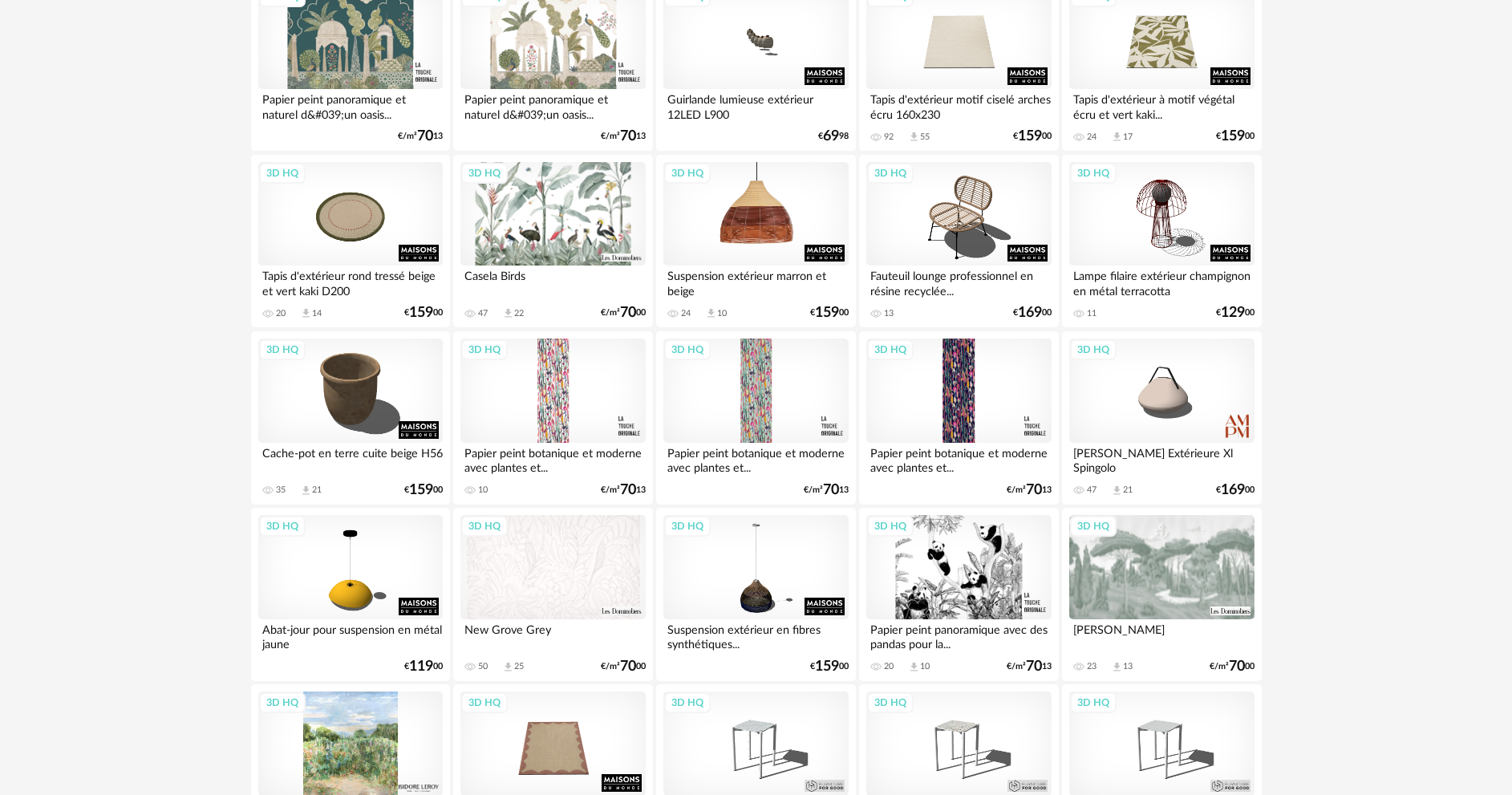
scroll to position [1203, 0]
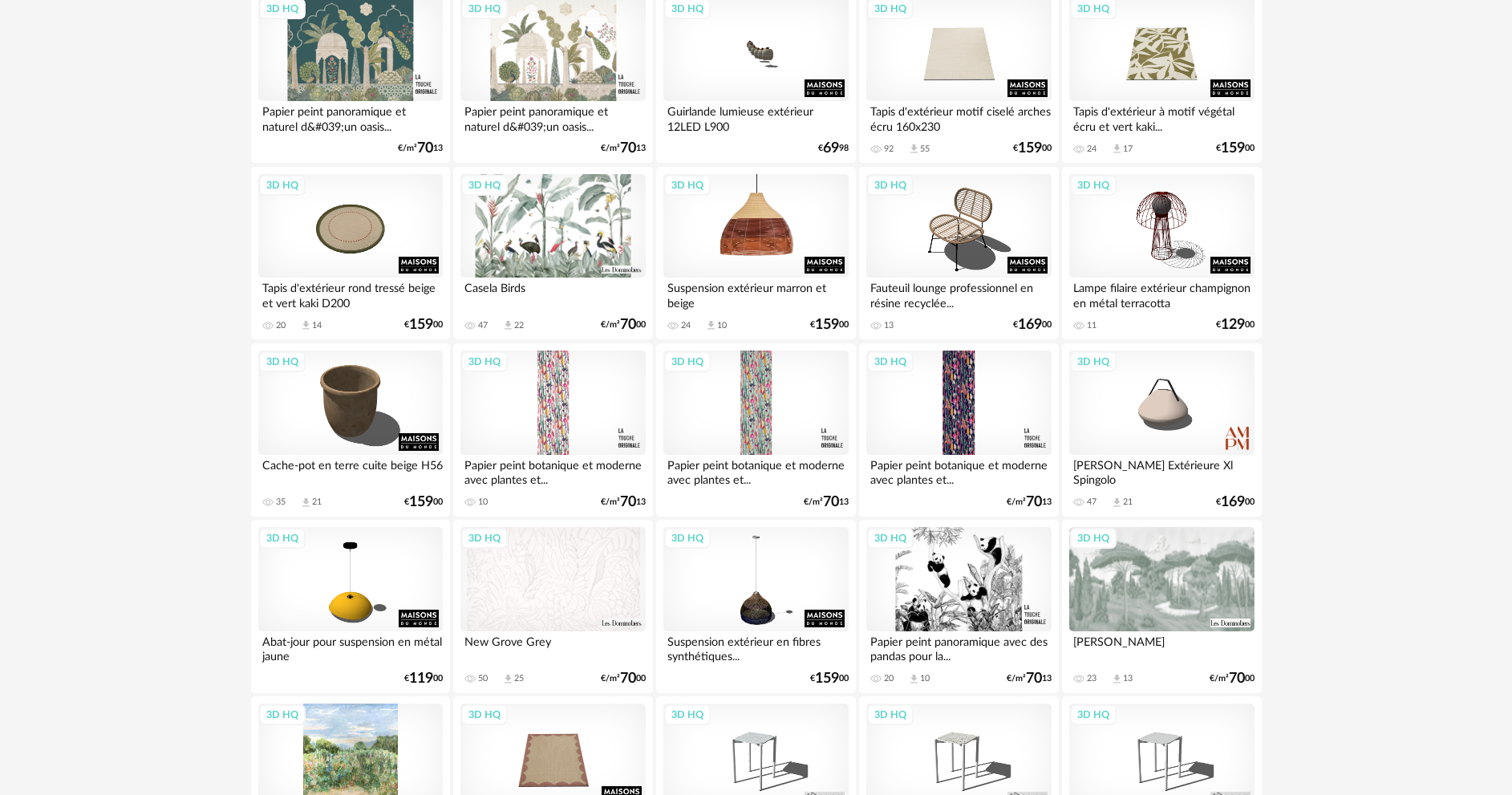
click at [751, 241] on div "3D HQ" at bounding box center [755, 226] width 185 height 104
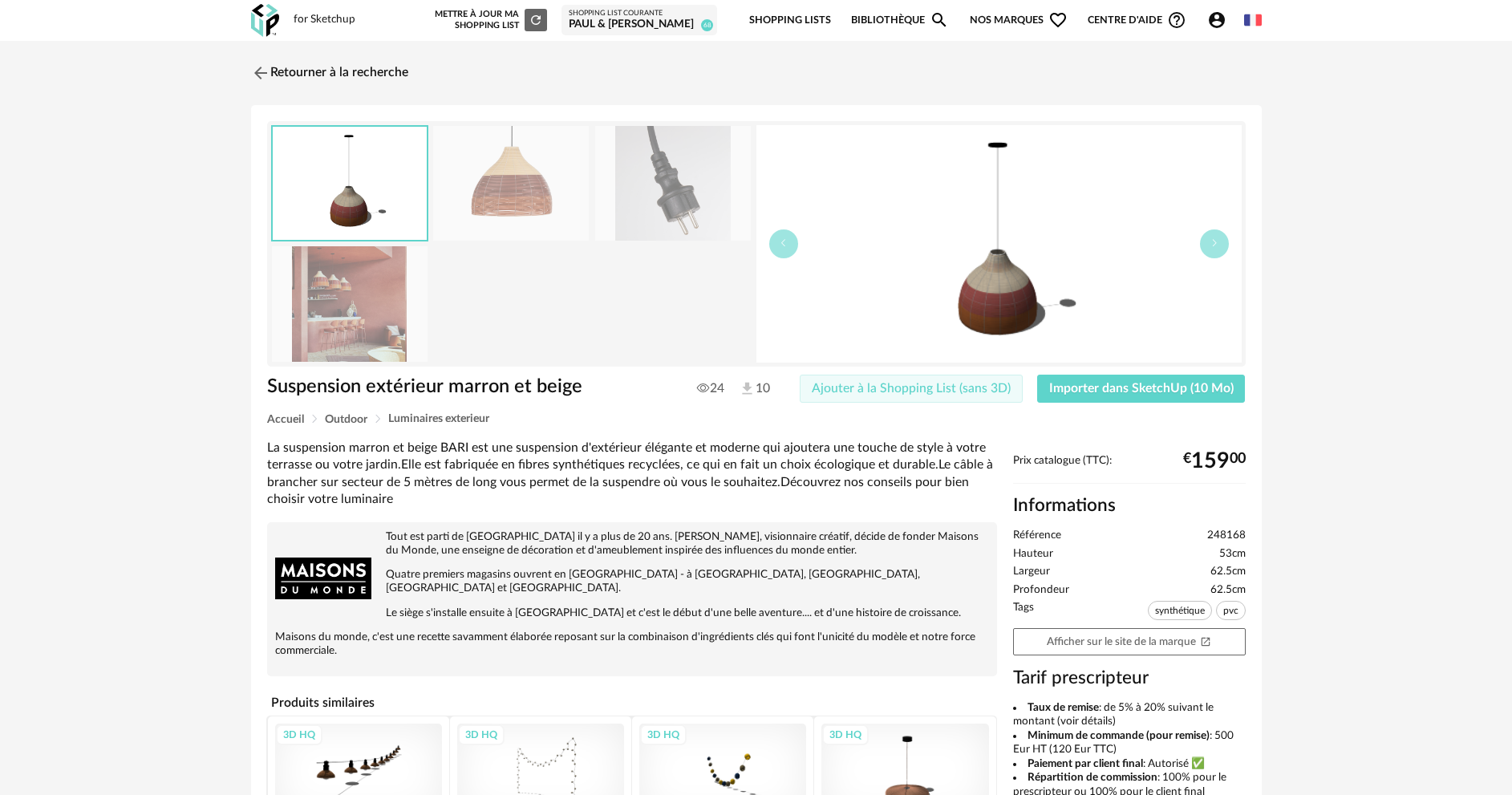
click at [879, 392] on span "Ajouter à la Shopping List (sans 3D)" at bounding box center [911, 388] width 199 height 12
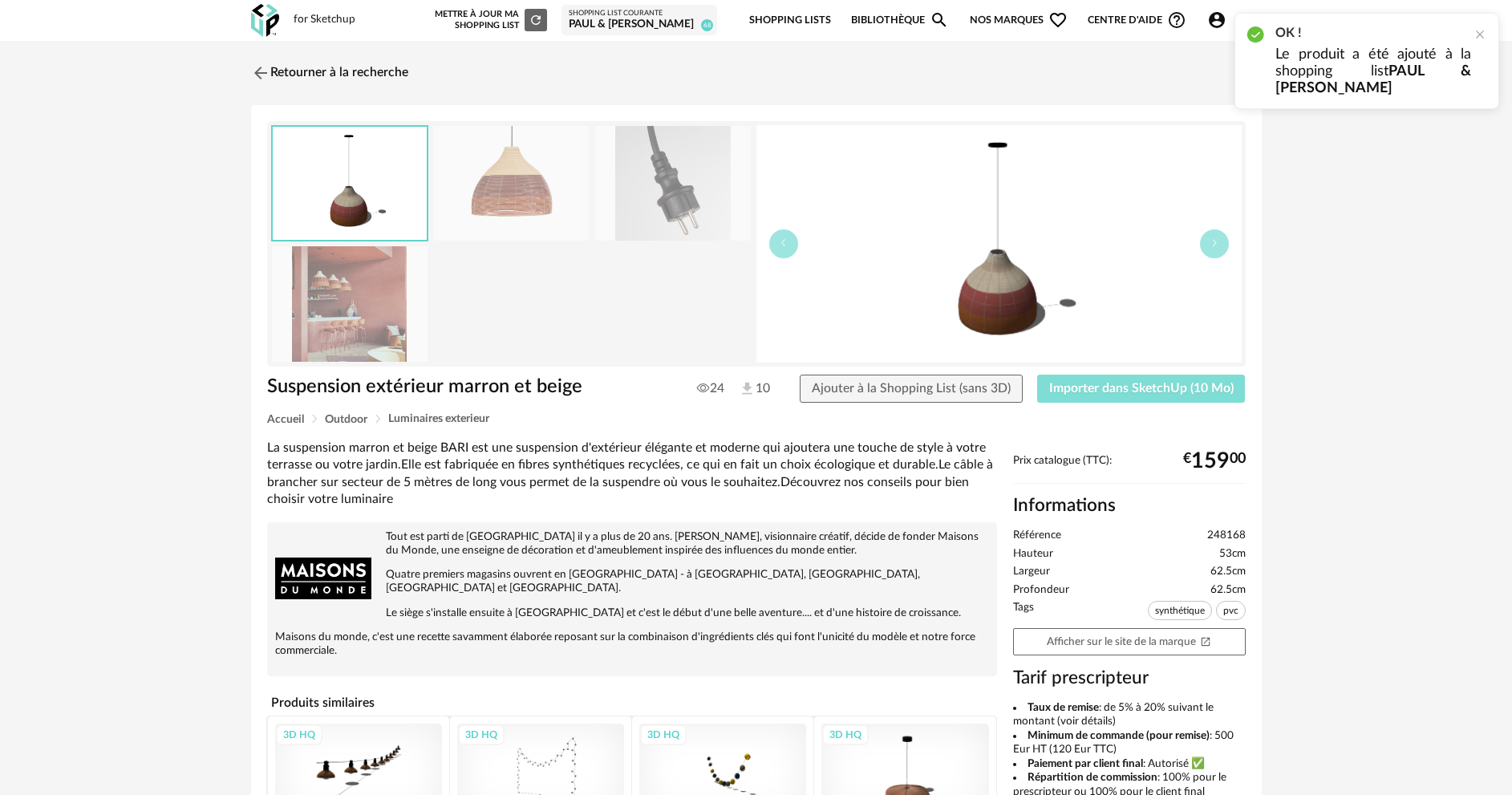
click at [1102, 390] on span "Importer dans SketchUp (10 Mo)" at bounding box center [1141, 388] width 185 height 12
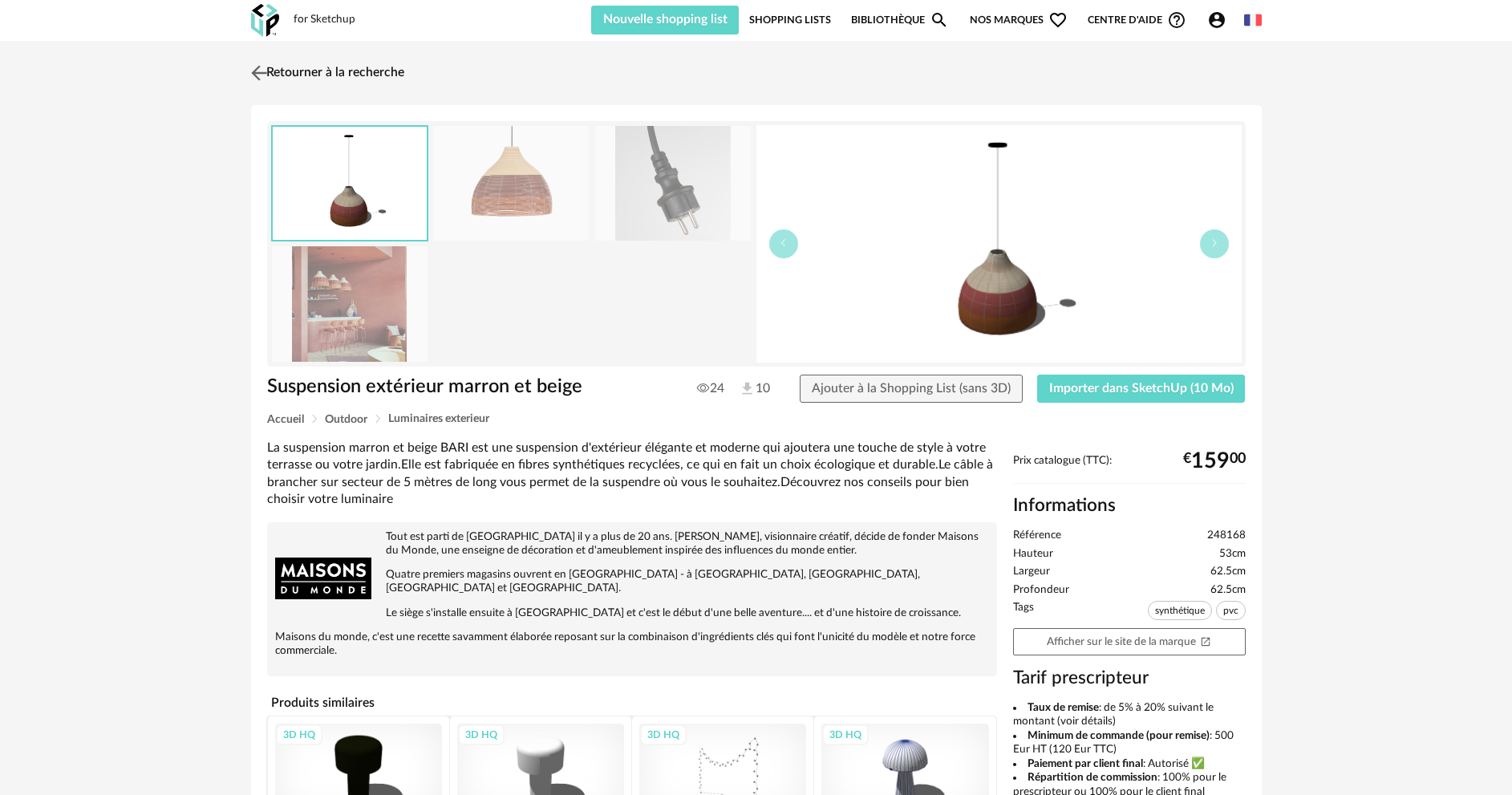
click at [290, 79] on link "Retourner à la recherche" at bounding box center [326, 73] width 158 height 36
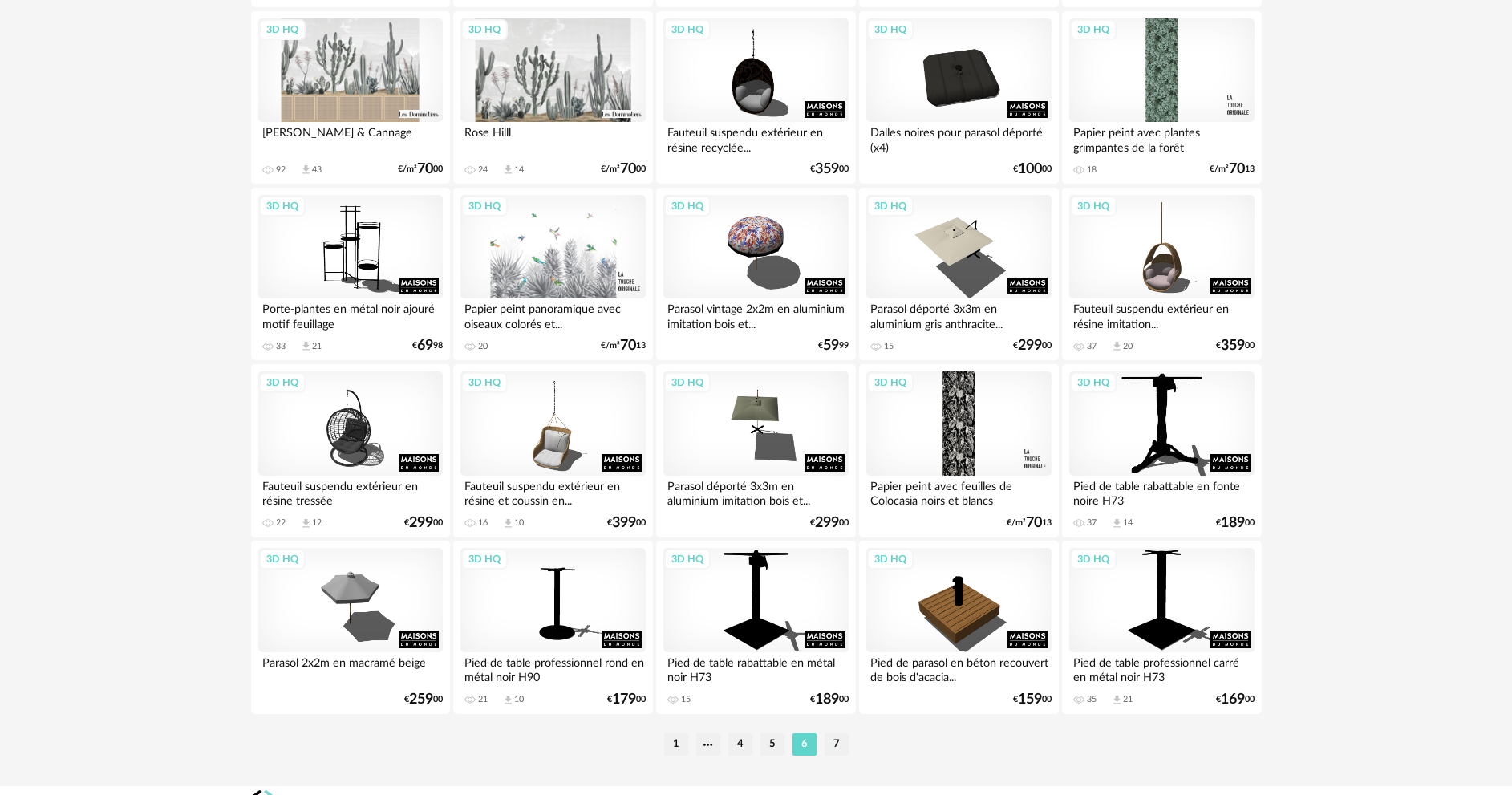
scroll to position [3152, 0]
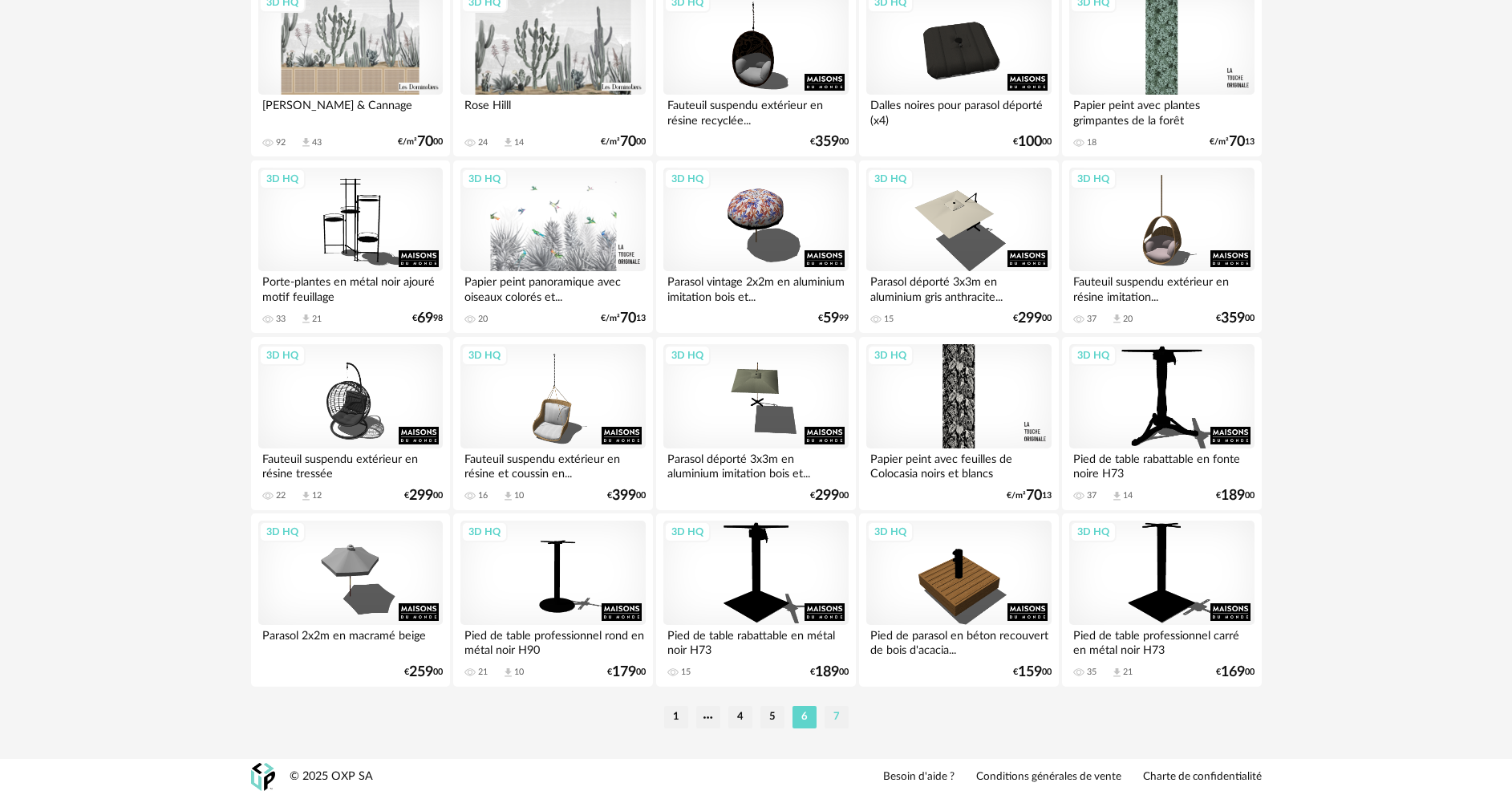
click at [839, 718] on li "7" at bounding box center [836, 716] width 24 height 22
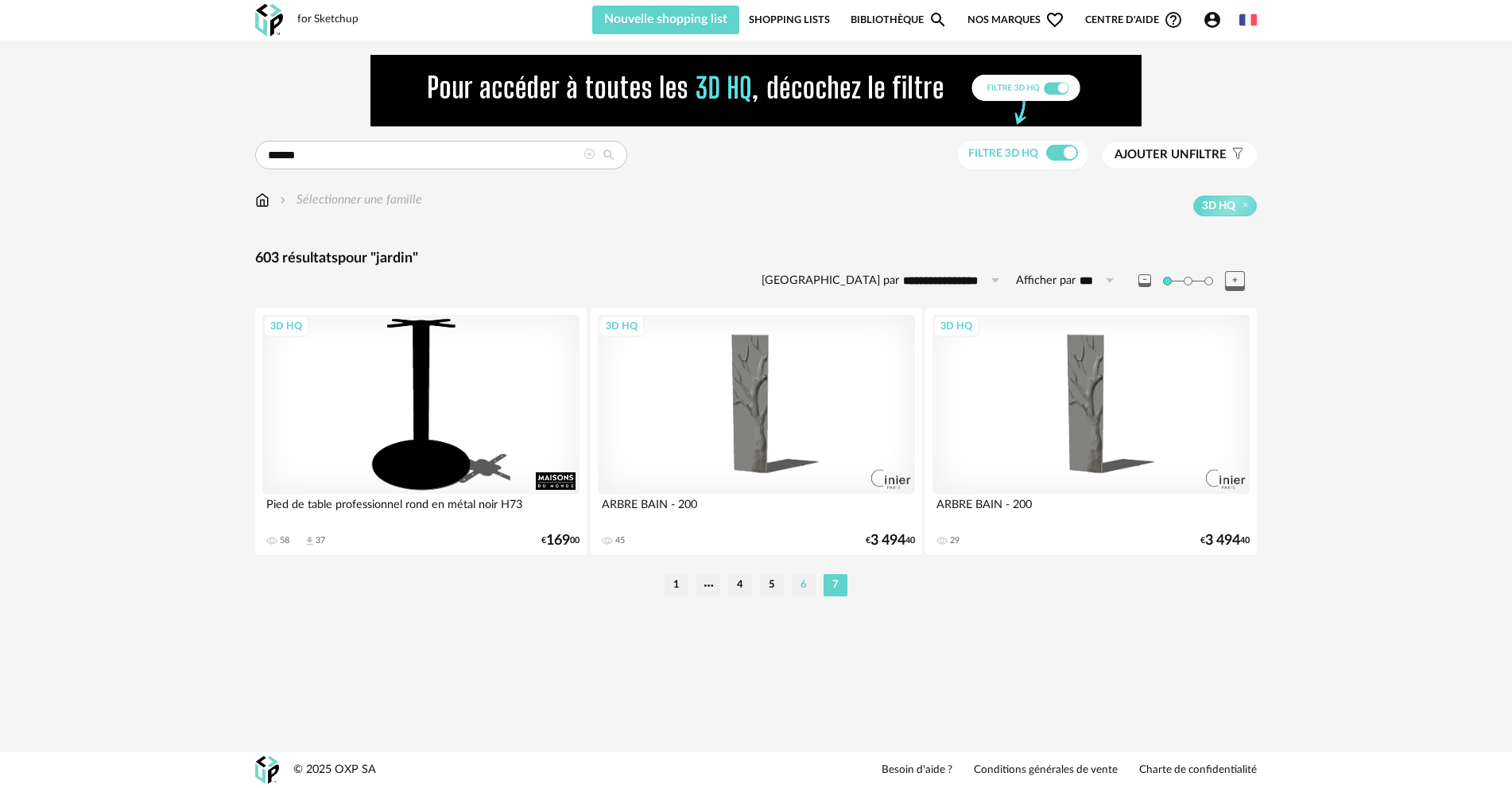
click at [801, 581] on li "6" at bounding box center [804, 585] width 24 height 22
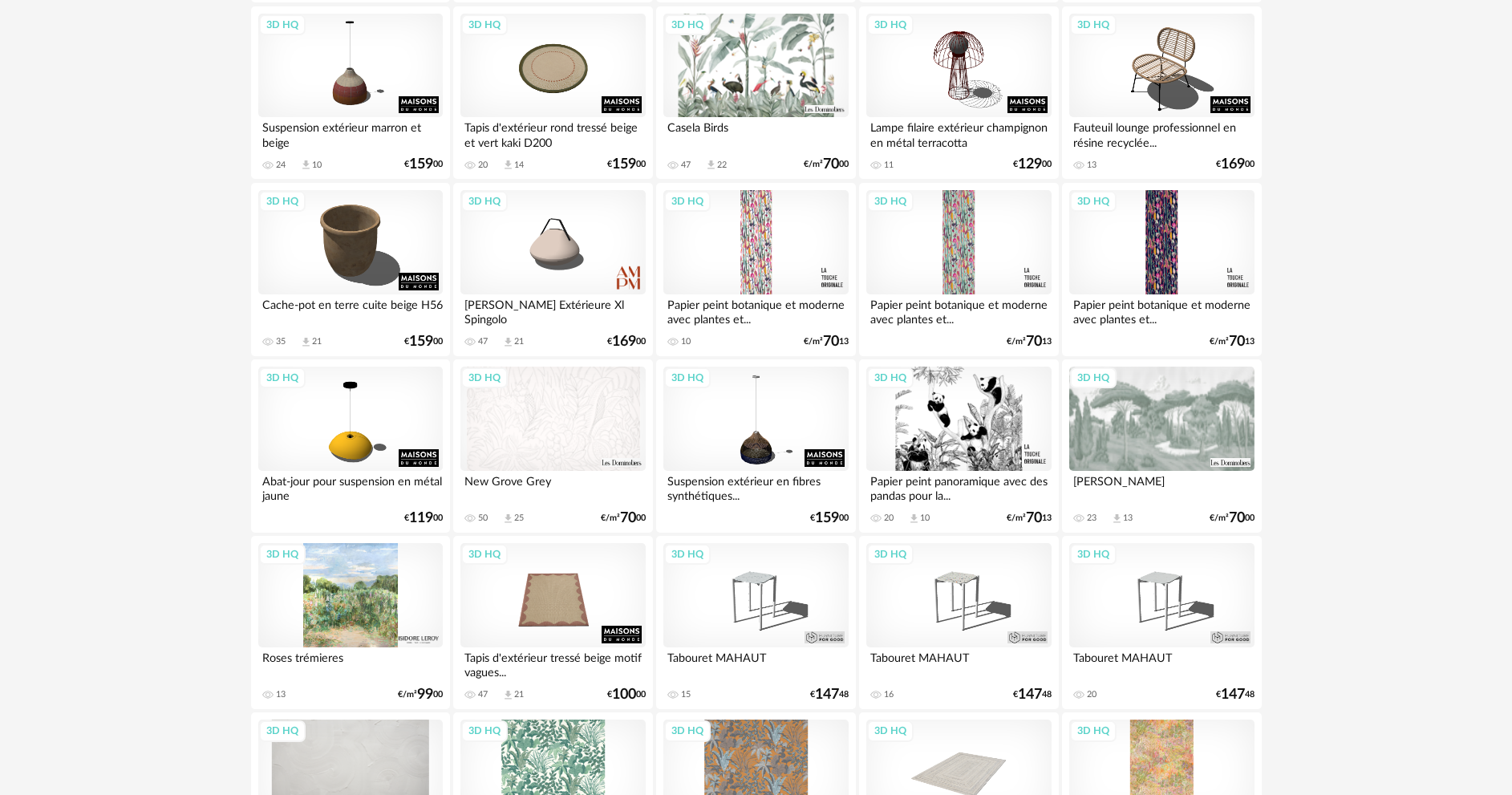
scroll to position [1524, 0]
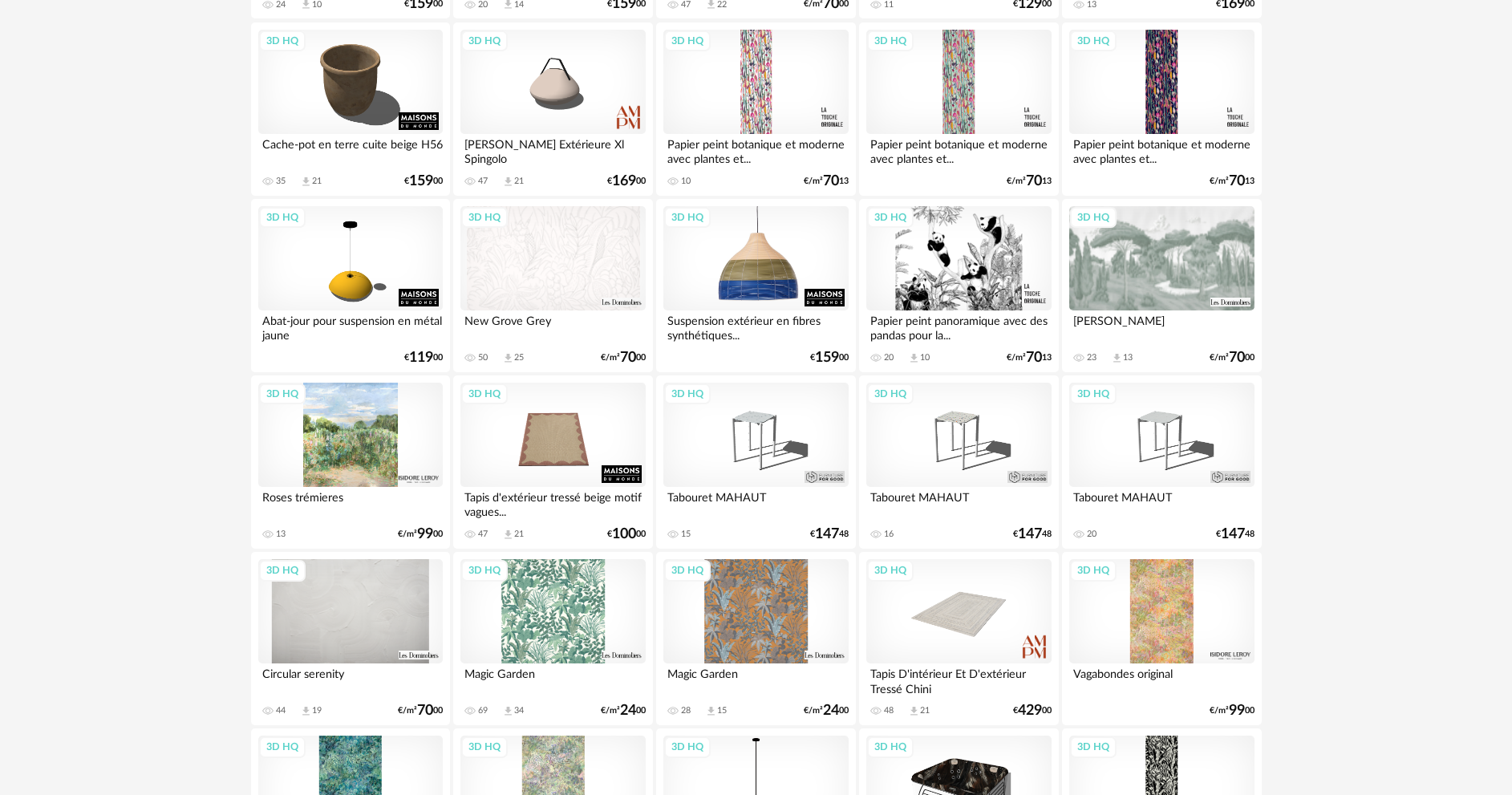
click at [775, 281] on div "3D HQ" at bounding box center [755, 259] width 185 height 104
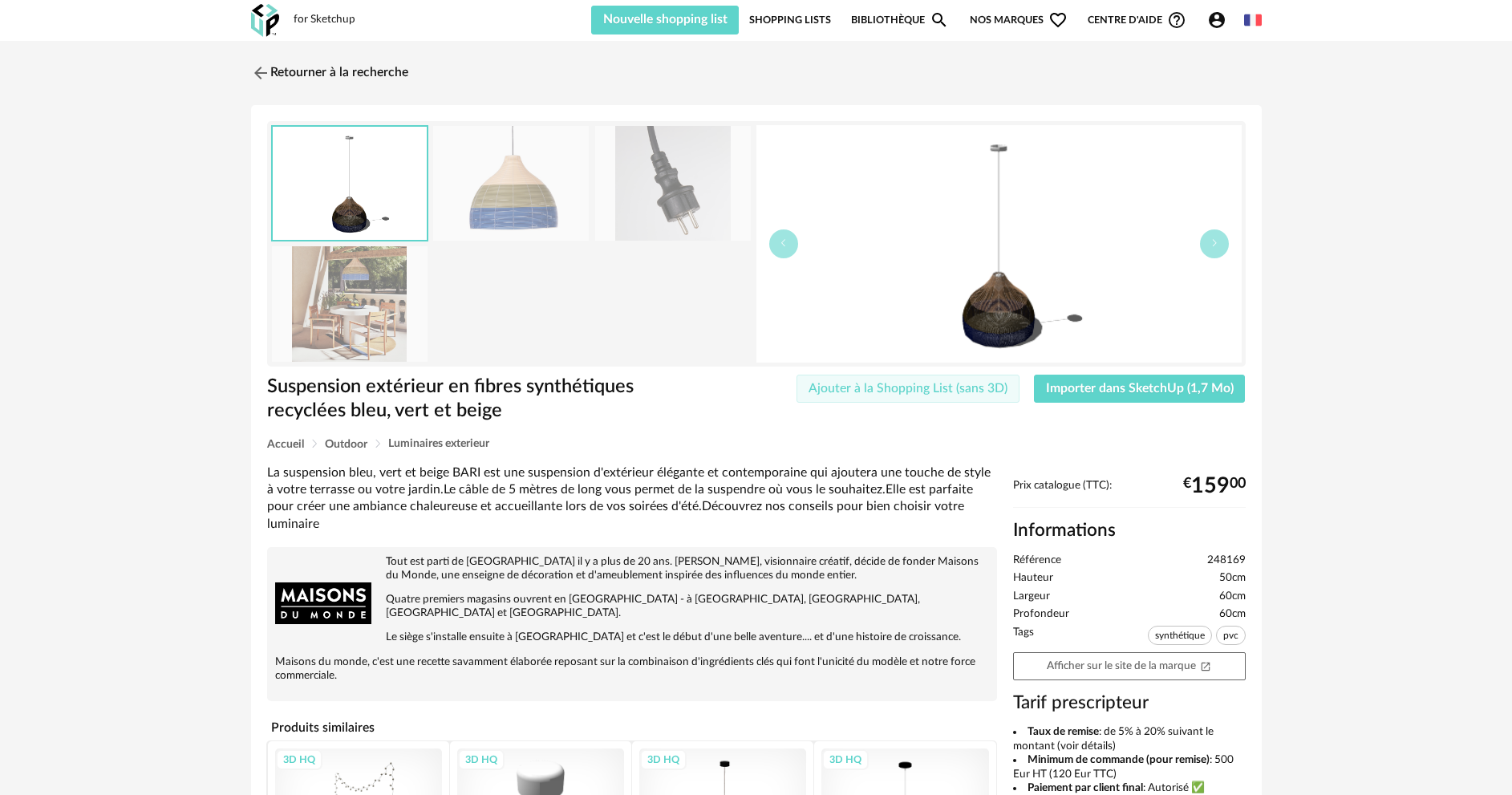
click at [881, 383] on span "Ajouter à la Shopping List (sans 3D)" at bounding box center [908, 388] width 199 height 12
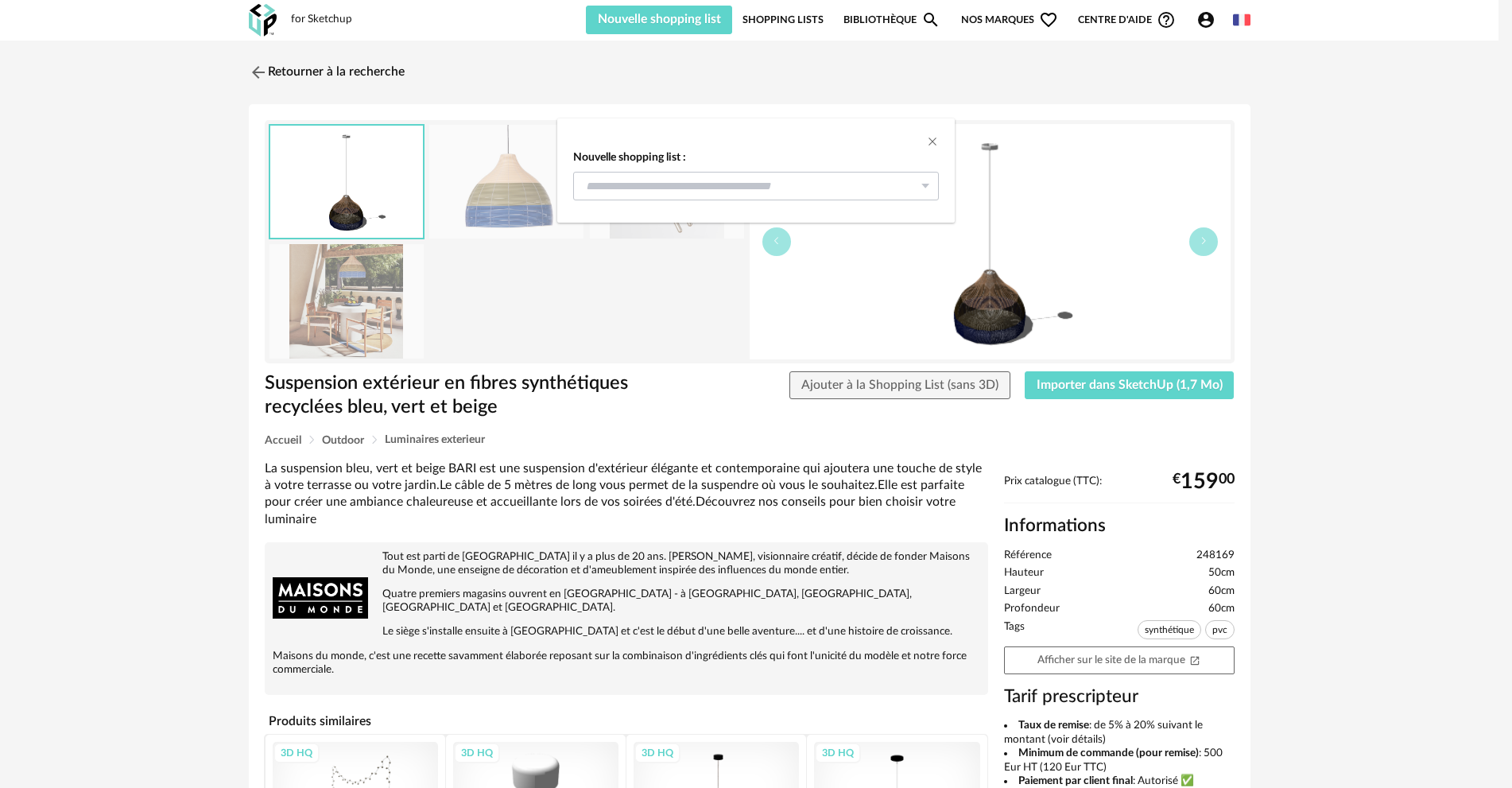
click at [920, 187] on icon "dialog" at bounding box center [925, 186] width 20 height 29
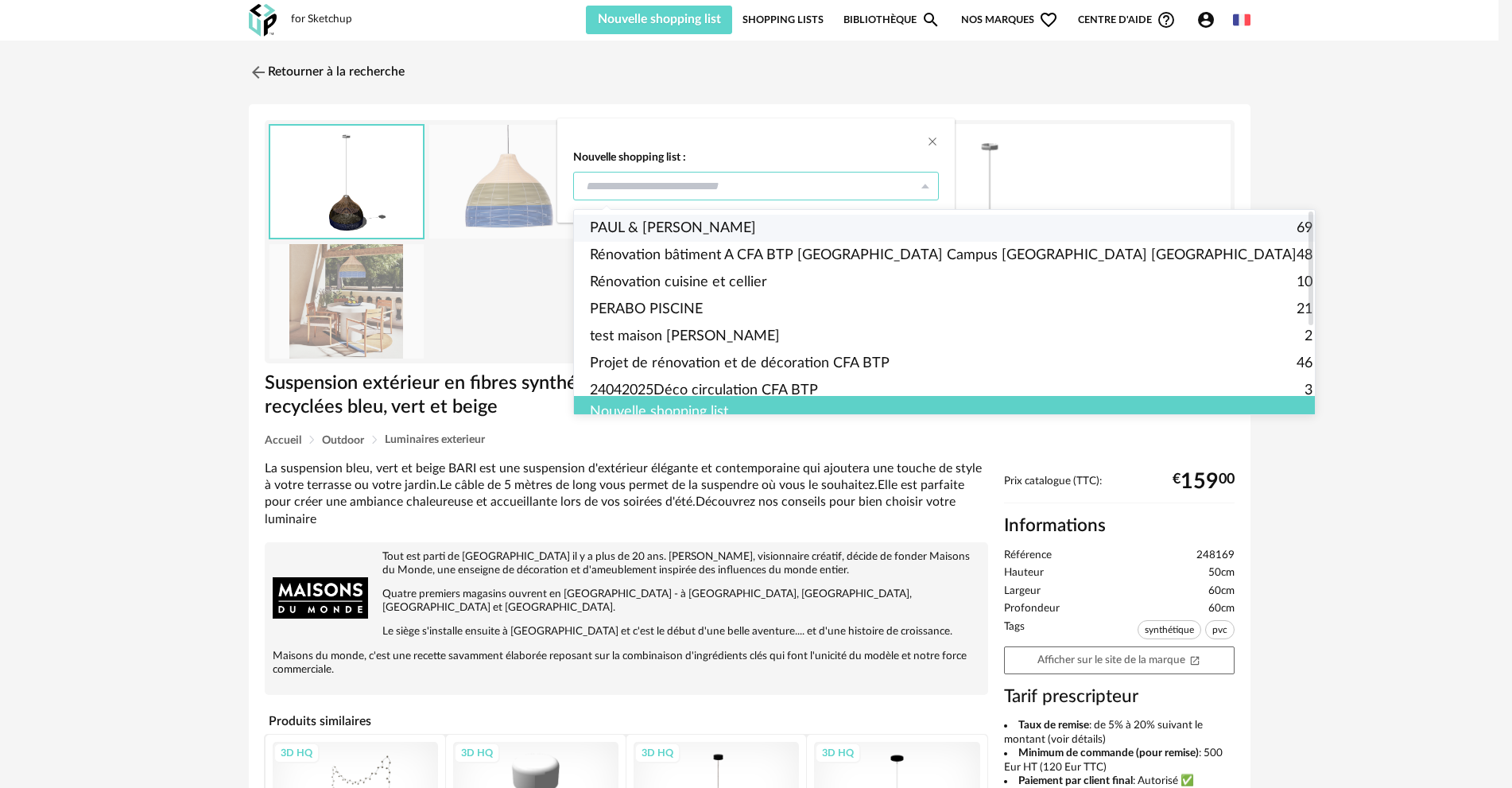
click at [698, 217] on span "PAUL & MELISSA" at bounding box center [673, 228] width 166 height 27
type input "**********"
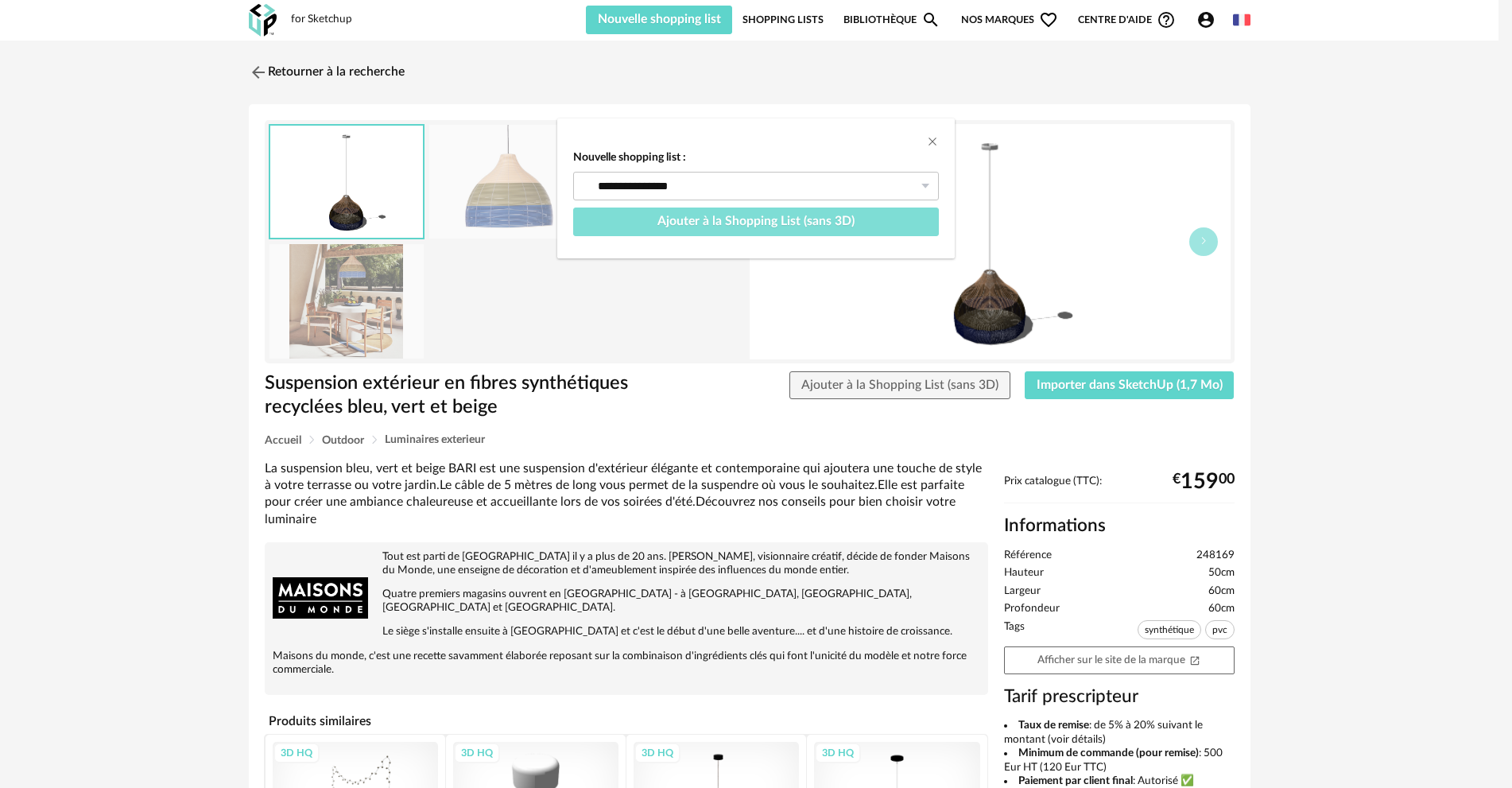
click at [825, 218] on span "Ajouter à la Shopping List (sans 3D)" at bounding box center [756, 220] width 197 height 12
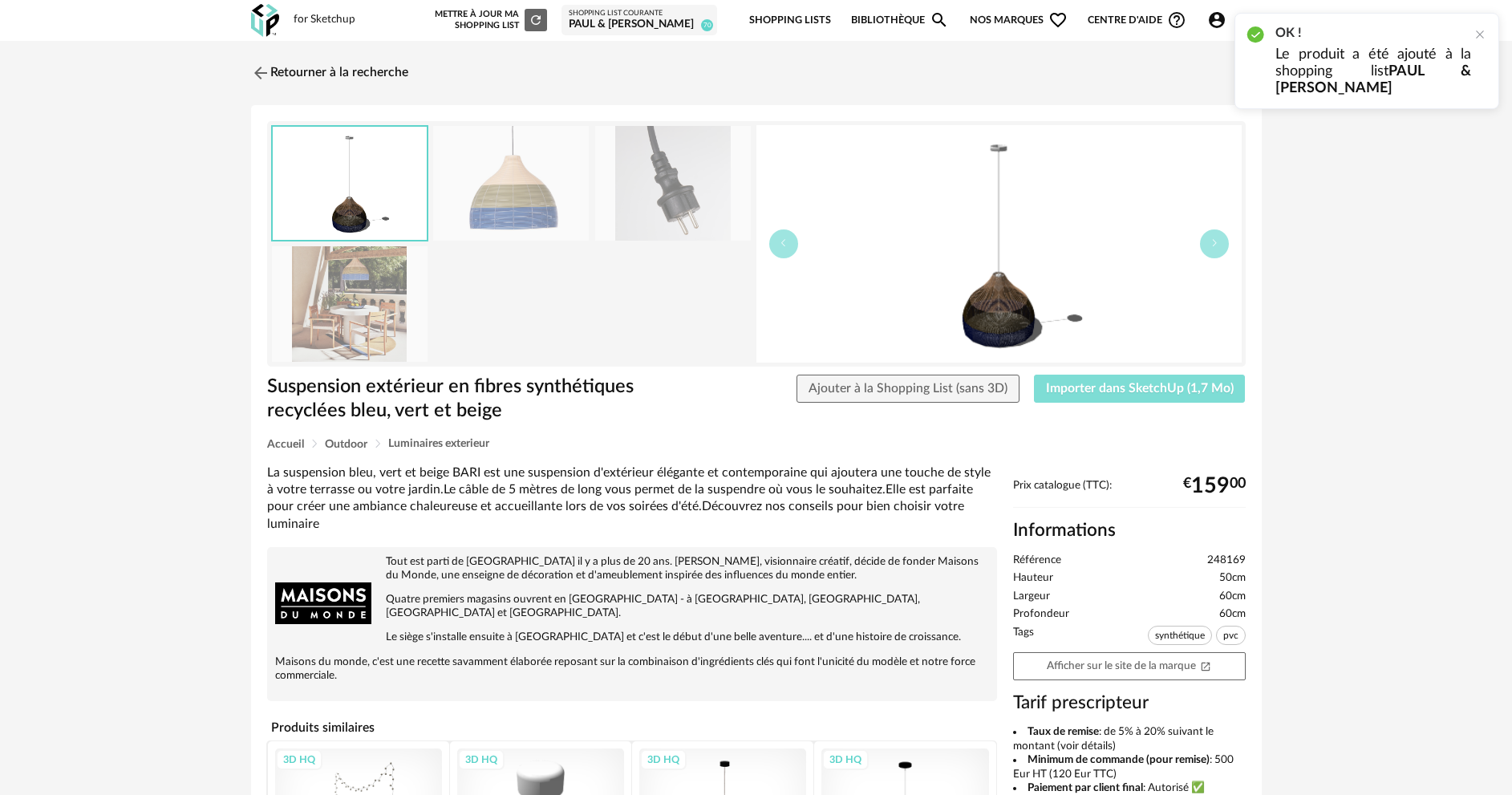
click at [1092, 384] on span "Importer dans SketchUp (1,7 Mo)" at bounding box center [1140, 388] width 187 height 12
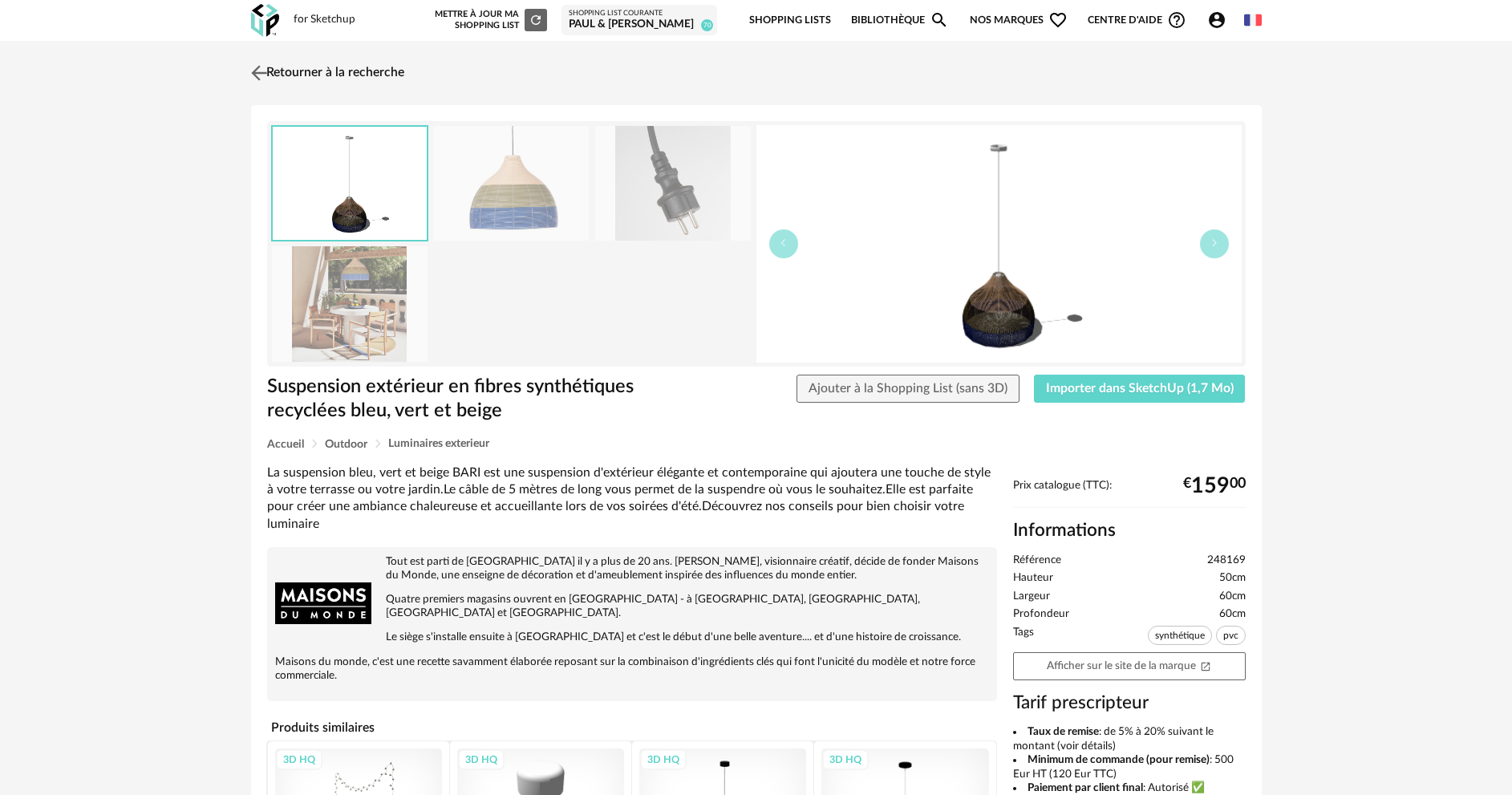
click at [334, 77] on link "Retourner à la recherche" at bounding box center [326, 73] width 158 height 36
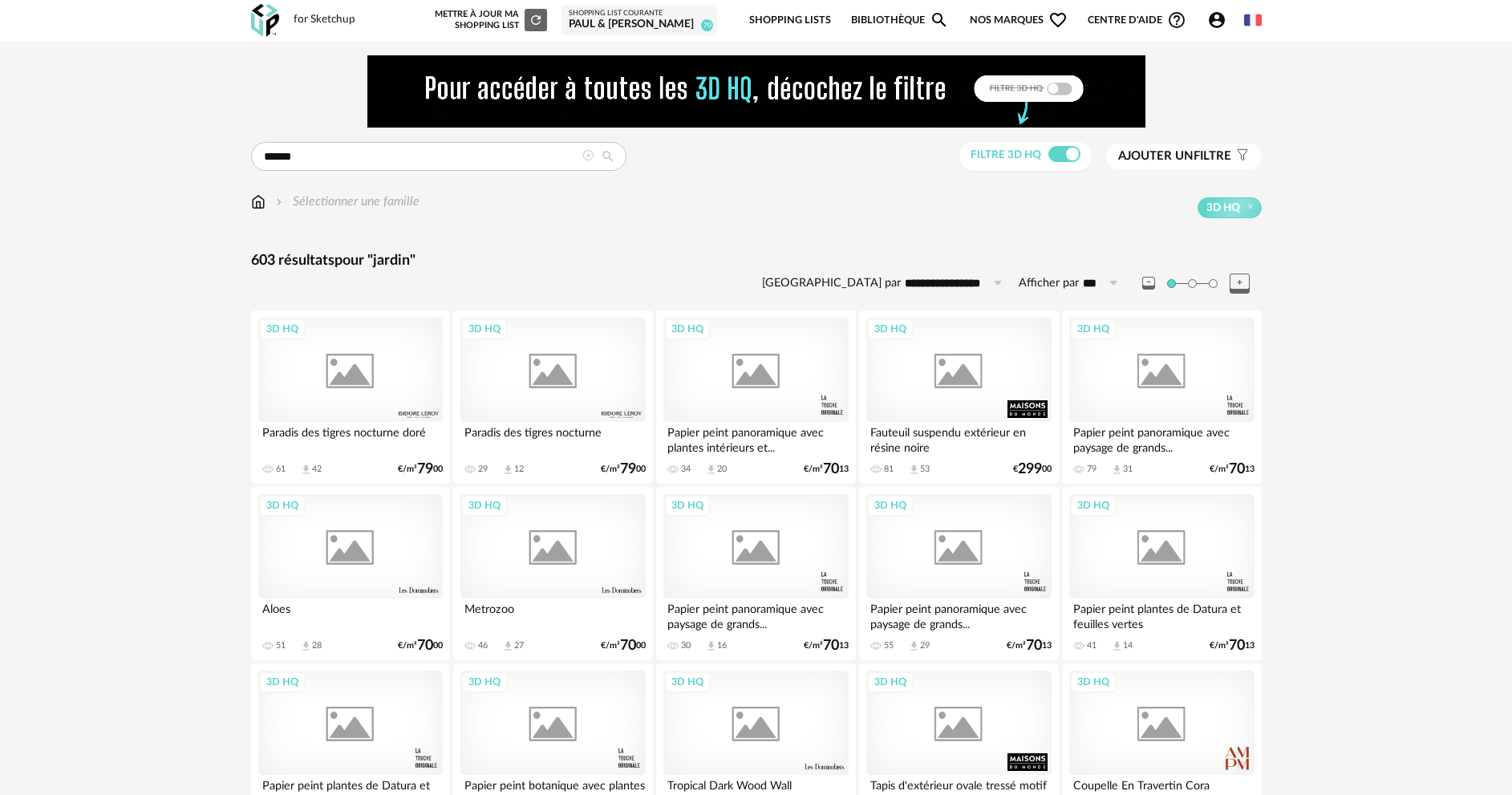
scroll to position [1578, 0]
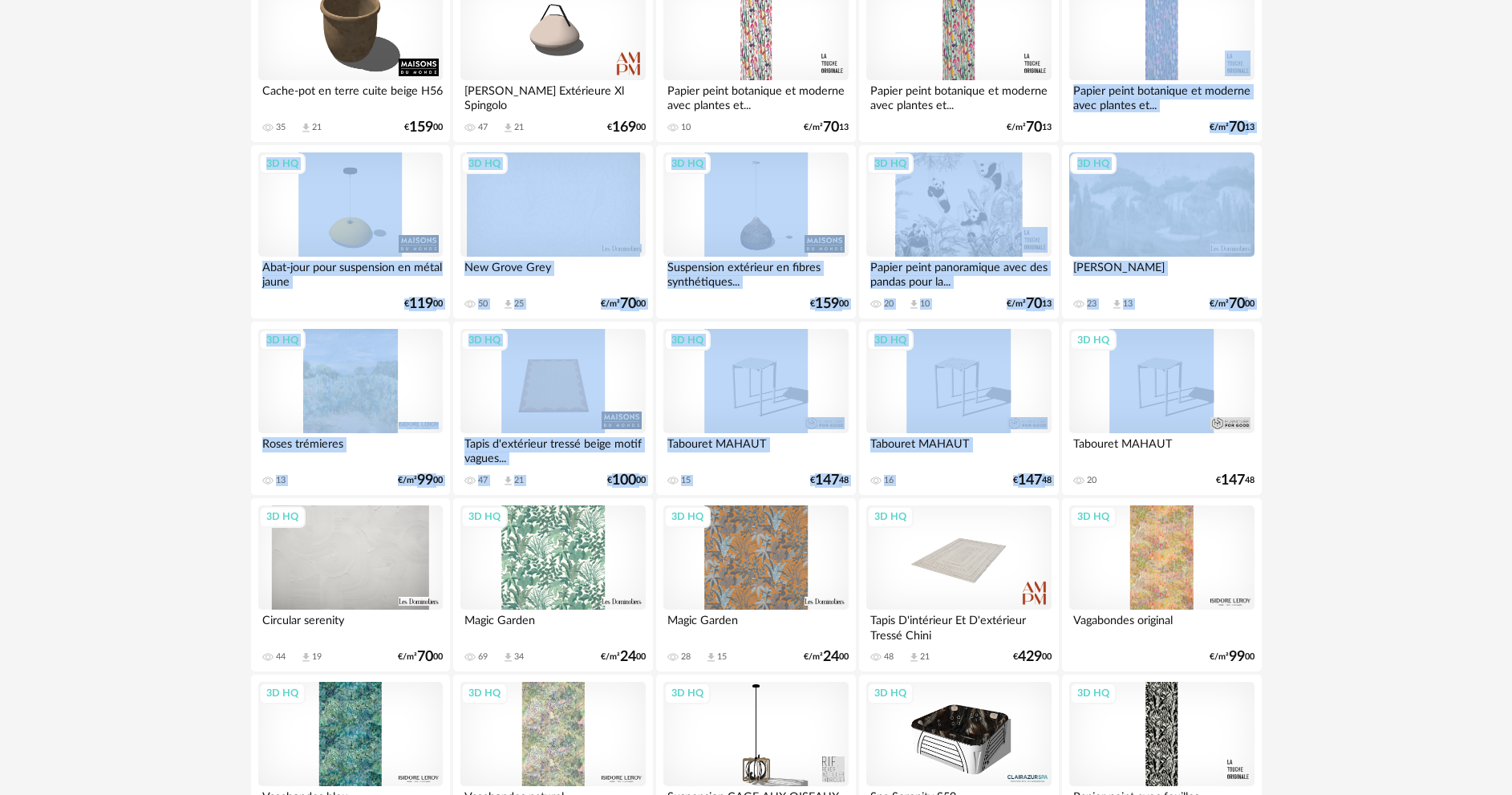
drag, startPoint x: 1510, startPoint y: 341, endPoint x: 1498, endPoint y: 51, distance: 290.2
click at [1498, 51] on div "**********" at bounding box center [756, 398] width 1512 height 3871
click at [1483, 321] on div "**********" at bounding box center [756, 398] width 1512 height 3871
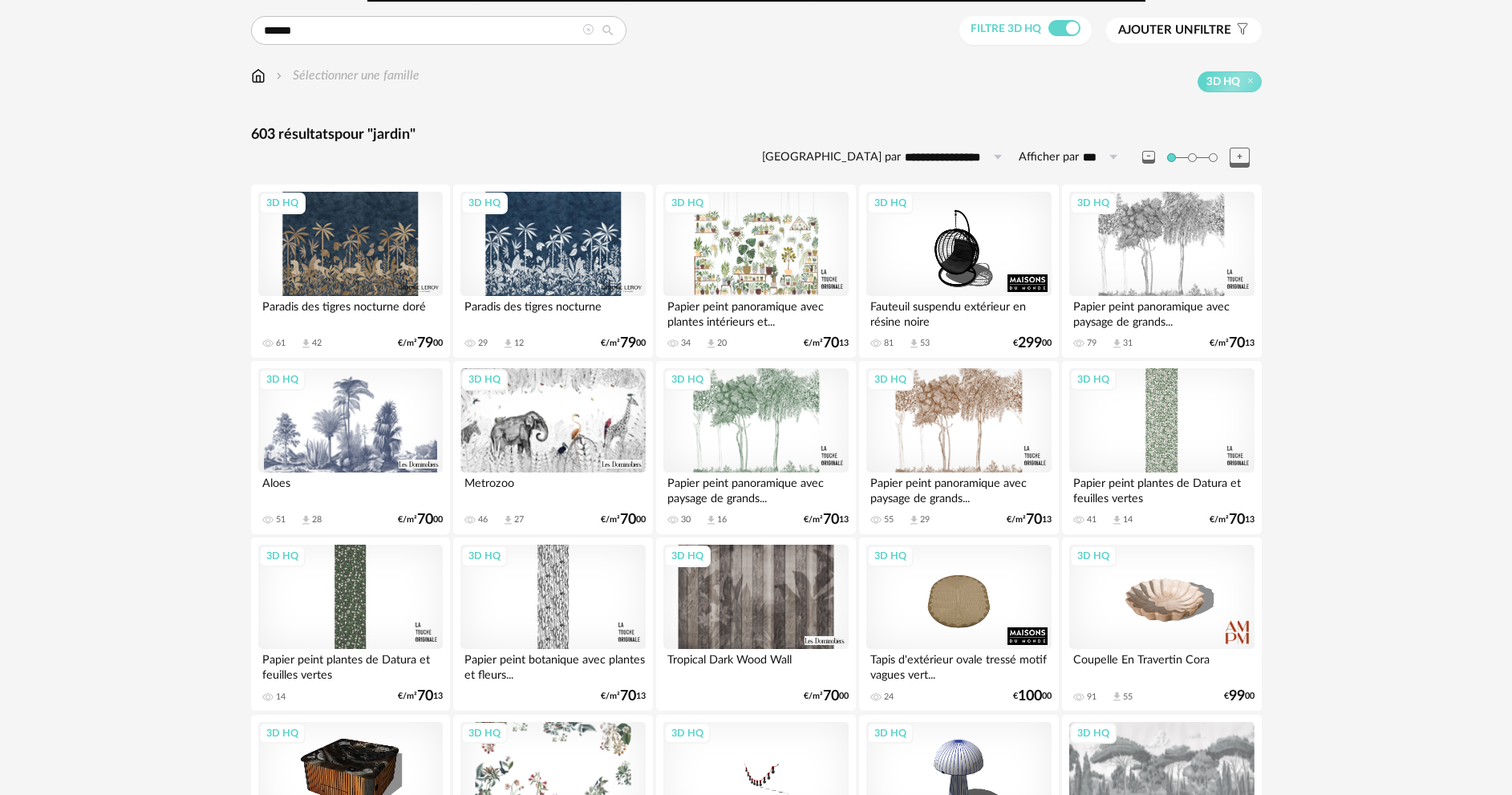
scroll to position [0, 0]
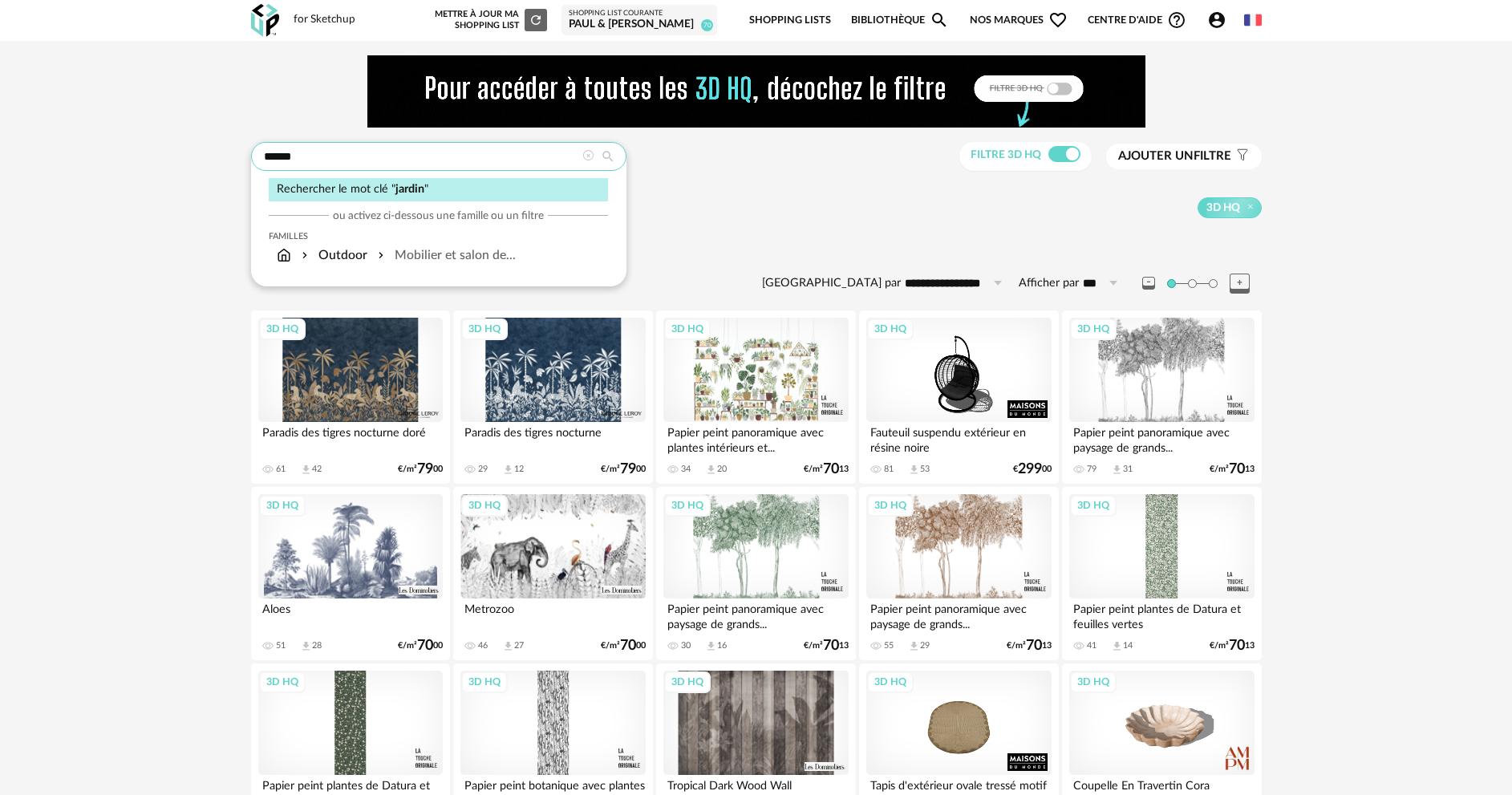
drag, startPoint x: 375, startPoint y: 158, endPoint x: 187, endPoint y: 156, distance: 188.0
type input "**********"
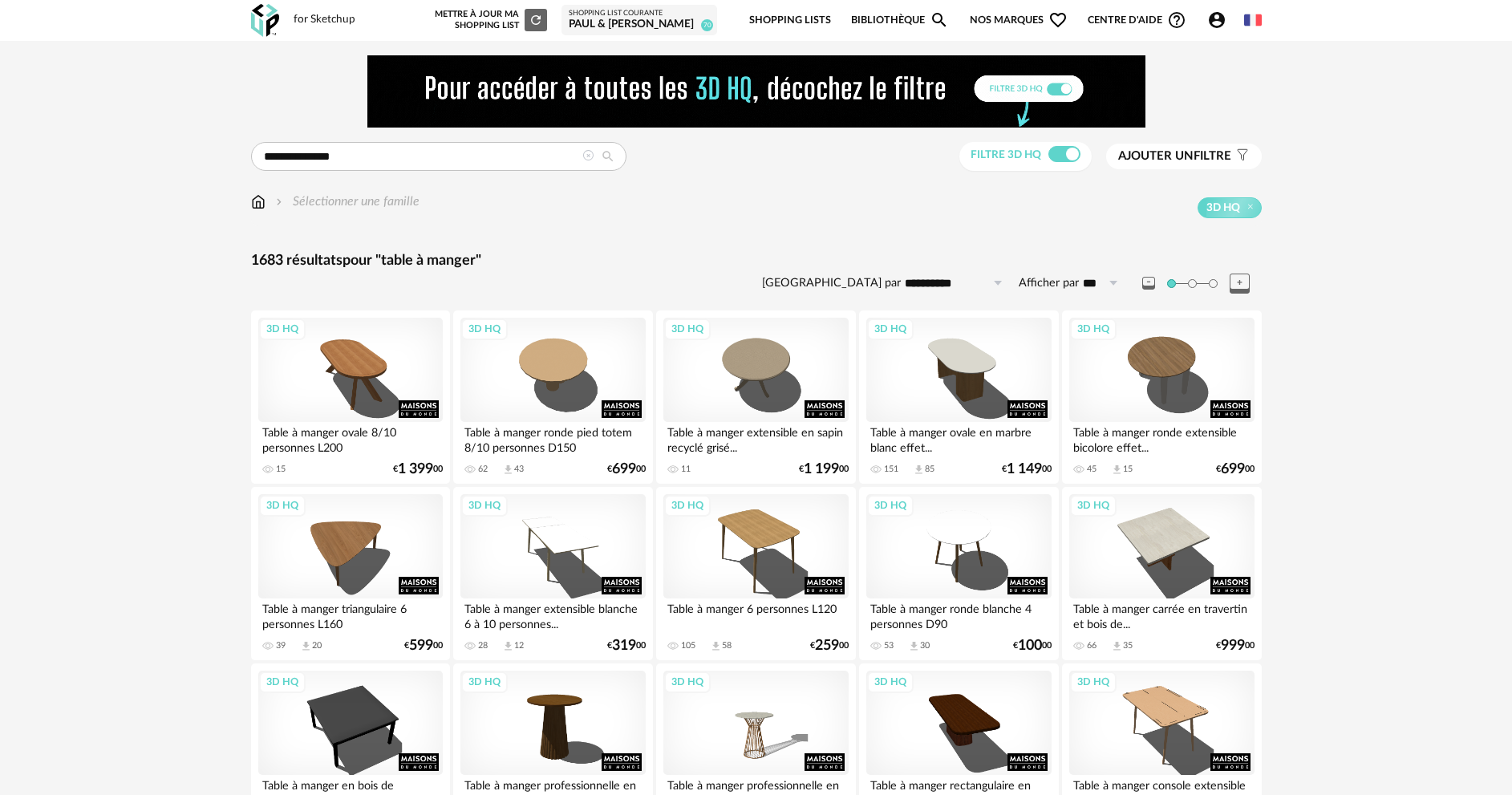
click at [1176, 158] on span "Ajouter un" at bounding box center [1156, 156] width 75 height 12
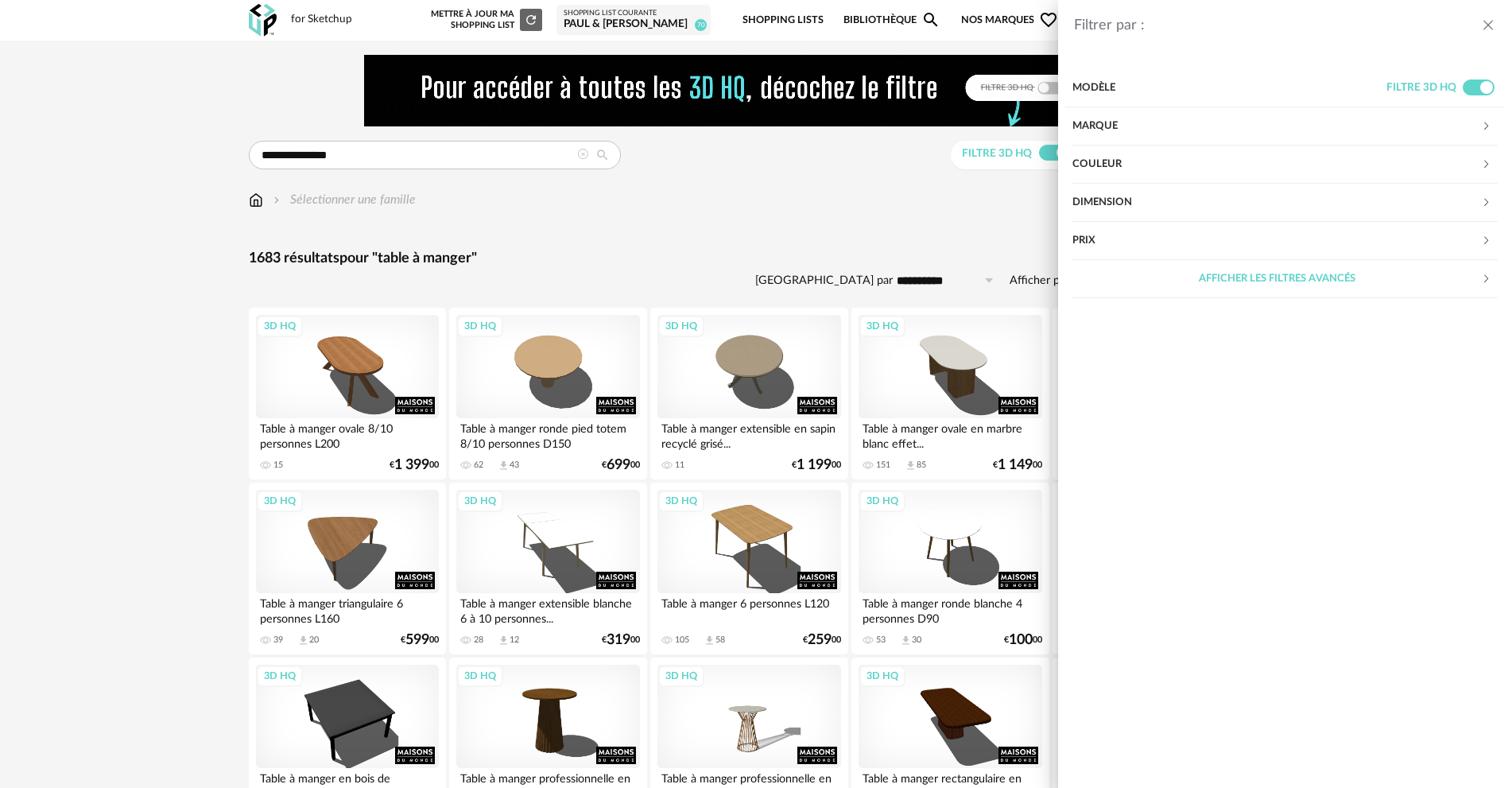
click at [1119, 157] on div "Couleur" at bounding box center [1276, 164] width 408 height 38
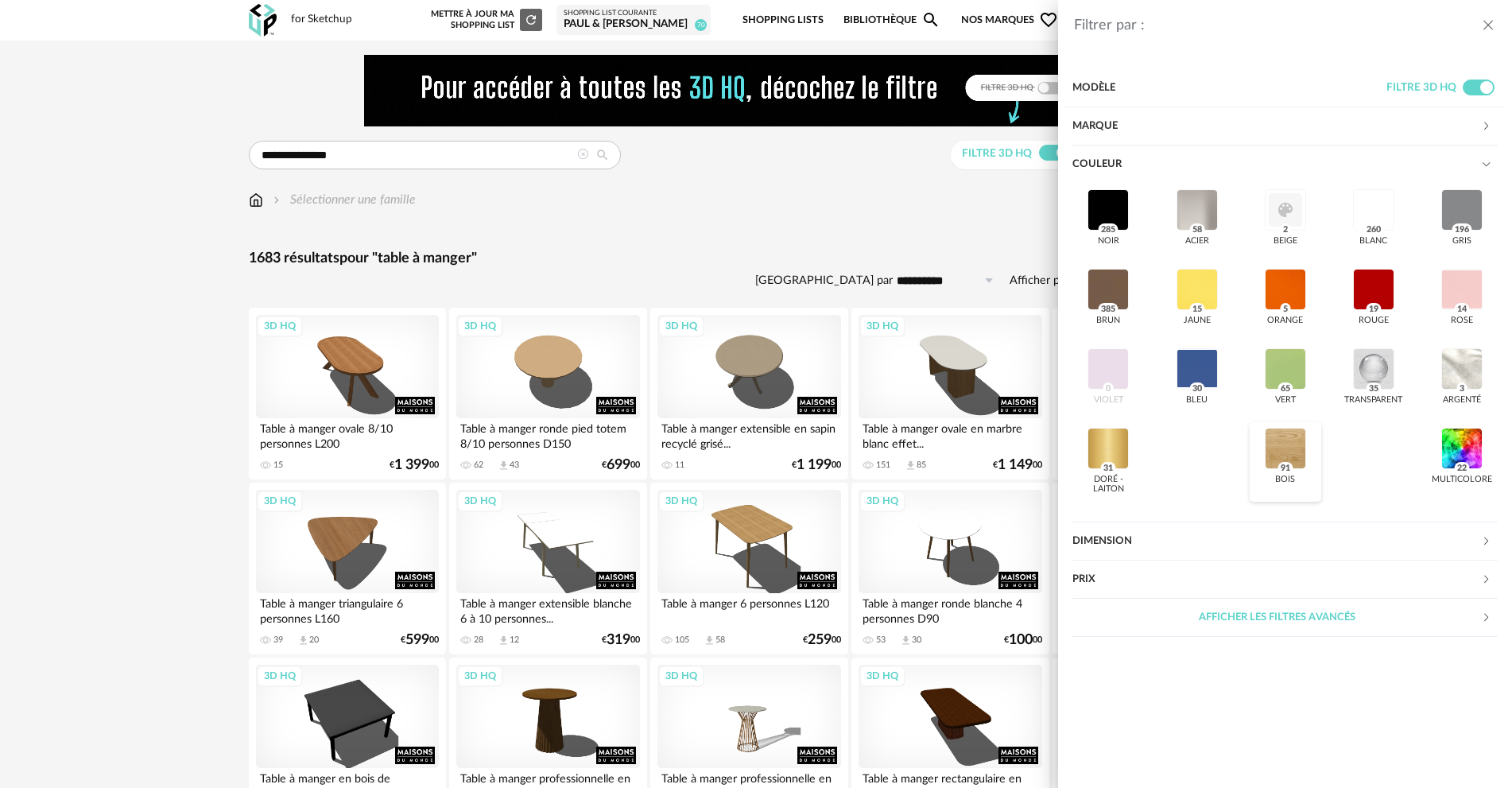
click at [1284, 437] on div at bounding box center [1285, 449] width 41 height 41
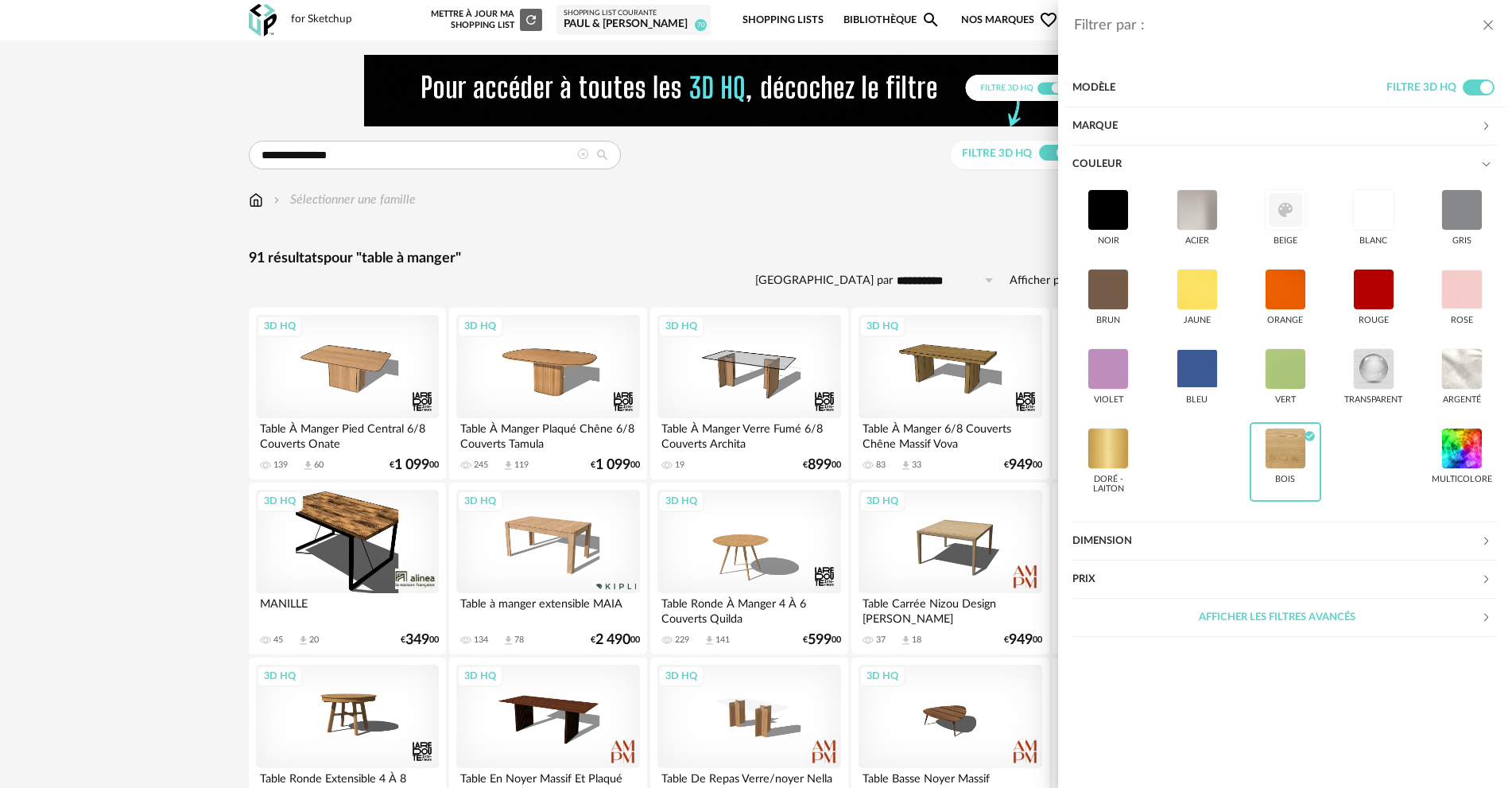
click at [832, 197] on div "Filtrer par : Modèle Filtre 3D HQ Marque &tradition 0 101 Copenhagen 0 366 Conc…" at bounding box center [756, 394] width 1512 height 788
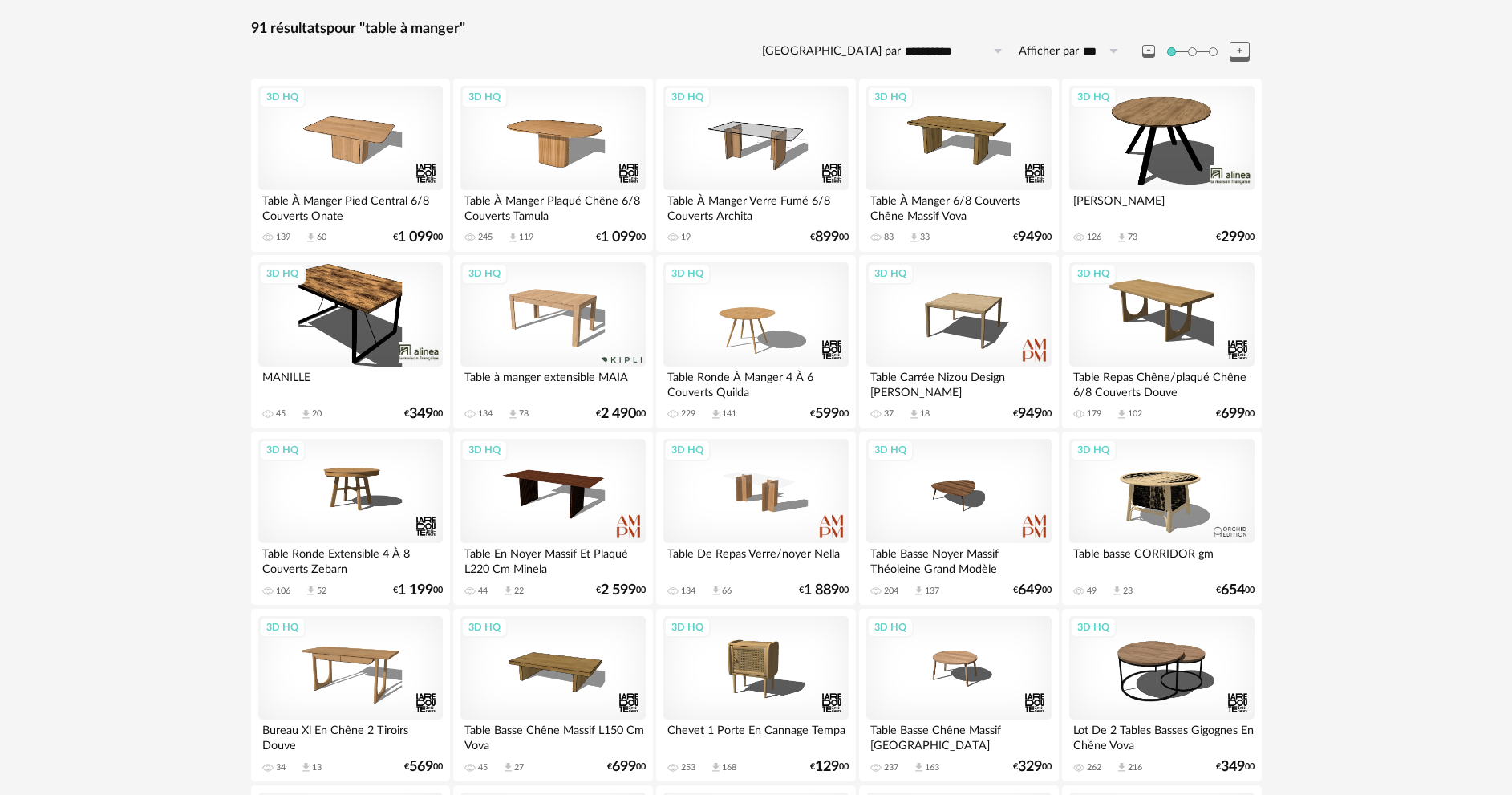
scroll to position [35, 0]
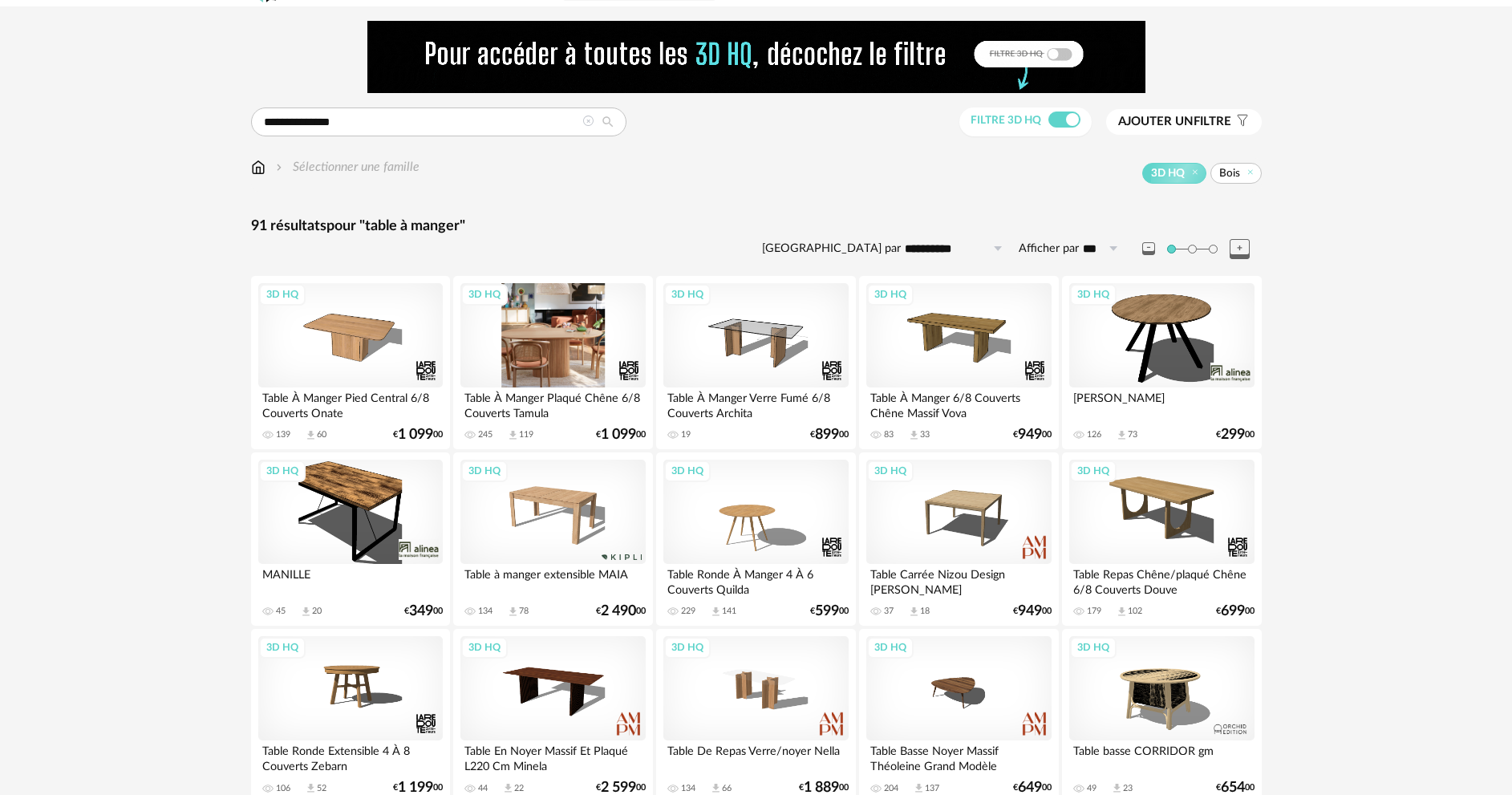
click at [565, 359] on div "3D HQ" at bounding box center [552, 336] width 185 height 104
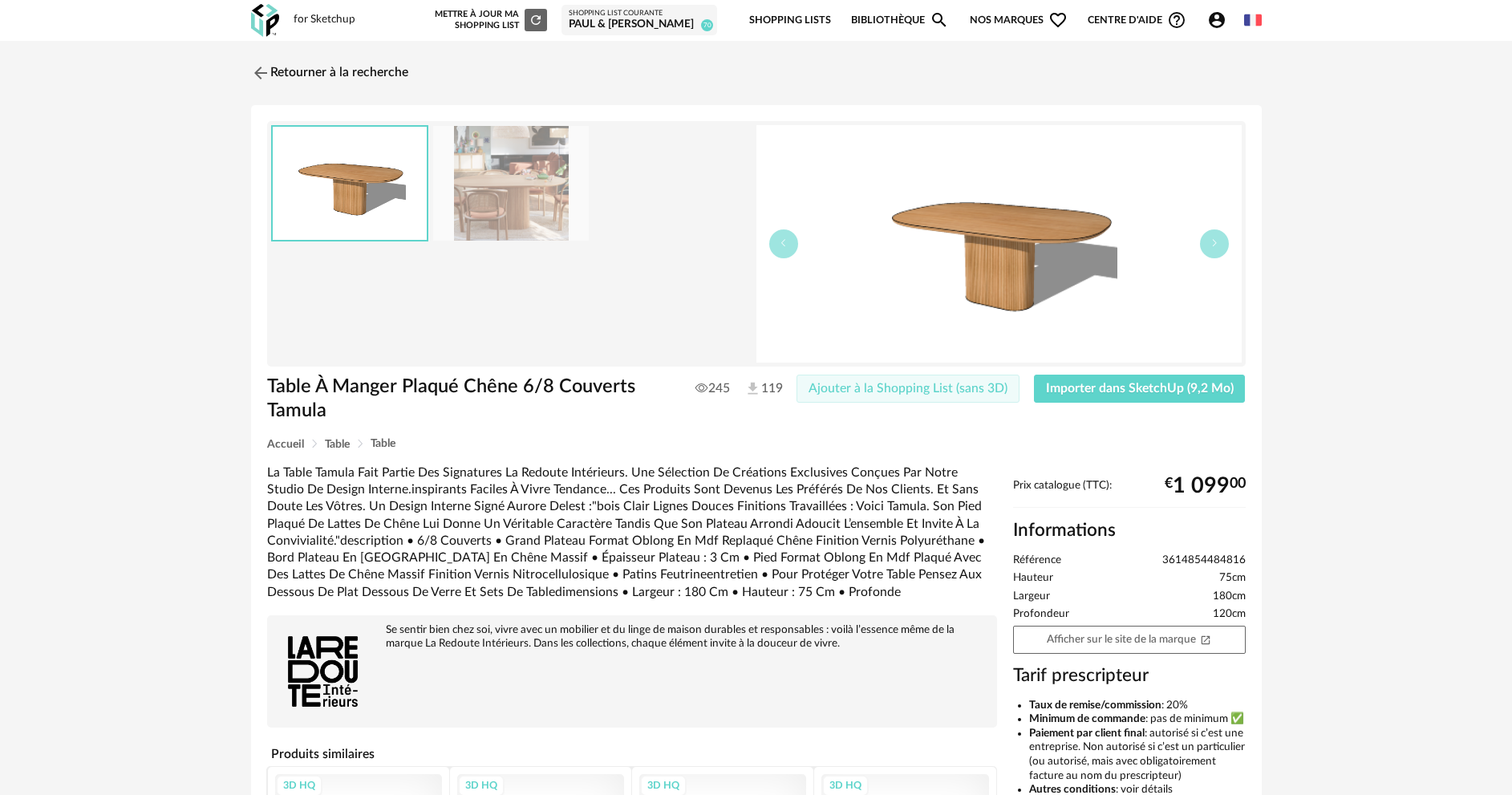
click at [880, 385] on span "Ajouter à la Shopping List (sans 3D)" at bounding box center [908, 388] width 199 height 12
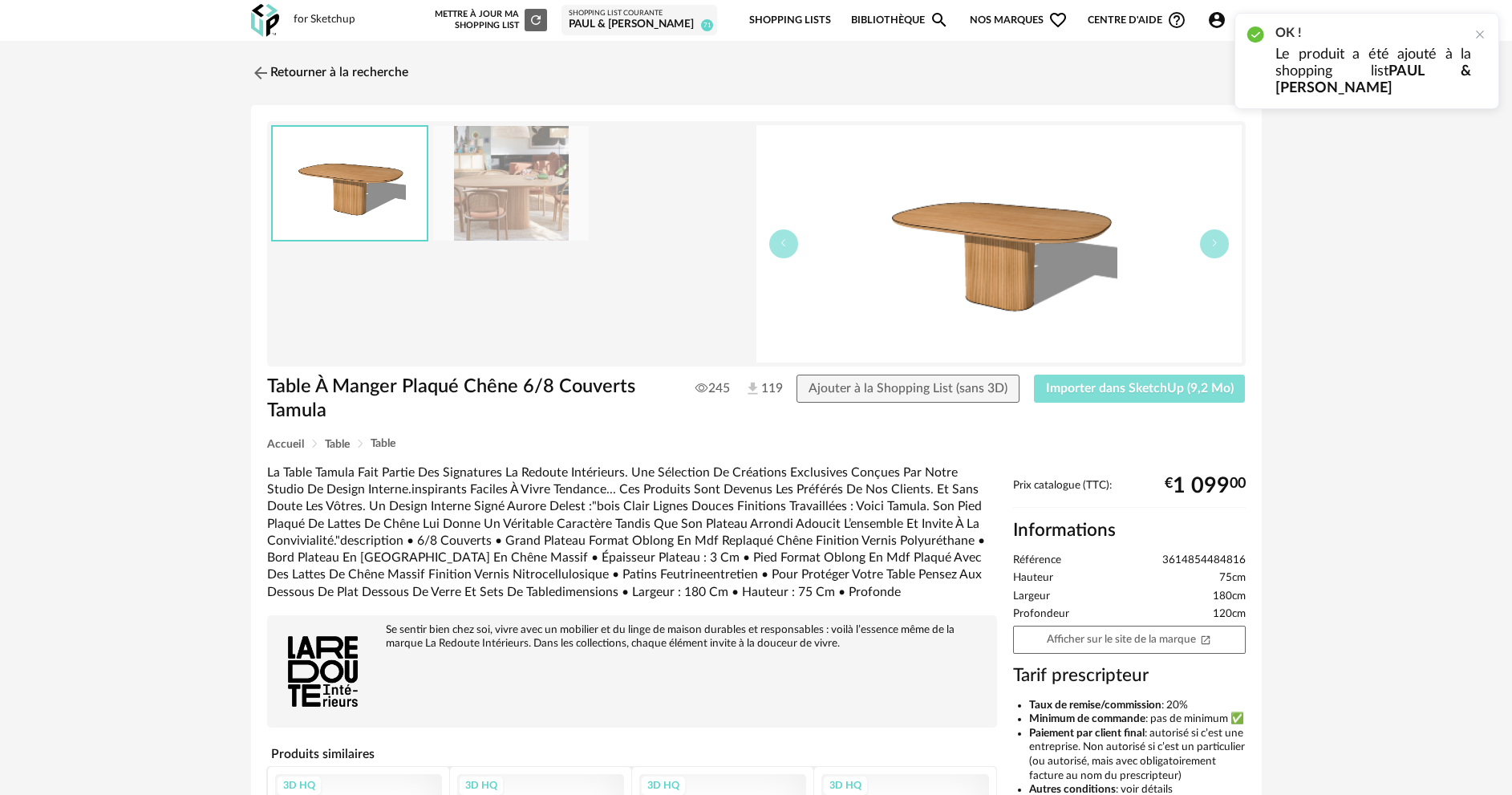
click at [1102, 385] on span "Importer dans SketchUp (9,2 Mo)" at bounding box center [1140, 388] width 187 height 12
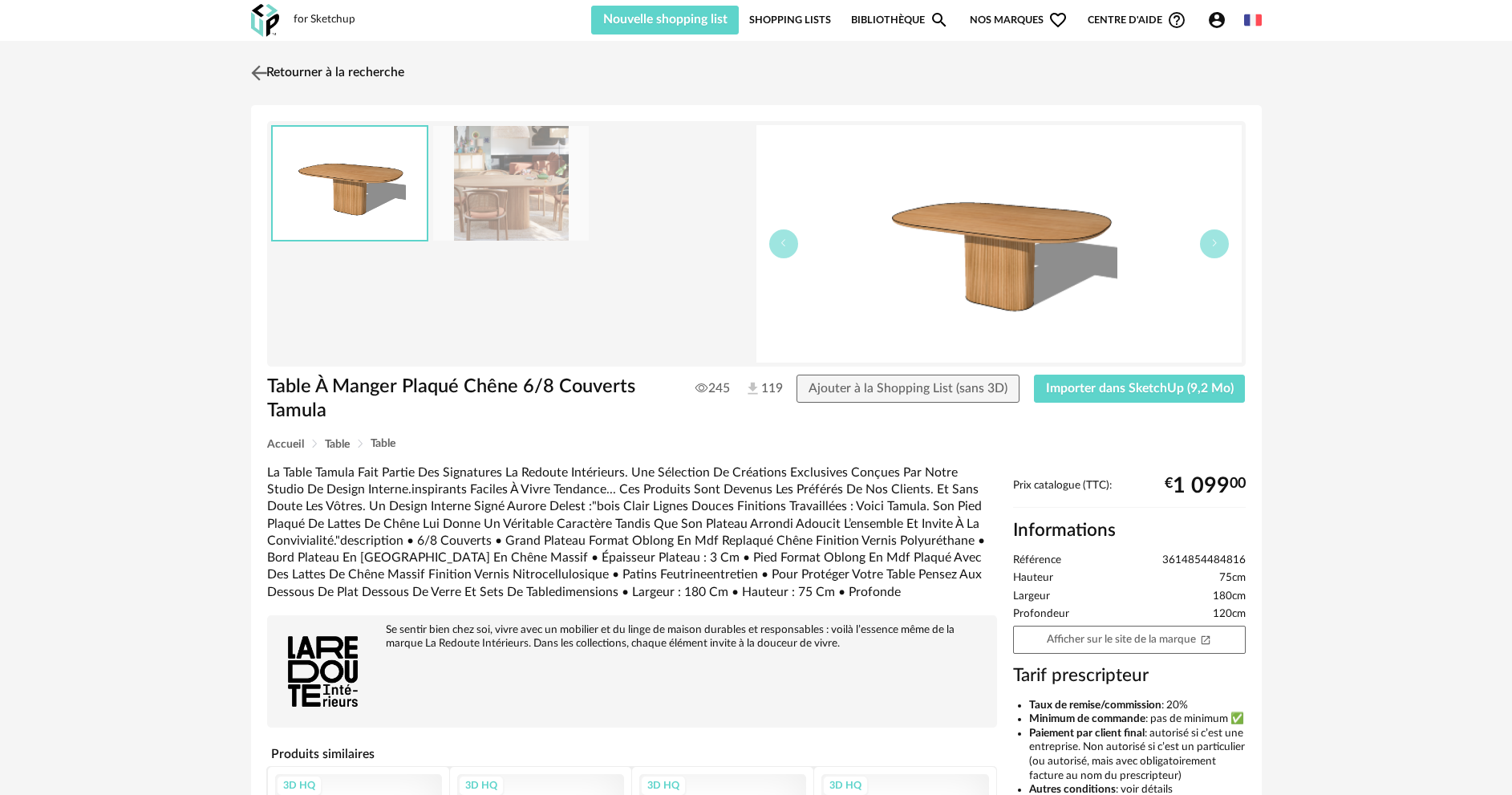
click at [279, 76] on link "Retourner à la recherche" at bounding box center [326, 73] width 158 height 36
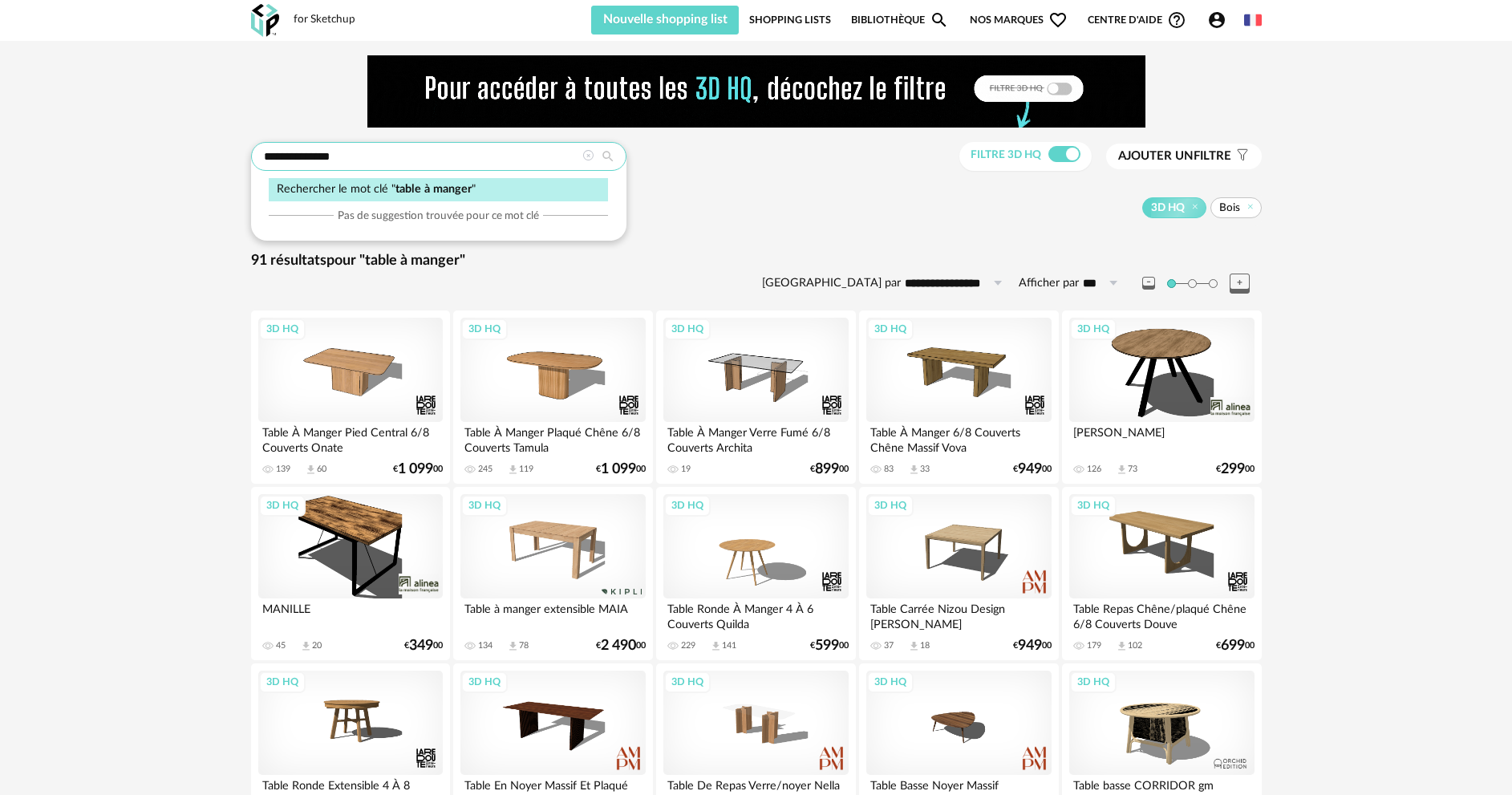
drag, startPoint x: 369, startPoint y: 160, endPoint x: 198, endPoint y: 169, distance: 171.2
type input "*******"
type input "**********"
